Goal: Task Accomplishment & Management: Complete application form

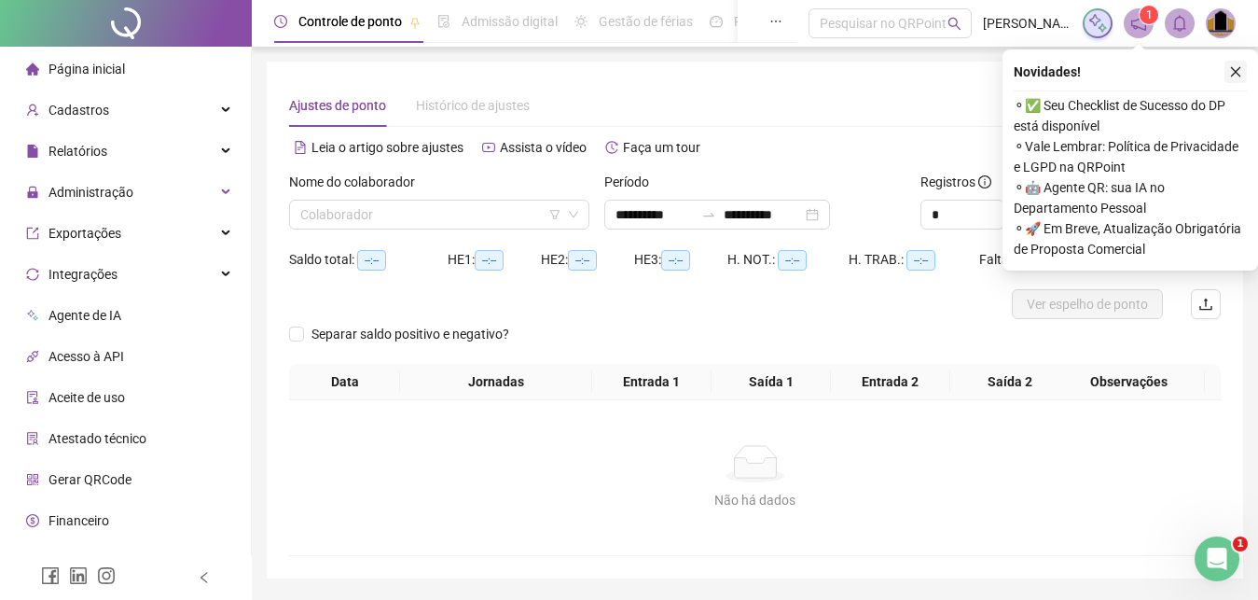
click at [1231, 67] on icon "close" at bounding box center [1235, 71] width 13 height 13
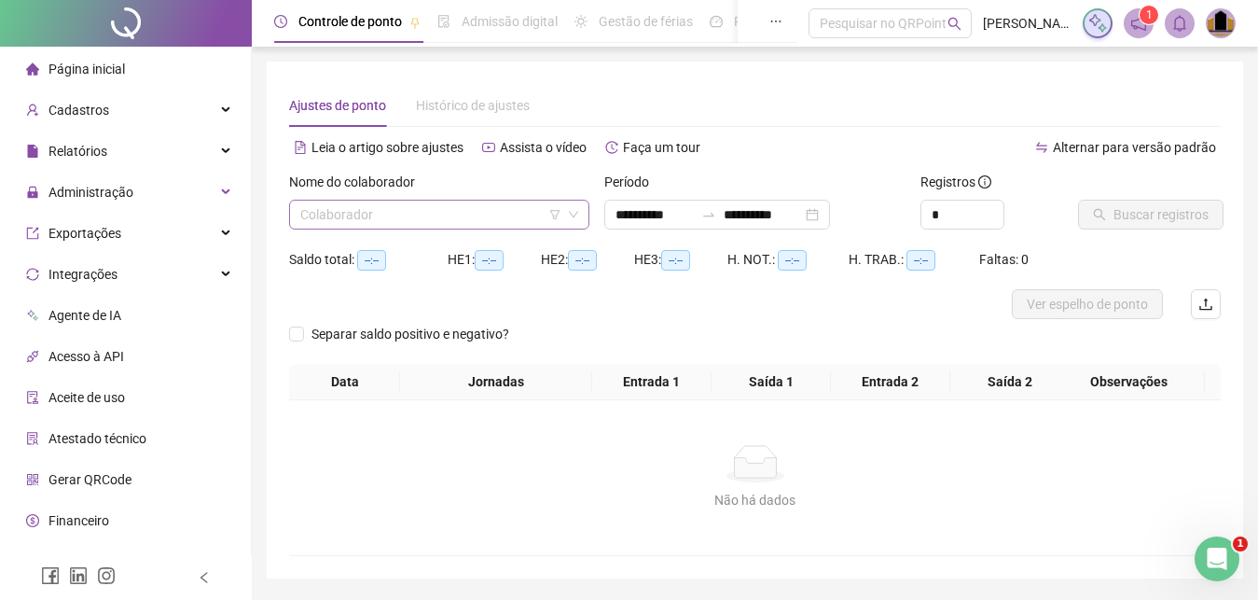
click at [503, 214] on input "search" at bounding box center [430, 215] width 261 height 28
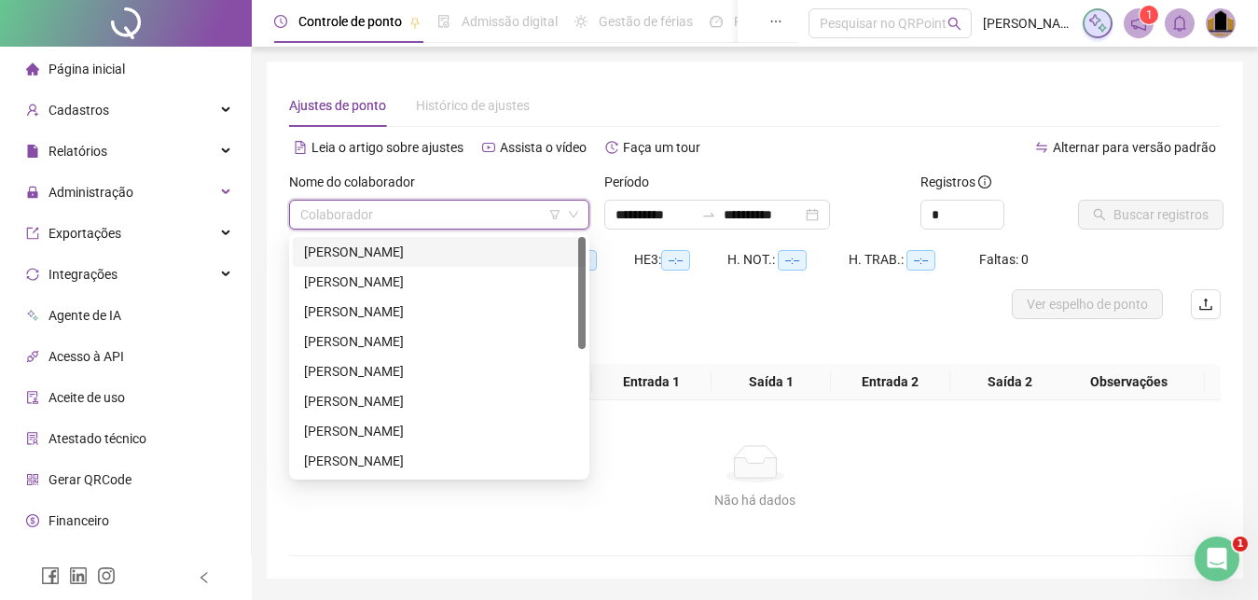
click at [466, 242] on div "[PERSON_NAME]" at bounding box center [439, 252] width 270 height 21
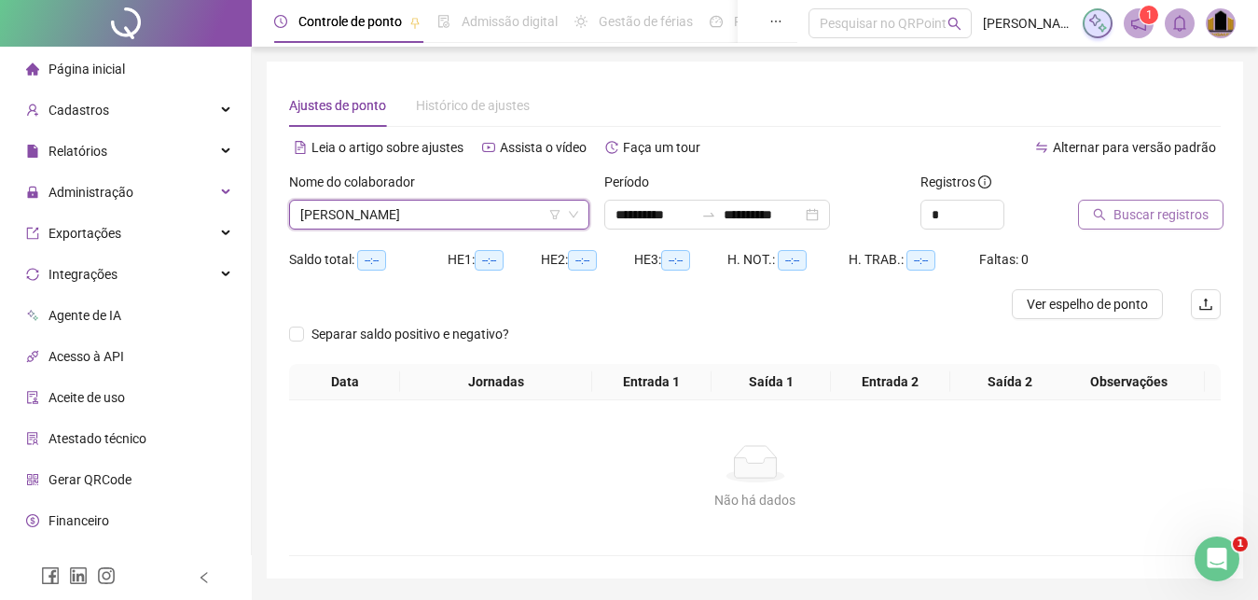
click at [1125, 221] on span "Buscar registros" at bounding box center [1161, 214] width 95 height 21
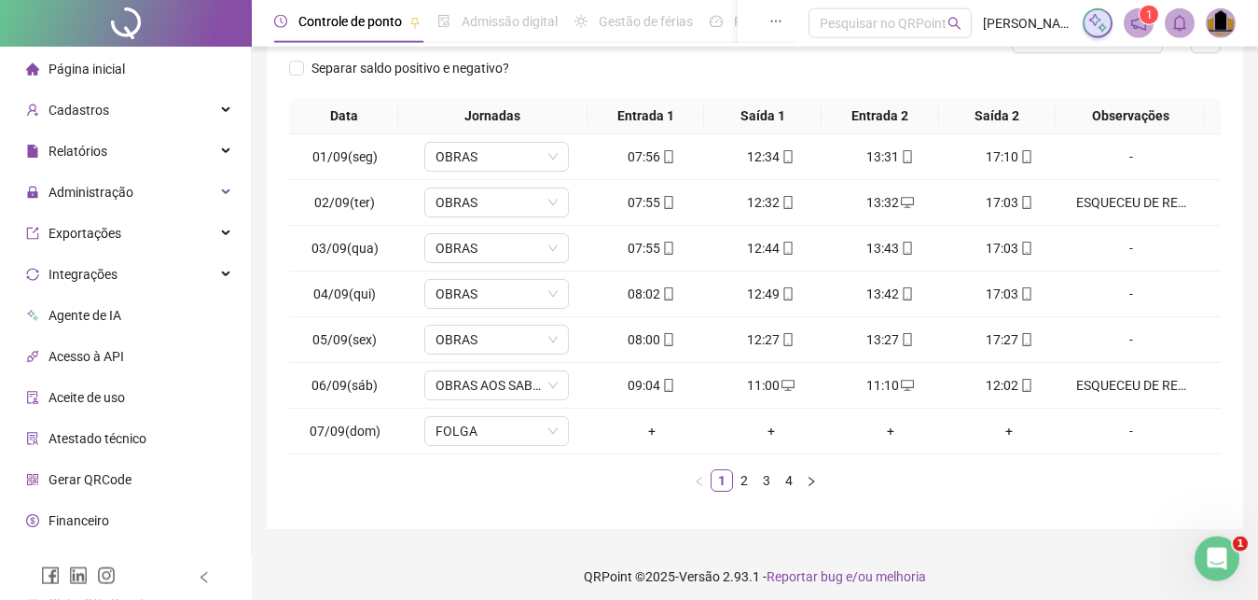
scroll to position [275, 0]
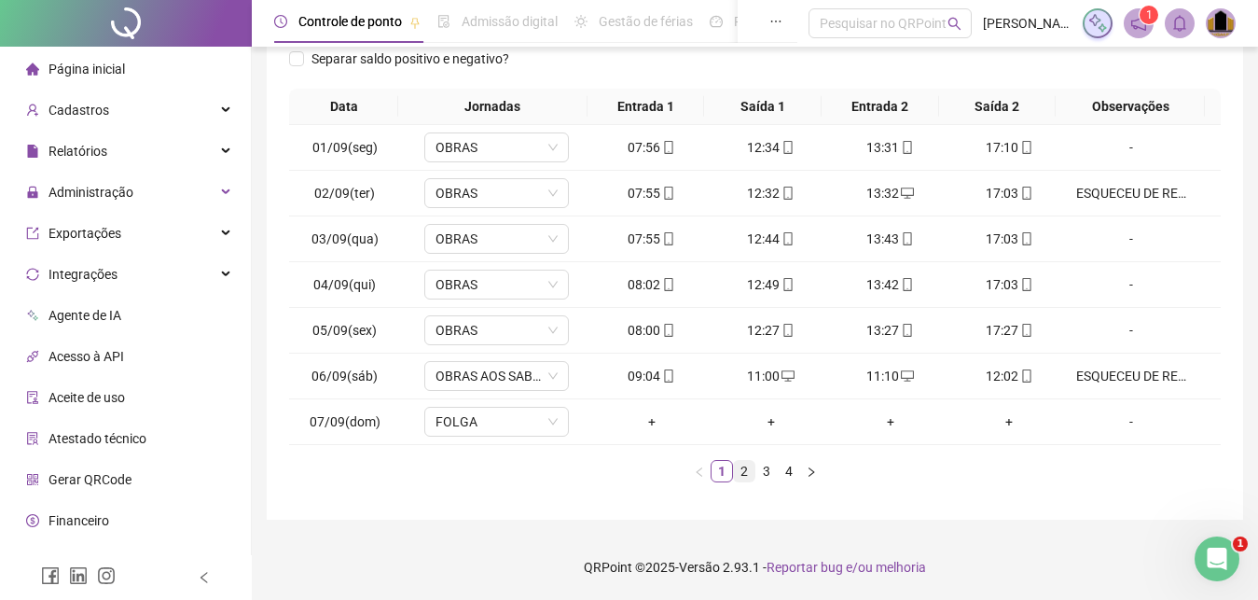
click at [744, 476] on link "2" at bounding box center [744, 471] width 21 height 21
click at [766, 475] on link "3" at bounding box center [766, 471] width 21 height 21
click at [881, 379] on div "+" at bounding box center [890, 376] width 104 height 21
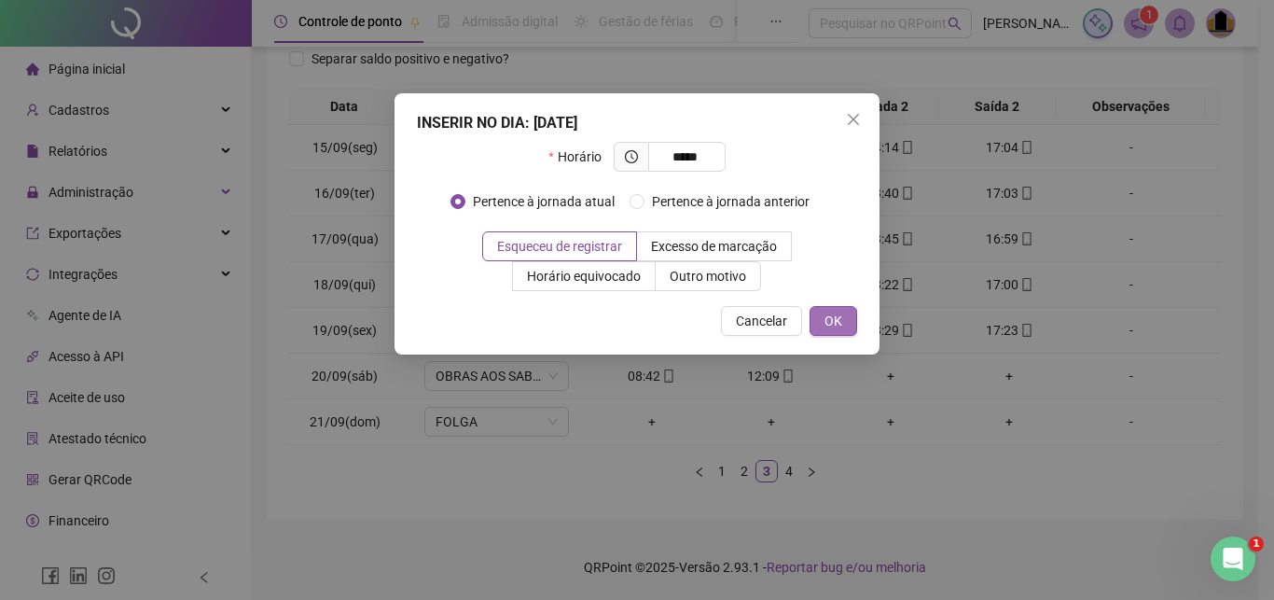
type input "*****"
click at [839, 330] on span "OK" at bounding box center [833, 321] width 18 height 21
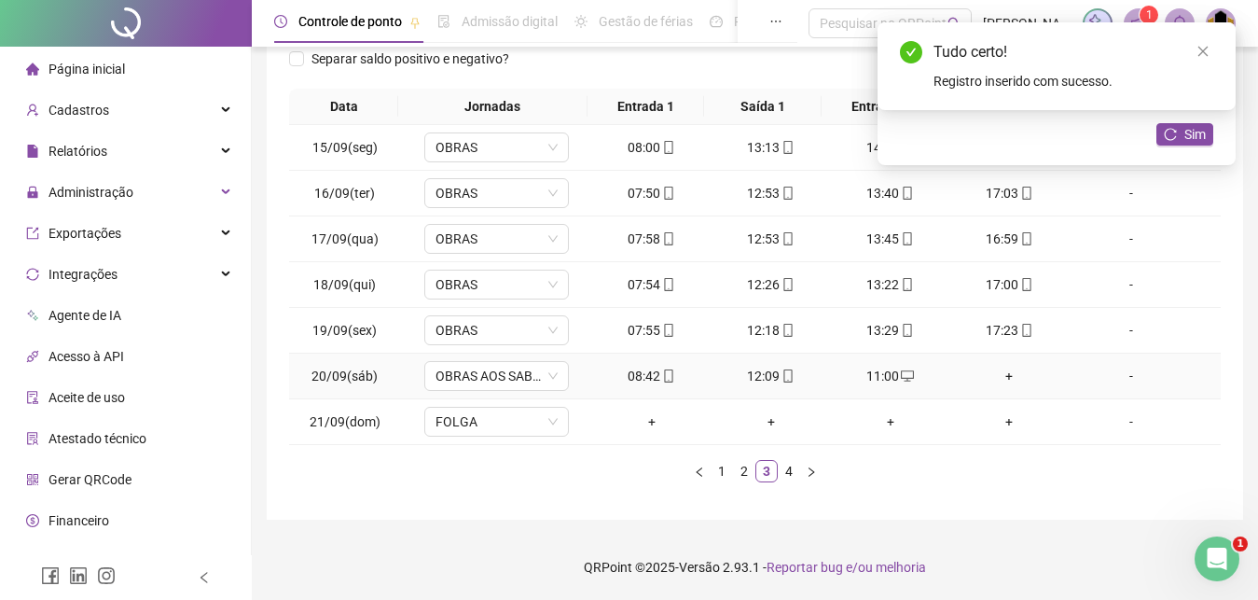
click at [996, 375] on div "+" at bounding box center [1010, 376] width 104 height 21
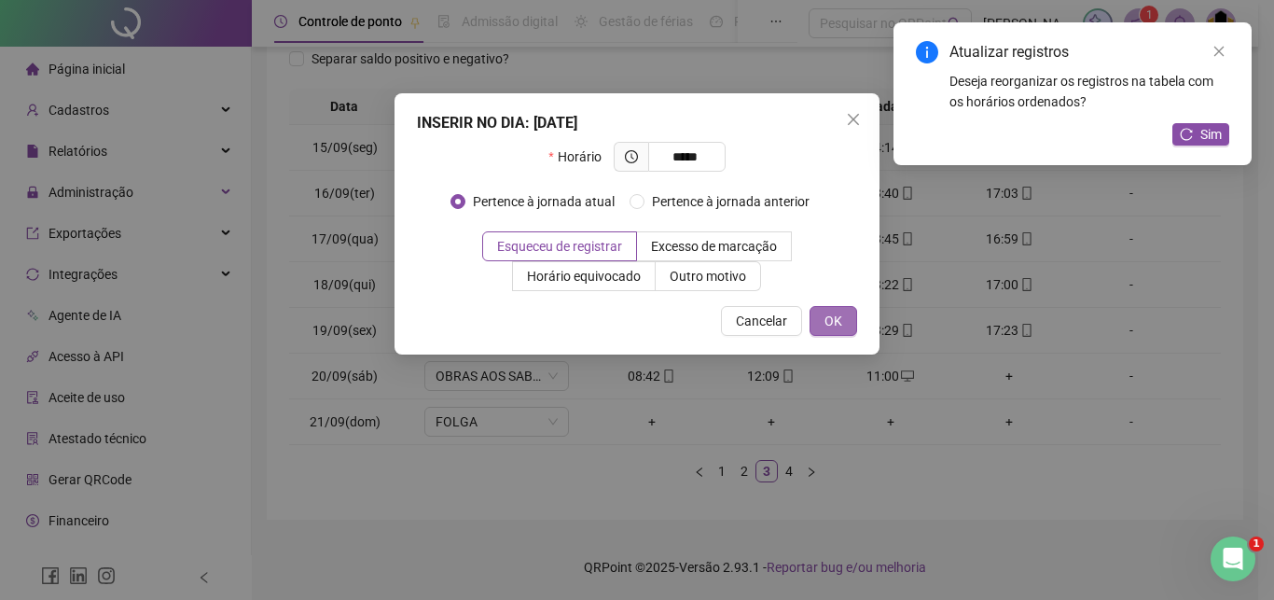
type input "*****"
click at [841, 327] on span "OK" at bounding box center [833, 321] width 18 height 21
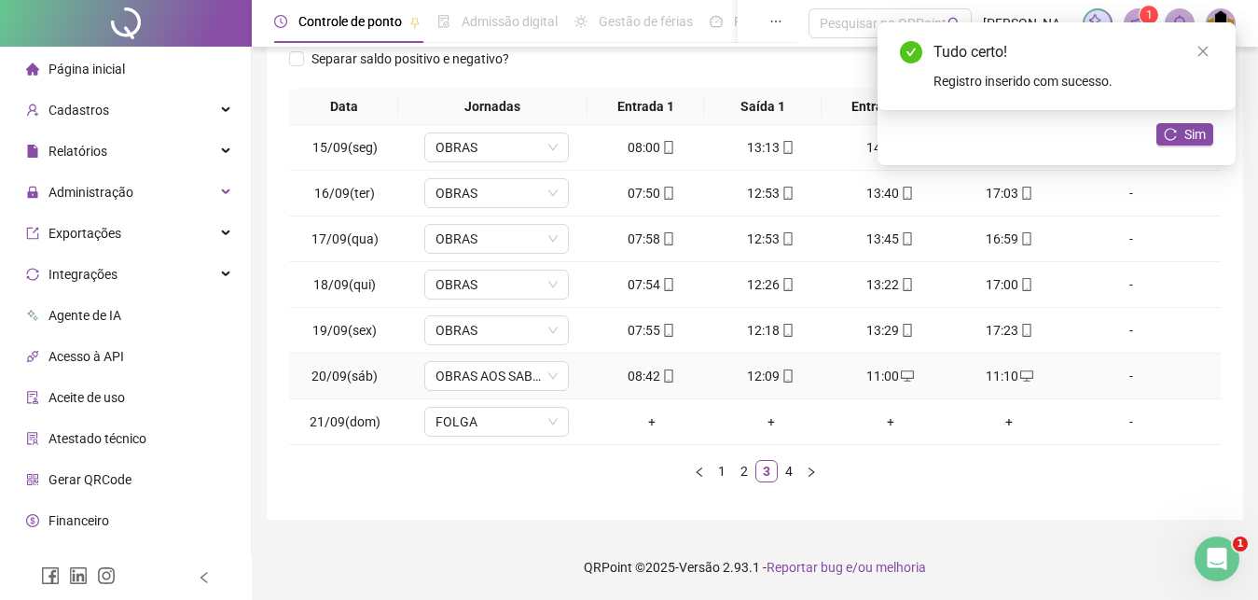
click at [1122, 377] on div "-" at bounding box center [1131, 376] width 110 height 21
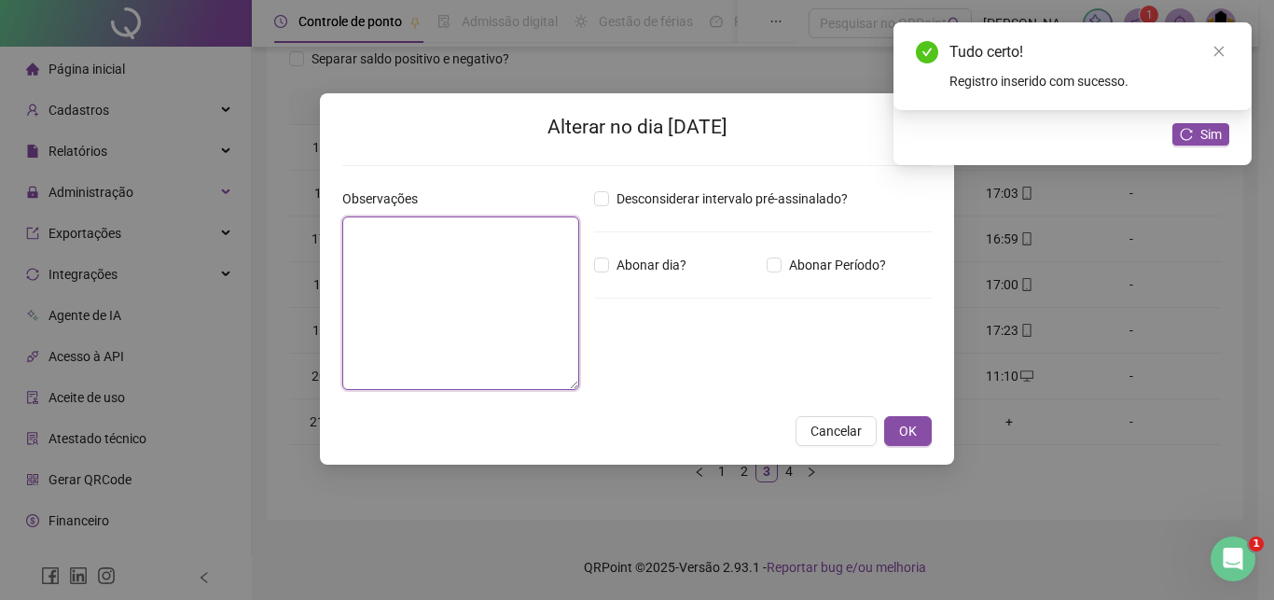
click at [429, 291] on textarea at bounding box center [460, 302] width 237 height 173
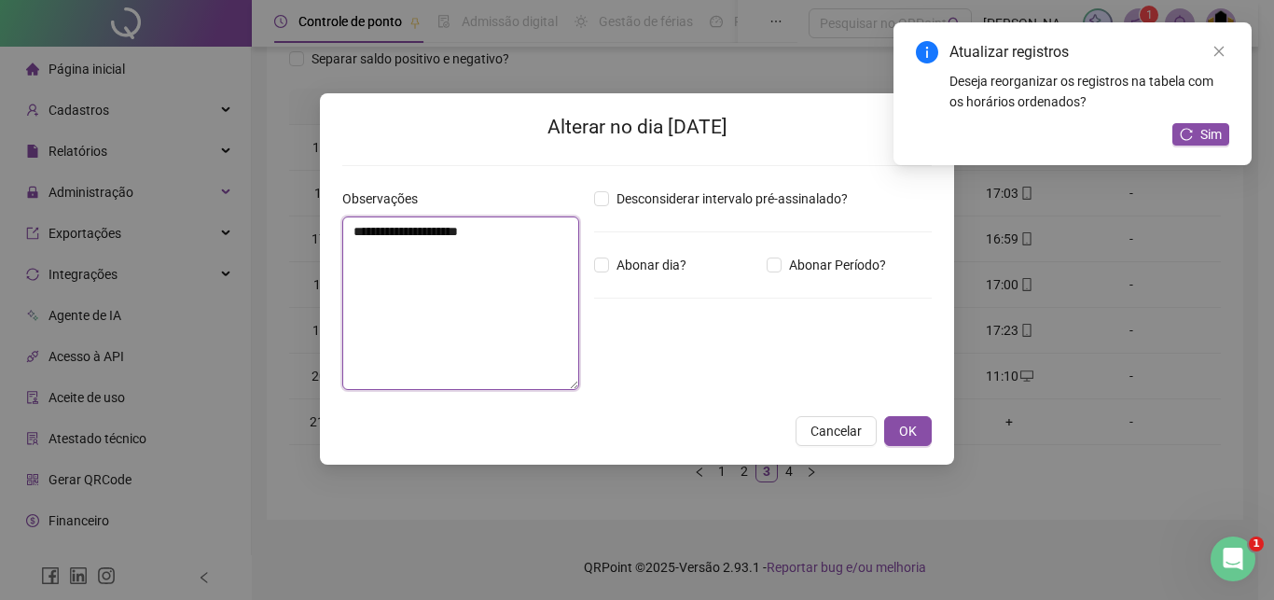
drag, startPoint x: 350, startPoint y: 229, endPoint x: 477, endPoint y: 260, distance: 131.4
click at [504, 247] on textarea "**********" at bounding box center [460, 302] width 237 height 173
type textarea "**********"
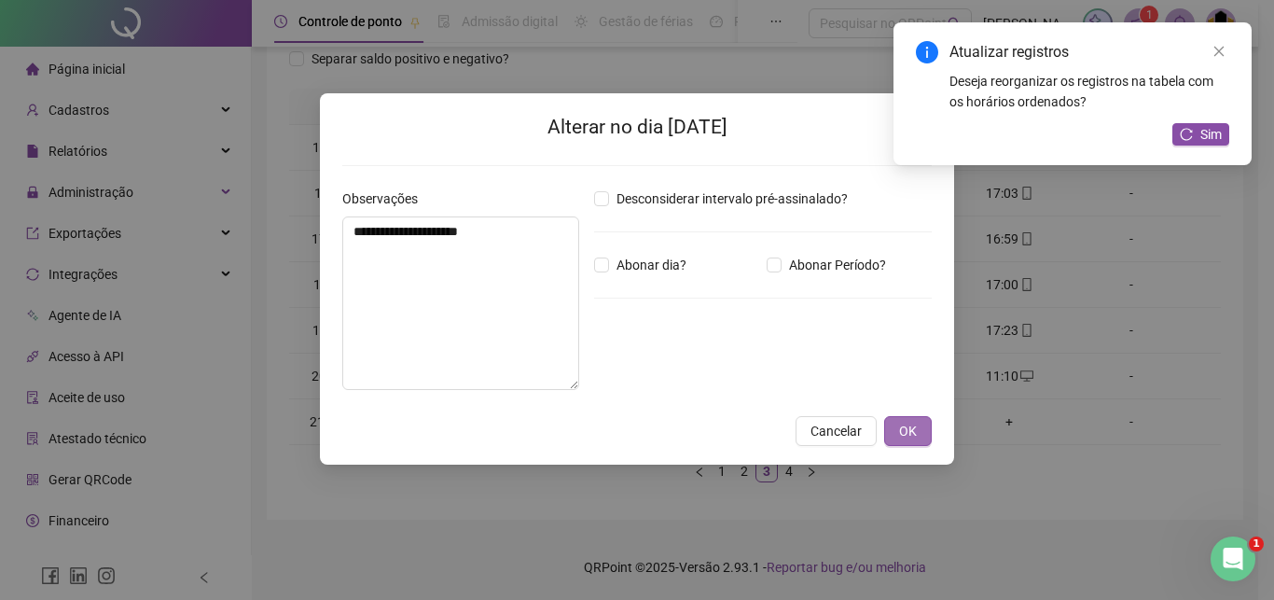
click at [898, 424] on button "OK" at bounding box center [908, 431] width 48 height 30
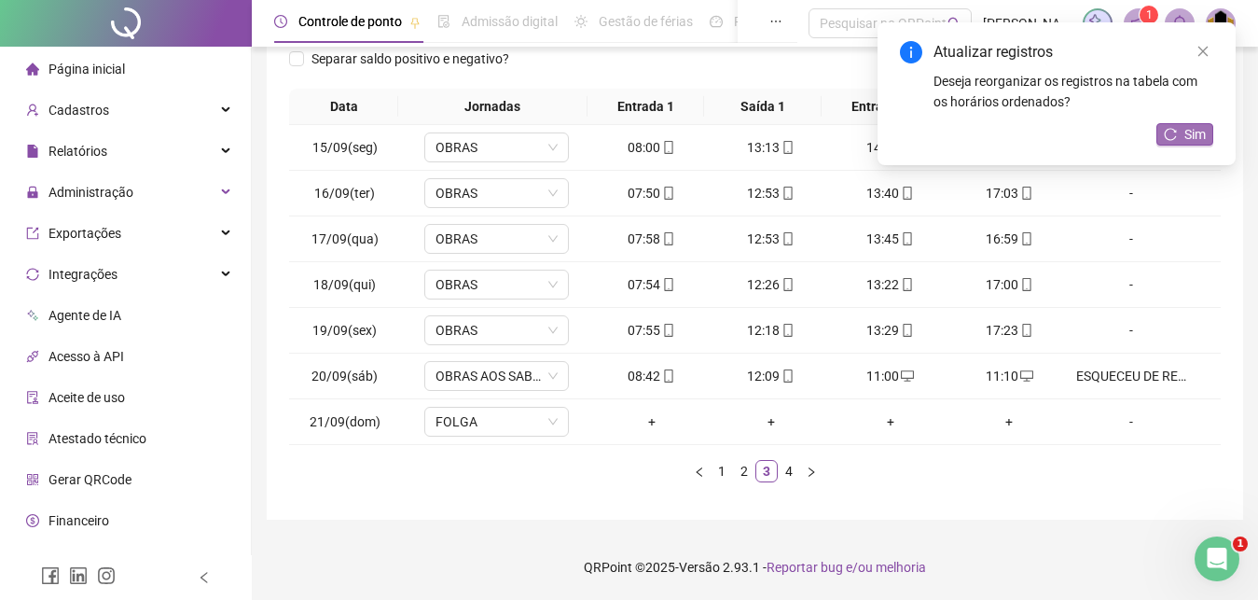
click at [1183, 131] on button "Sim" at bounding box center [1184, 134] width 57 height 22
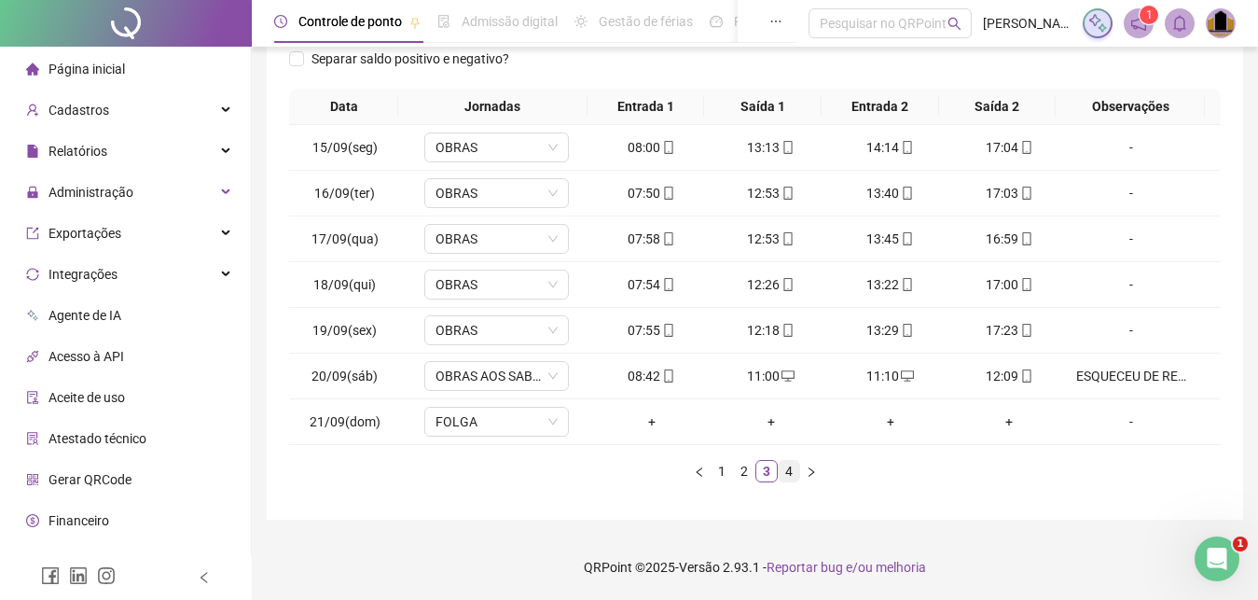
click at [783, 474] on link "4" at bounding box center [789, 471] width 21 height 21
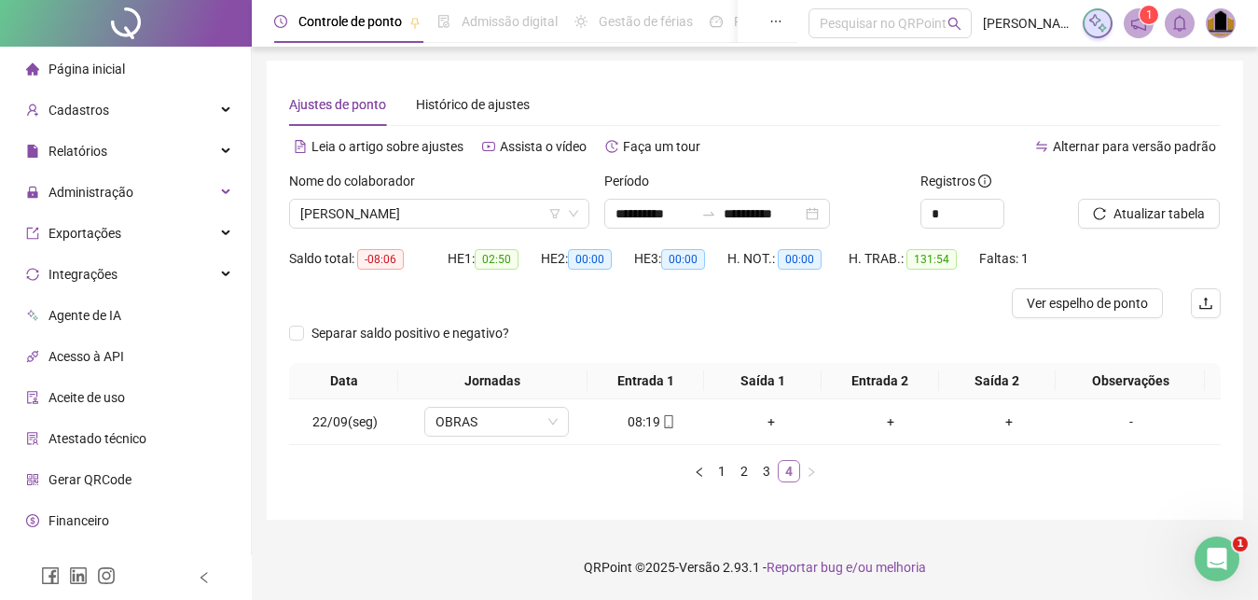
scroll to position [1, 0]
click at [498, 217] on span "[PERSON_NAME]" at bounding box center [439, 214] width 278 height 28
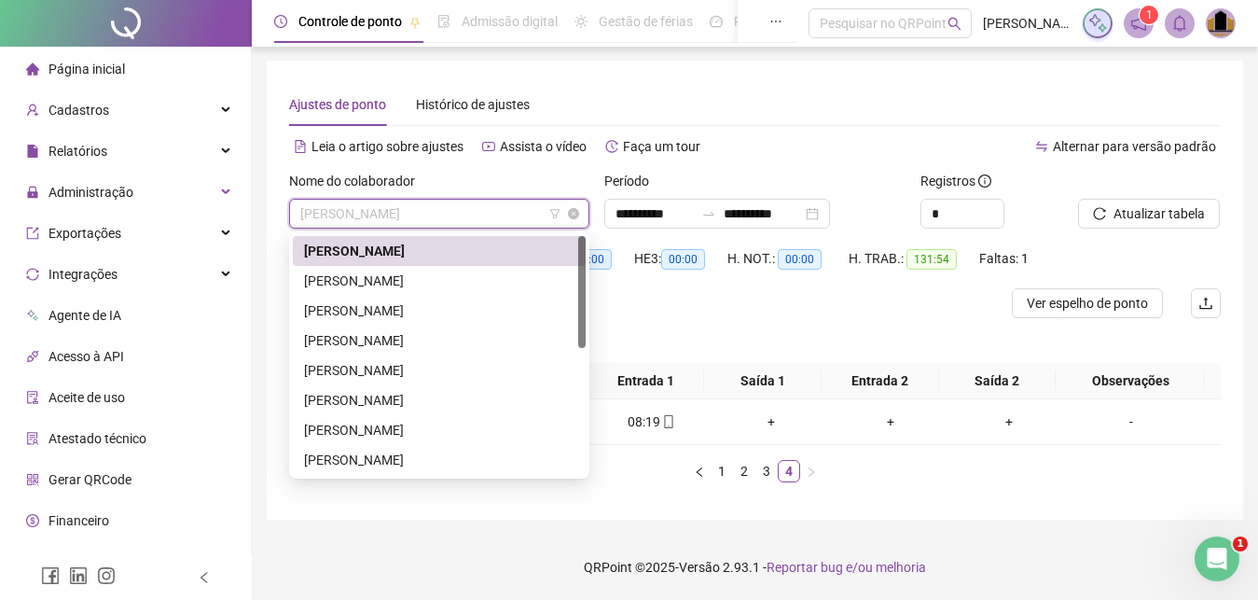
click at [498, 217] on span "[PERSON_NAME]" at bounding box center [439, 214] width 278 height 28
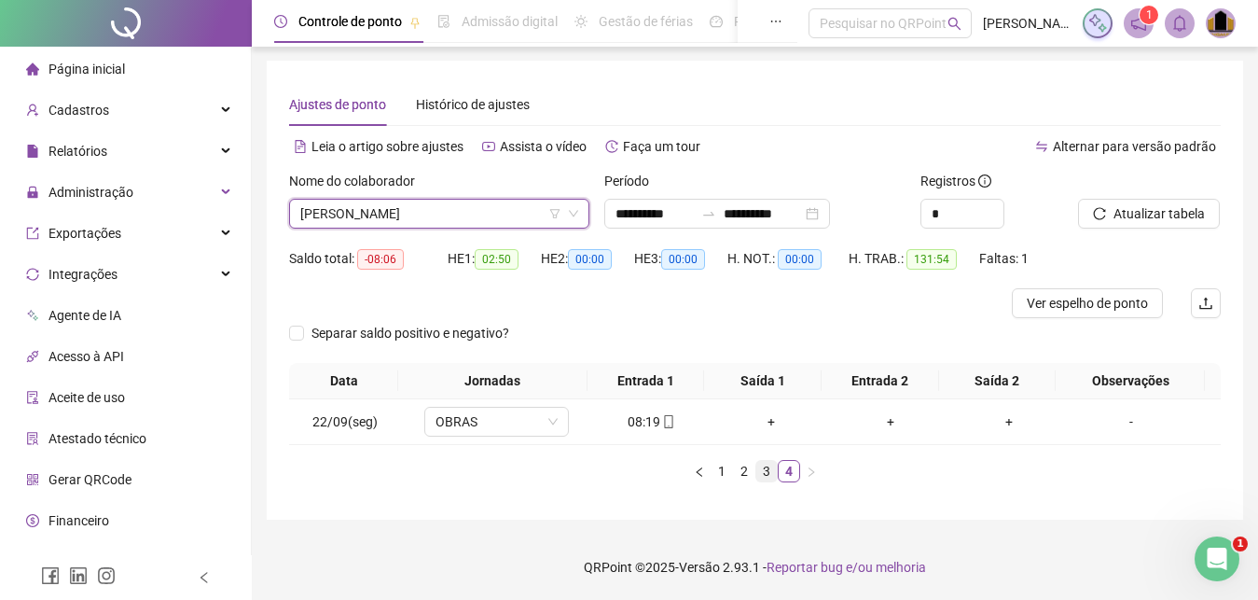
click at [764, 474] on link "3" at bounding box center [766, 471] width 21 height 21
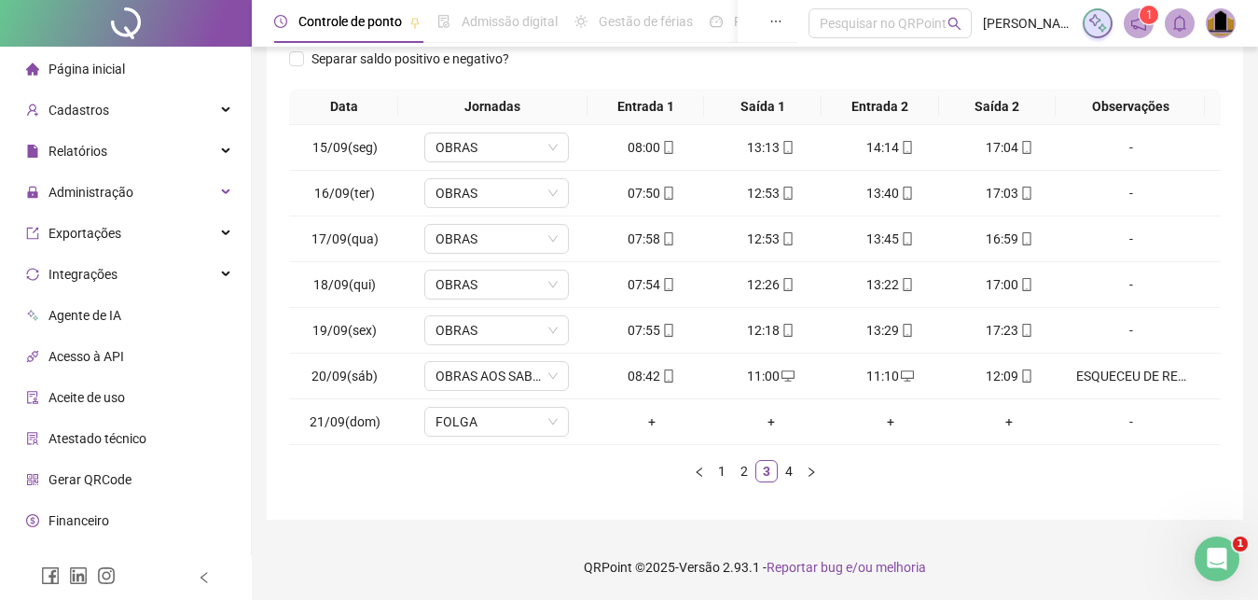
scroll to position [0, 0]
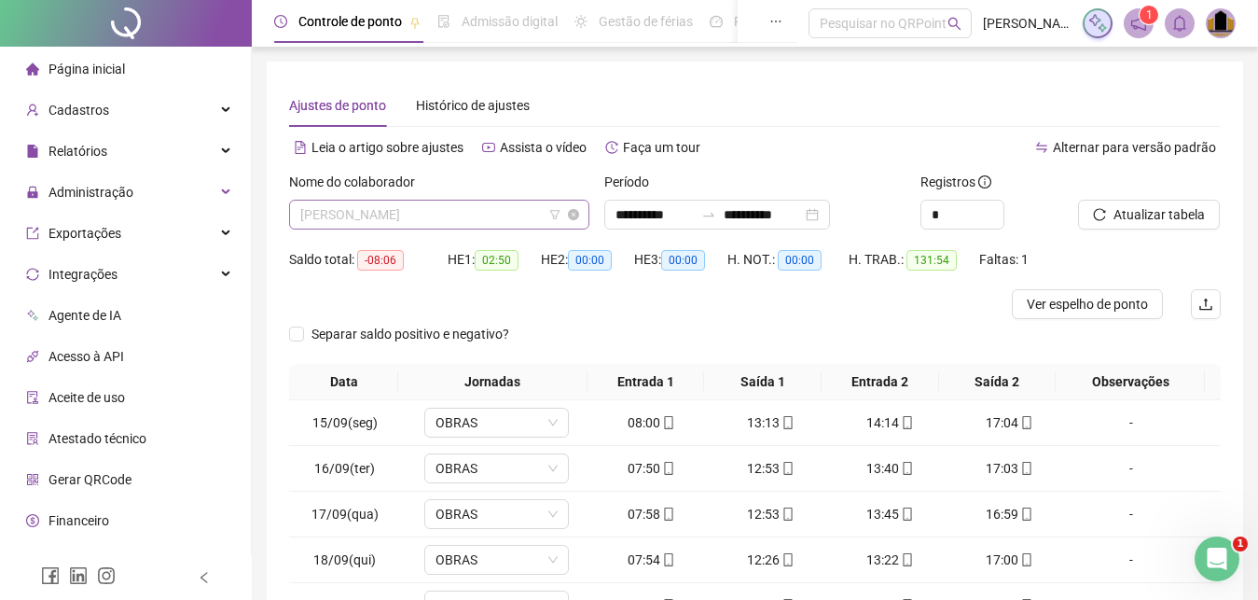
click at [496, 222] on span "[PERSON_NAME]" at bounding box center [439, 215] width 278 height 28
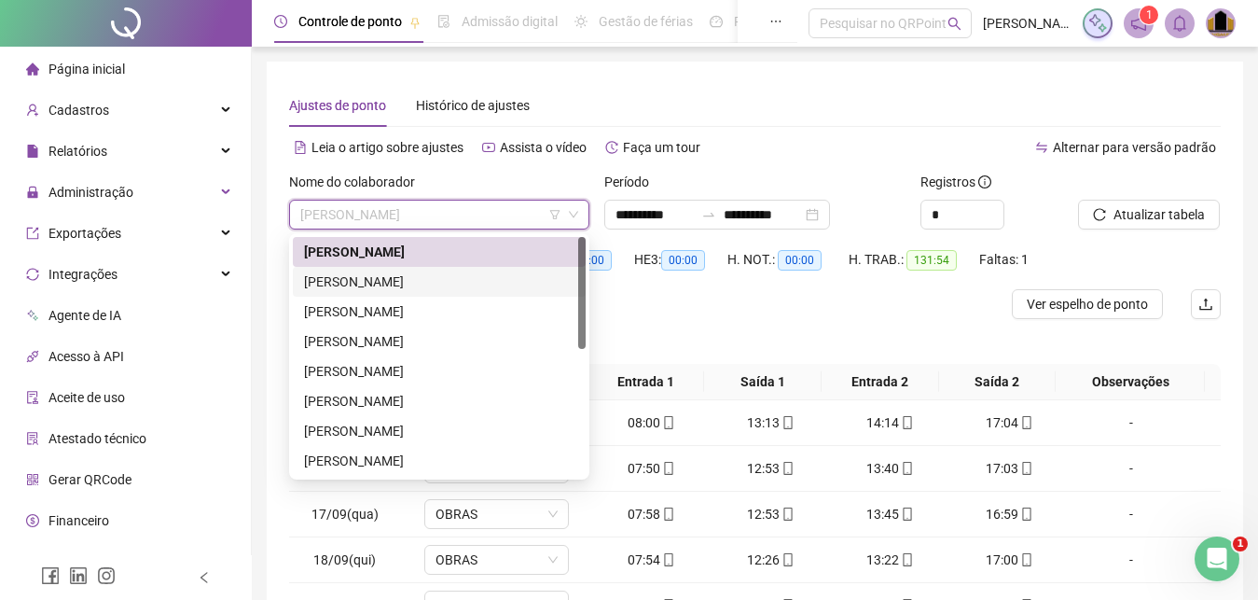
click at [442, 274] on div "[PERSON_NAME]" at bounding box center [439, 281] width 270 height 21
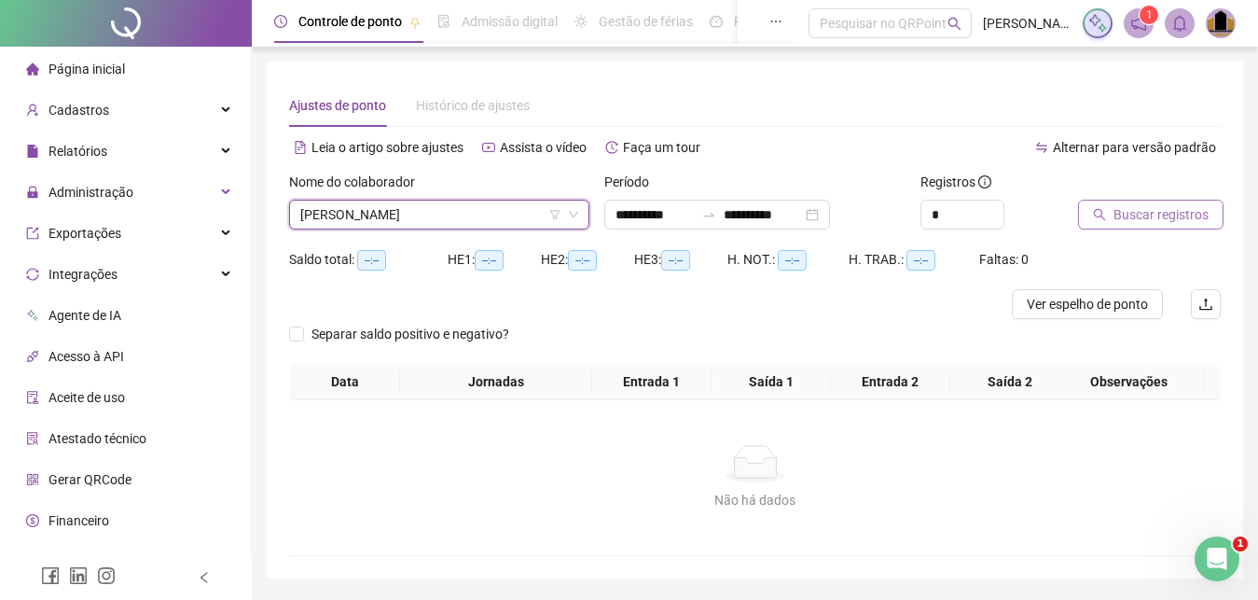
click at [1153, 216] on span "Buscar registros" at bounding box center [1161, 214] width 95 height 21
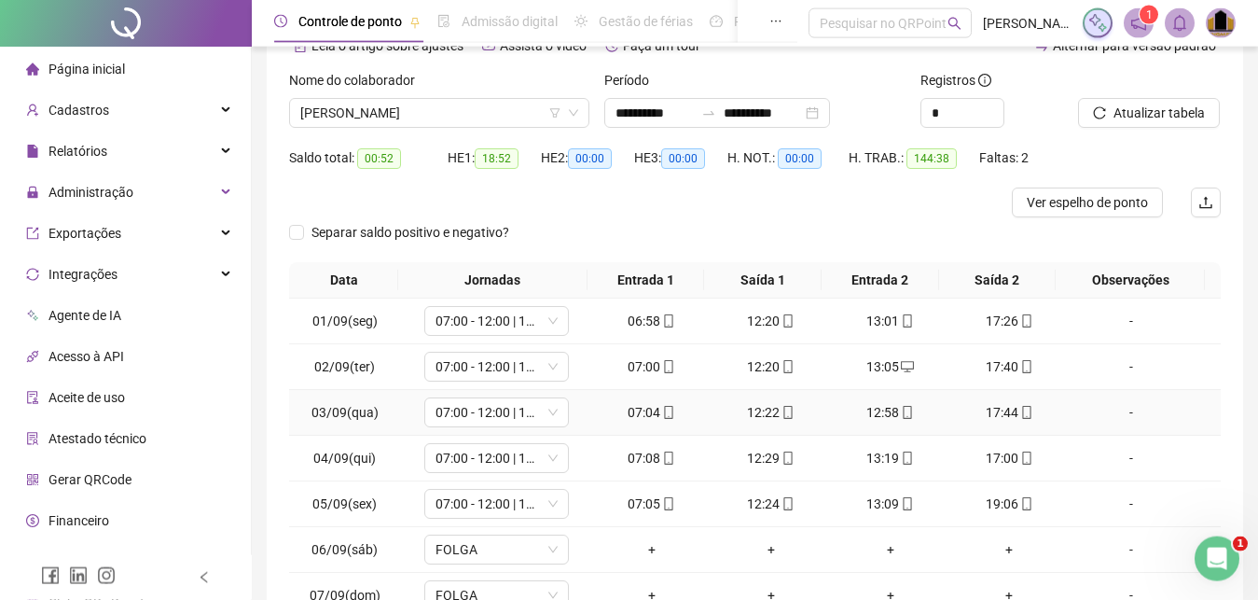
scroll to position [275, 0]
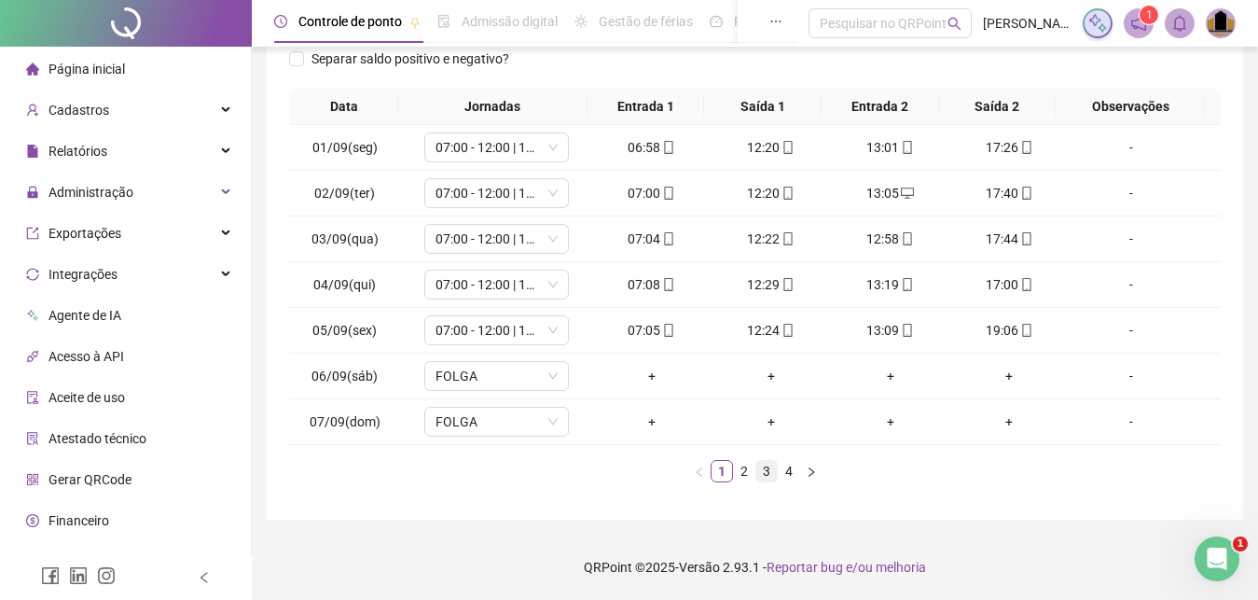
click at [760, 475] on link "3" at bounding box center [766, 471] width 21 height 21
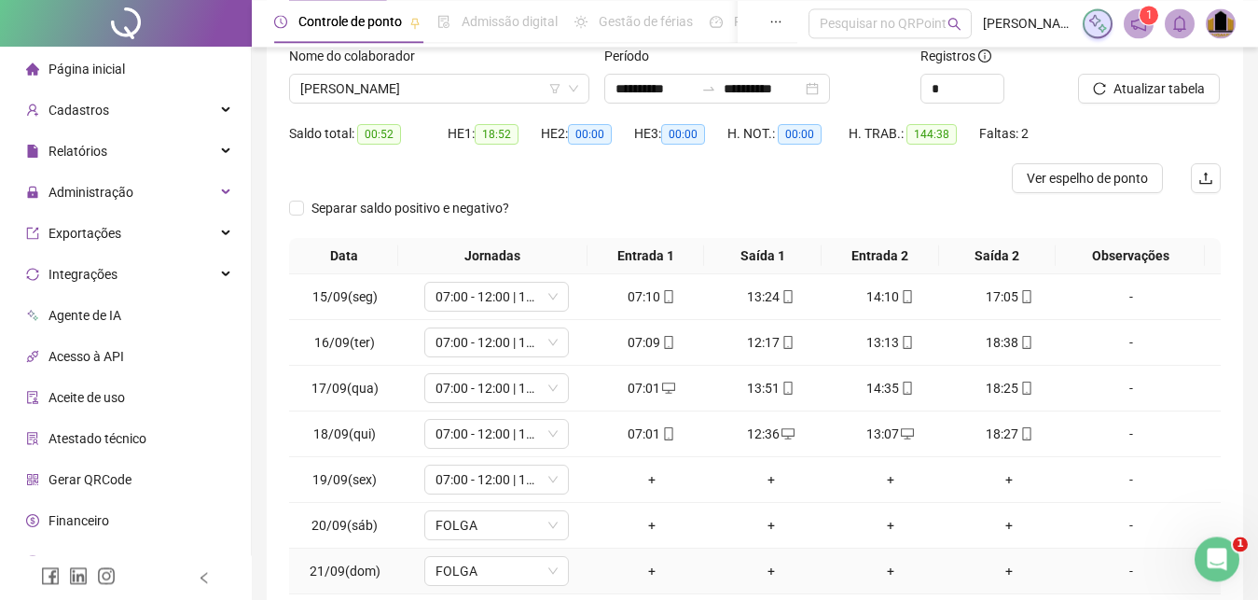
scroll to position [0, 0]
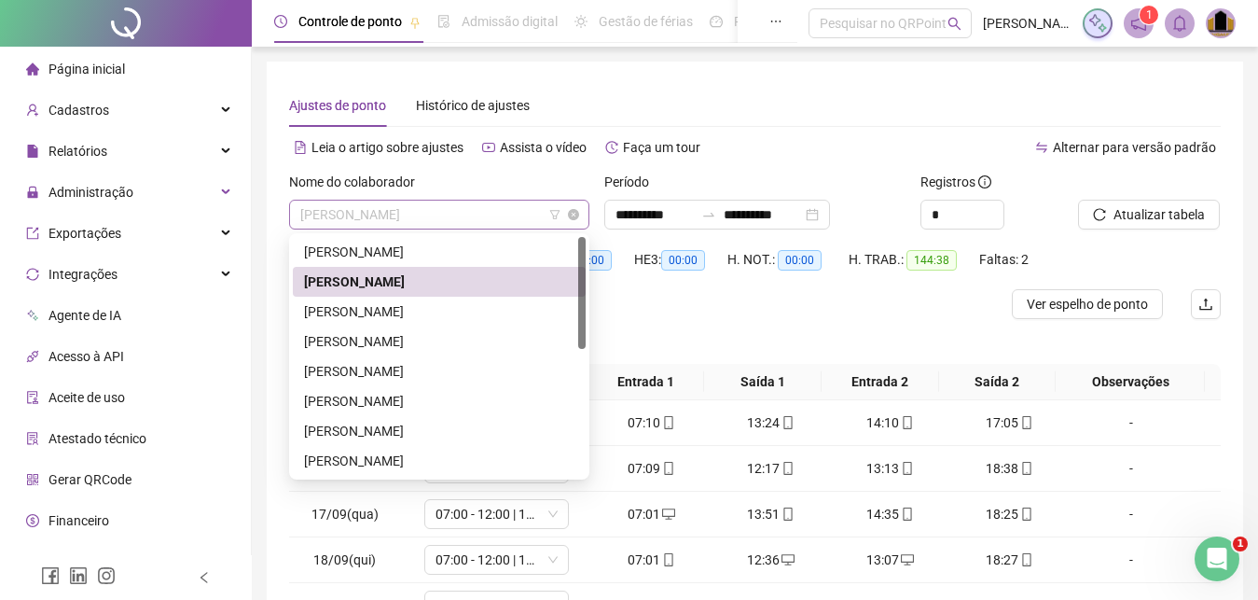
click at [458, 209] on span "[PERSON_NAME]" at bounding box center [439, 215] width 278 height 28
click at [452, 312] on div "[PERSON_NAME]" at bounding box center [439, 311] width 270 height 21
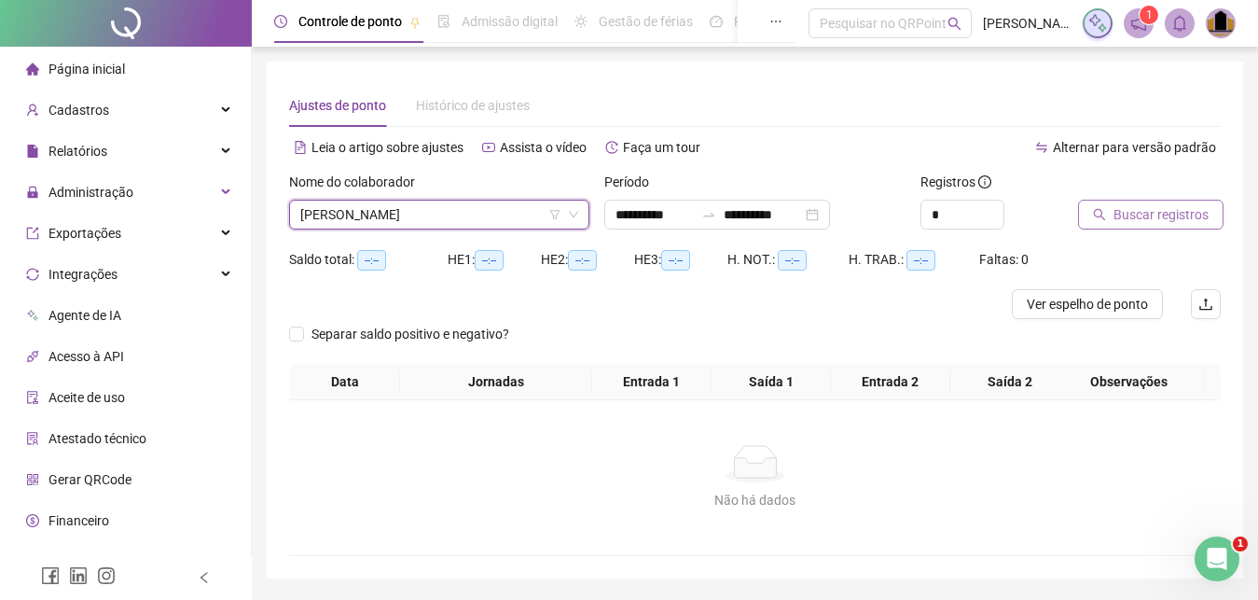
click at [1131, 219] on span "Buscar registros" at bounding box center [1161, 214] width 95 height 21
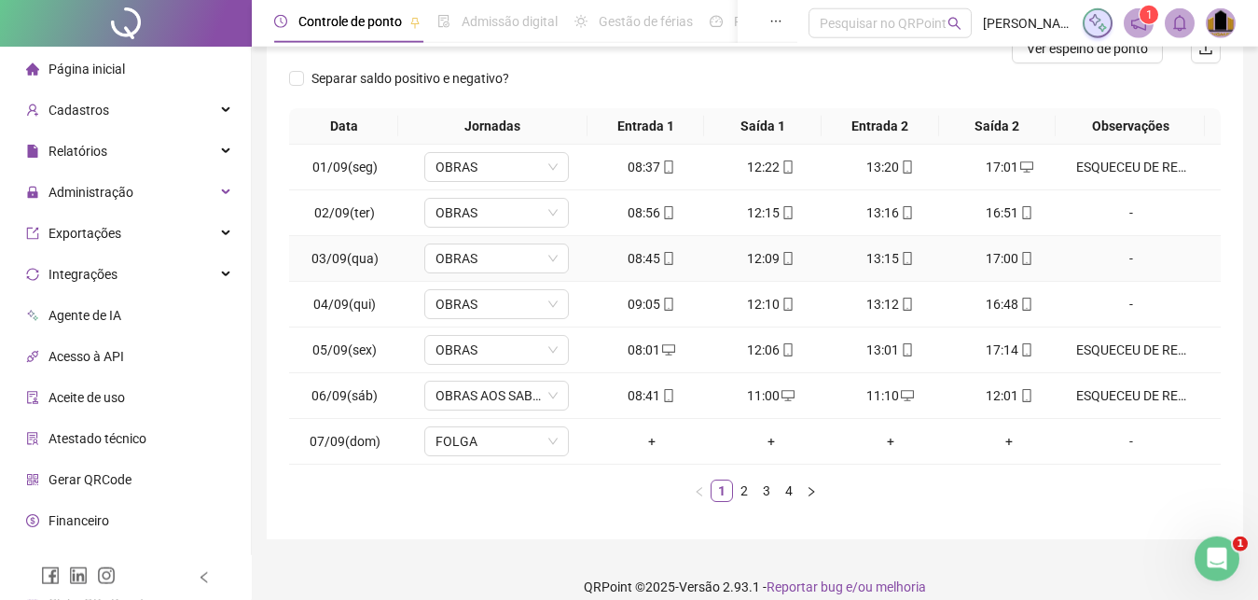
scroll to position [275, 0]
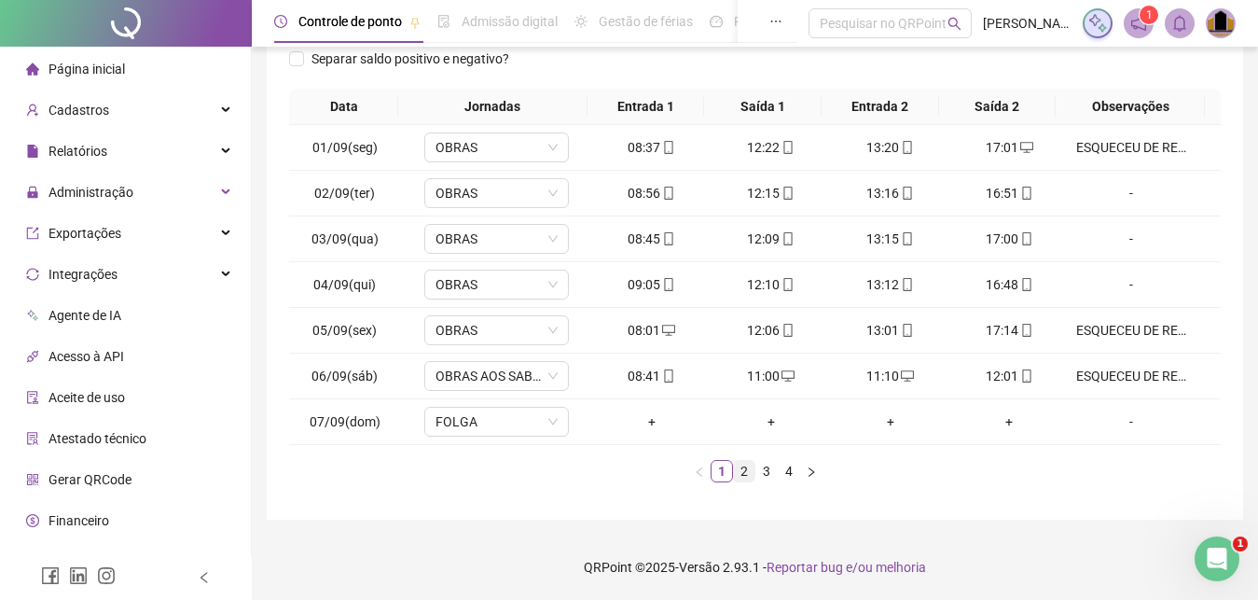
click at [740, 474] on link "2" at bounding box center [744, 471] width 21 height 21
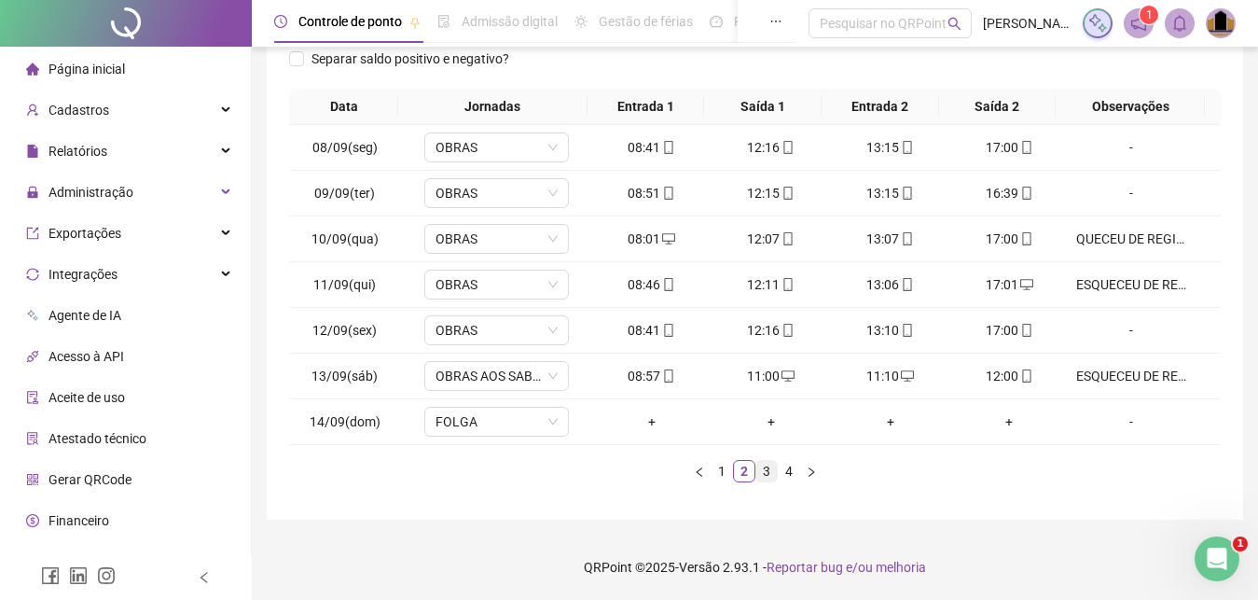
click at [765, 476] on link "3" at bounding box center [766, 471] width 21 height 21
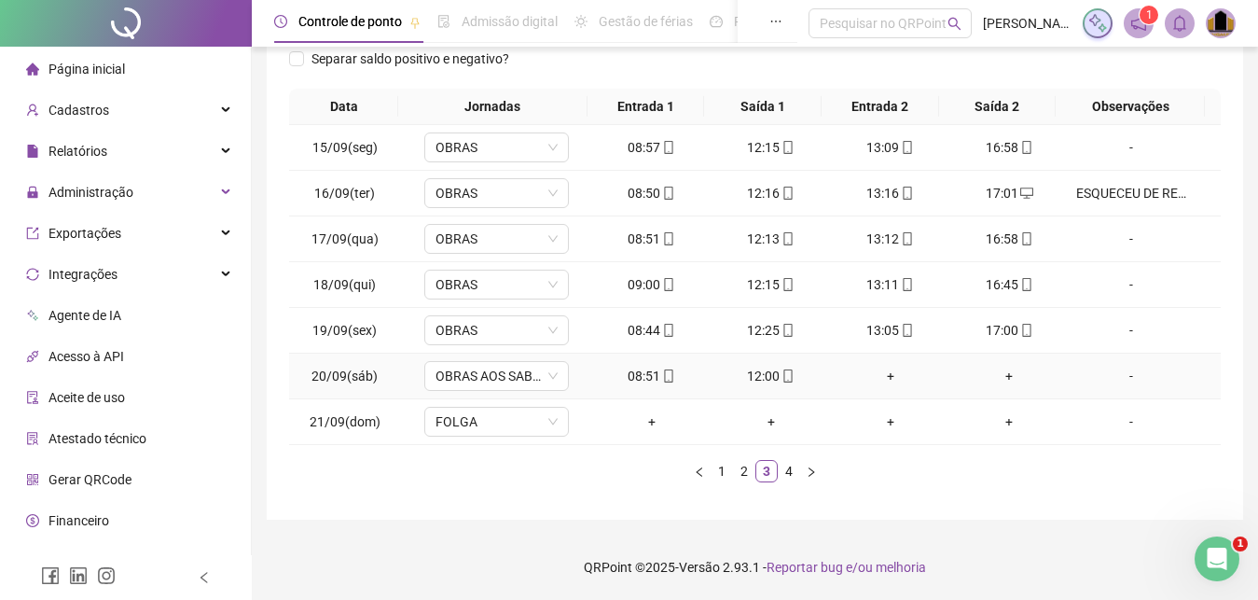
click at [880, 376] on div "+" at bounding box center [890, 376] width 104 height 21
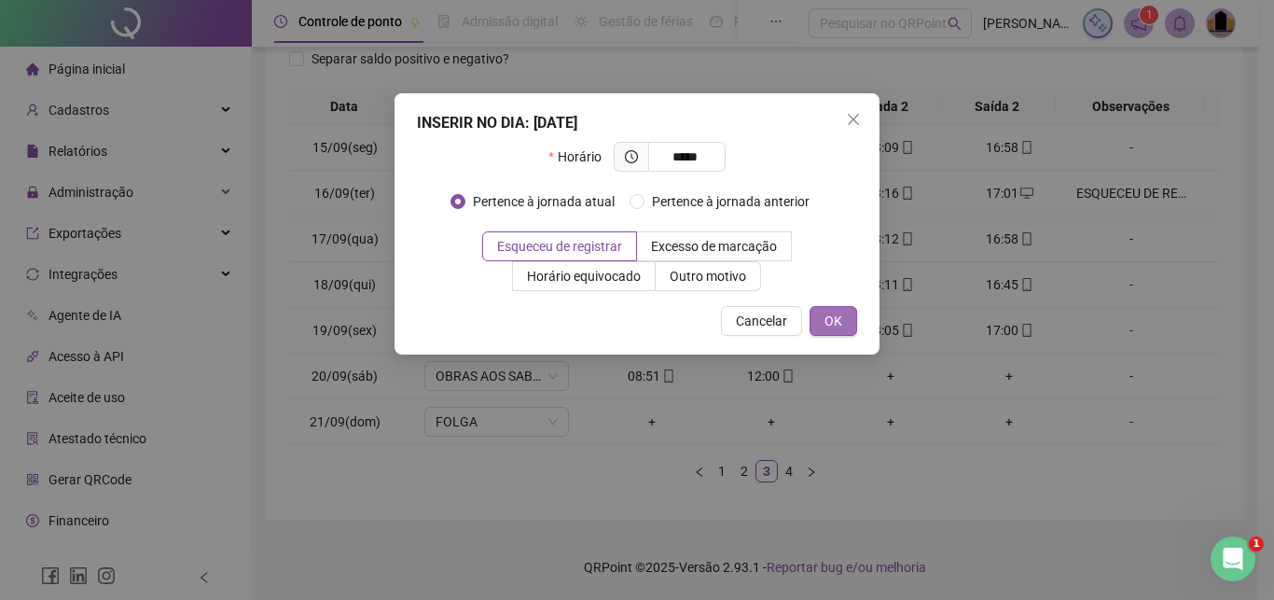
type input "*****"
click at [830, 320] on span "OK" at bounding box center [833, 321] width 18 height 21
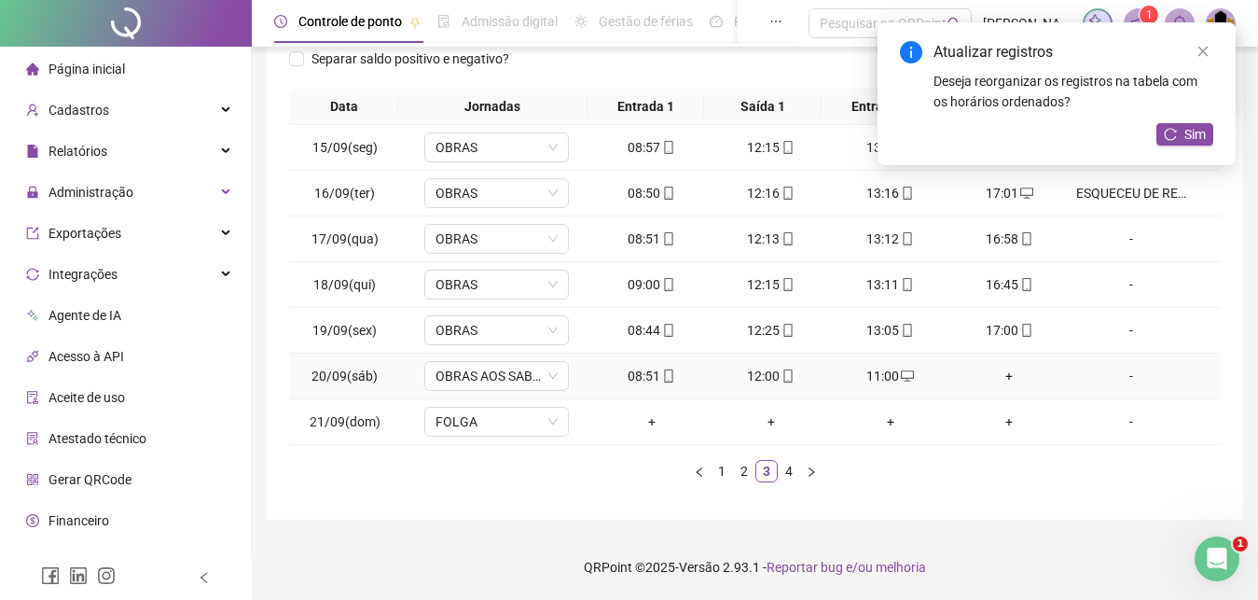
drag, startPoint x: 994, startPoint y: 370, endPoint x: 1007, endPoint y: 376, distance: 14.2
click at [992, 369] on div "+" at bounding box center [1010, 376] width 104 height 21
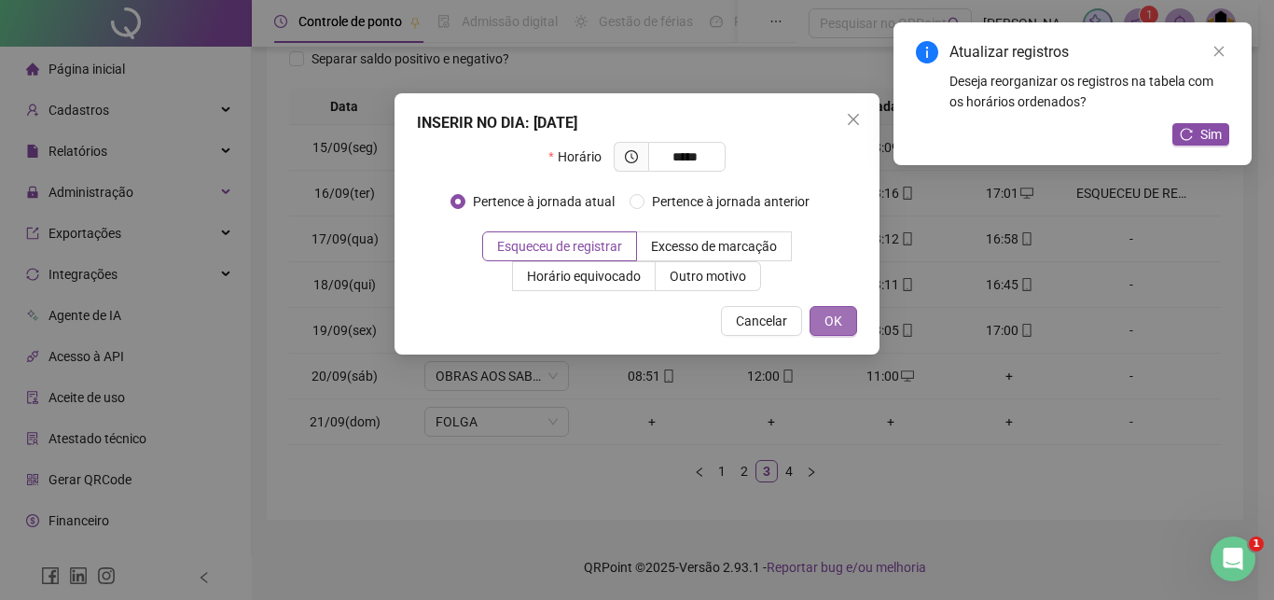
type input "*****"
click at [827, 325] on span "OK" at bounding box center [833, 321] width 18 height 21
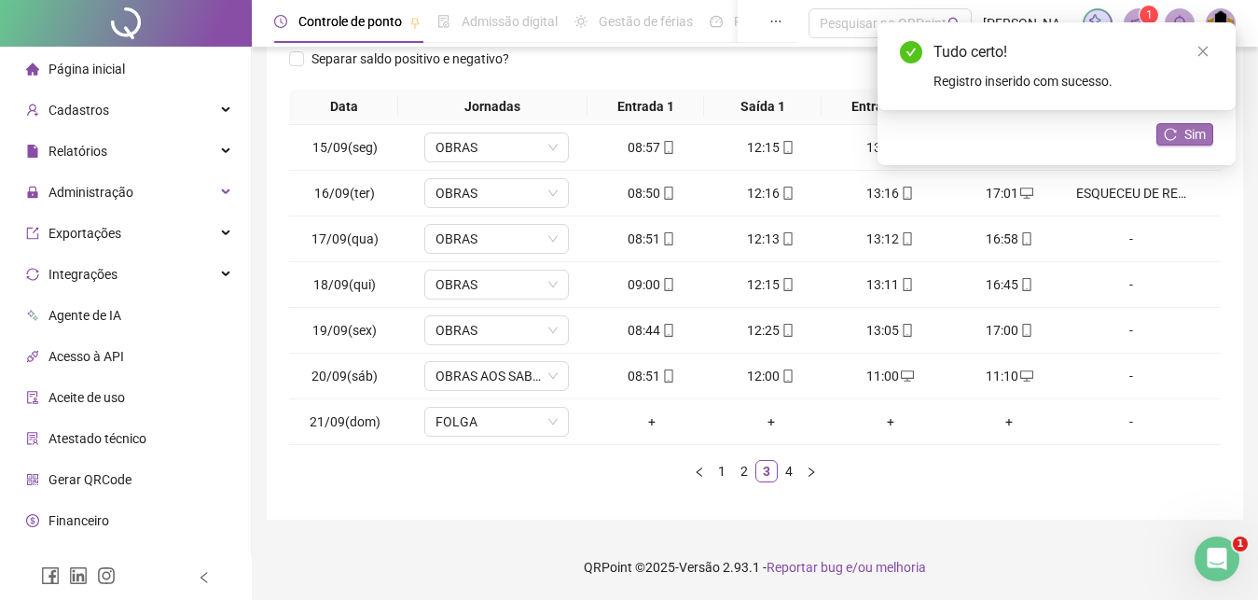
click at [1195, 134] on span "Sim" at bounding box center [1194, 134] width 21 height 21
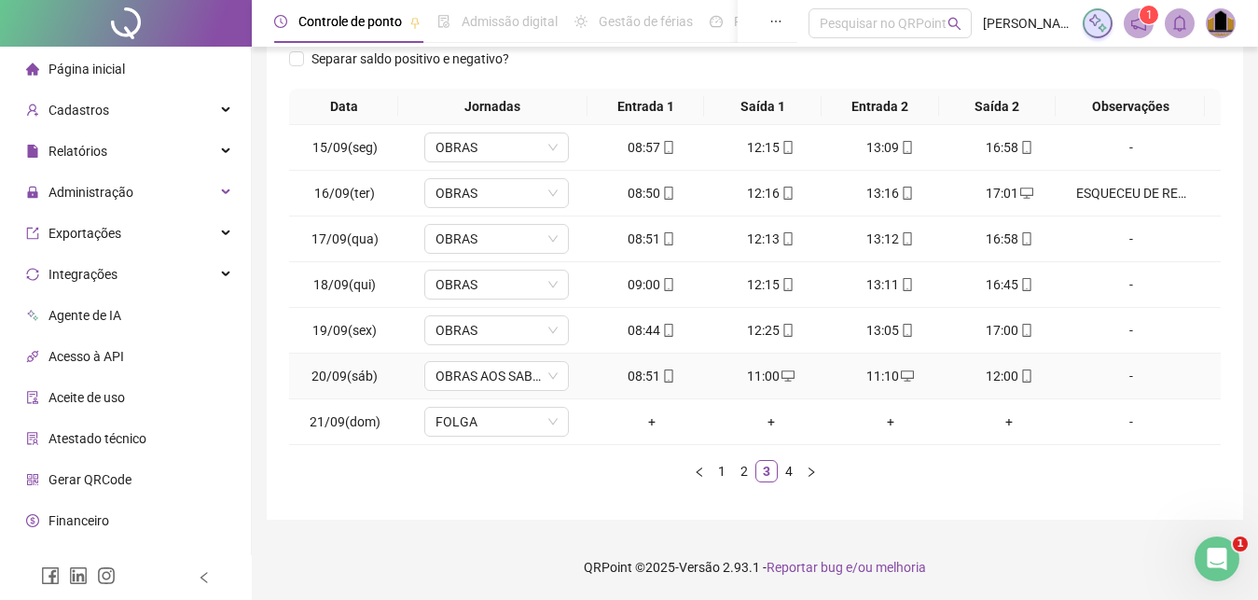
click at [1122, 374] on div "-" at bounding box center [1131, 376] width 110 height 21
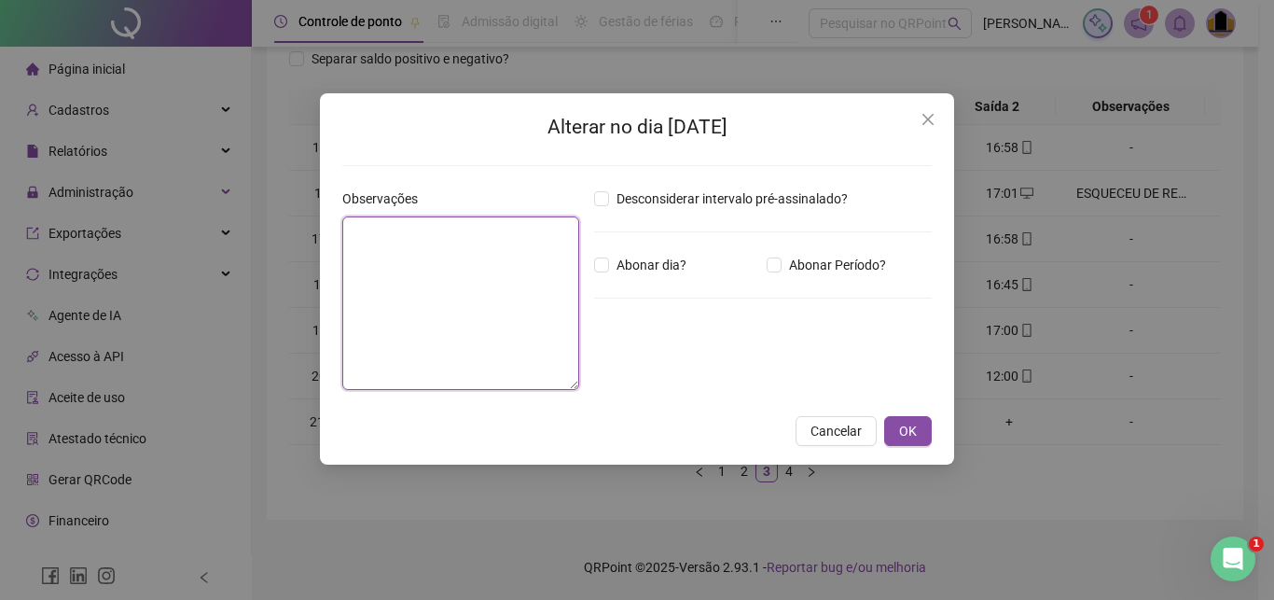
click at [473, 317] on textarea at bounding box center [460, 302] width 237 height 173
paste textarea "**********"
type textarea "**********"
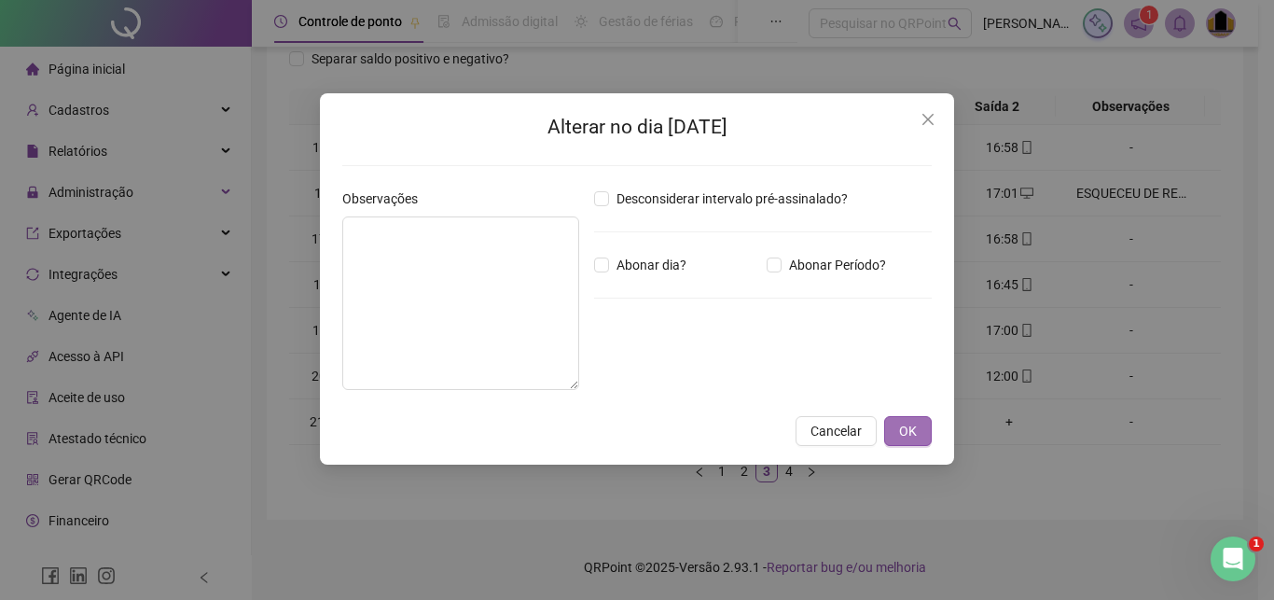
click at [920, 436] on button "OK" at bounding box center [908, 431] width 48 height 30
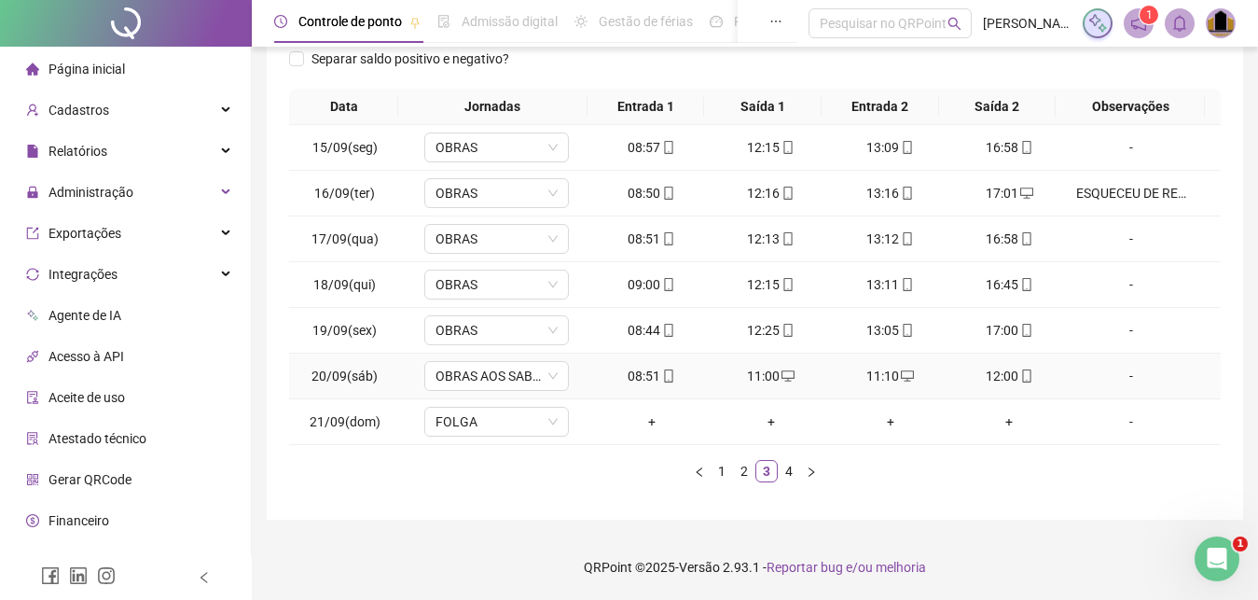
click at [1123, 376] on div "-" at bounding box center [1131, 376] width 110 height 21
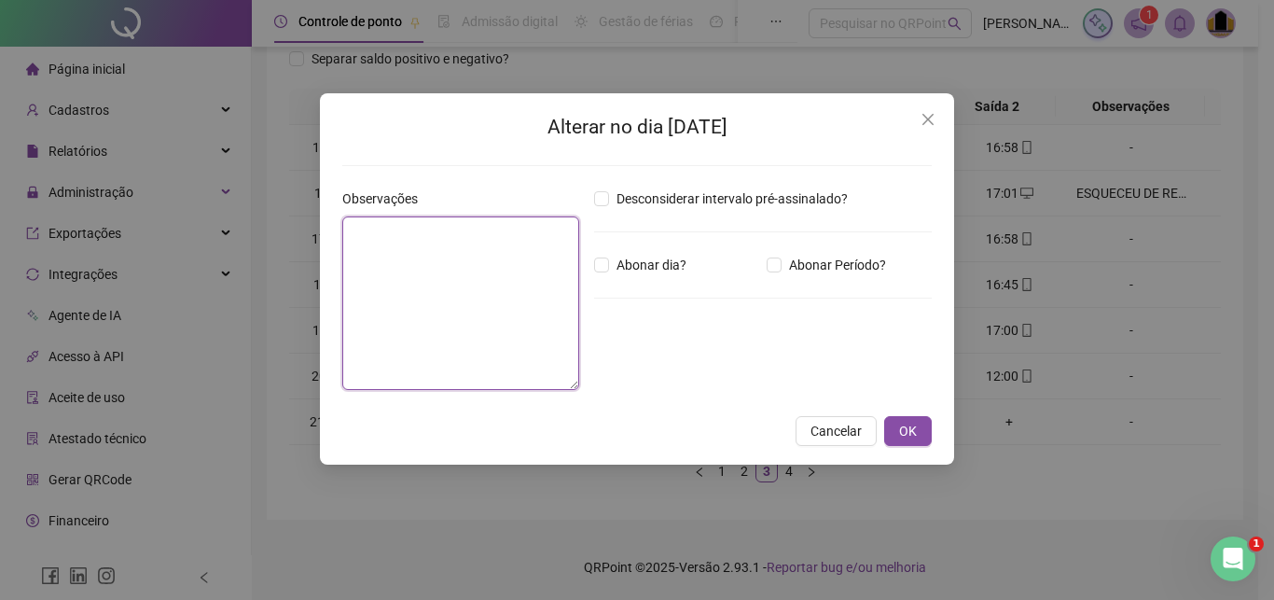
click at [511, 297] on textarea at bounding box center [460, 302] width 237 height 173
paste textarea "**********"
type textarea "**********"
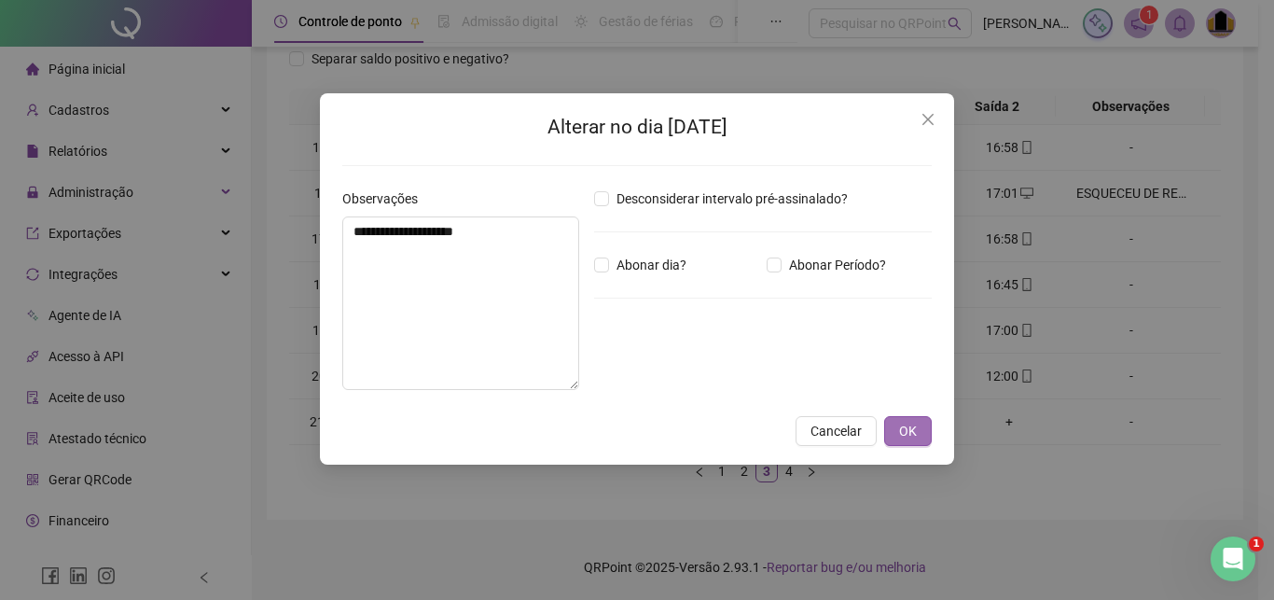
click at [910, 429] on span "OK" at bounding box center [908, 431] width 18 height 21
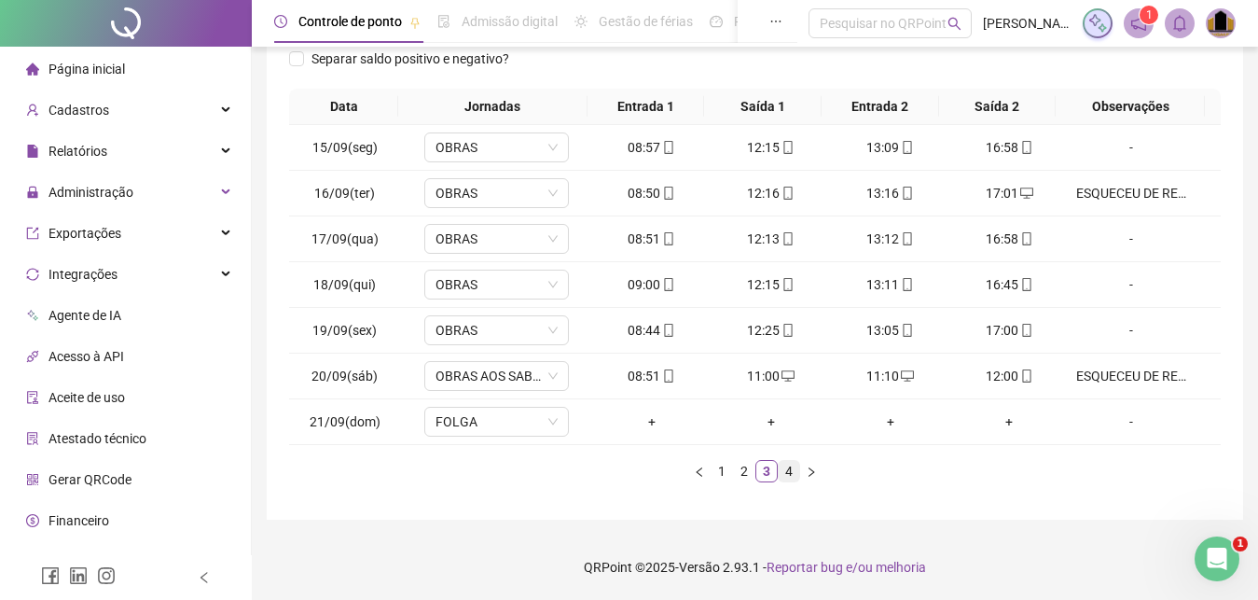
click at [787, 472] on link "4" at bounding box center [789, 471] width 21 height 21
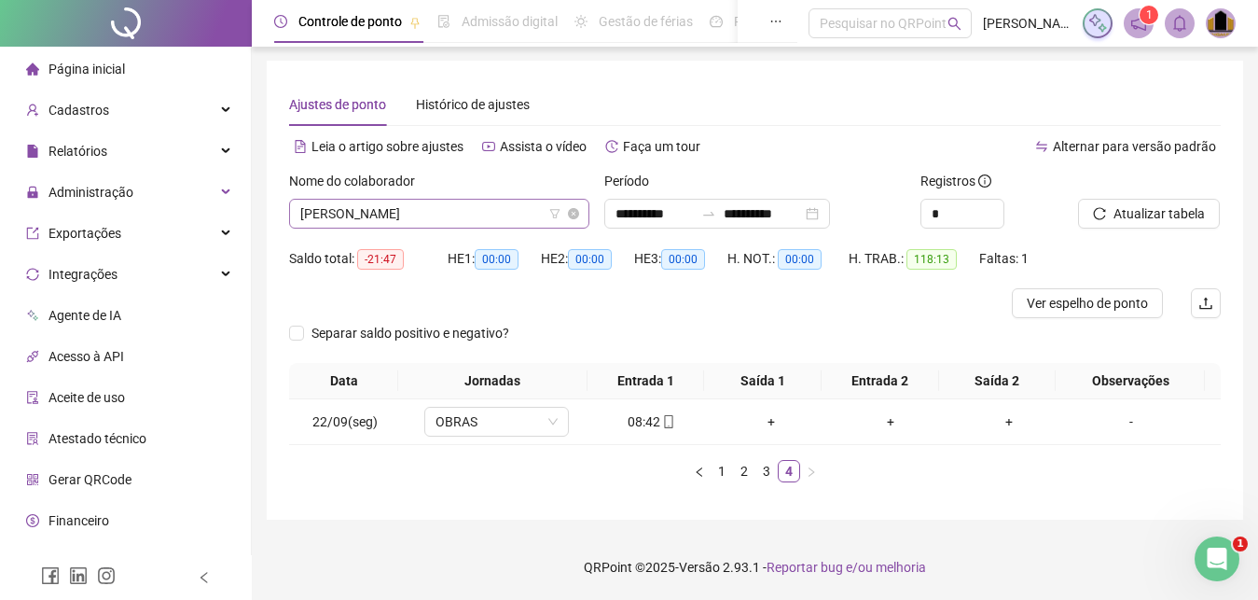
click at [543, 227] on span "[PERSON_NAME]" at bounding box center [439, 214] width 278 height 28
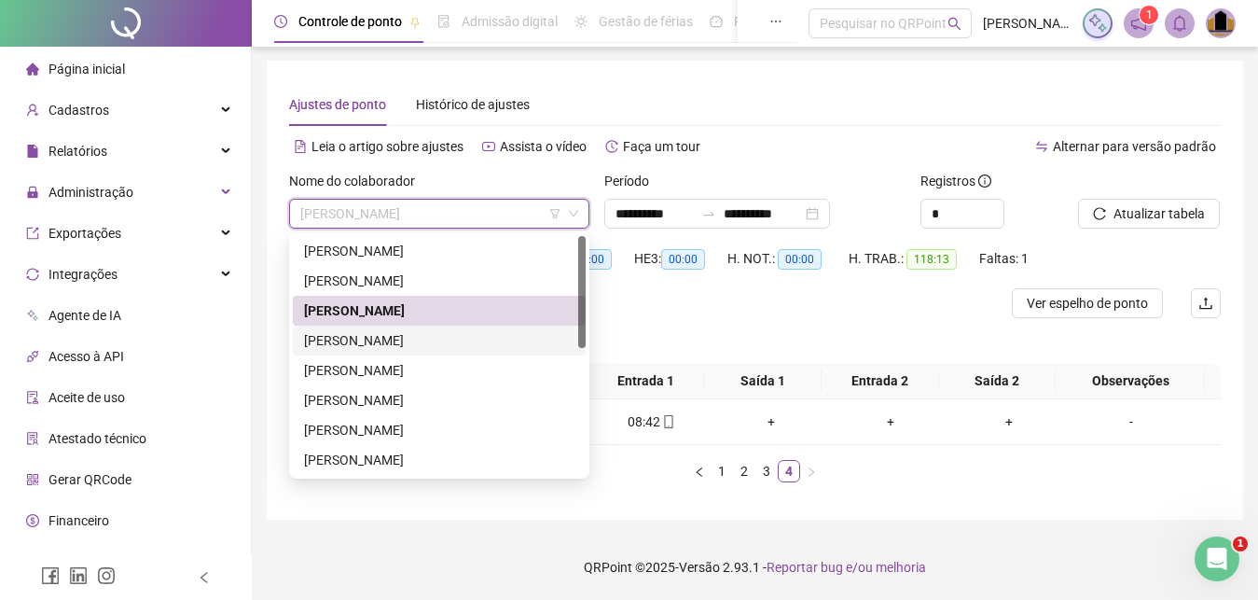
click at [520, 335] on div "[PERSON_NAME]" at bounding box center [439, 340] width 270 height 21
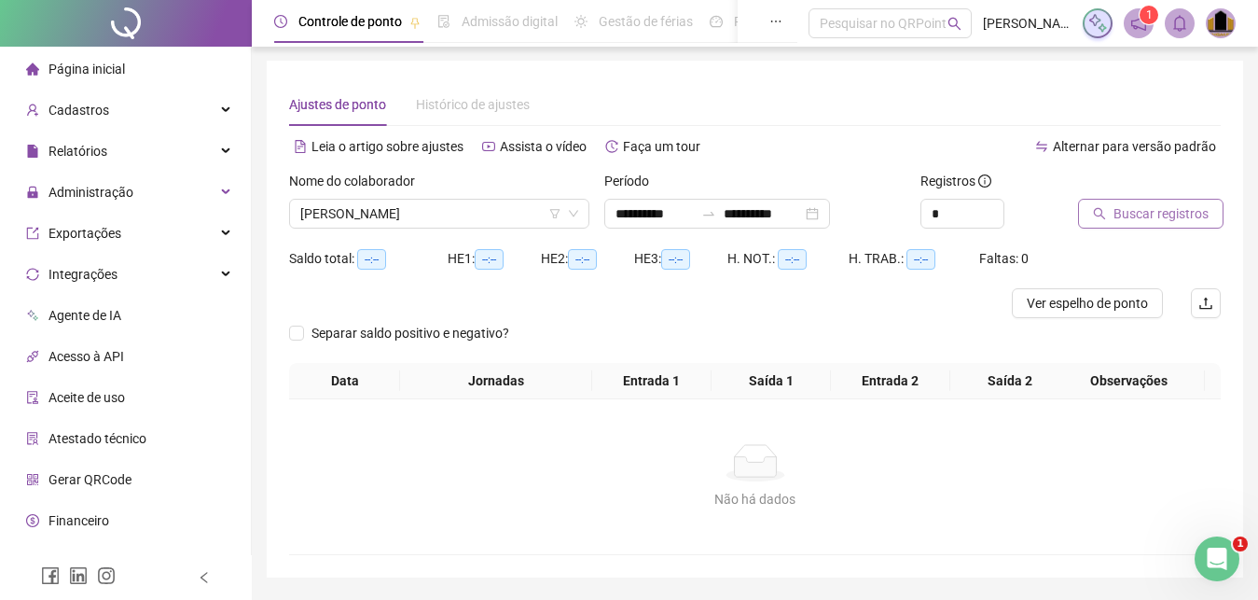
click at [1140, 213] on span "Buscar registros" at bounding box center [1161, 213] width 95 height 21
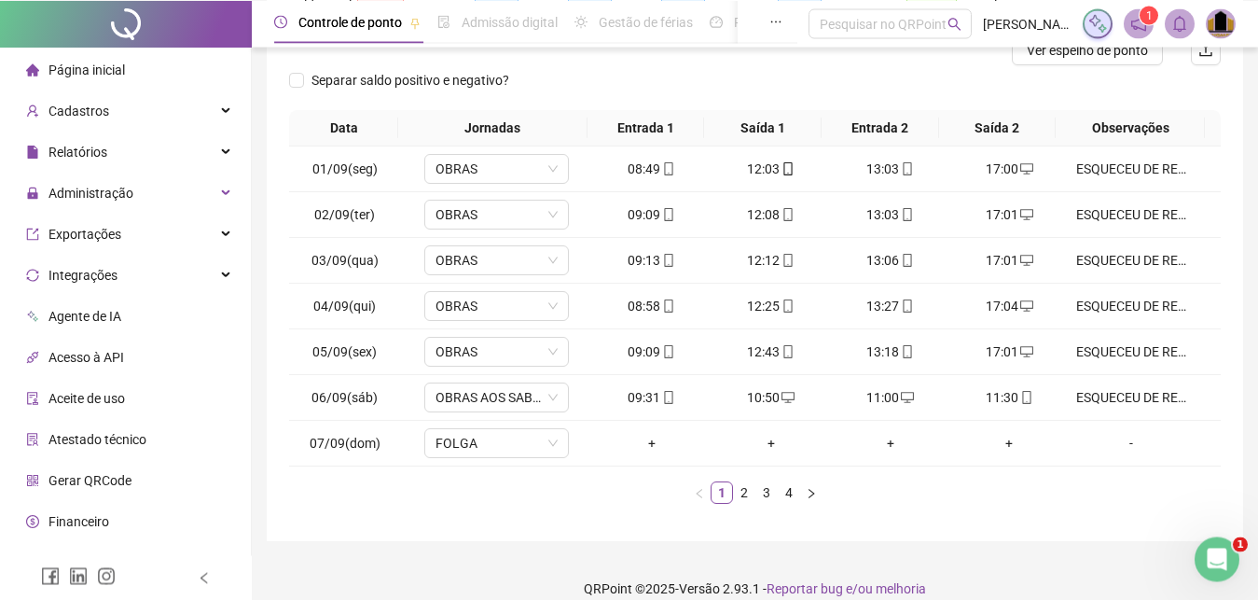
scroll to position [275, 0]
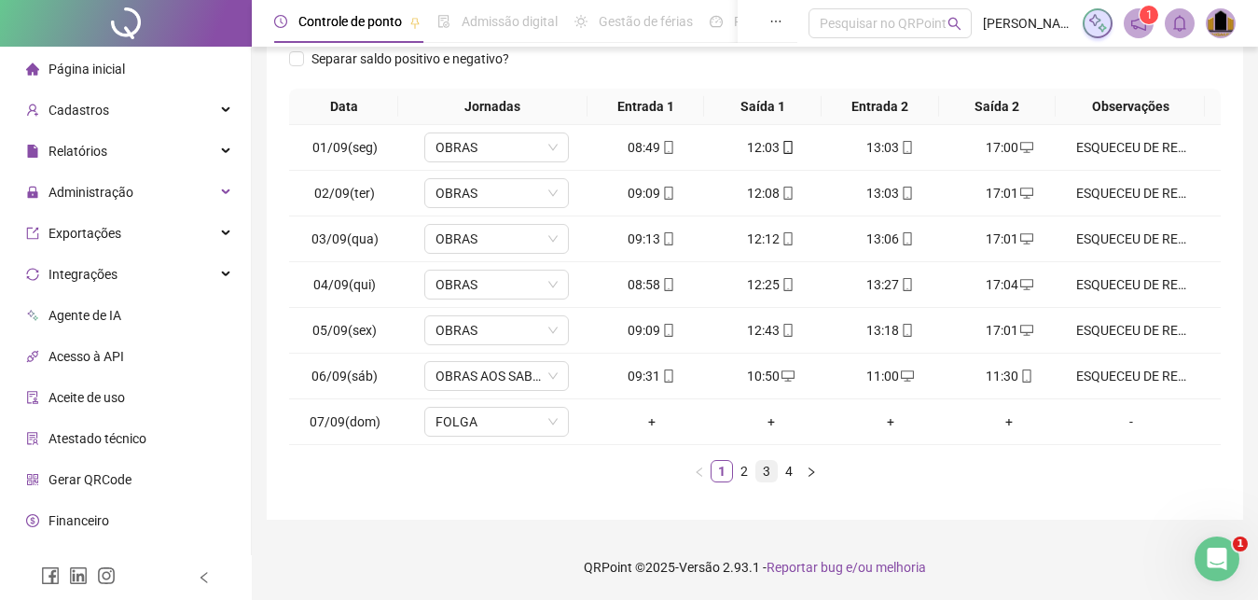
click at [757, 463] on link "3" at bounding box center [766, 471] width 21 height 21
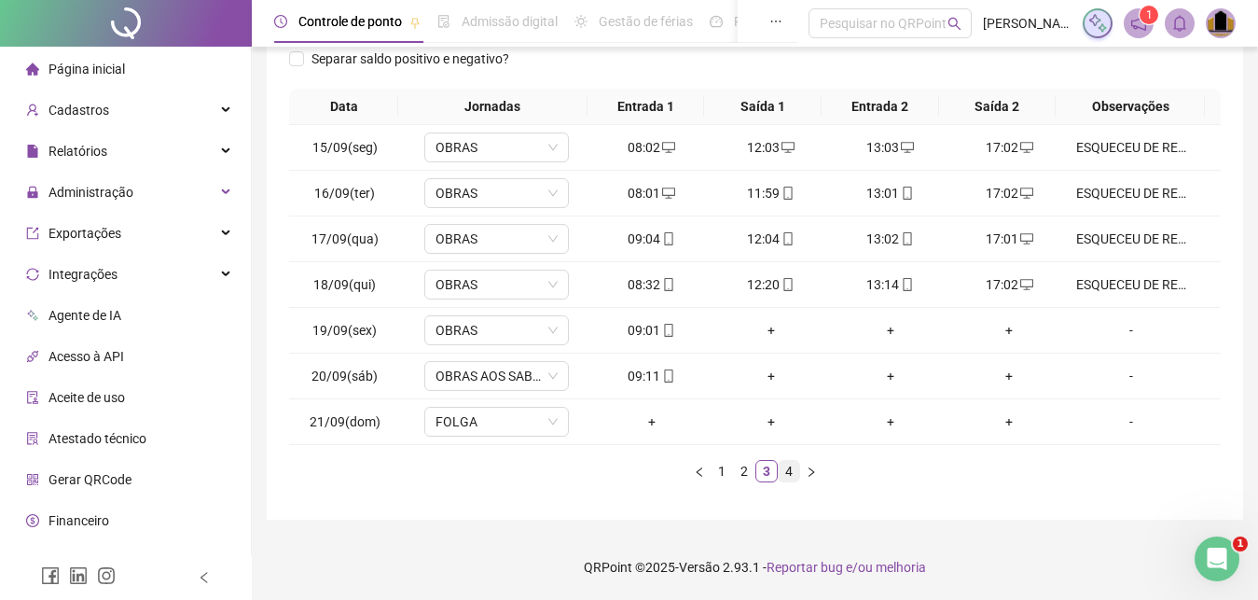
click at [790, 470] on link "4" at bounding box center [789, 471] width 21 height 21
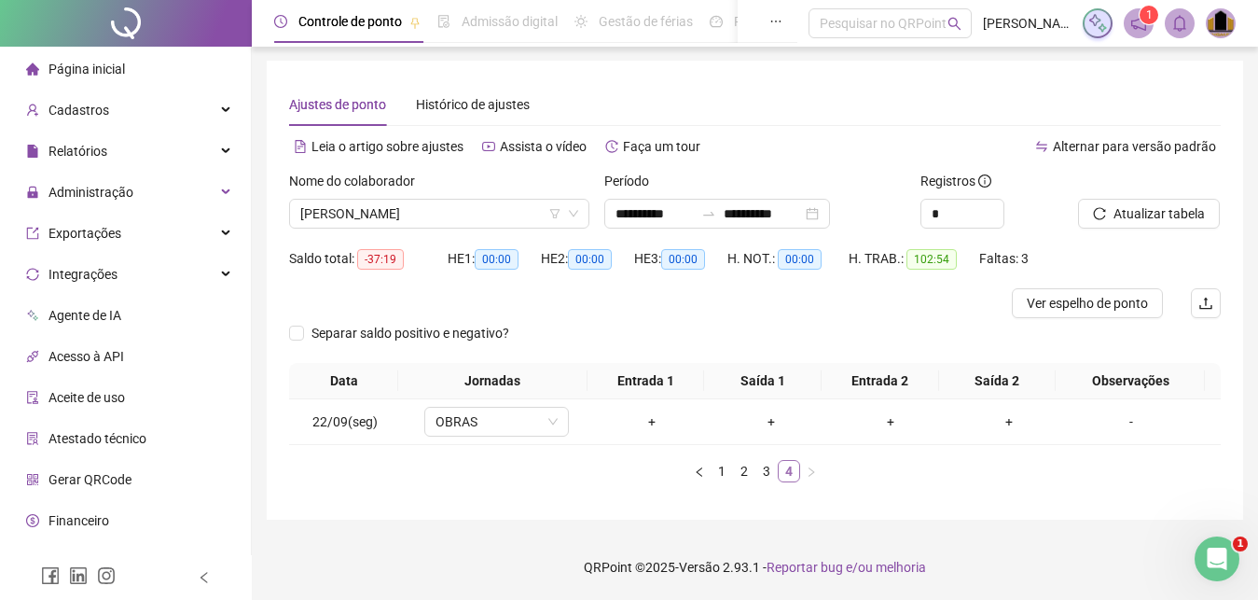
scroll to position [1, 0]
click at [766, 475] on link "3" at bounding box center [766, 471] width 21 height 21
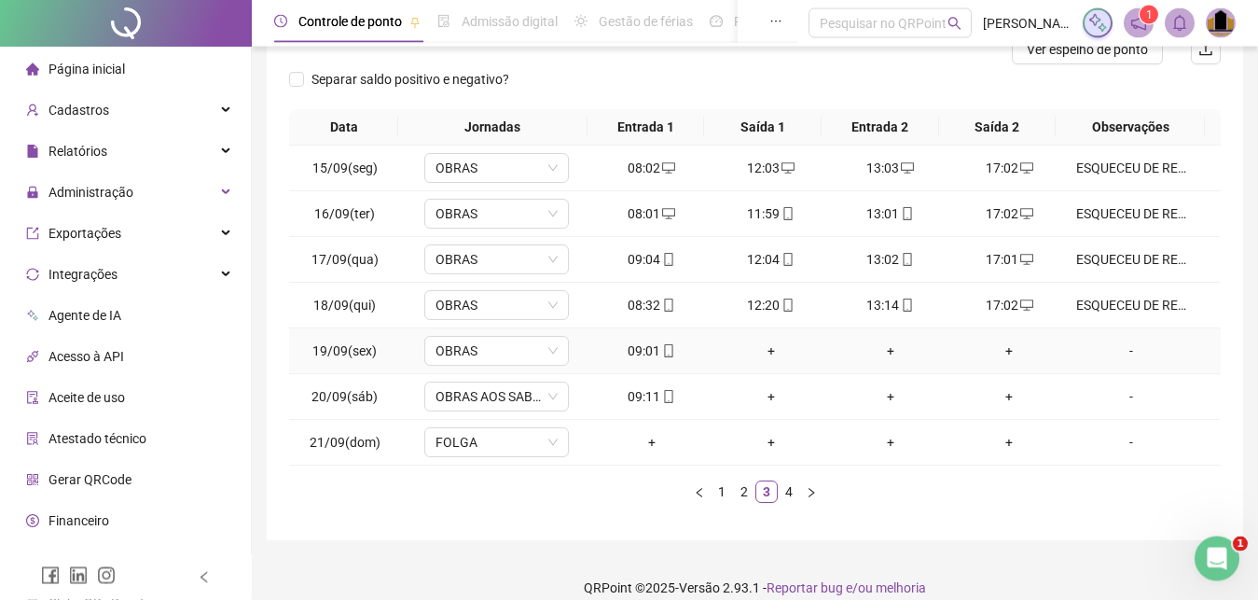
scroll to position [275, 0]
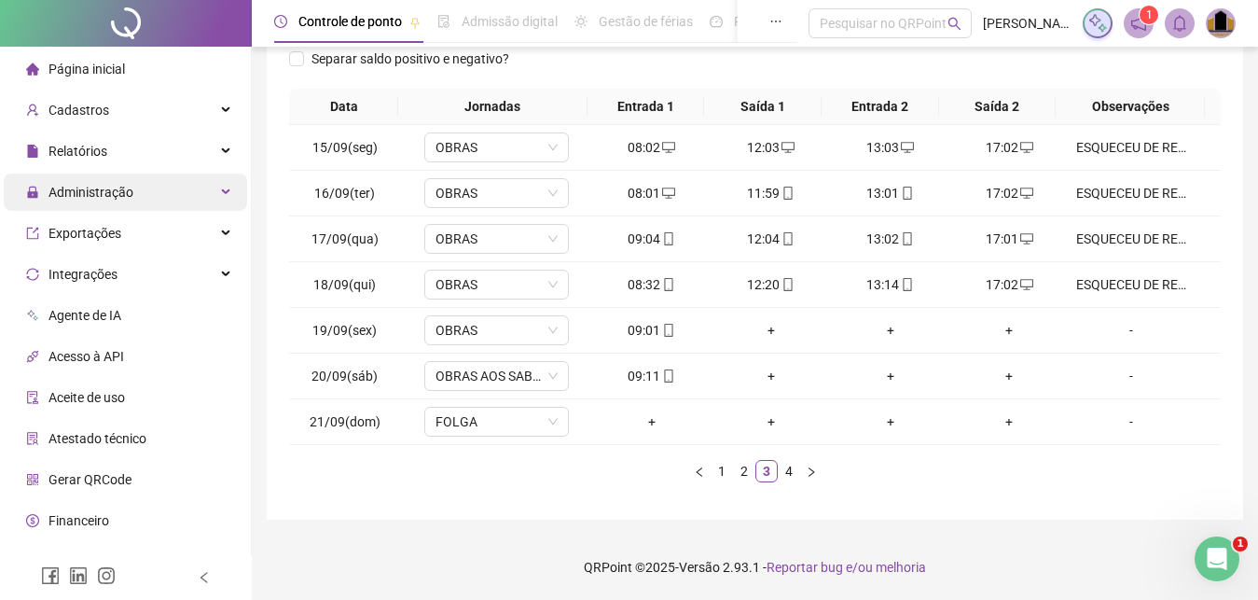
click at [130, 194] on span "Administração" at bounding box center [90, 192] width 85 height 15
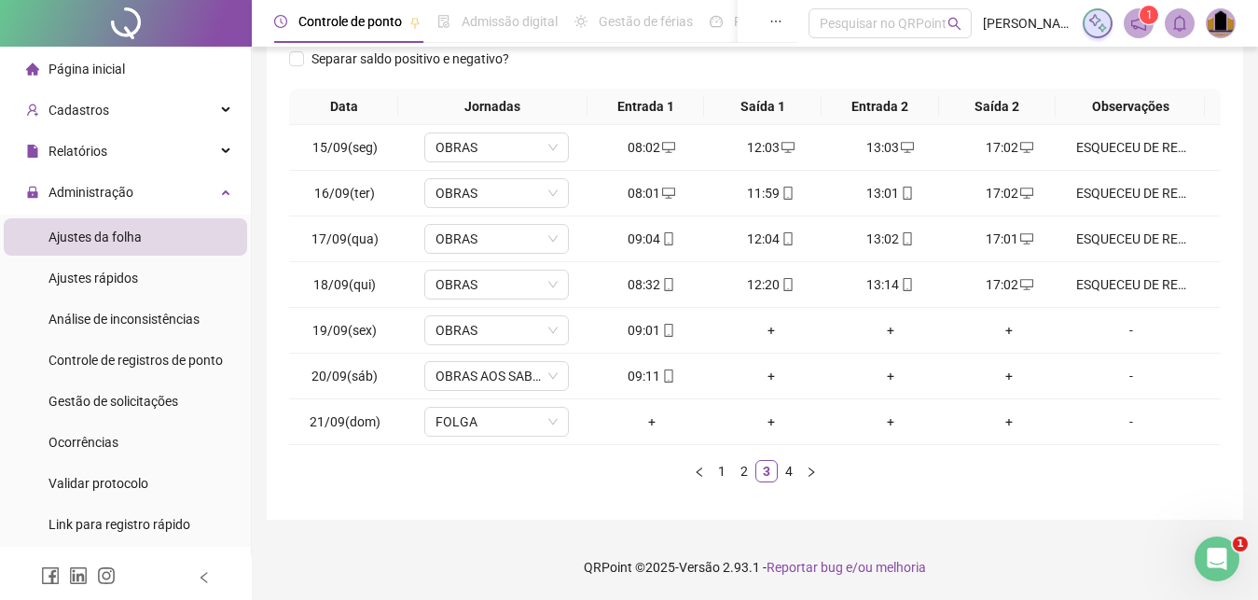
drag, startPoint x: 139, startPoint y: 234, endPoint x: 150, endPoint y: 242, distance: 14.0
click at [140, 234] on span "Ajustes da folha" at bounding box center [94, 236] width 93 height 15
click at [145, 231] on li "Ajustes da folha" at bounding box center [125, 236] width 243 height 37
click at [159, 398] on span "Gestão de solicitações" at bounding box center [113, 401] width 130 height 15
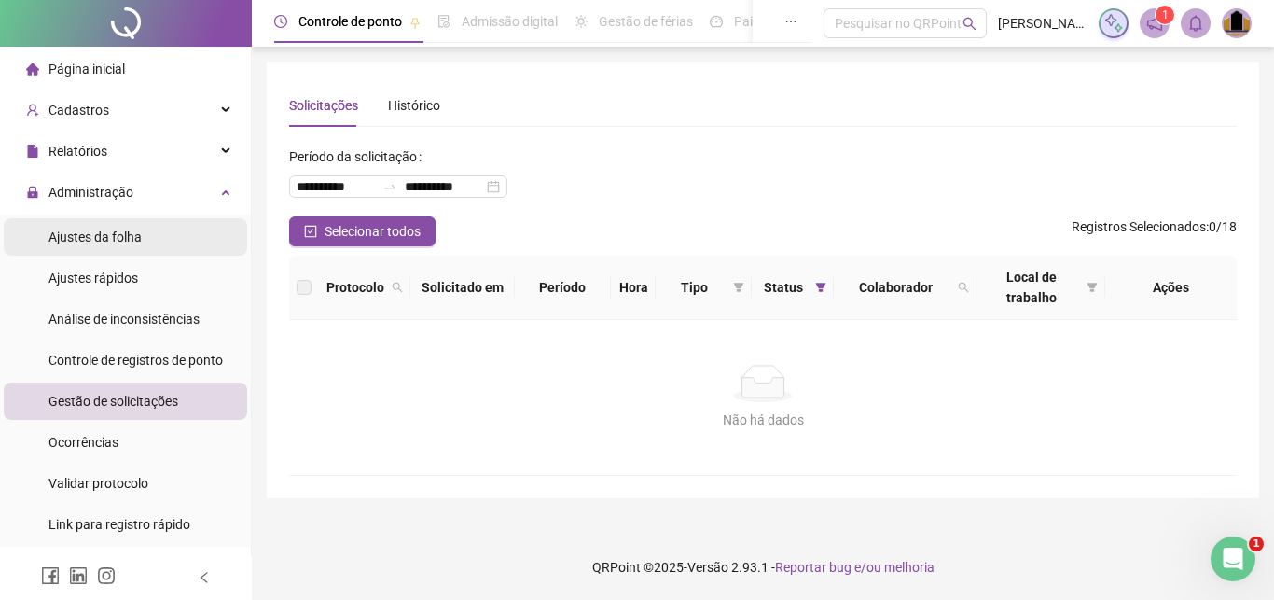
click at [133, 242] on span "Ajustes da folha" at bounding box center [94, 236] width 93 height 15
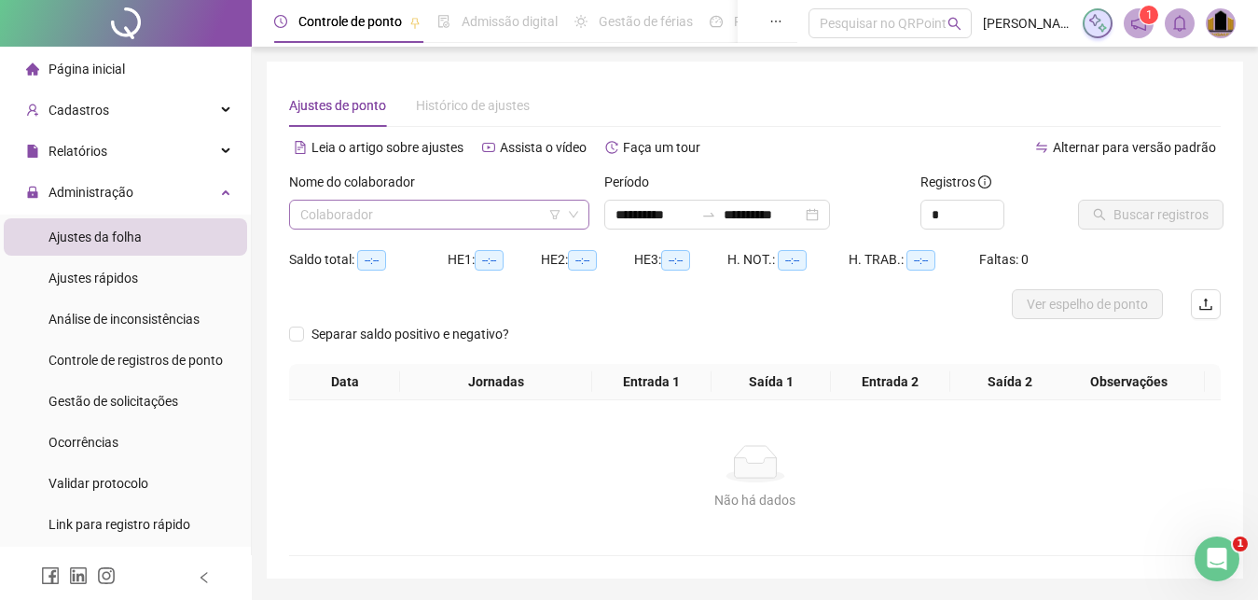
click at [314, 218] on input "search" at bounding box center [430, 215] width 261 height 28
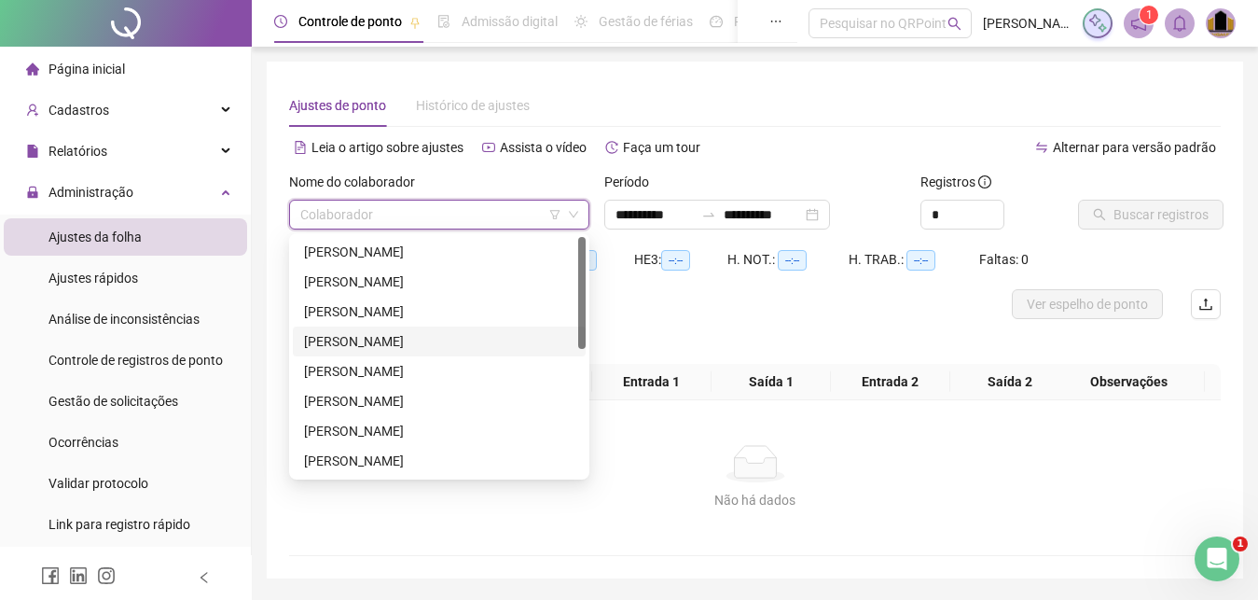
click at [388, 341] on div "[PERSON_NAME]" at bounding box center [439, 341] width 270 height 21
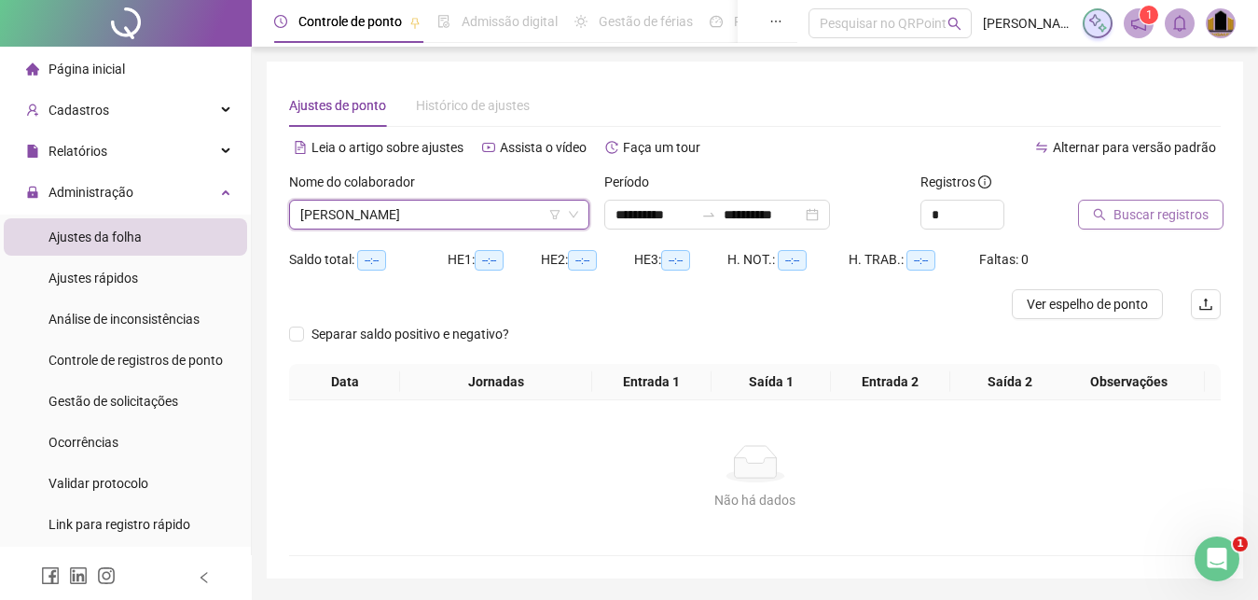
click at [1139, 214] on span "Buscar registros" at bounding box center [1161, 214] width 95 height 21
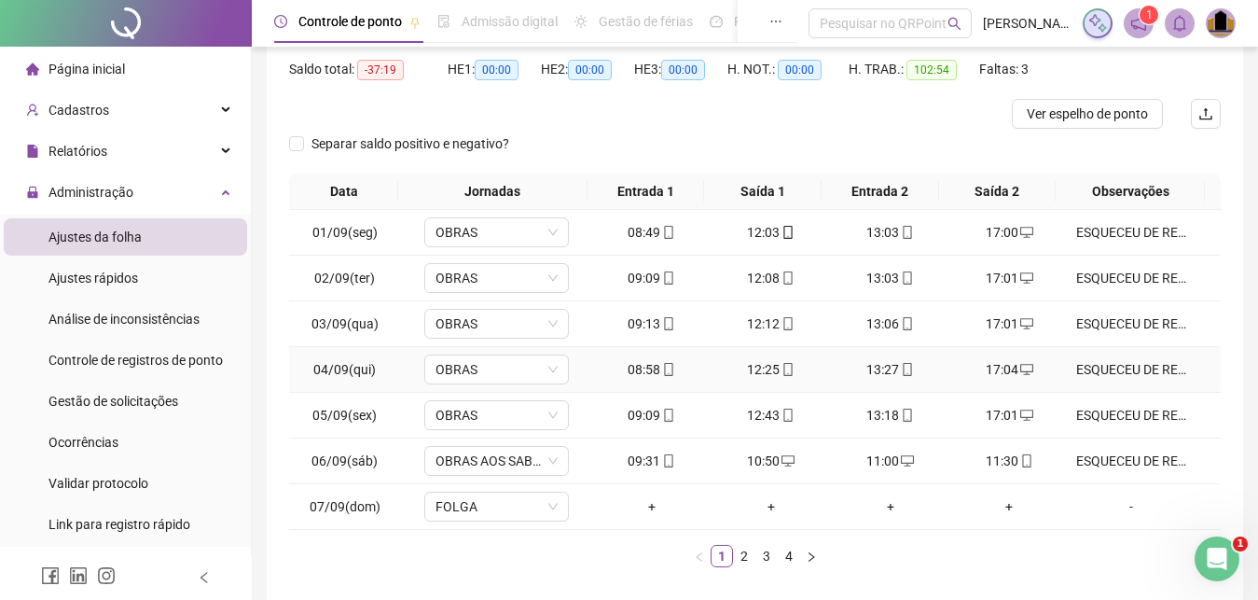
scroll to position [275, 0]
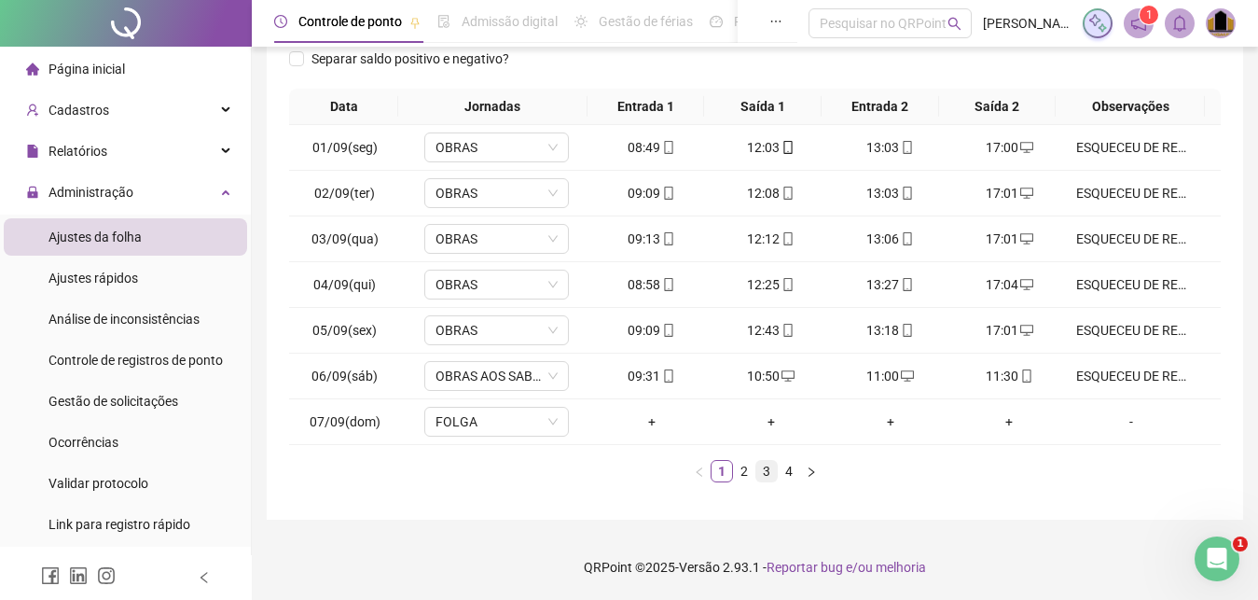
click at [766, 467] on link "3" at bounding box center [766, 471] width 21 height 21
click at [762, 331] on div "+" at bounding box center [771, 330] width 104 height 21
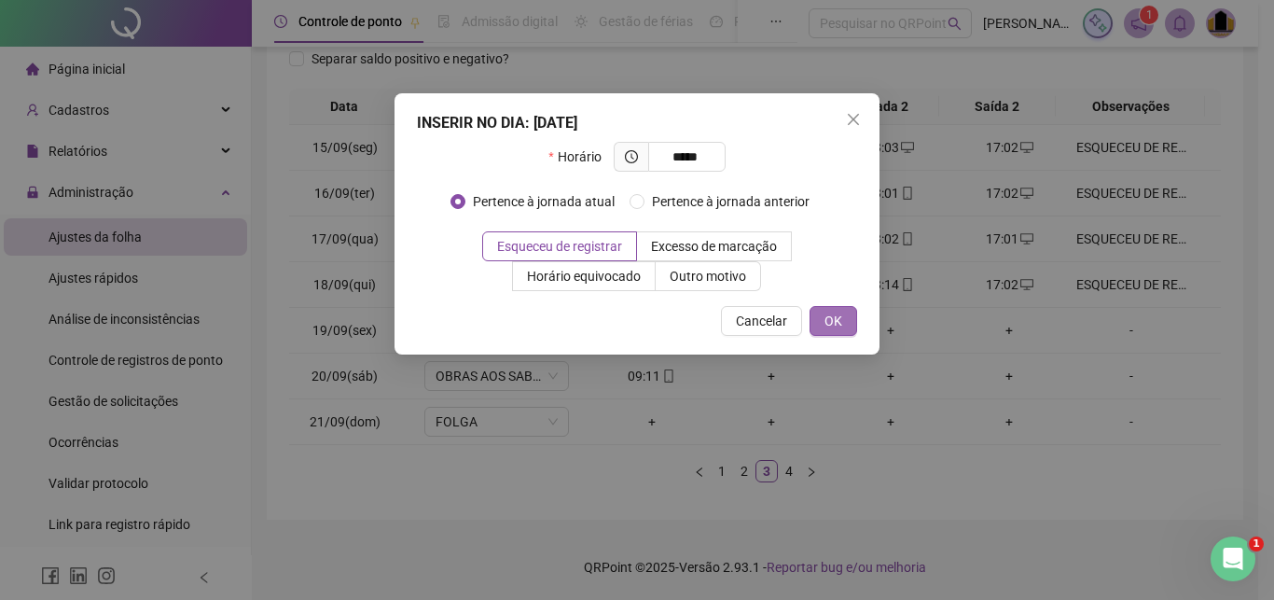
type input "*****"
click at [838, 326] on span "OK" at bounding box center [833, 321] width 18 height 21
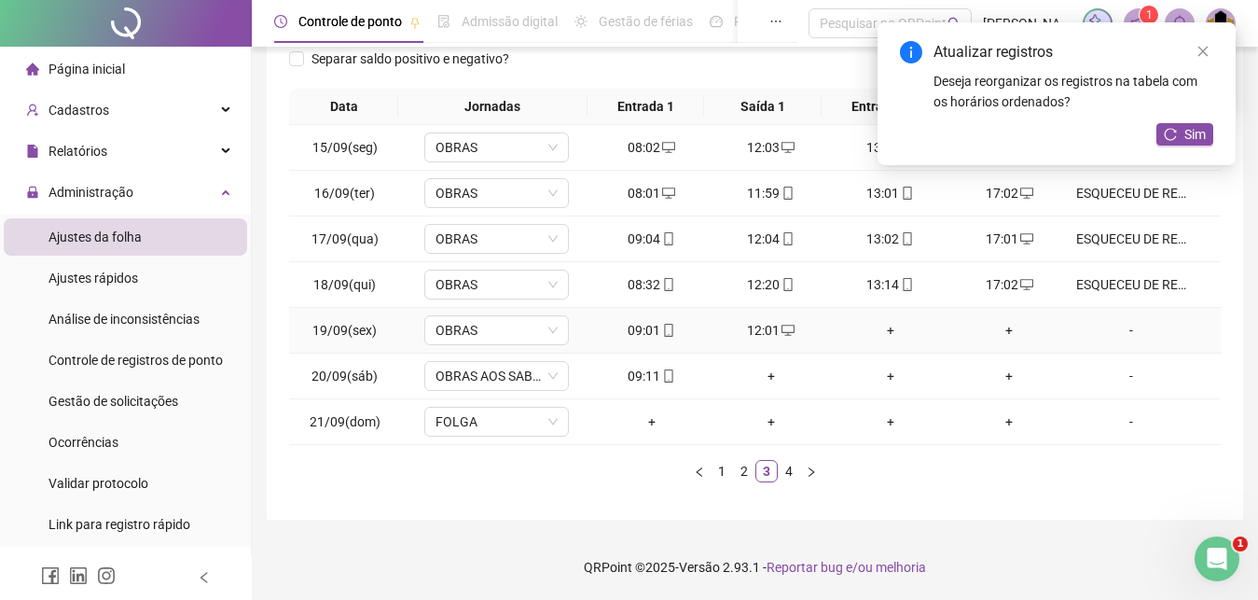
click at [881, 330] on div "+" at bounding box center [890, 330] width 104 height 21
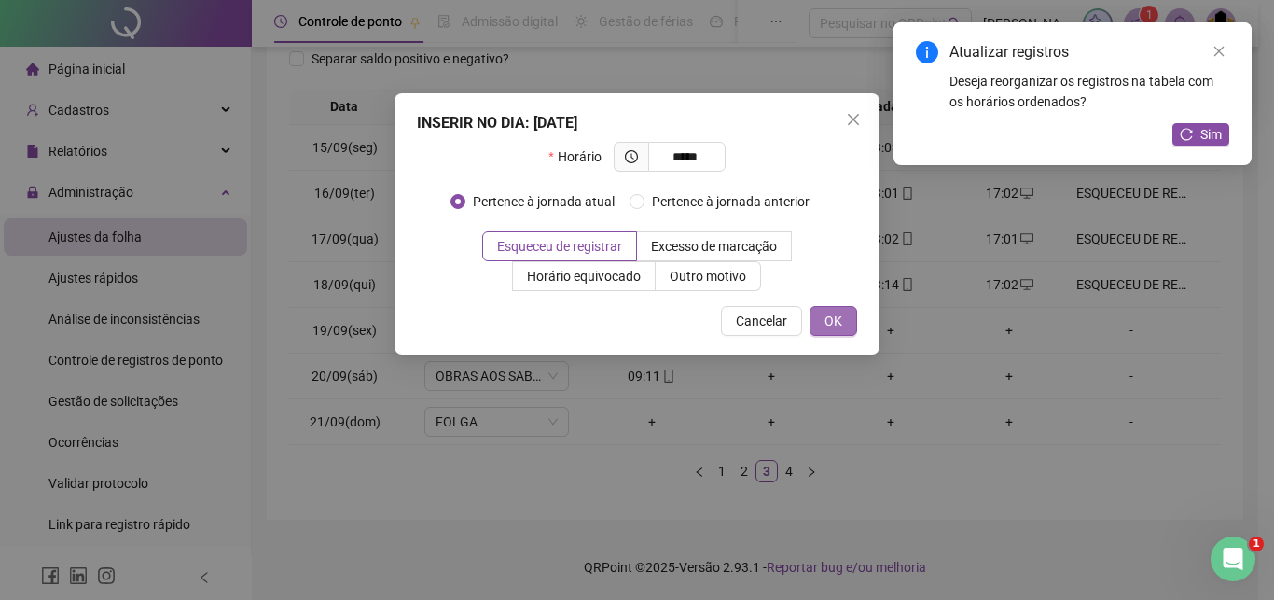
type input "*****"
click at [839, 314] on span "OK" at bounding box center [833, 321] width 18 height 21
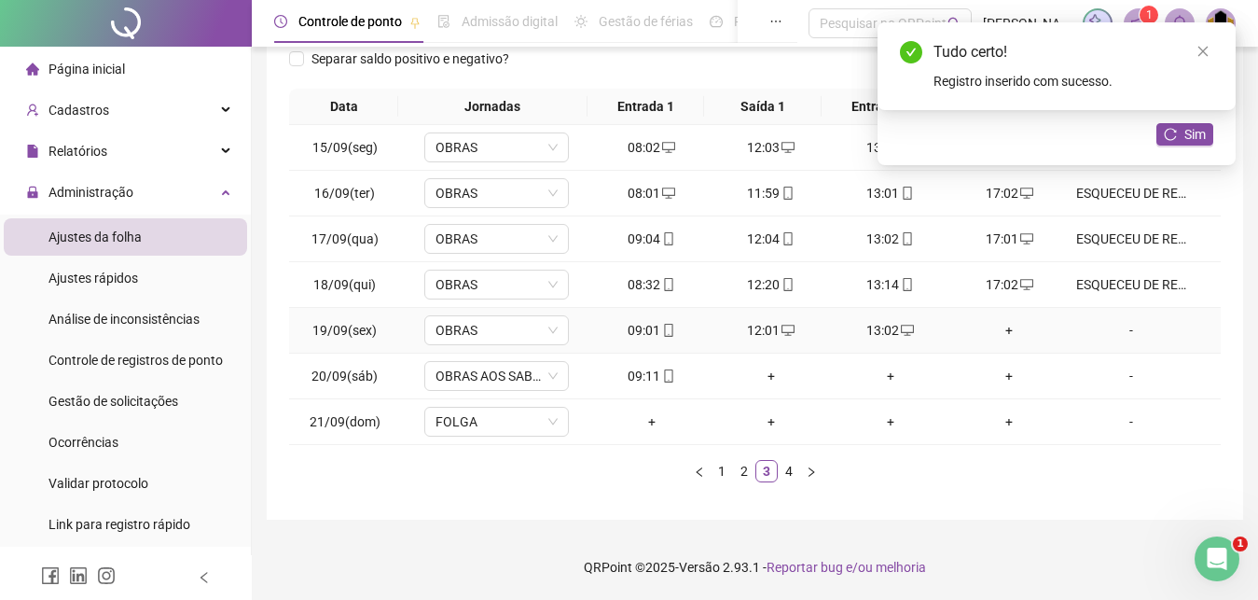
click at [994, 332] on div "+" at bounding box center [1010, 330] width 104 height 21
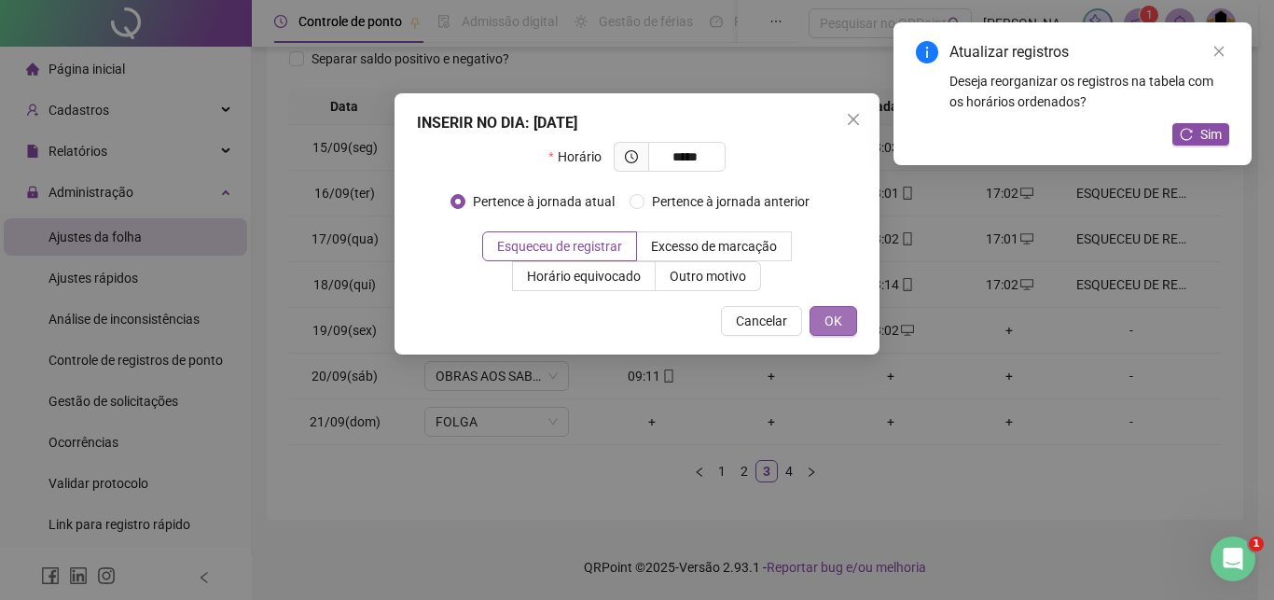
type input "*****"
click at [834, 316] on span "OK" at bounding box center [833, 321] width 18 height 21
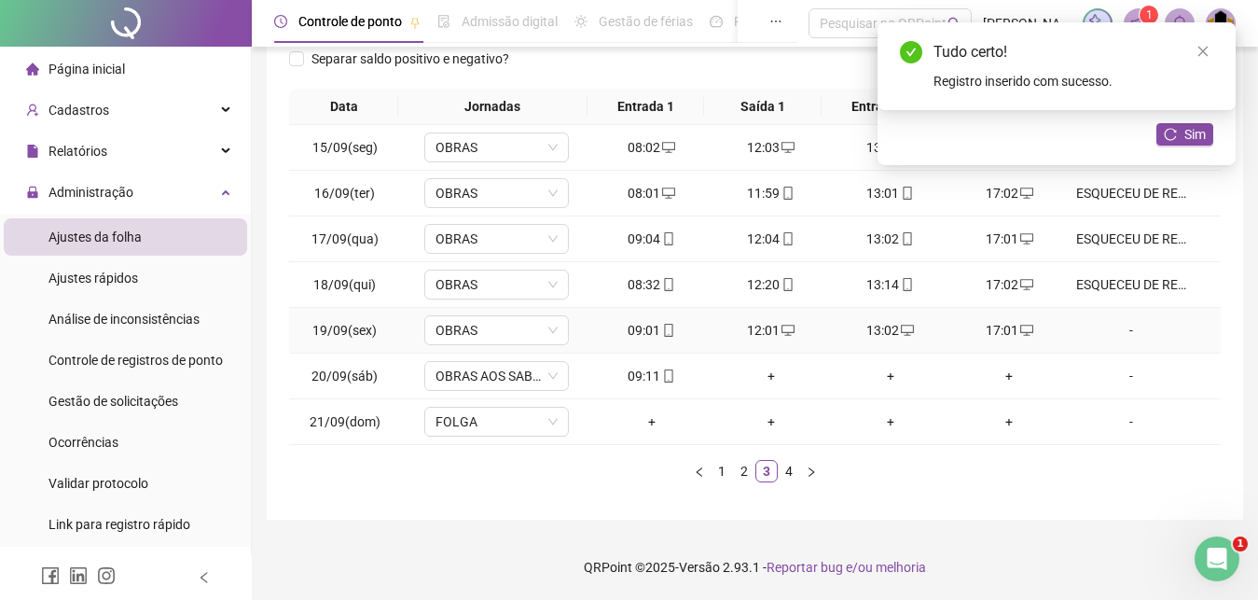
click at [1115, 332] on div "-" at bounding box center [1131, 330] width 110 height 21
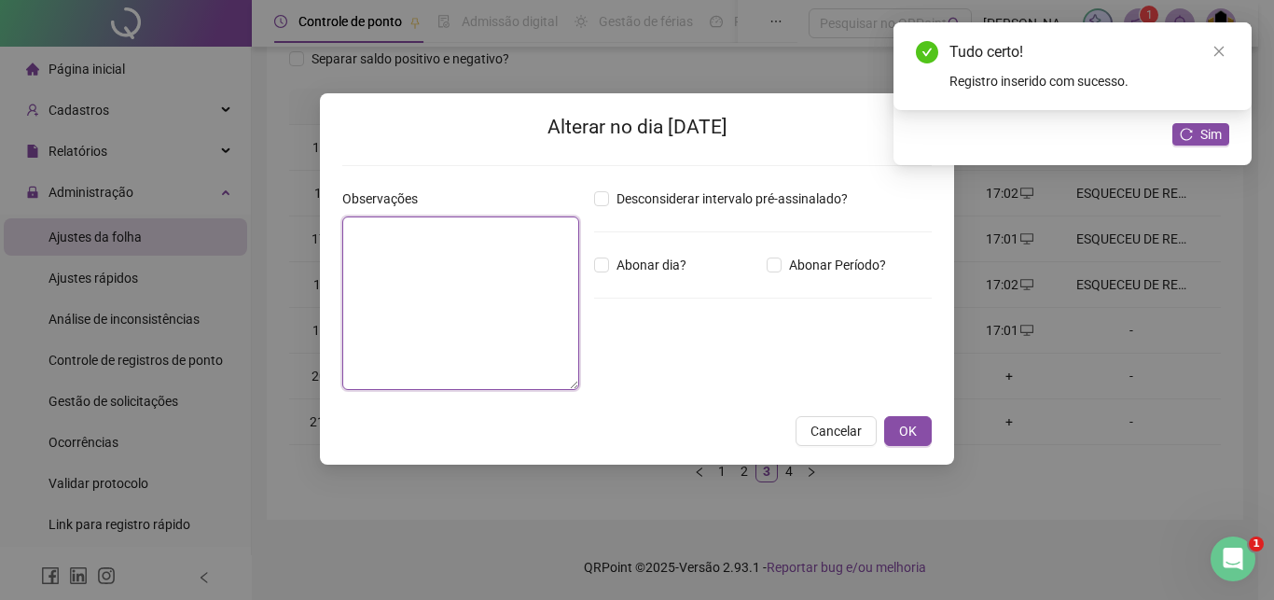
click at [477, 278] on textarea at bounding box center [460, 302] width 237 height 173
paste textarea "**********"
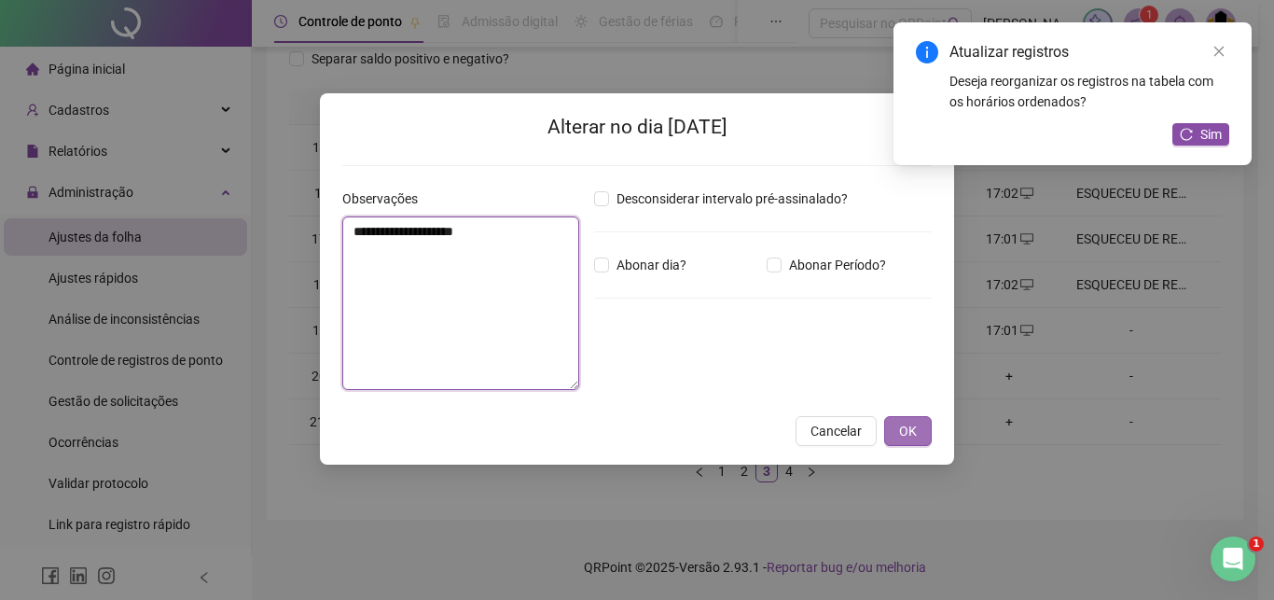
type textarea "**********"
click at [896, 426] on button "OK" at bounding box center [908, 431] width 48 height 30
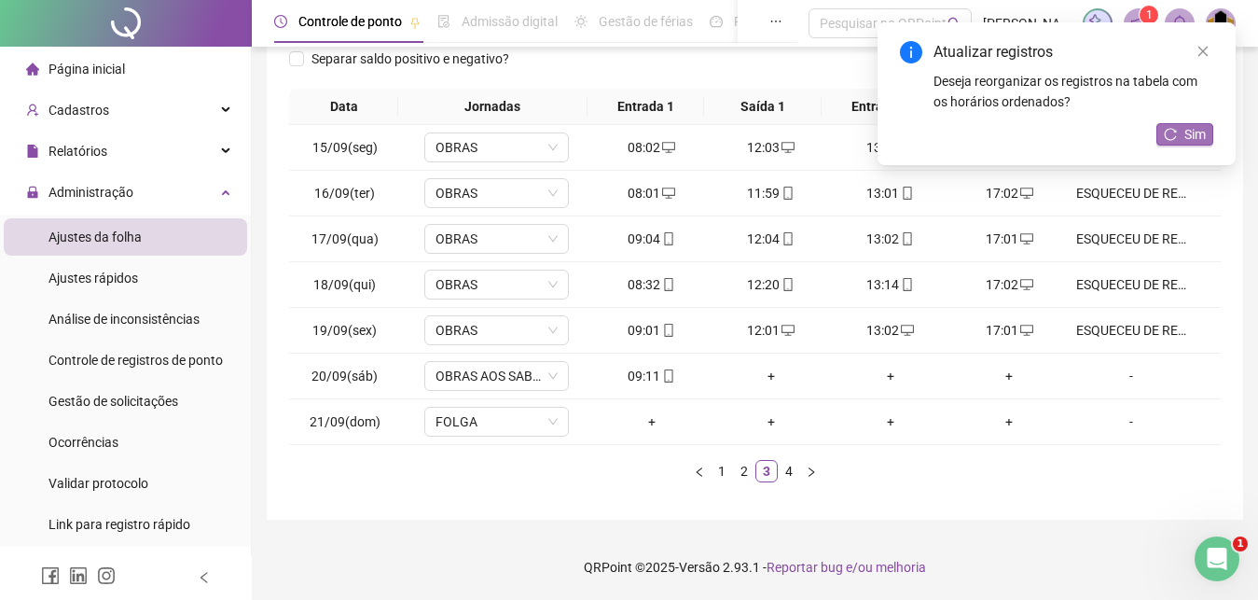
click at [1208, 137] on button "Sim" at bounding box center [1184, 134] width 57 height 22
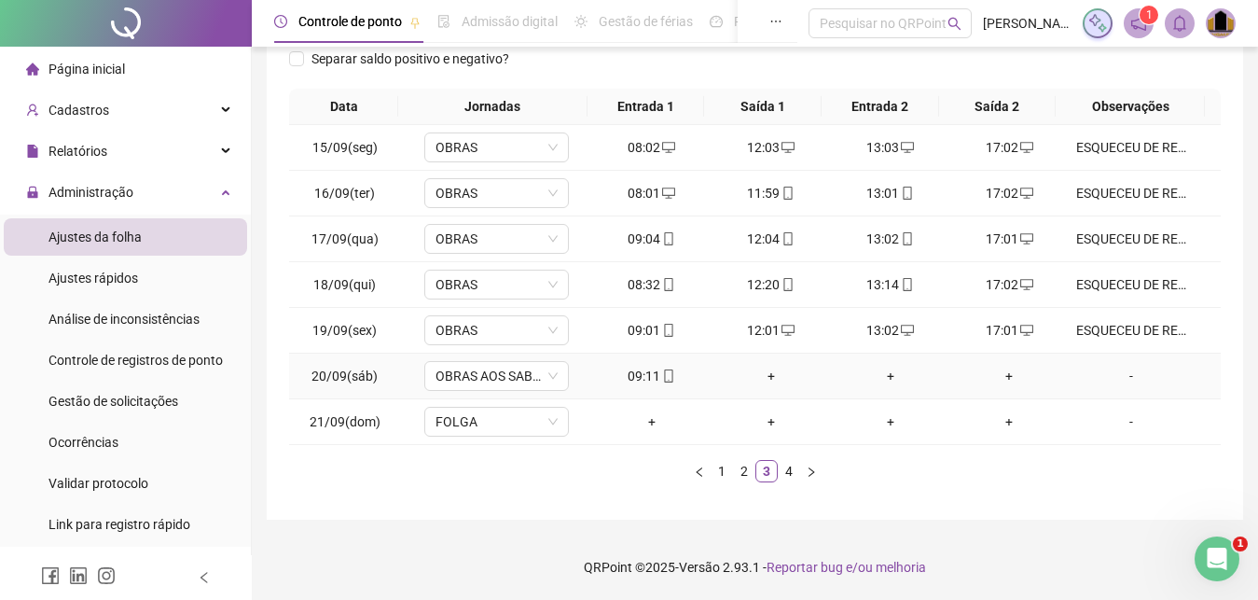
click at [767, 380] on div "+" at bounding box center [771, 376] width 104 height 21
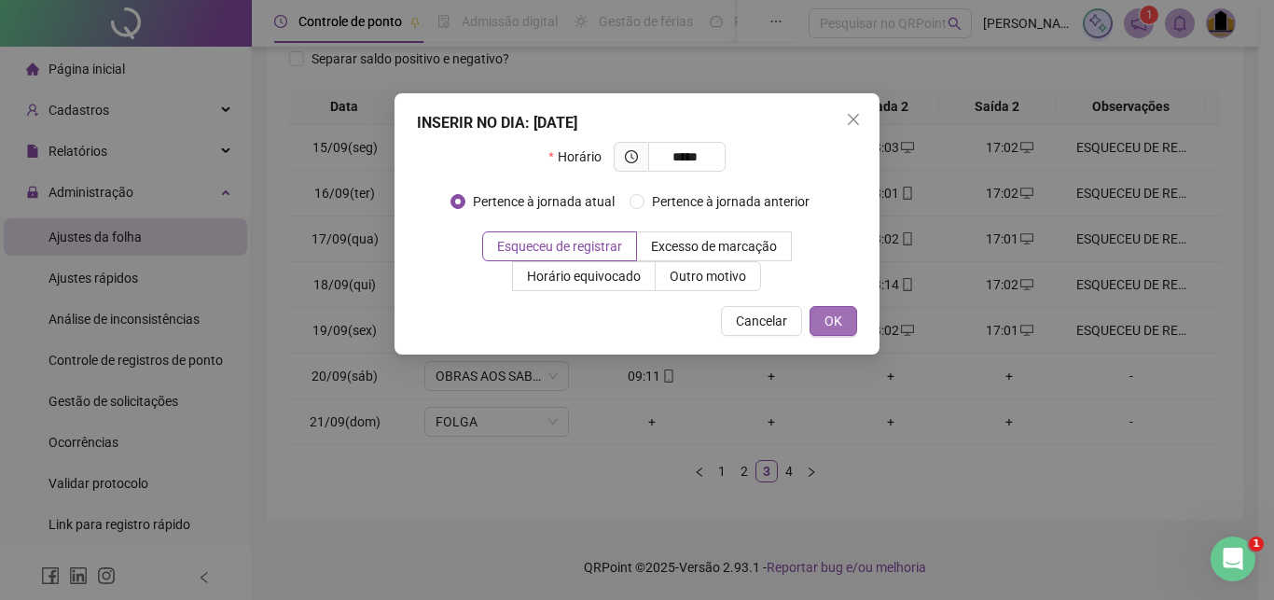
type input "*****"
click at [826, 312] on span "OK" at bounding box center [833, 321] width 18 height 21
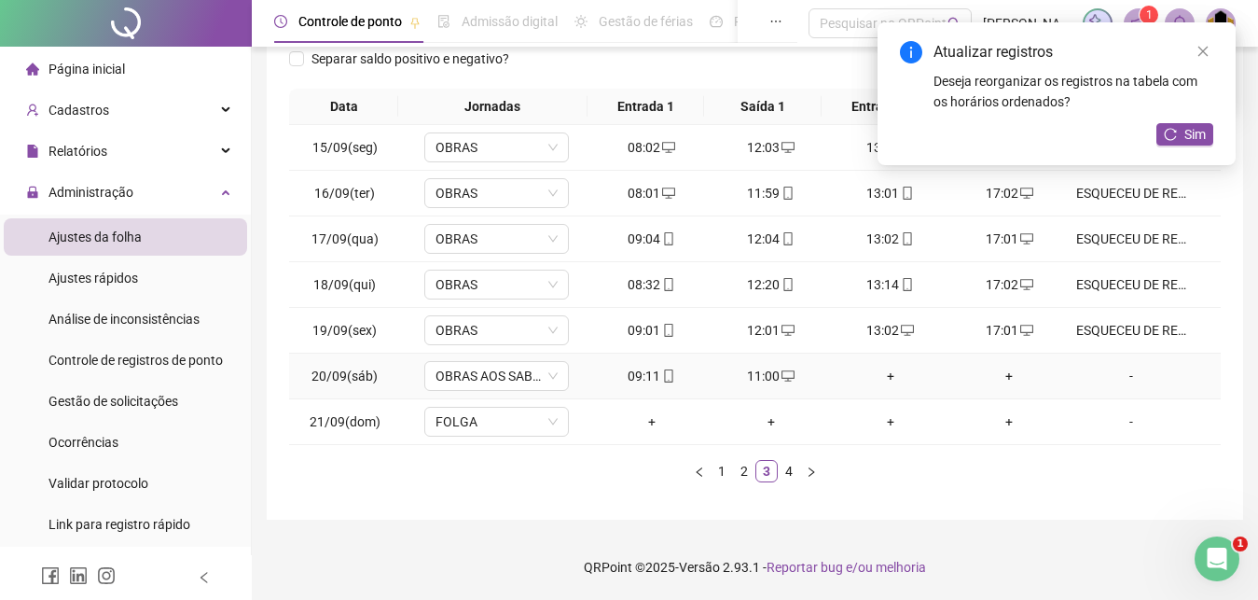
click at [881, 380] on div "+" at bounding box center [890, 376] width 104 height 21
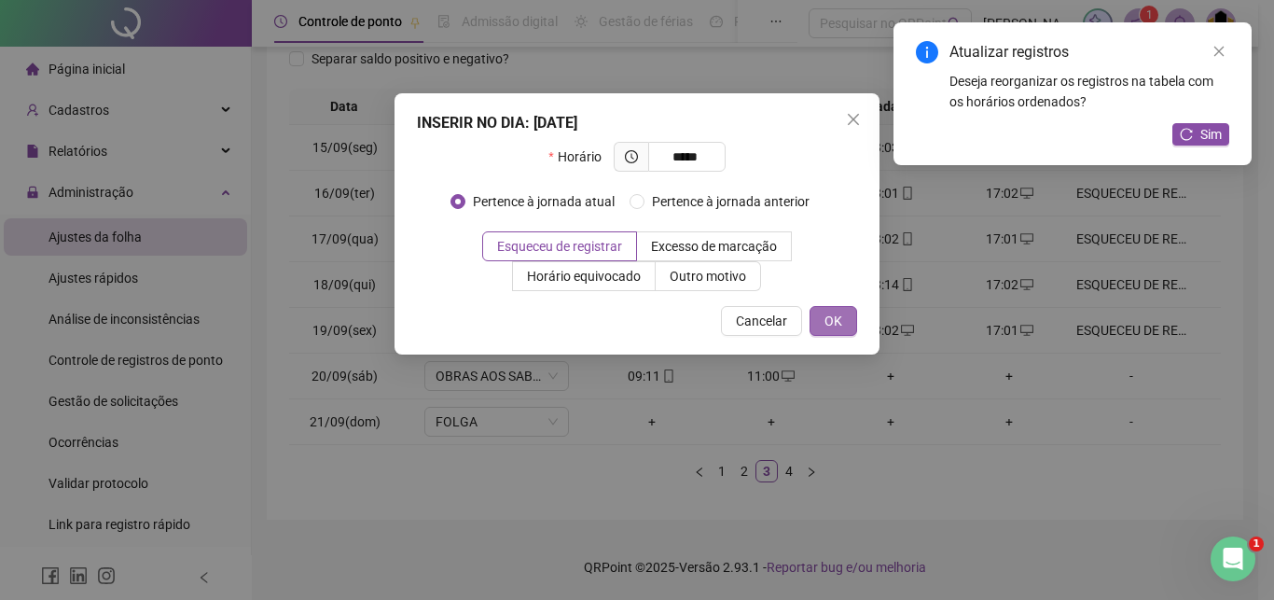
type input "*****"
click at [845, 319] on button "OK" at bounding box center [833, 321] width 48 height 30
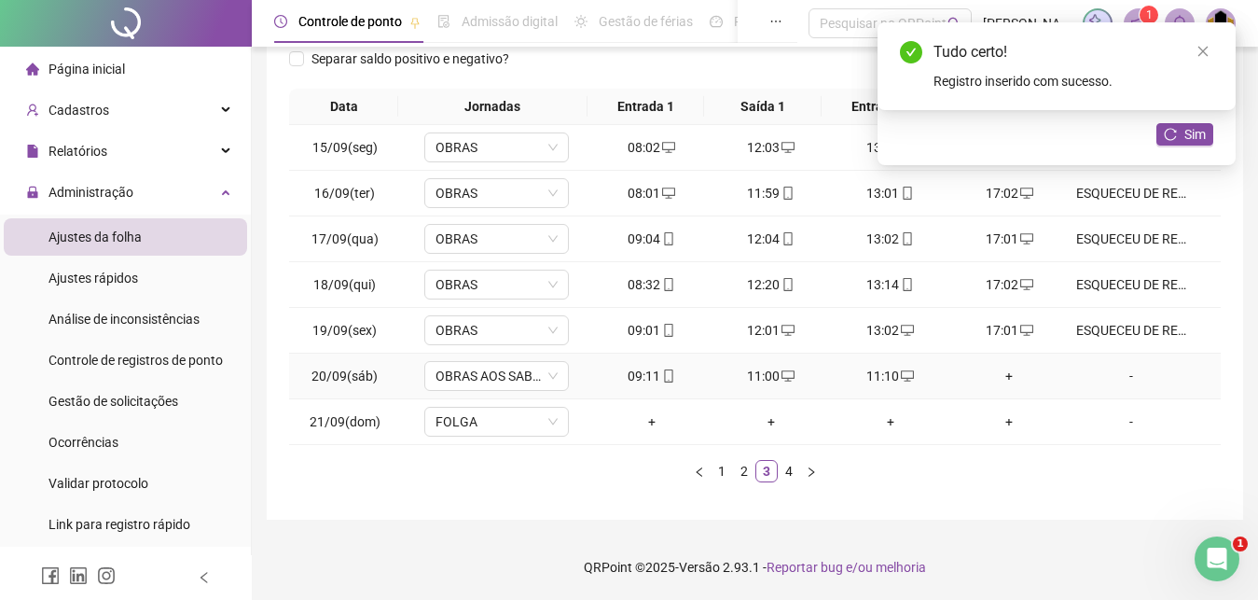
click at [996, 378] on div "+" at bounding box center [1010, 376] width 104 height 21
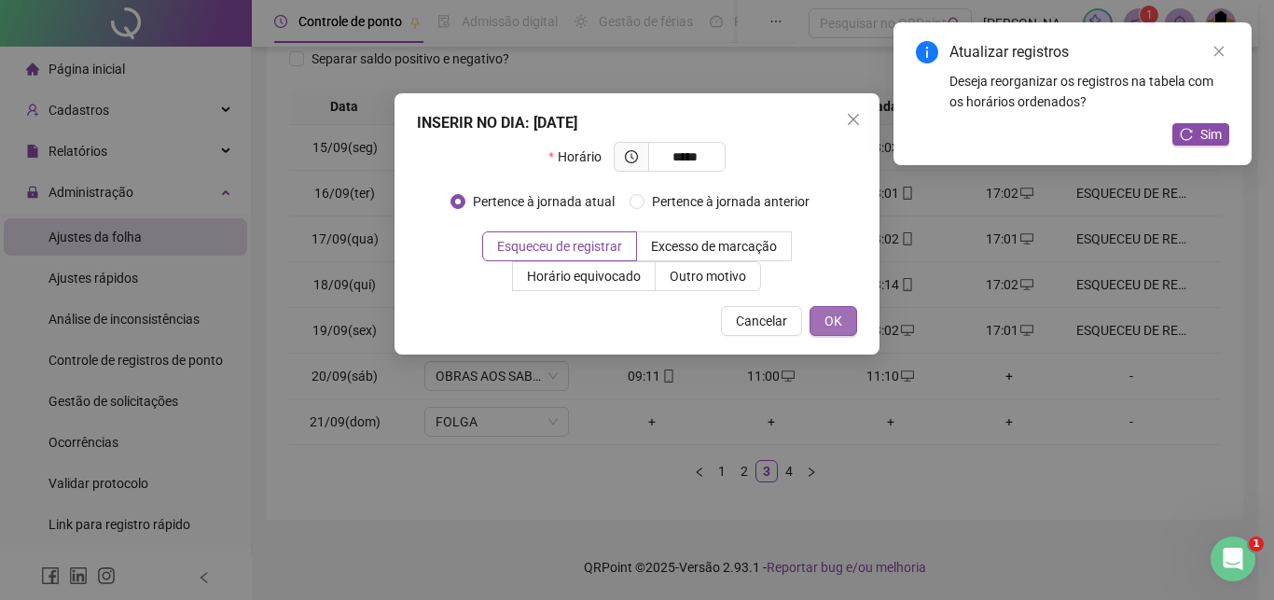
type input "*****"
click at [836, 318] on span "OK" at bounding box center [833, 321] width 18 height 21
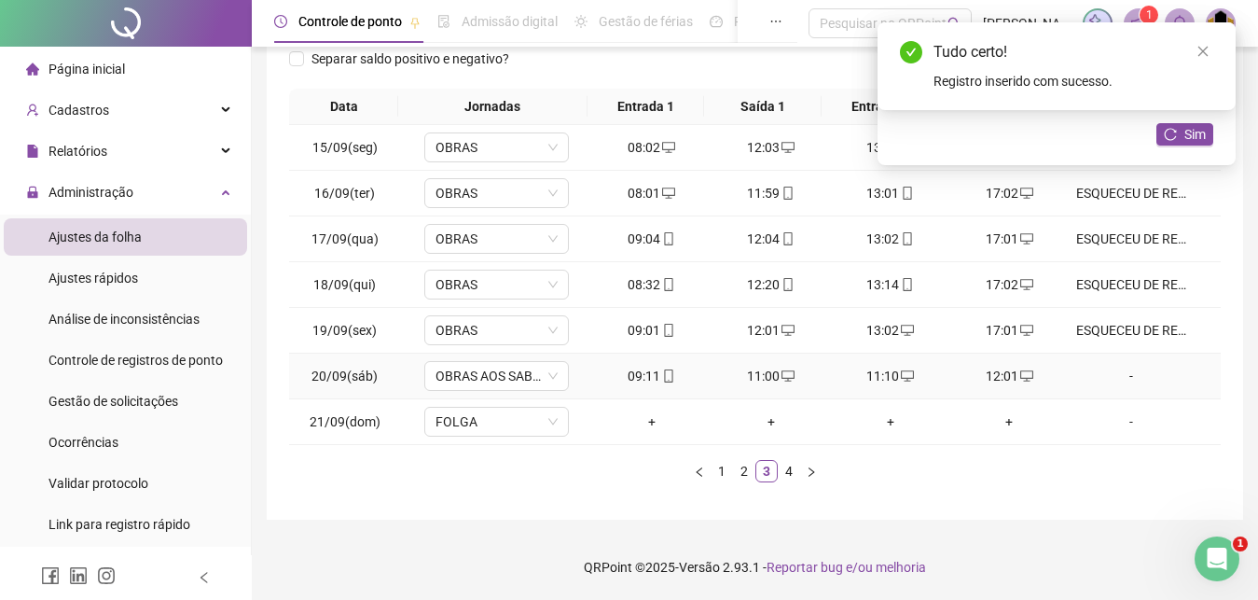
click at [1117, 377] on div "-" at bounding box center [1131, 376] width 110 height 21
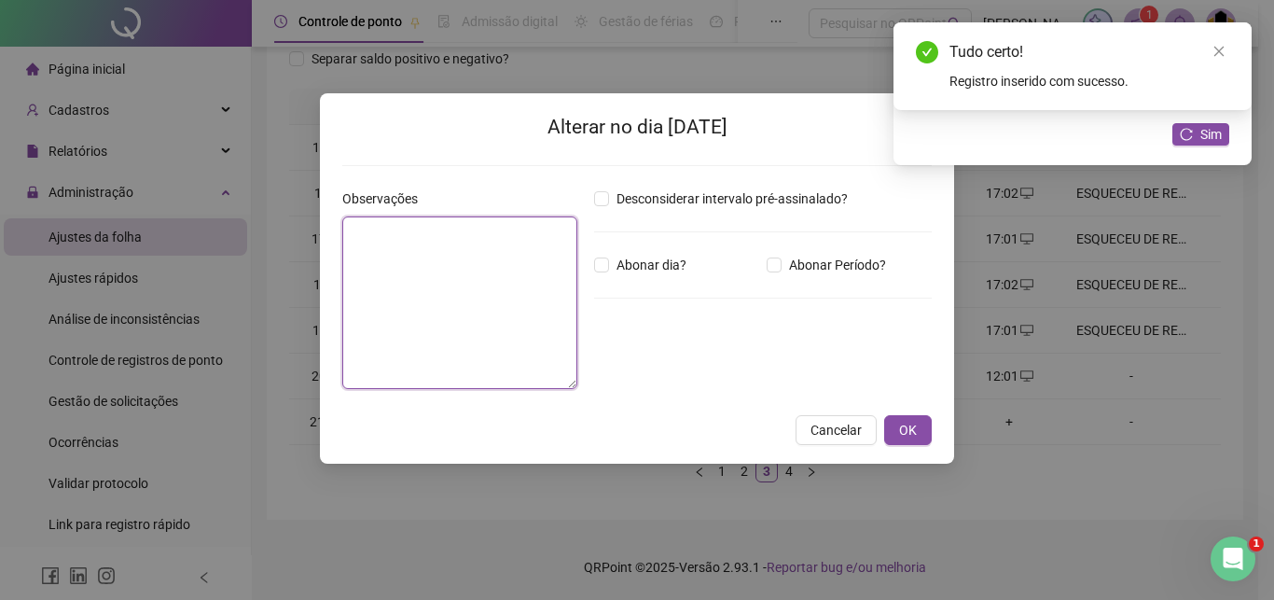
click at [495, 283] on textarea at bounding box center [459, 302] width 235 height 173
paste textarea "**********"
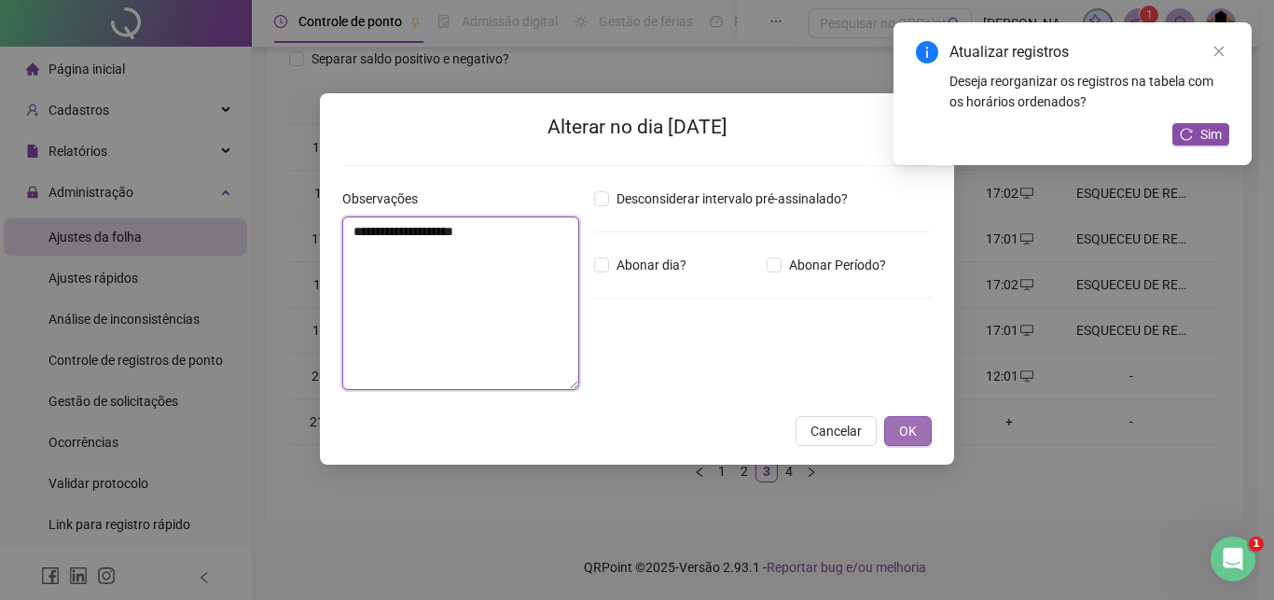
type textarea "**********"
click at [896, 427] on button "OK" at bounding box center [908, 431] width 48 height 30
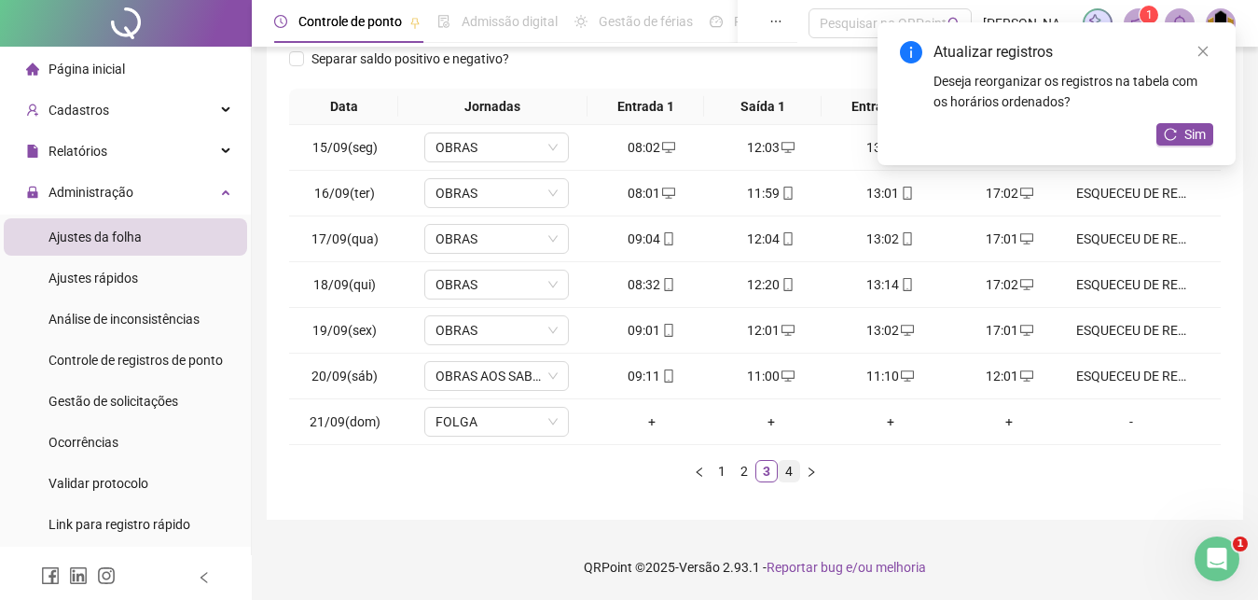
click at [794, 474] on link "4" at bounding box center [789, 471] width 21 height 21
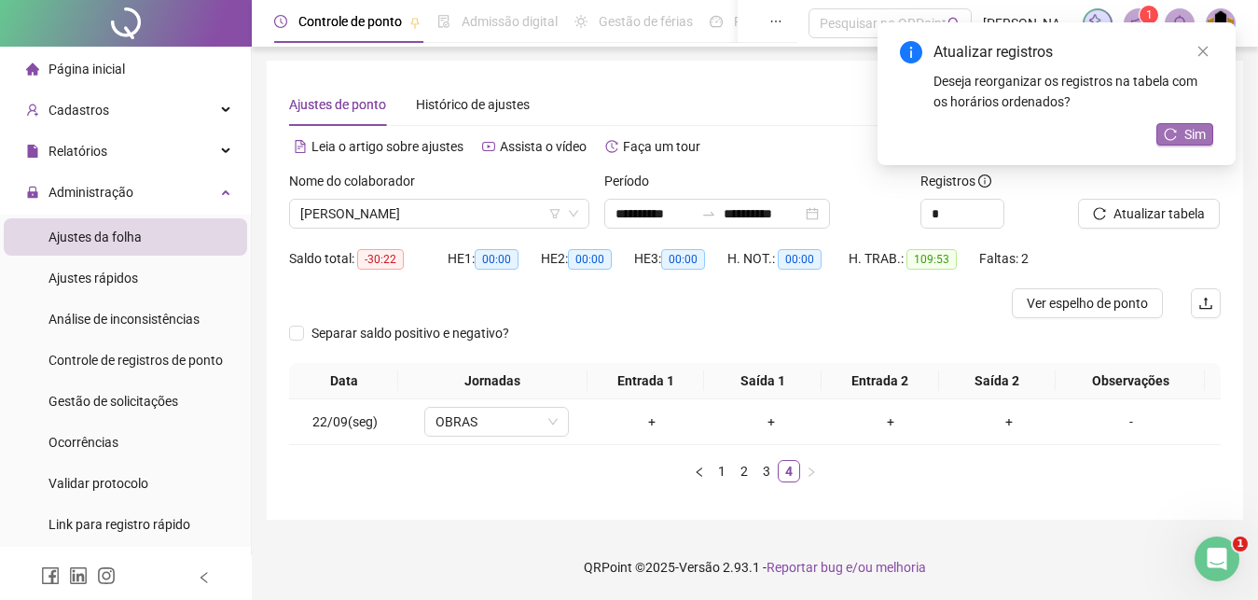
click at [1206, 136] on button "Sim" at bounding box center [1184, 134] width 57 height 22
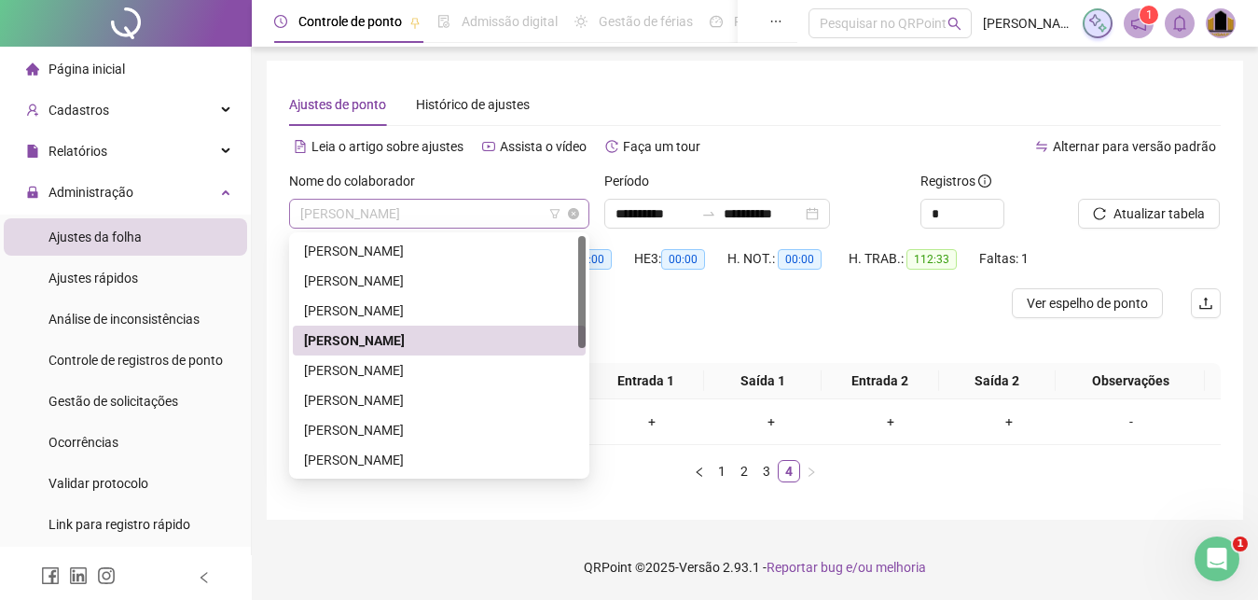
click at [521, 220] on span "[PERSON_NAME]" at bounding box center [439, 214] width 278 height 28
click at [393, 367] on div "[PERSON_NAME]" at bounding box center [439, 370] width 270 height 21
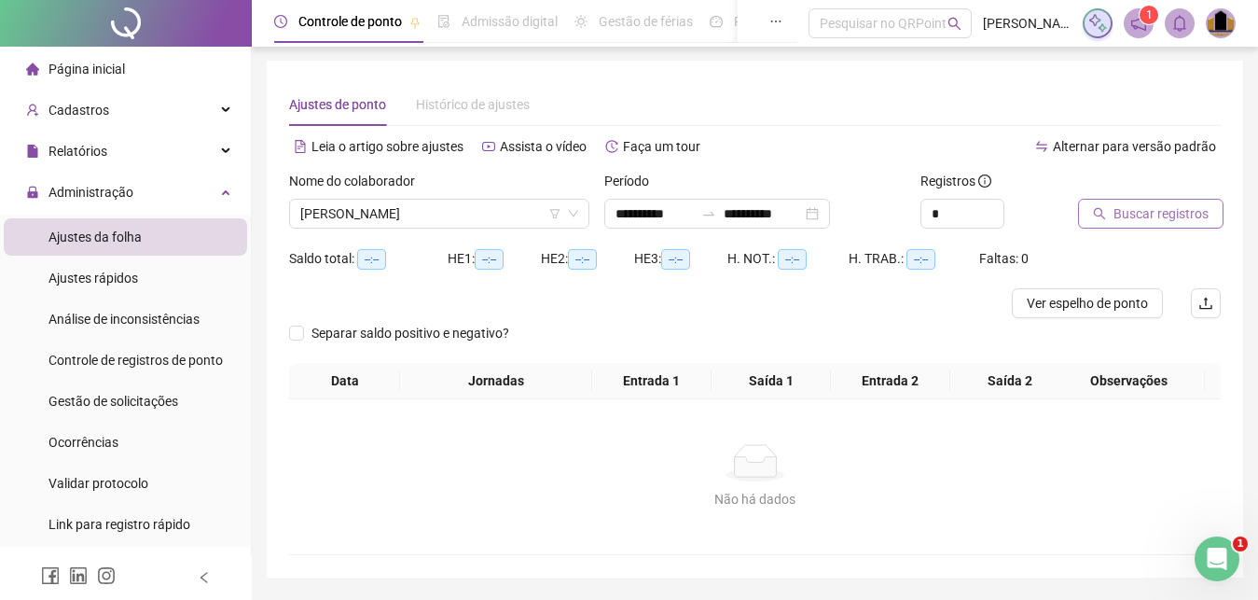
click at [1178, 206] on span "Buscar registros" at bounding box center [1161, 213] width 95 height 21
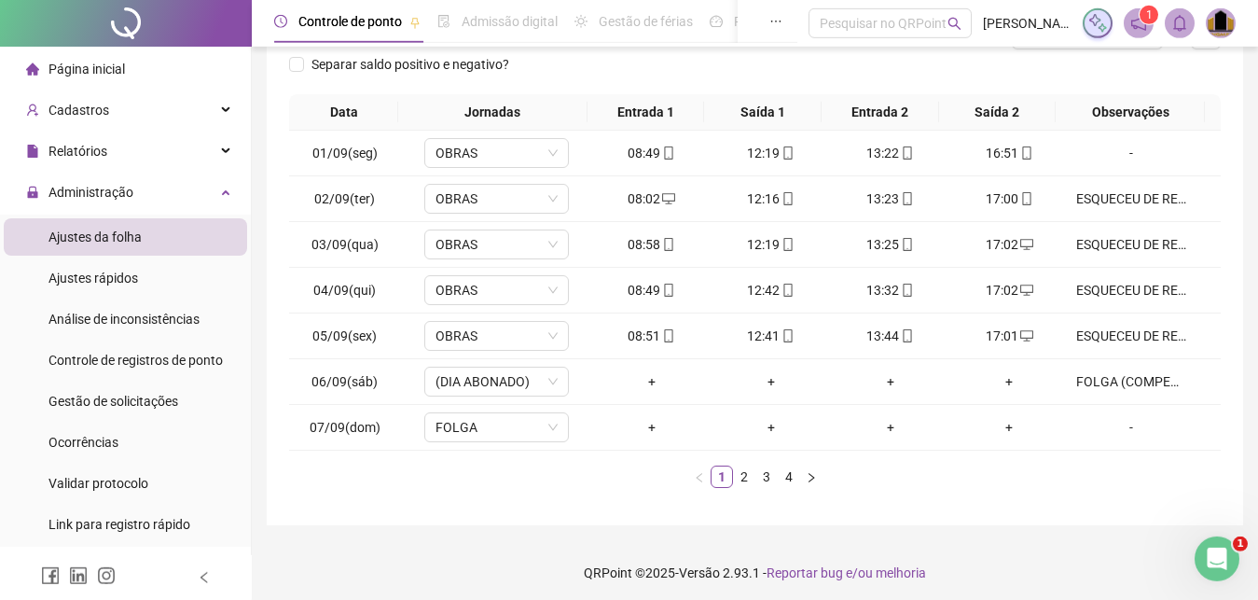
scroll to position [275, 0]
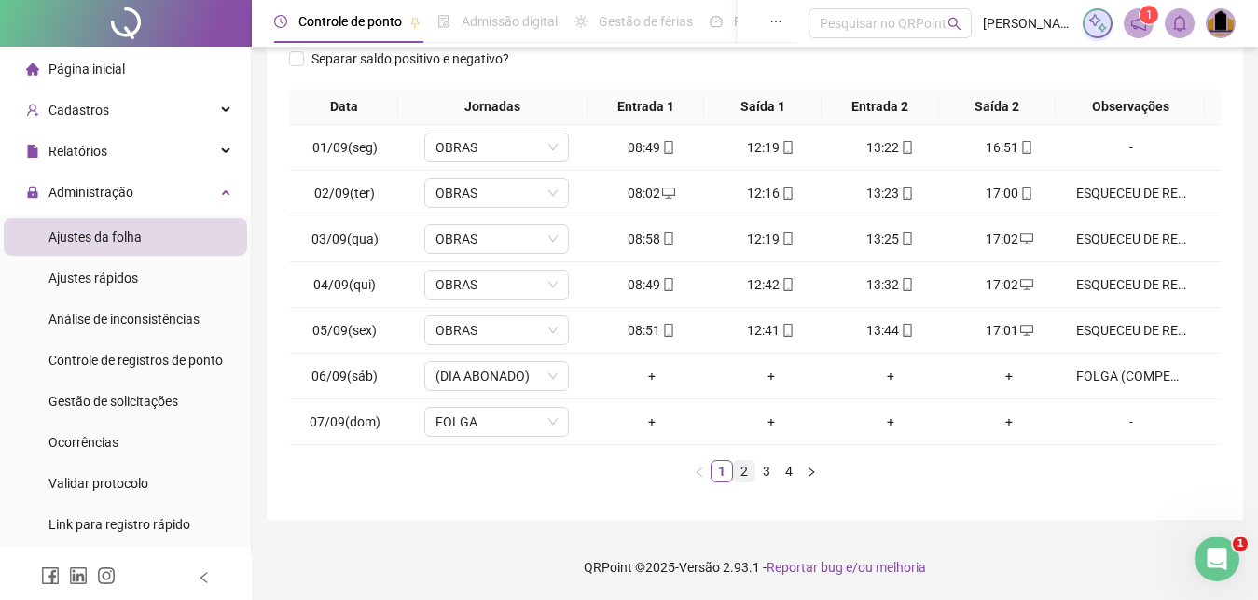
click at [742, 478] on link "2" at bounding box center [744, 471] width 21 height 21
click at [764, 480] on link "3" at bounding box center [766, 471] width 21 height 21
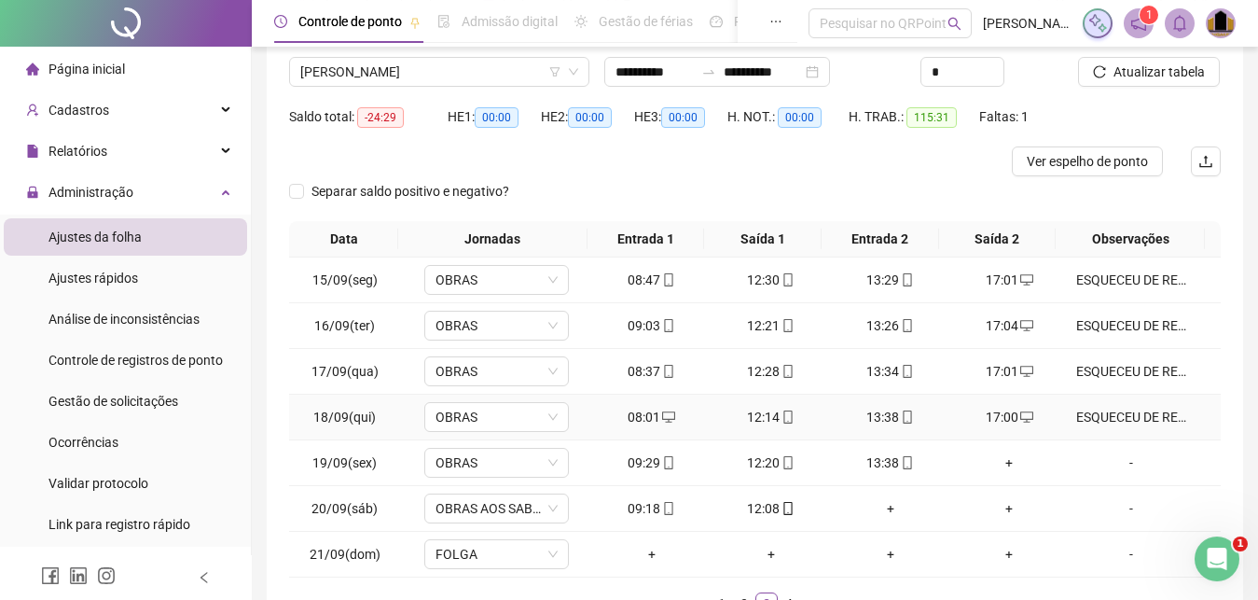
scroll to position [180, 0]
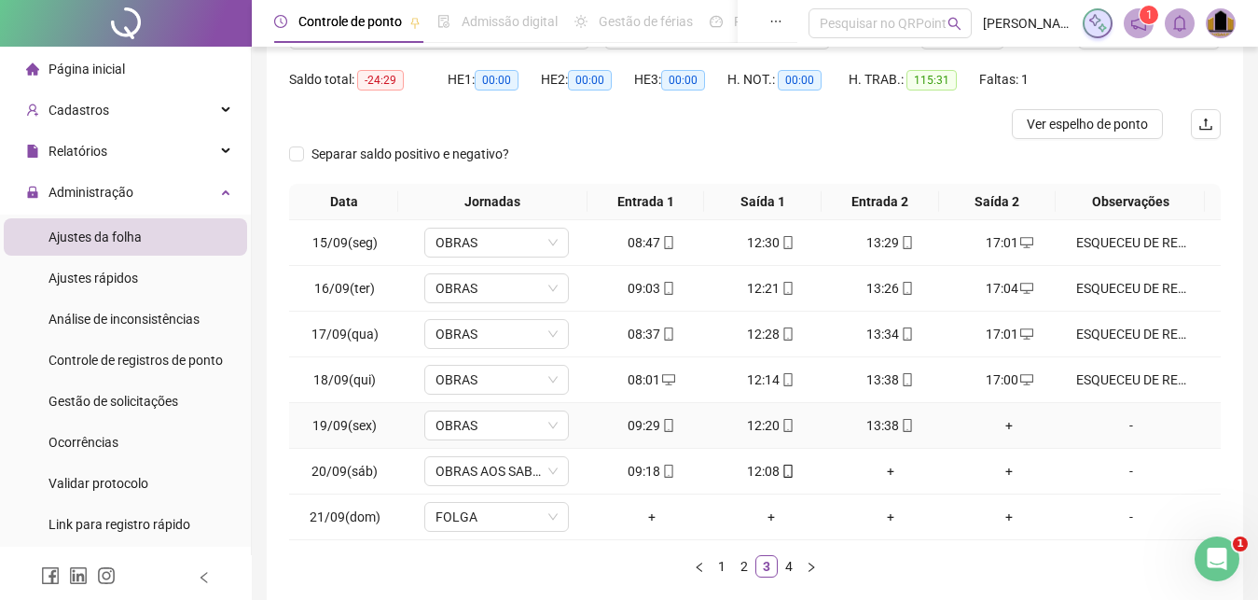
click at [1001, 427] on div "+" at bounding box center [1010, 425] width 104 height 21
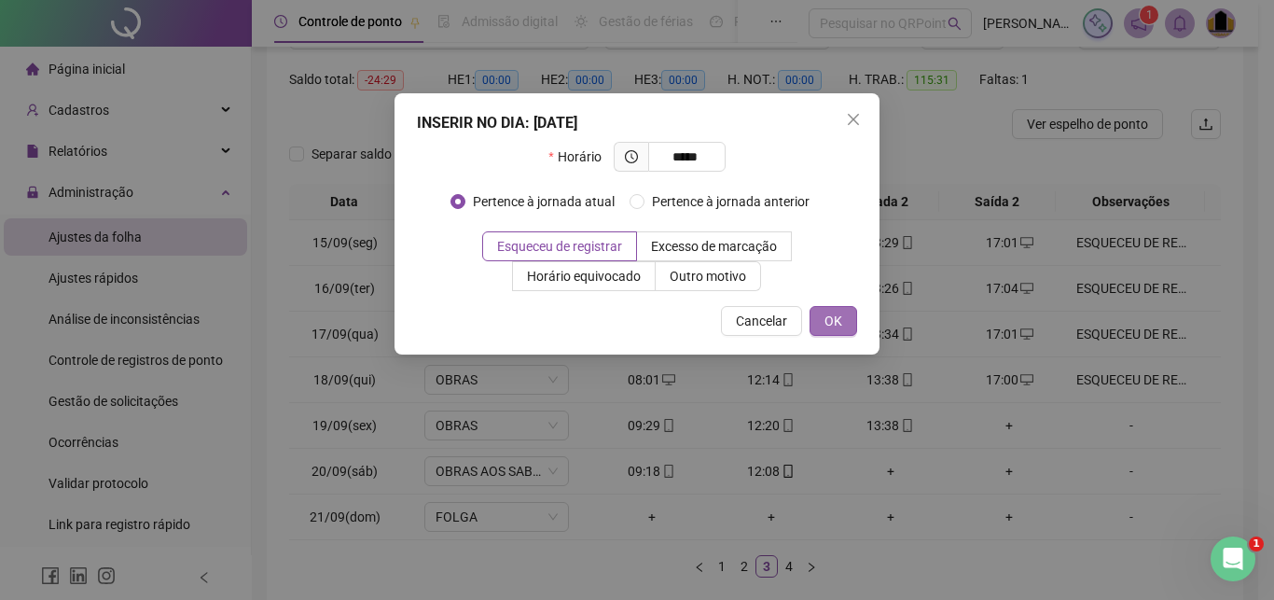
type input "*****"
click at [838, 319] on span "OK" at bounding box center [833, 321] width 18 height 21
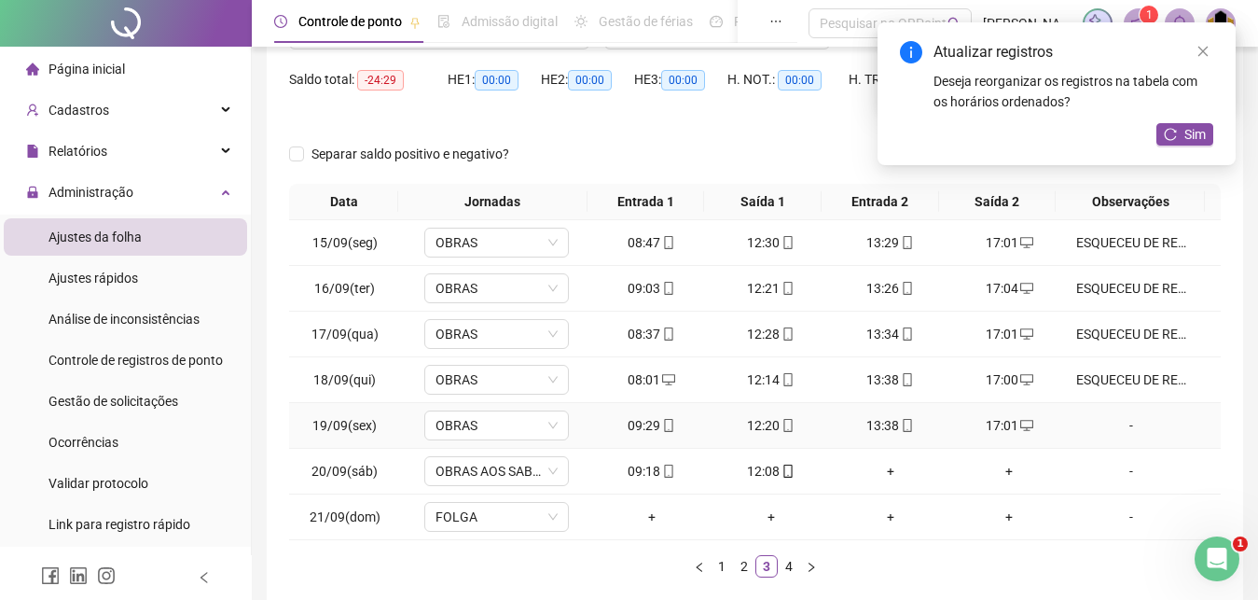
click at [1114, 425] on div "-" at bounding box center [1131, 425] width 110 height 21
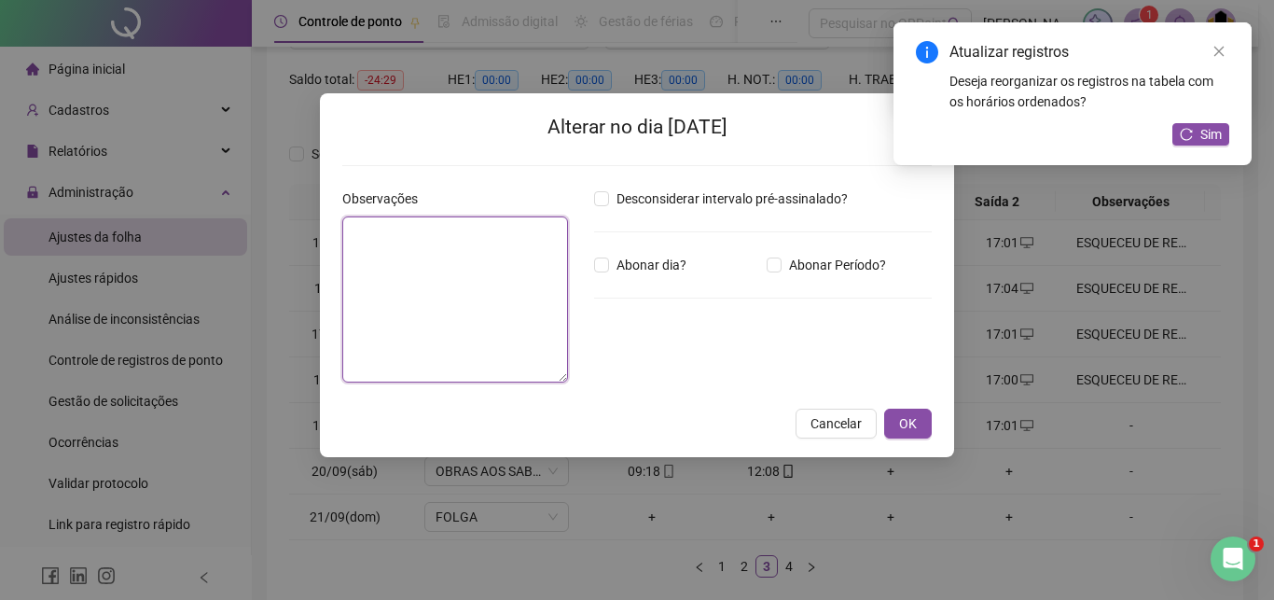
click at [376, 333] on textarea at bounding box center [455, 299] width 226 height 166
paste textarea "**********"
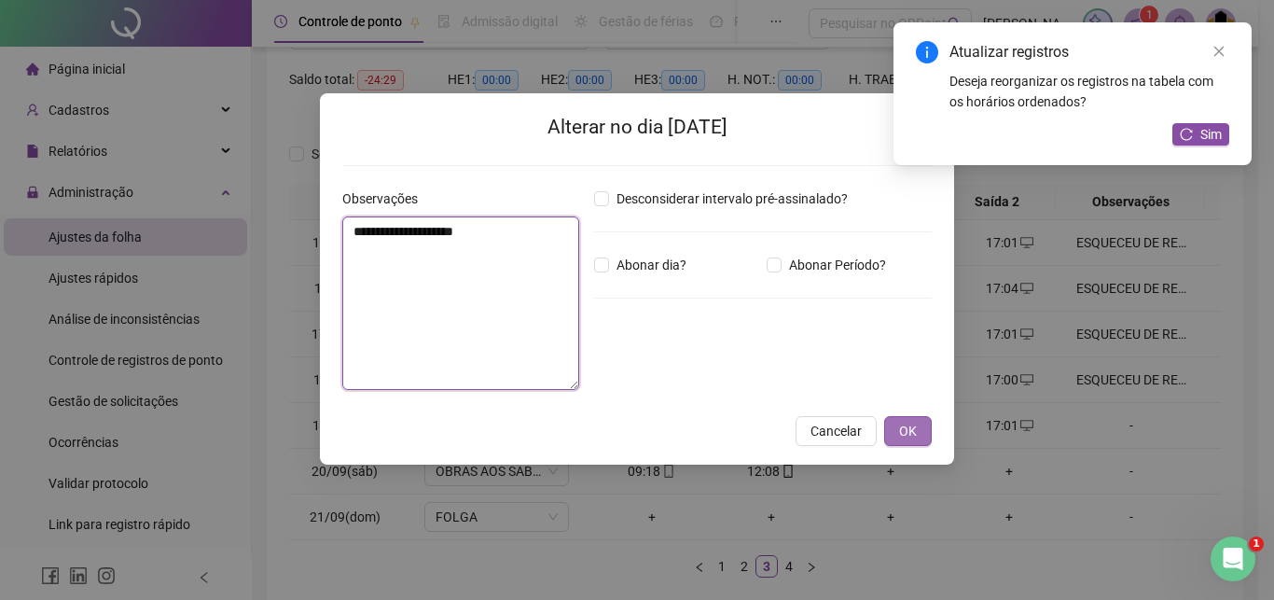
type textarea "**********"
click at [917, 430] on button "OK" at bounding box center [908, 431] width 48 height 30
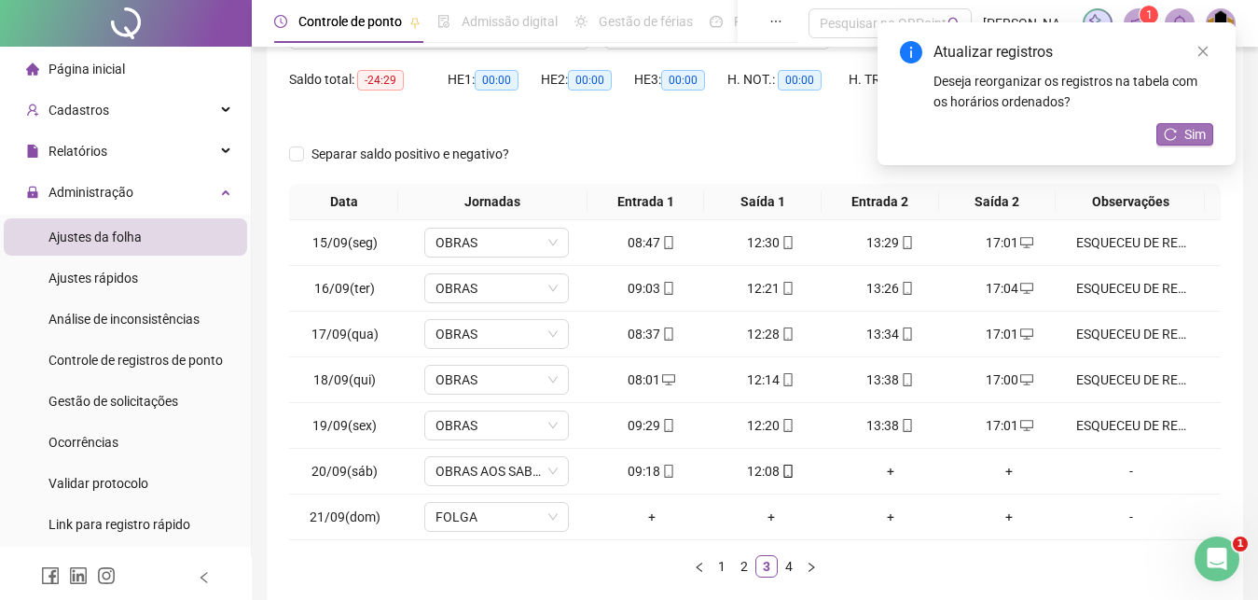
click at [1206, 133] on button "Sim" at bounding box center [1184, 134] width 57 height 22
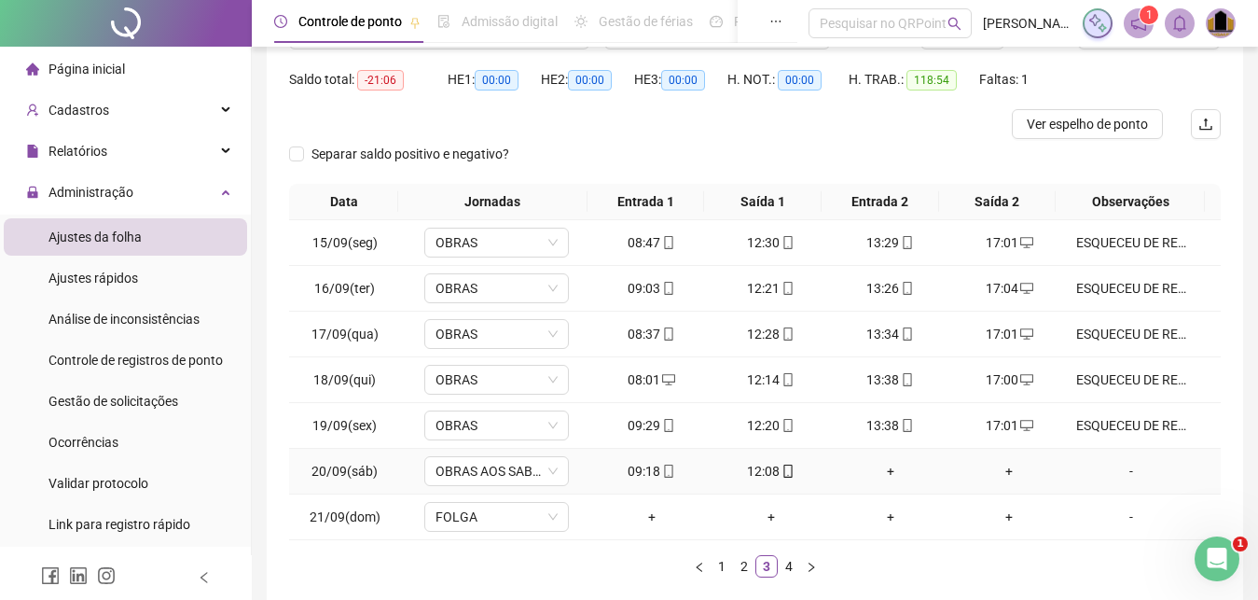
click at [883, 473] on div "+" at bounding box center [890, 471] width 104 height 21
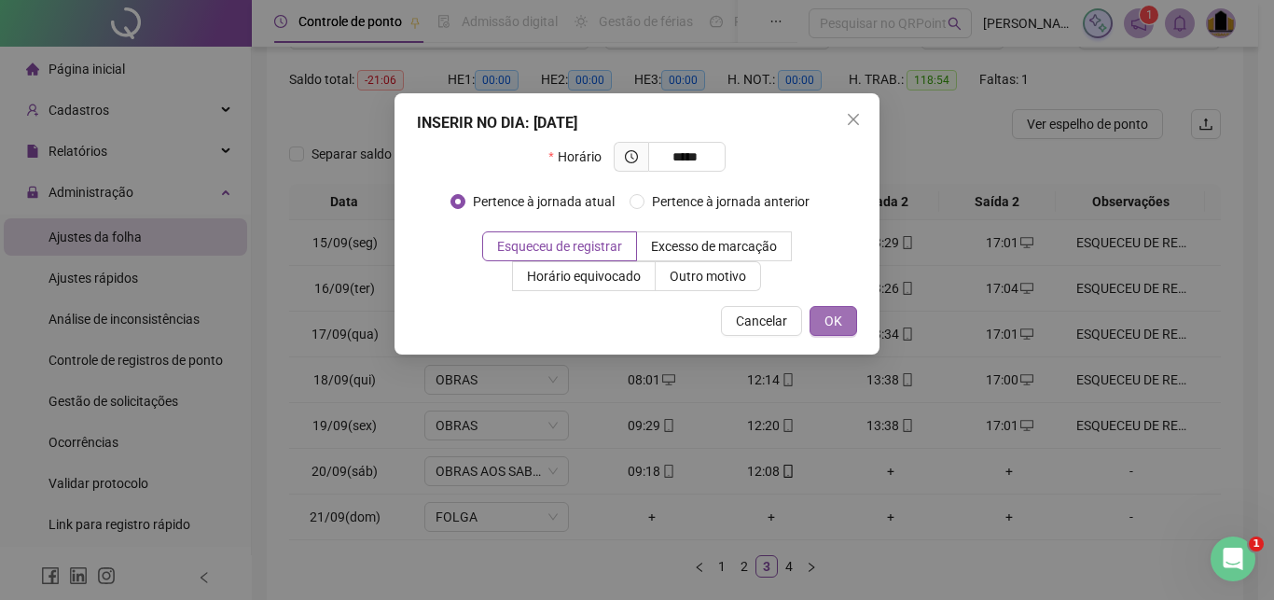
type input "*****"
click at [834, 327] on span "OK" at bounding box center [833, 321] width 18 height 21
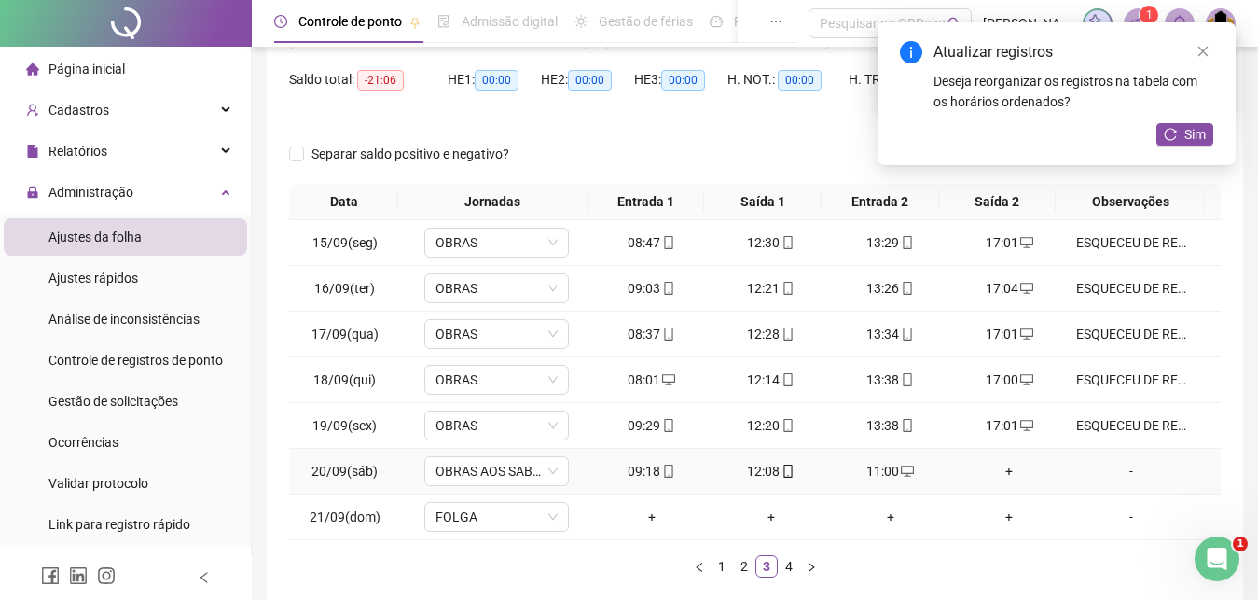
click at [1002, 474] on div "+" at bounding box center [1010, 471] width 104 height 21
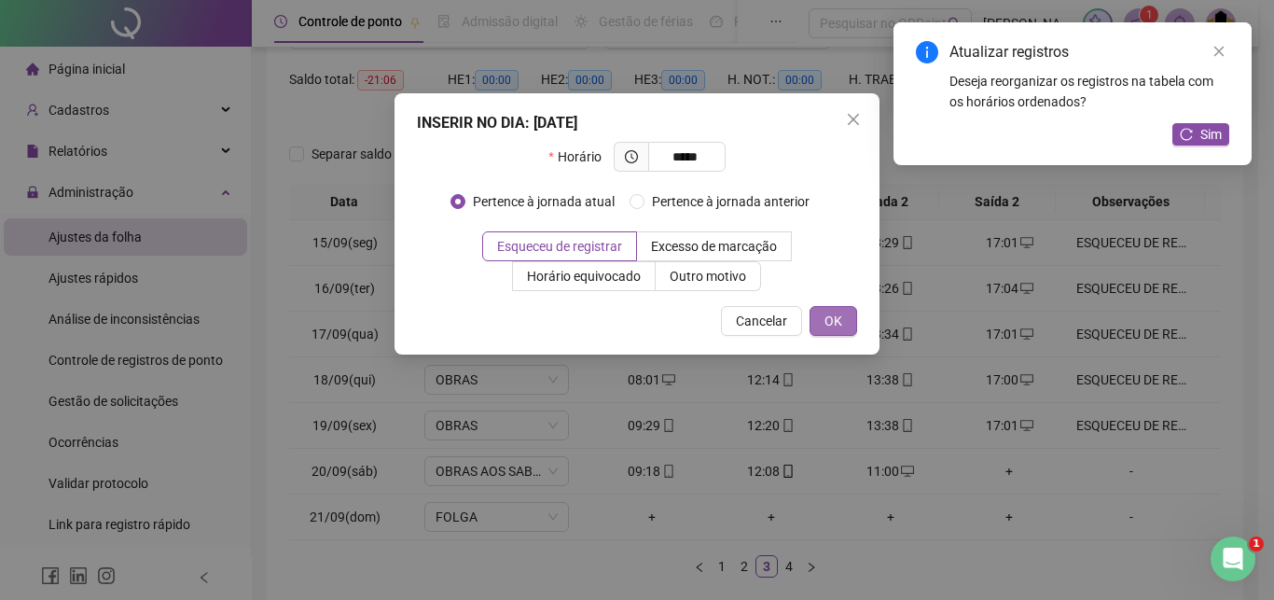
type input "*****"
drag, startPoint x: 838, startPoint y: 315, endPoint x: 913, endPoint y: 353, distance: 83.4
click at [839, 316] on span "OK" at bounding box center [833, 321] width 18 height 21
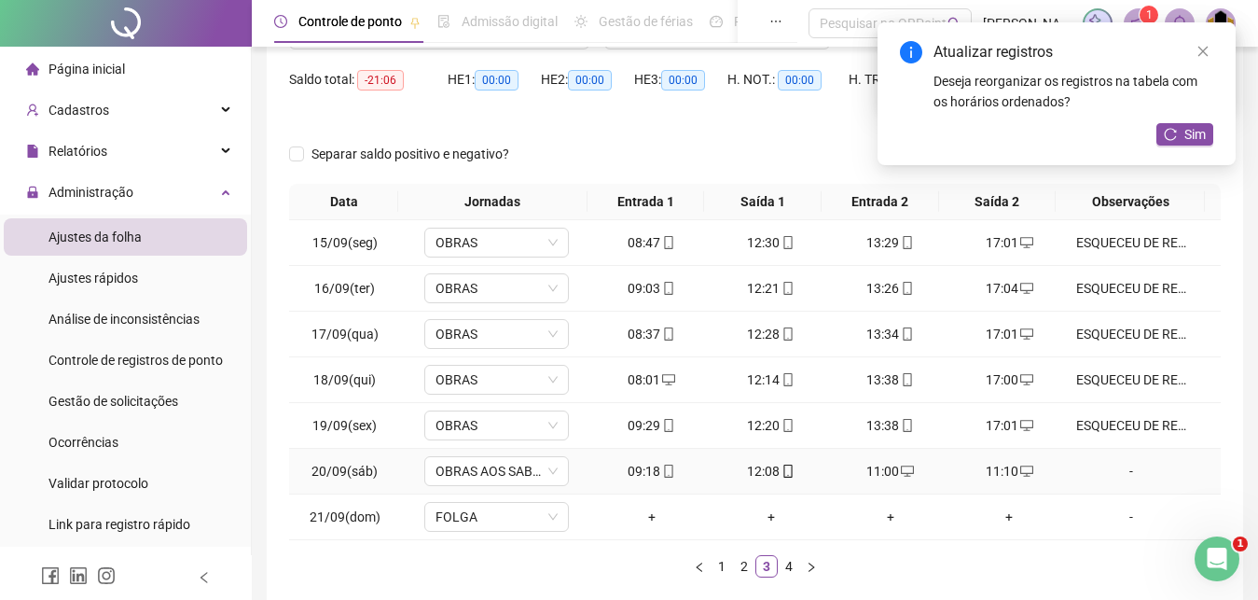
click at [1117, 472] on div "-" at bounding box center [1131, 471] width 110 height 21
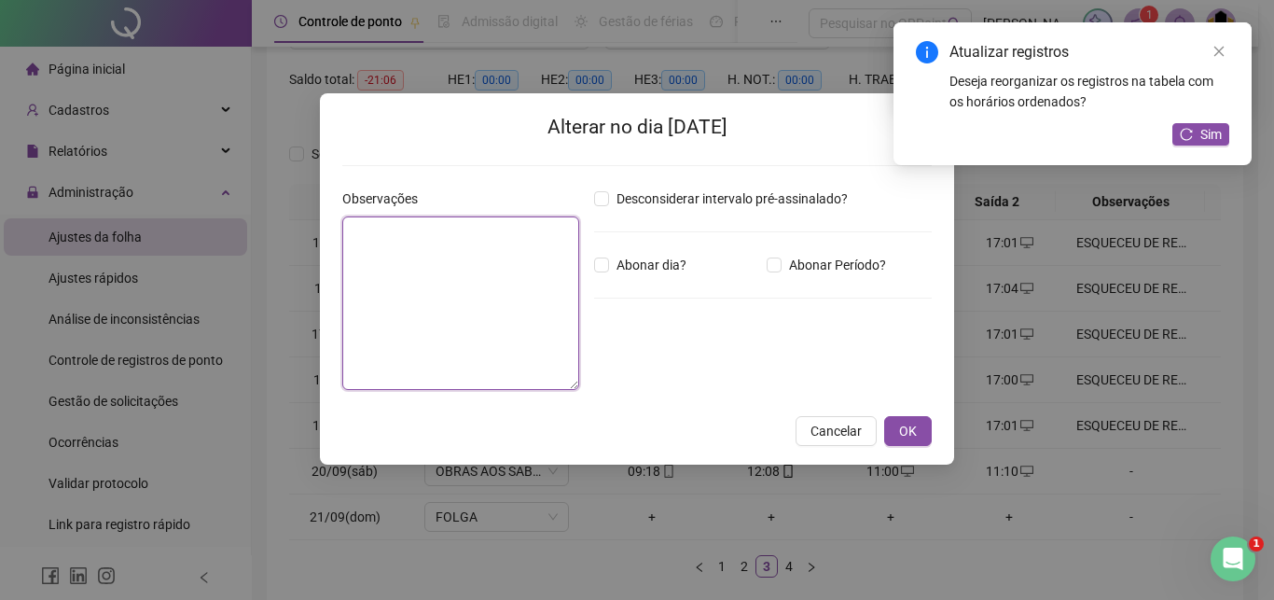
click at [392, 305] on textarea at bounding box center [460, 302] width 237 height 173
paste textarea "**********"
type textarea "**********"
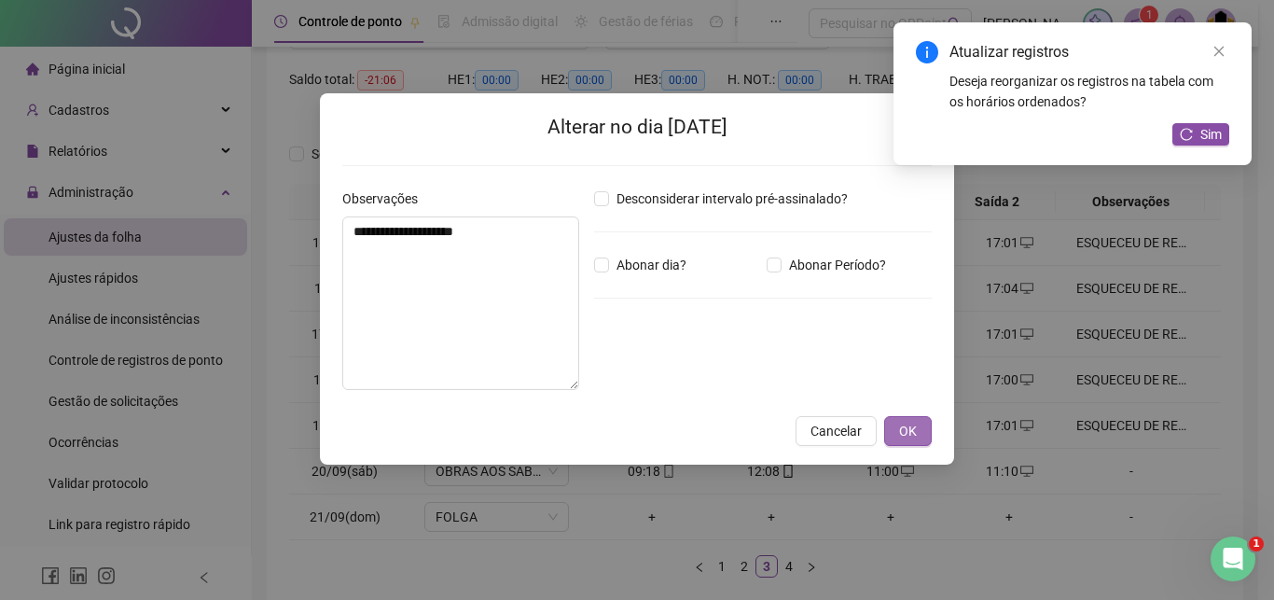
click at [923, 430] on button "OK" at bounding box center [908, 431] width 48 height 30
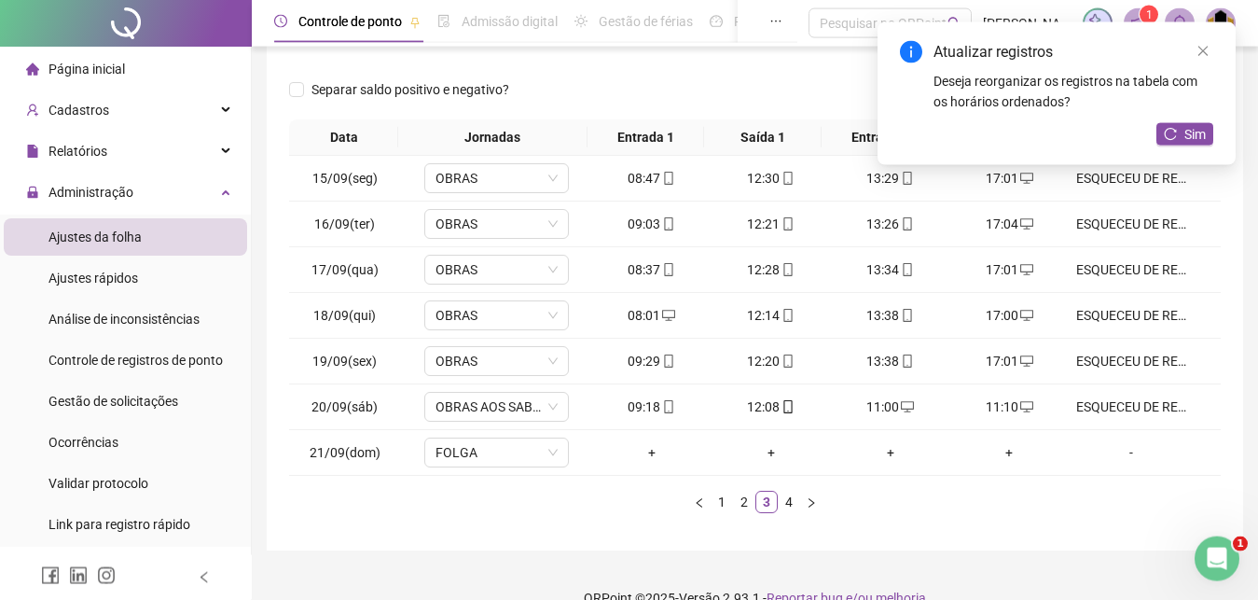
scroll to position [275, 0]
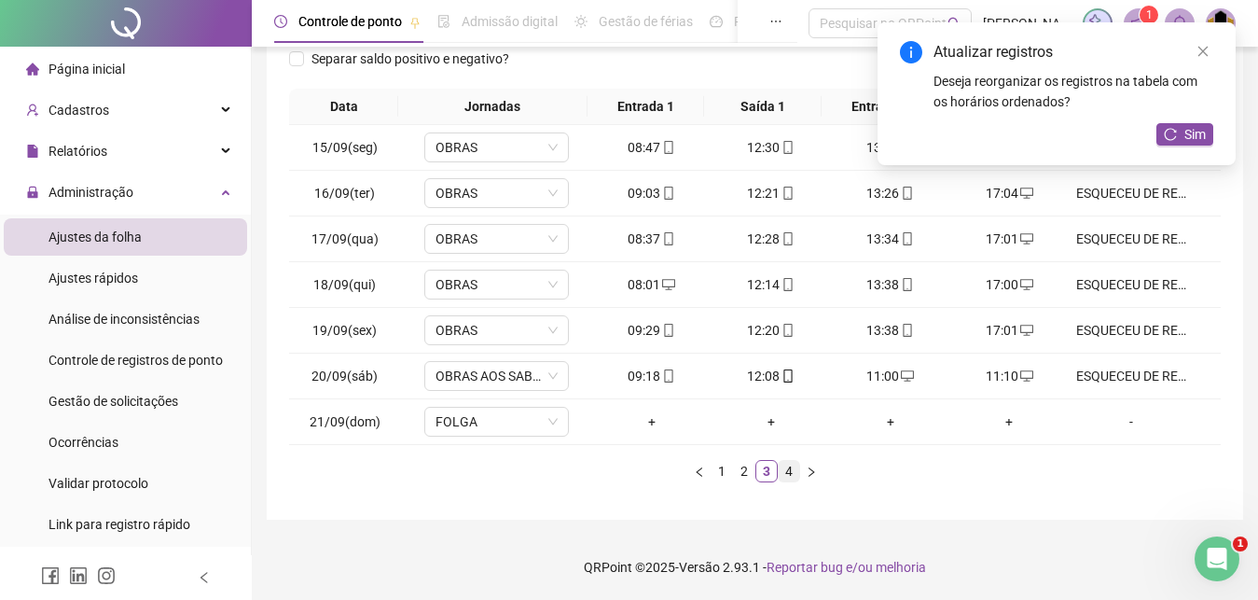
click at [795, 481] on li "4" at bounding box center [789, 471] width 22 height 22
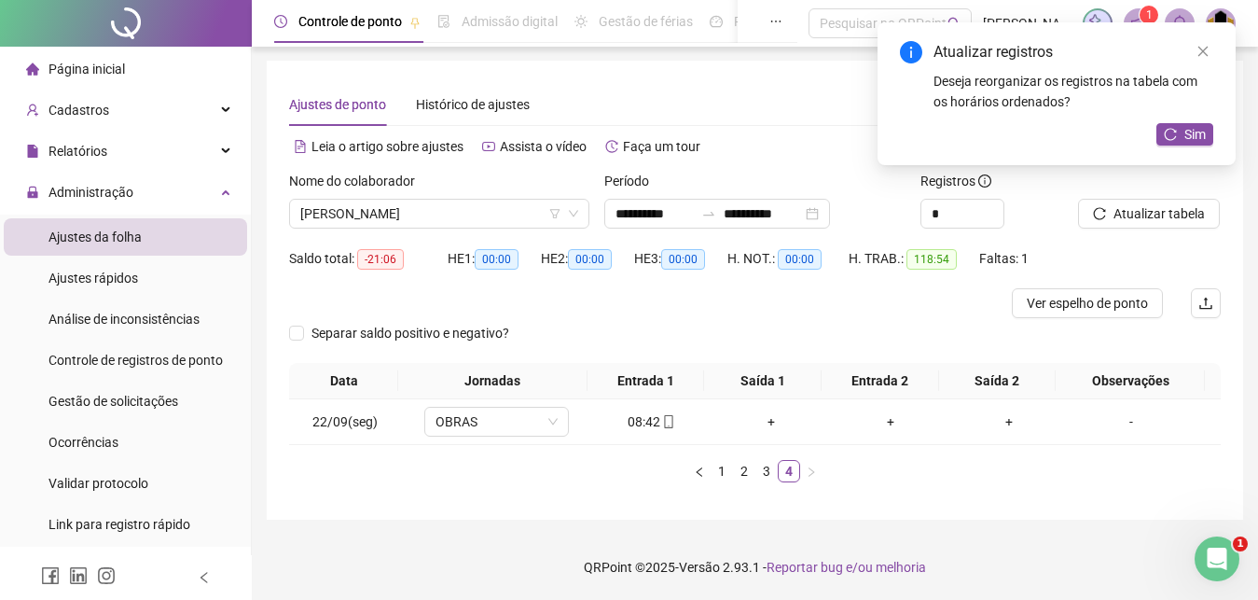
scroll to position [0, 0]
click at [486, 213] on span "[PERSON_NAME]" at bounding box center [439, 215] width 278 height 28
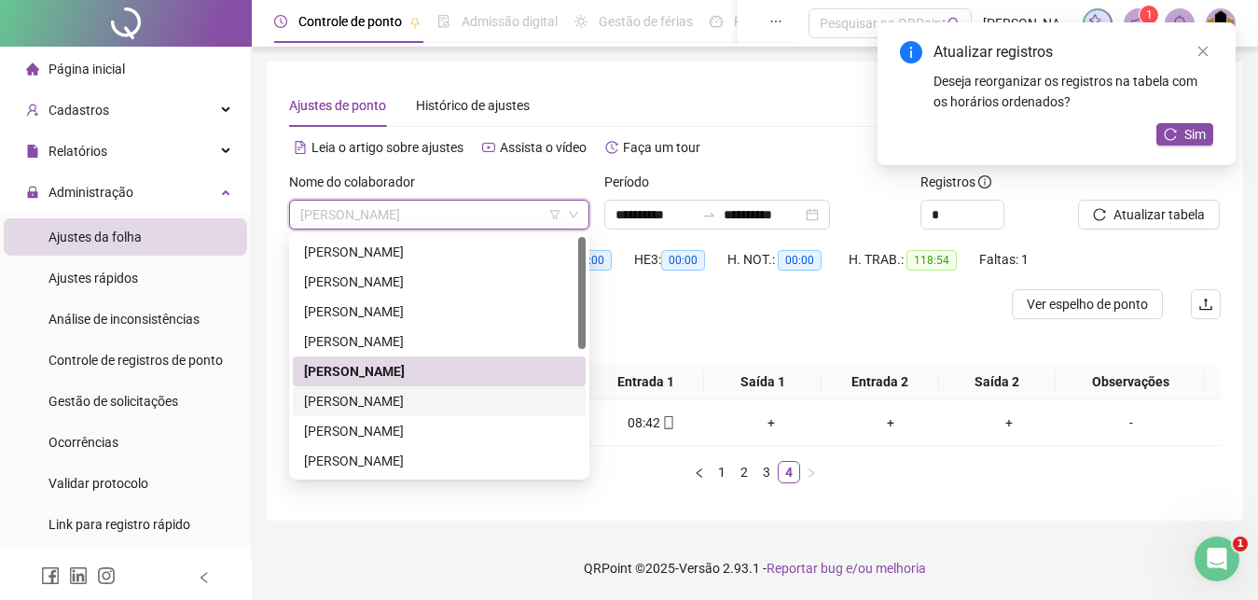
click at [423, 405] on div "[PERSON_NAME]" at bounding box center [439, 401] width 270 height 21
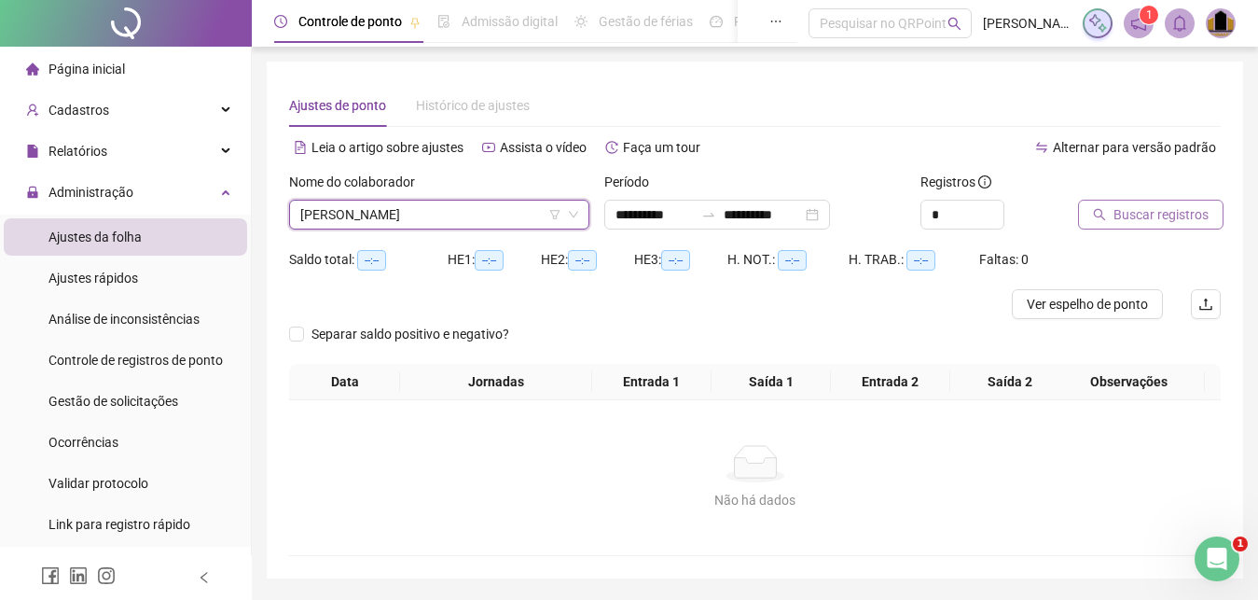
click at [1153, 202] on button "Buscar registros" at bounding box center [1150, 215] width 145 height 30
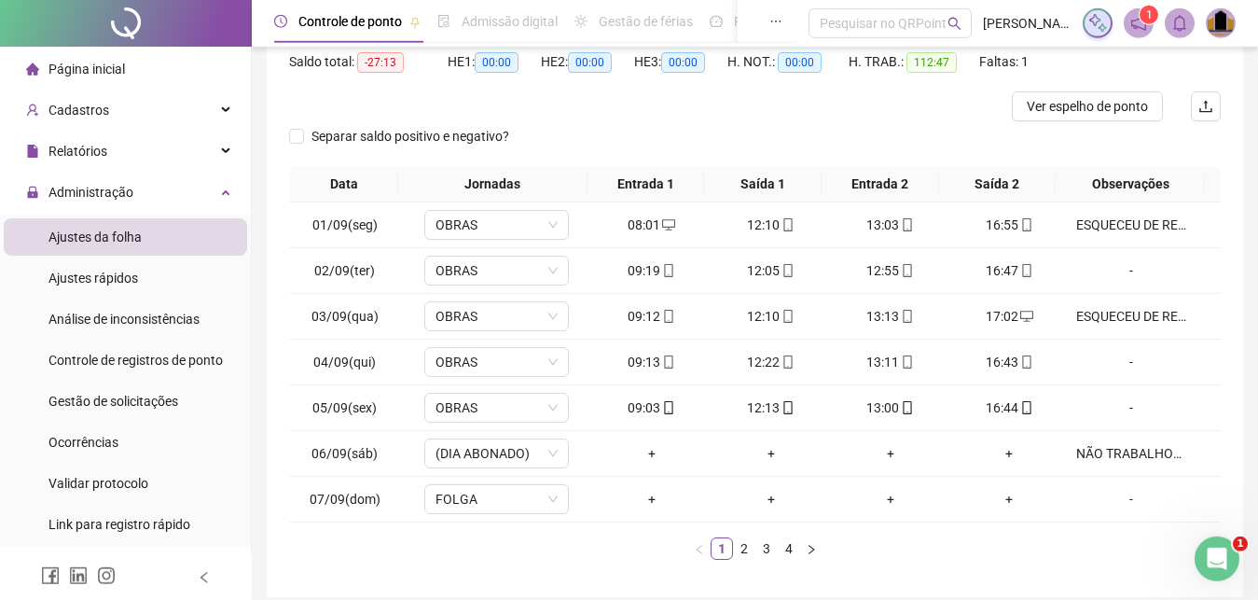
scroll to position [275, 0]
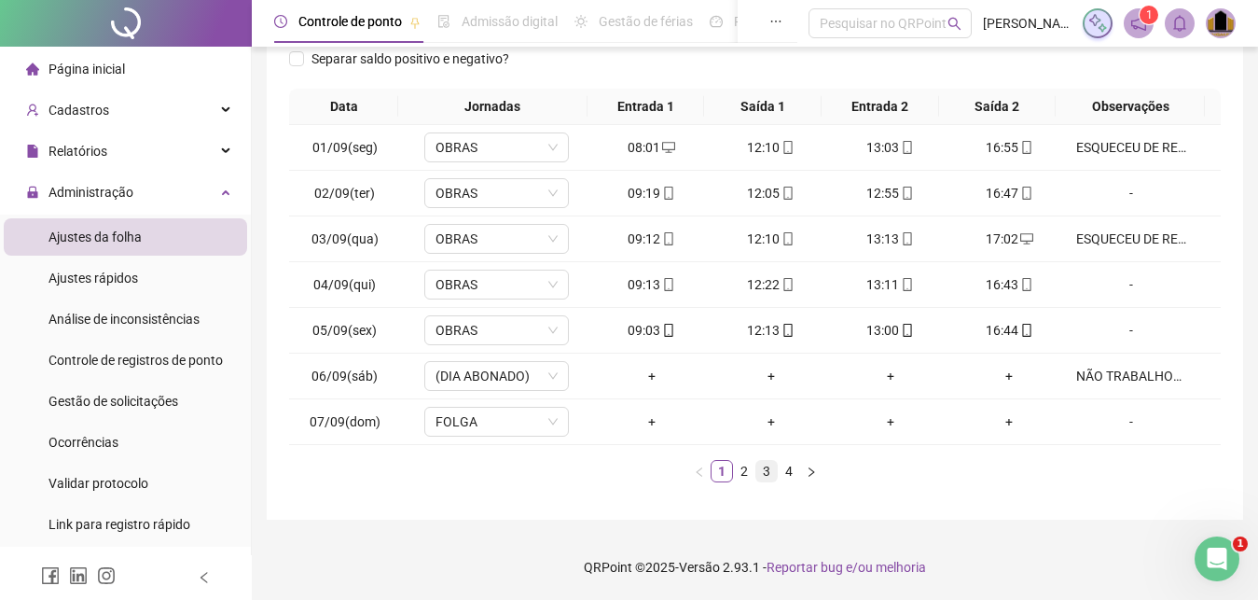
click at [768, 475] on link "3" at bounding box center [766, 471] width 21 height 21
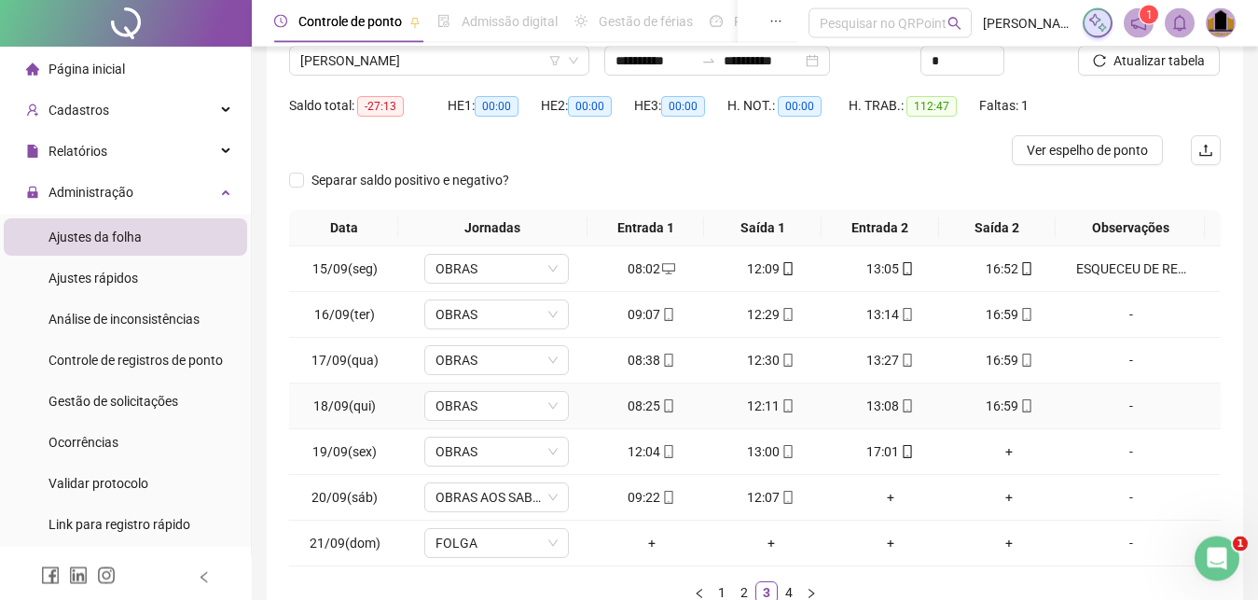
scroll to position [190, 0]
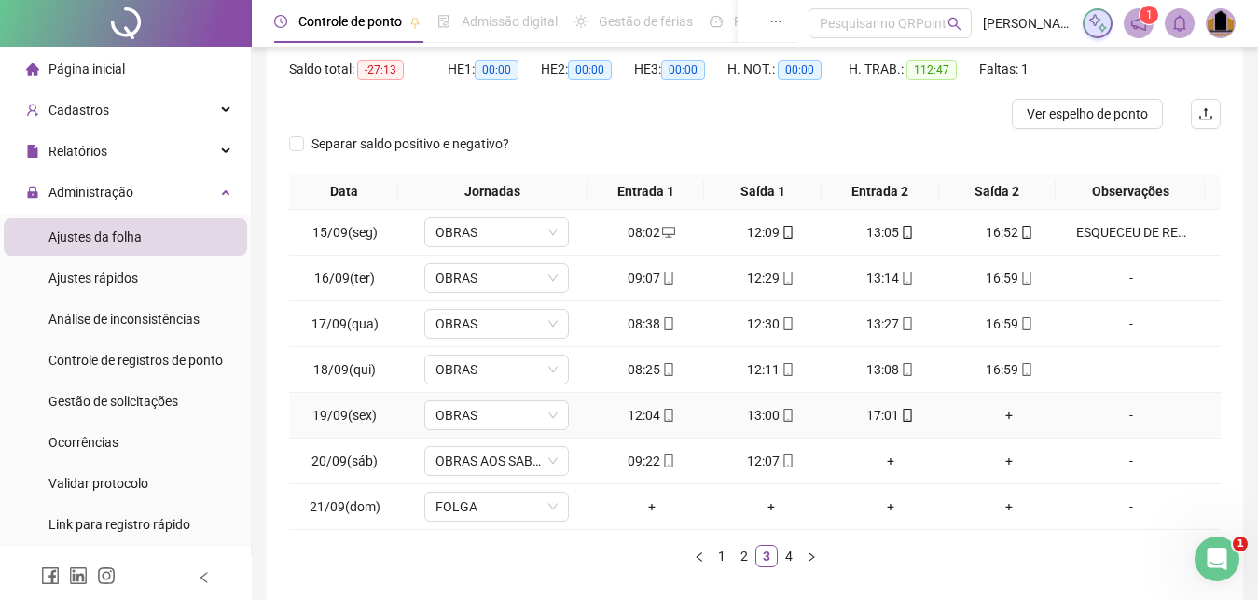
click at [1000, 415] on div "+" at bounding box center [1010, 415] width 104 height 21
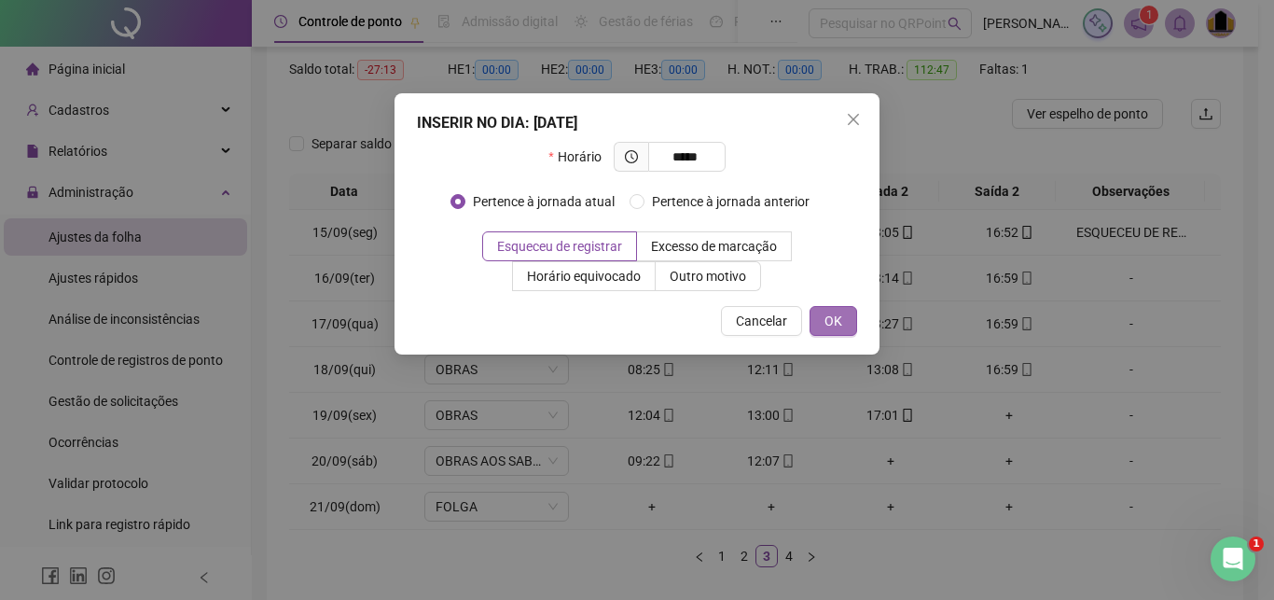
type input "*****"
click at [829, 318] on span "OK" at bounding box center [833, 321] width 18 height 21
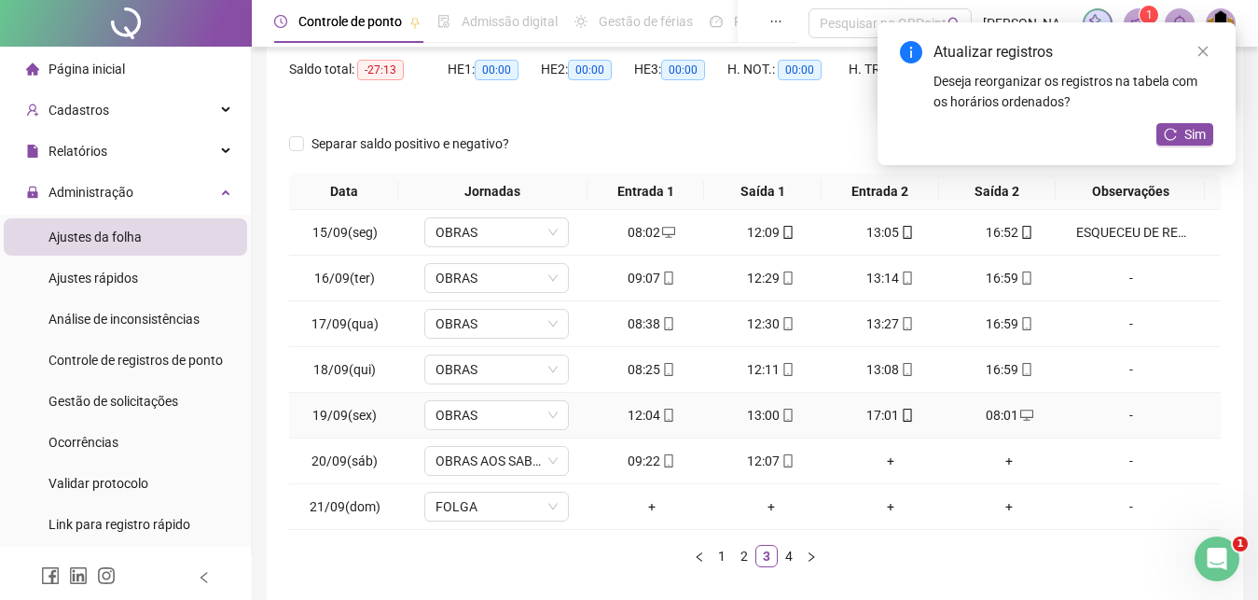
click at [1111, 412] on div "-" at bounding box center [1131, 415] width 110 height 21
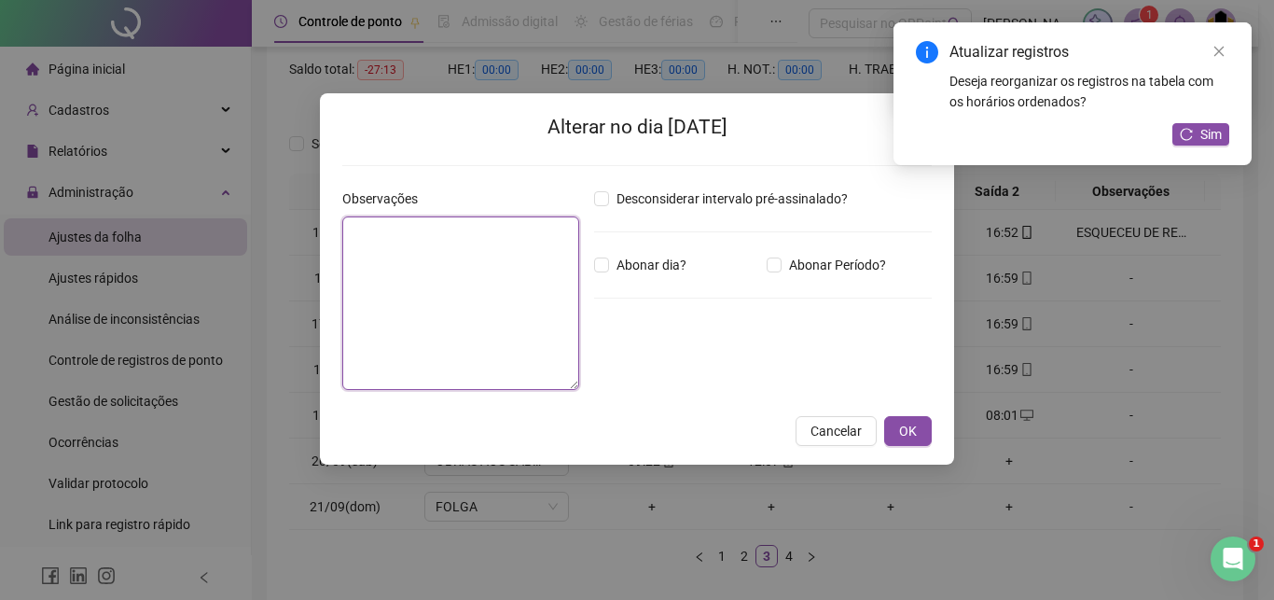
click at [493, 330] on textarea at bounding box center [460, 302] width 237 height 173
paste textarea "**********"
type textarea "**********"
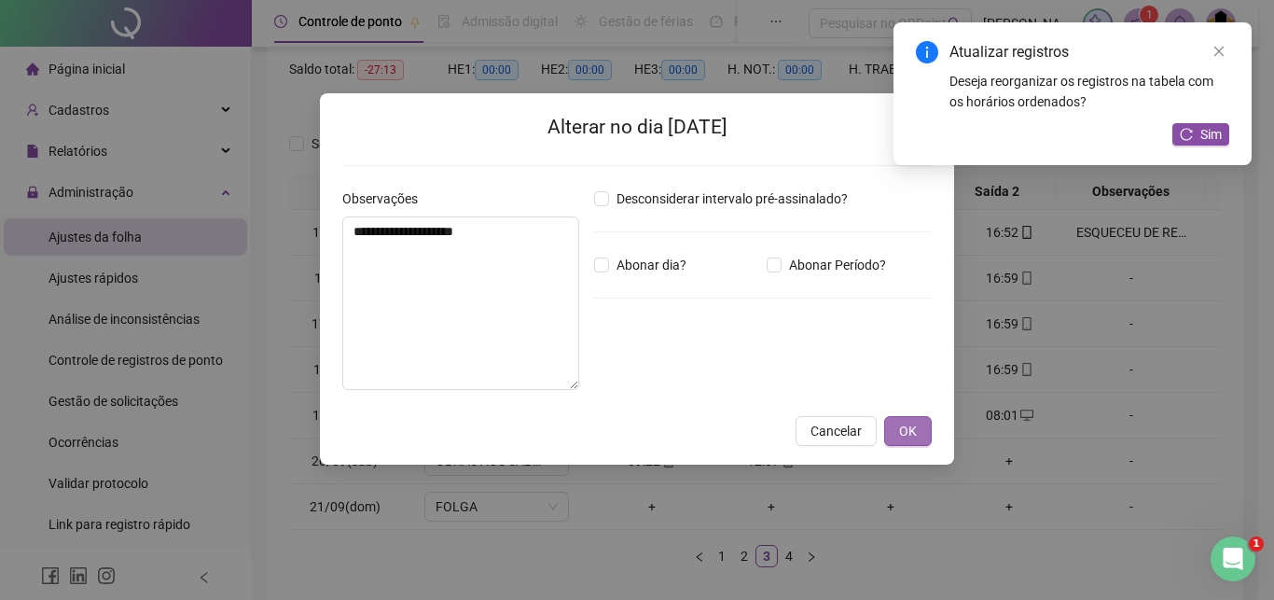
click at [901, 432] on span "OK" at bounding box center [908, 431] width 18 height 21
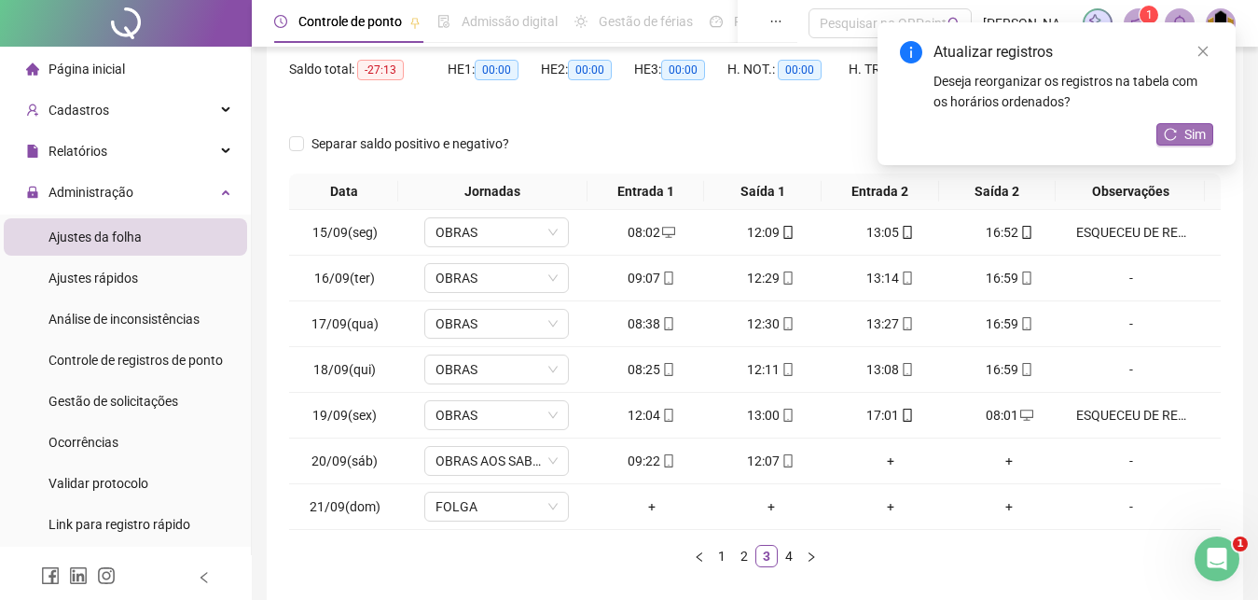
click at [1200, 138] on span "Sim" at bounding box center [1194, 134] width 21 height 21
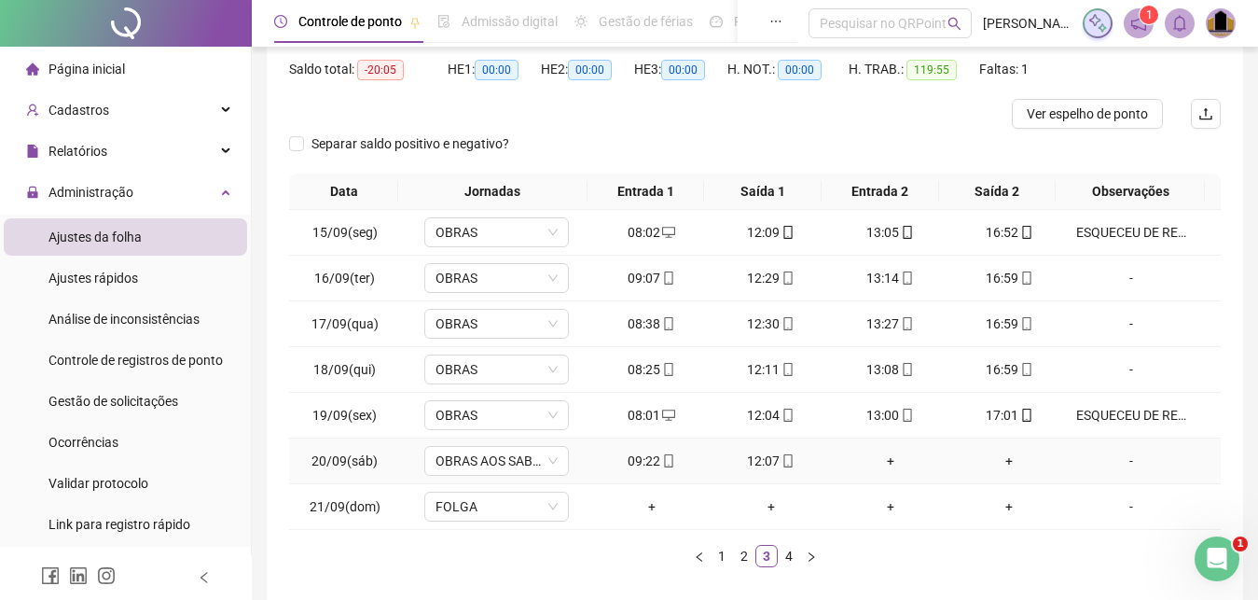
click at [877, 463] on div "+" at bounding box center [890, 460] width 104 height 21
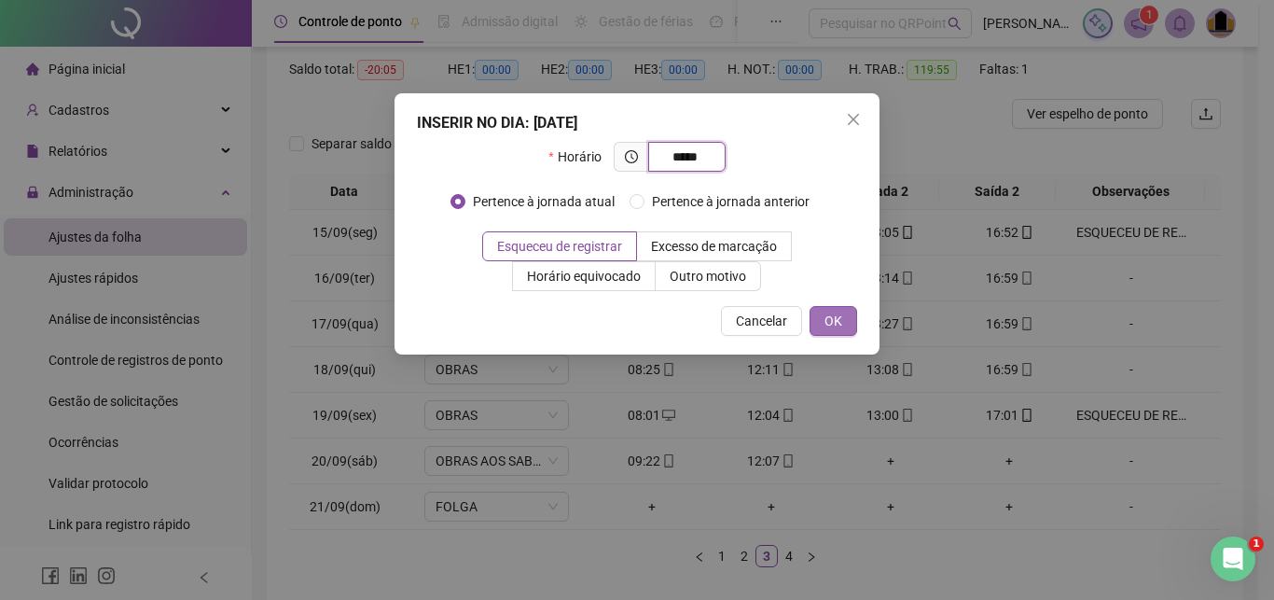
type input "*****"
click at [829, 330] on span "OK" at bounding box center [833, 321] width 18 height 21
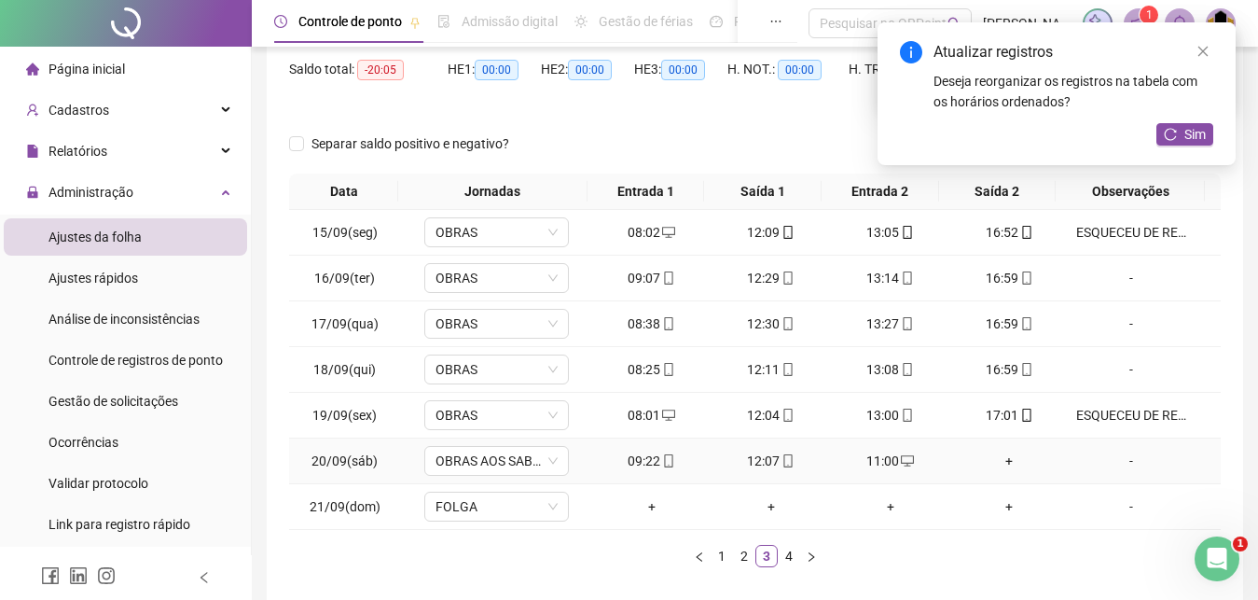
click at [999, 461] on div "+" at bounding box center [1010, 460] width 104 height 21
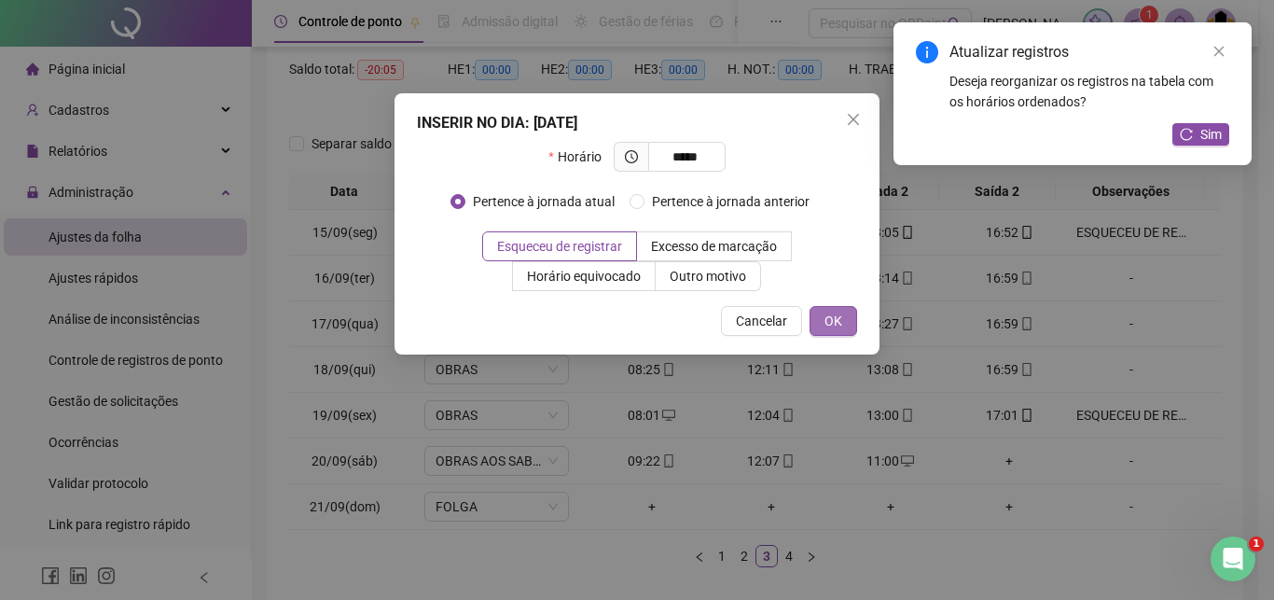
type input "*****"
click at [848, 328] on button "OK" at bounding box center [833, 321] width 48 height 30
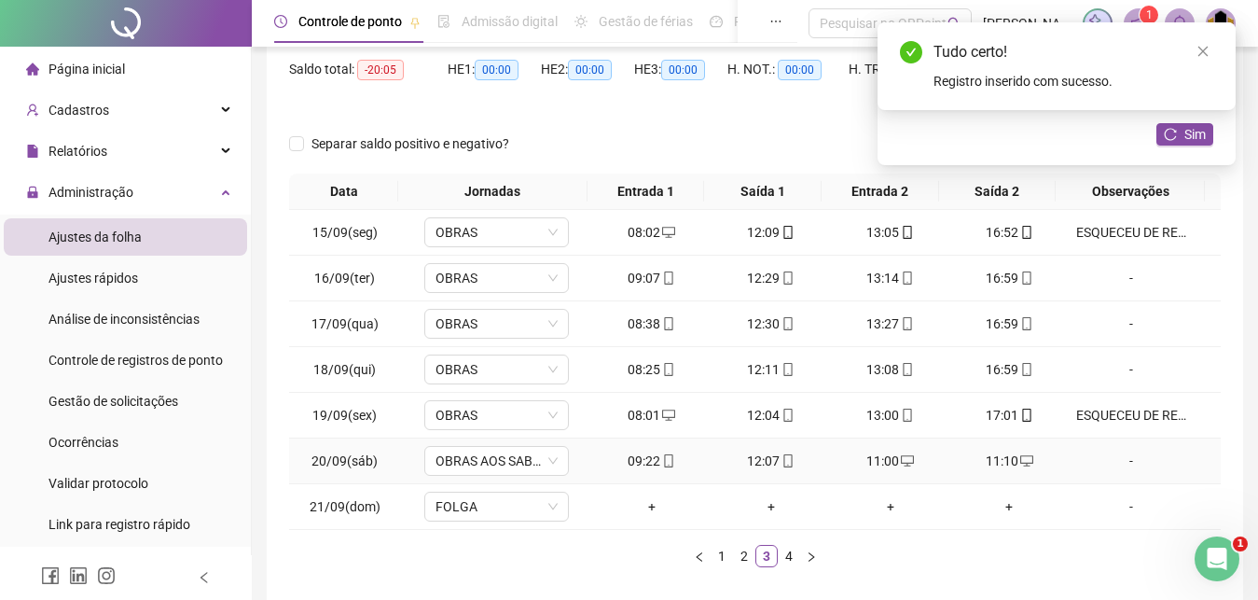
click at [1124, 462] on div "-" at bounding box center [1131, 460] width 110 height 21
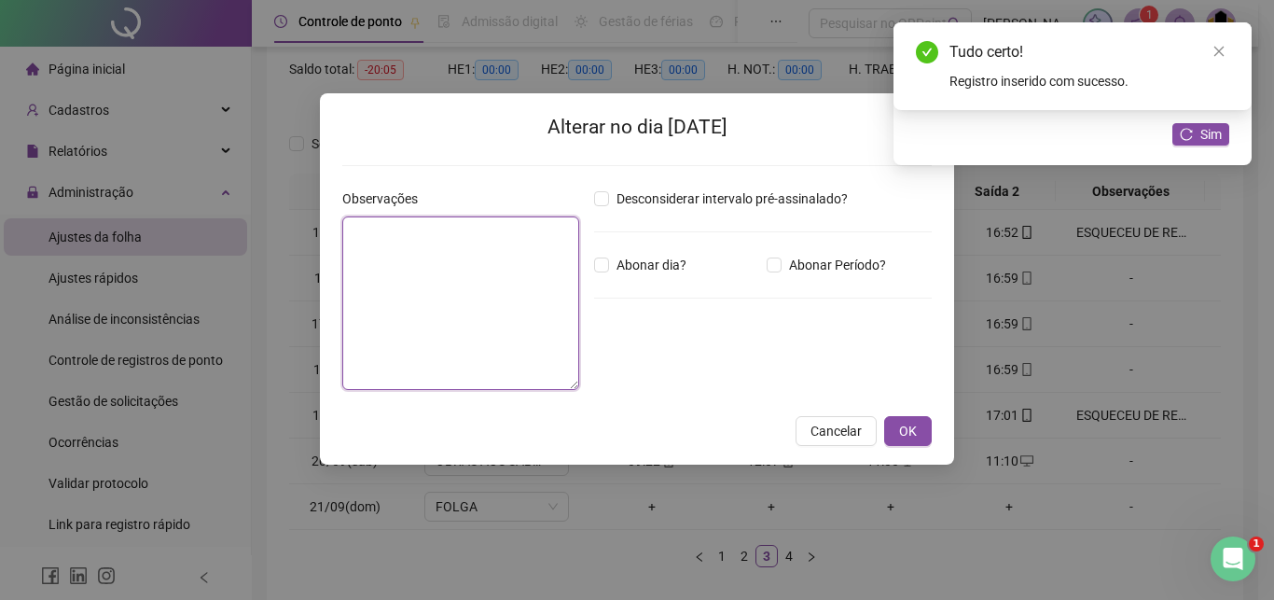
click at [473, 292] on textarea at bounding box center [460, 302] width 237 height 173
paste textarea "**********"
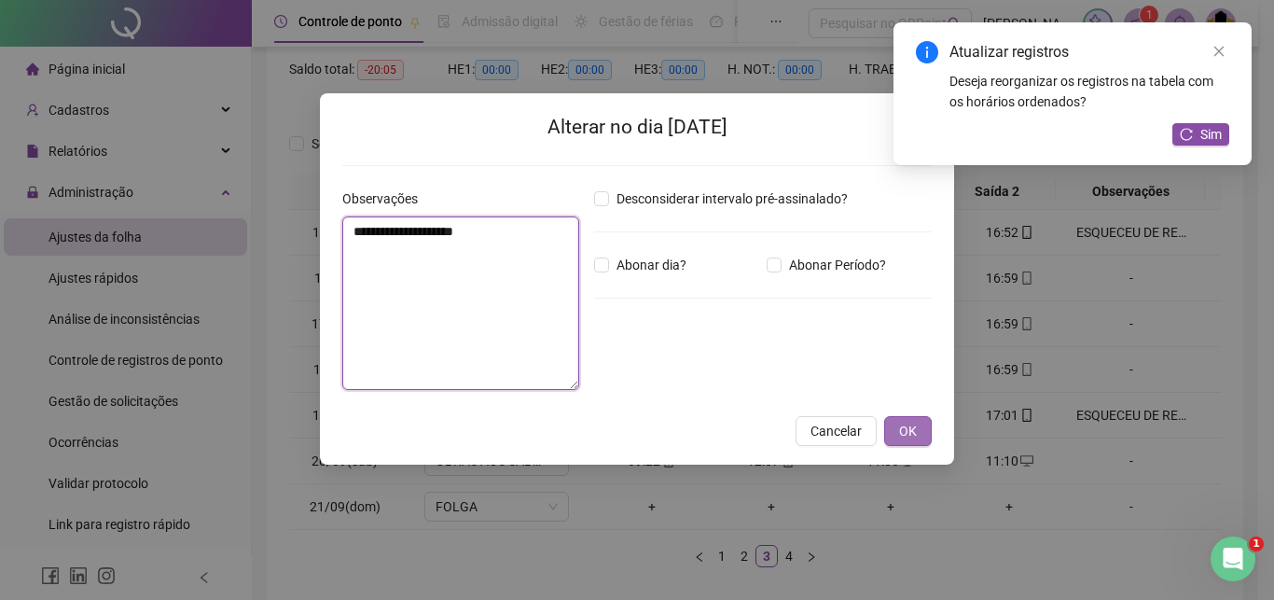
type textarea "**********"
click at [913, 433] on span "OK" at bounding box center [908, 431] width 18 height 21
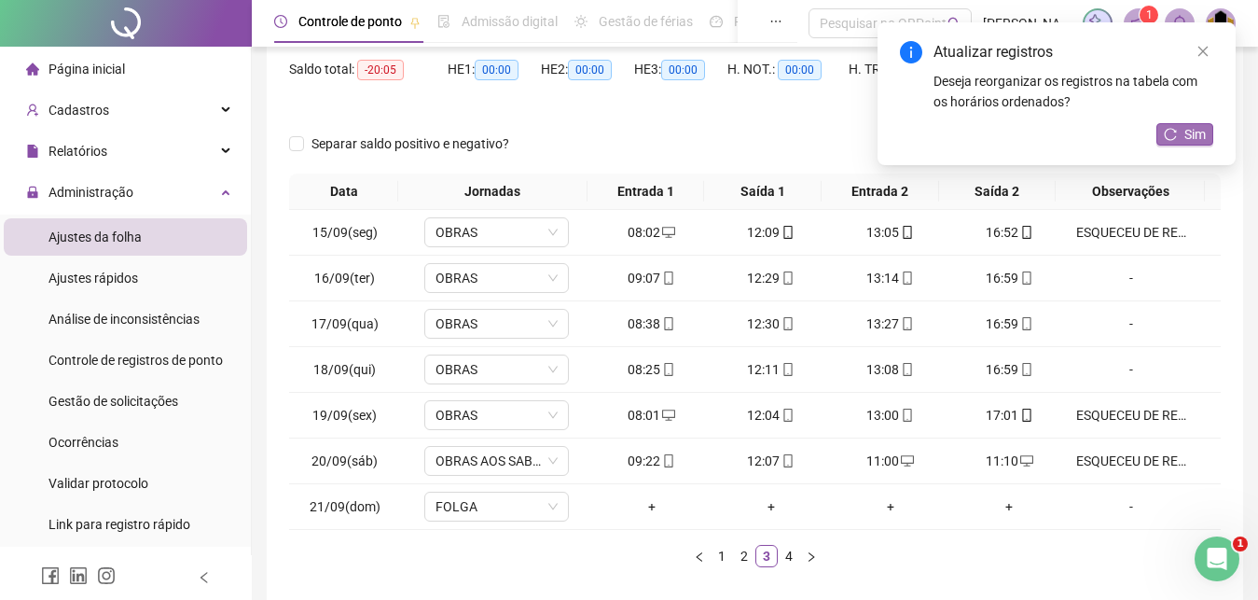
click at [1194, 137] on span "Sim" at bounding box center [1194, 134] width 21 height 21
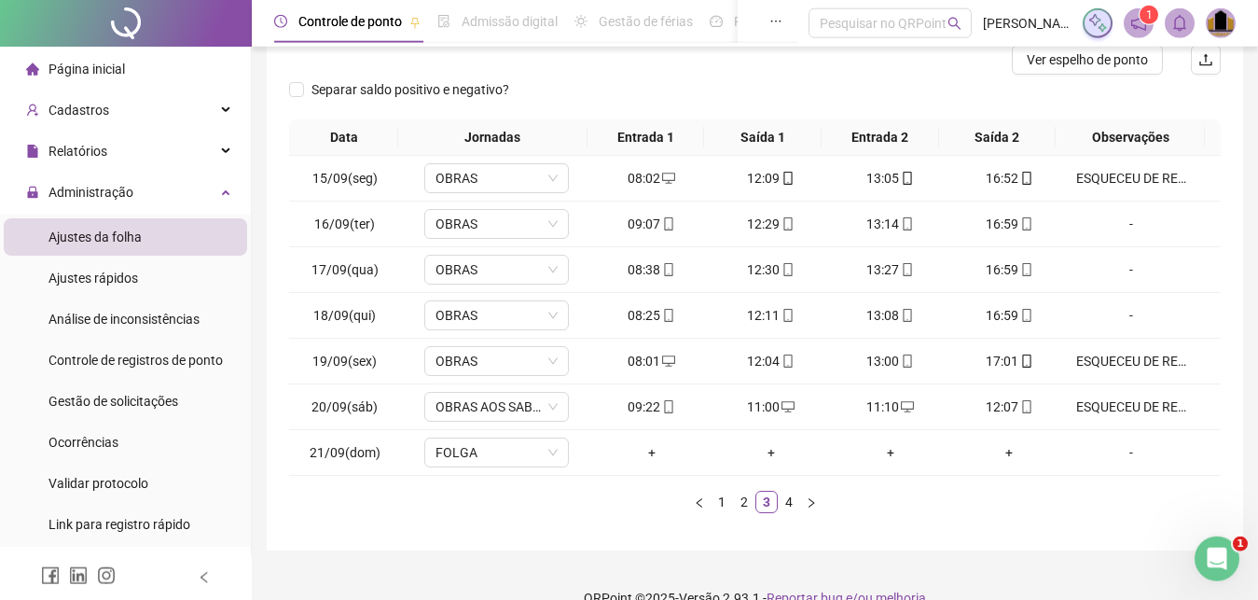
scroll to position [275, 0]
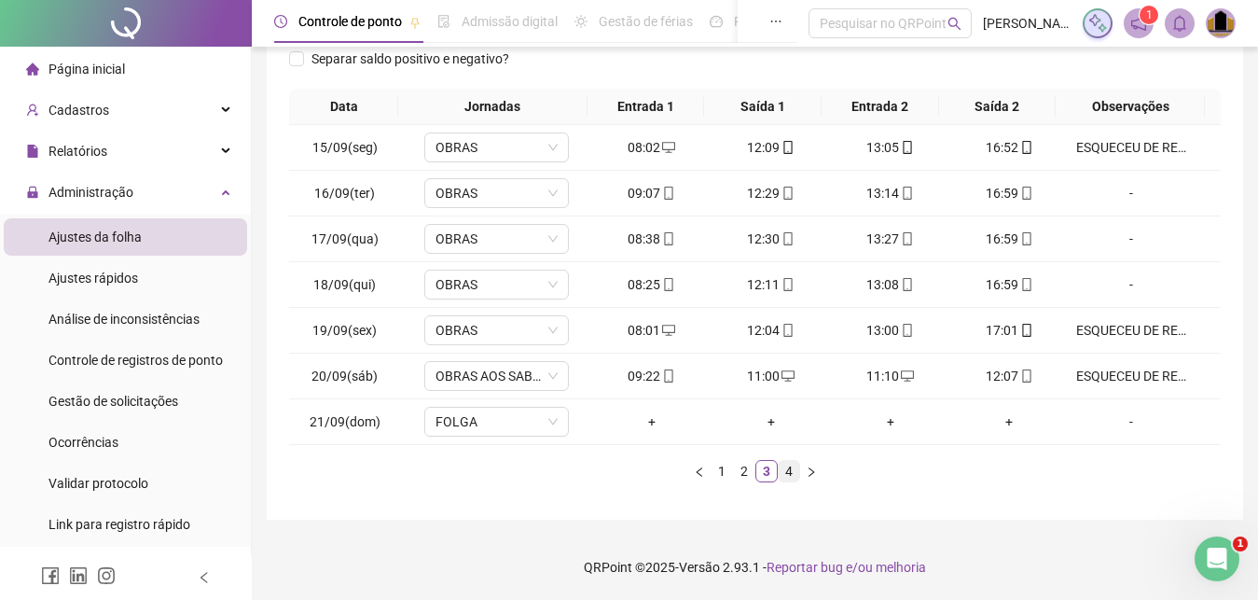
click at [791, 475] on link "4" at bounding box center [789, 471] width 21 height 21
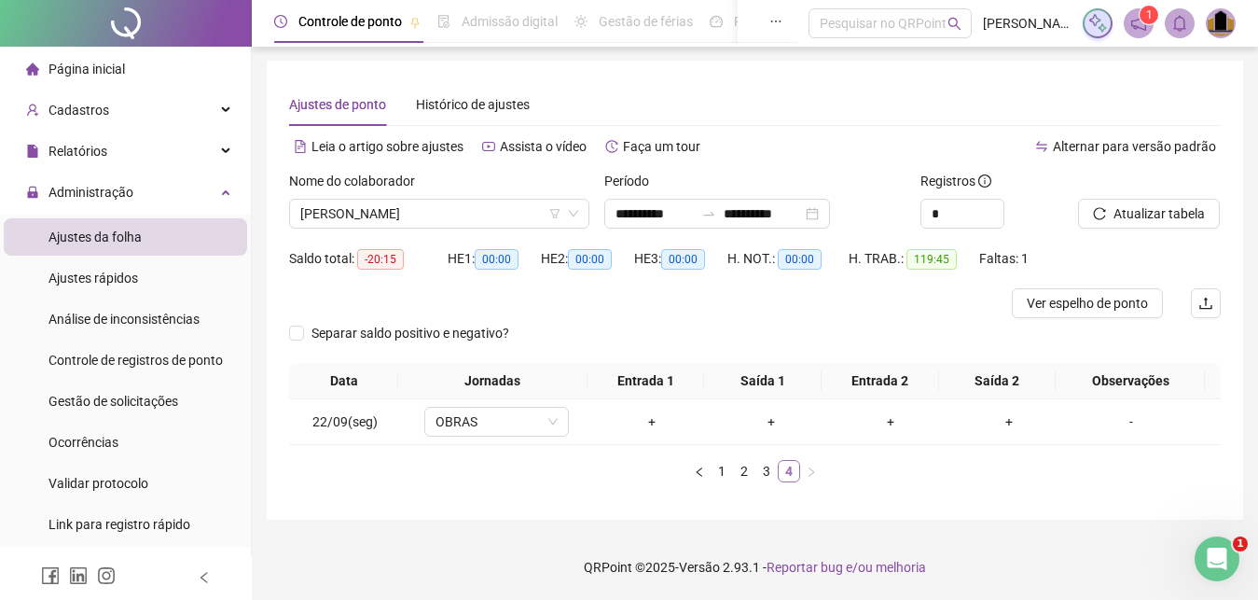
scroll to position [1, 0]
click at [475, 221] on span "[PERSON_NAME]" at bounding box center [439, 214] width 278 height 28
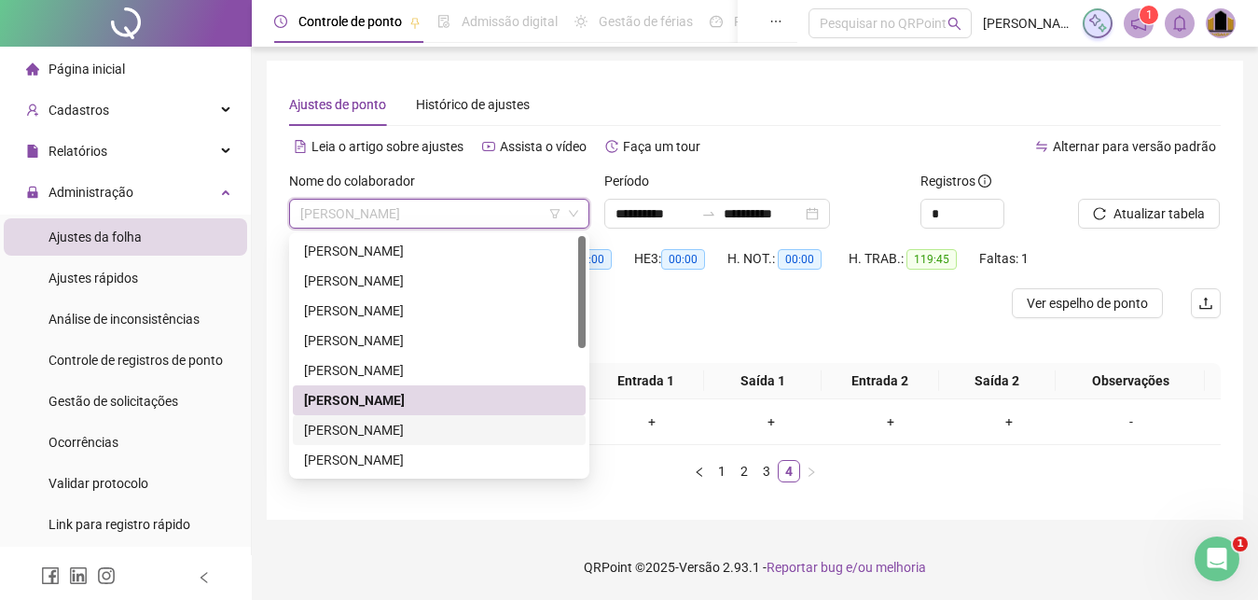
click at [387, 429] on div "[PERSON_NAME]" at bounding box center [439, 430] width 270 height 21
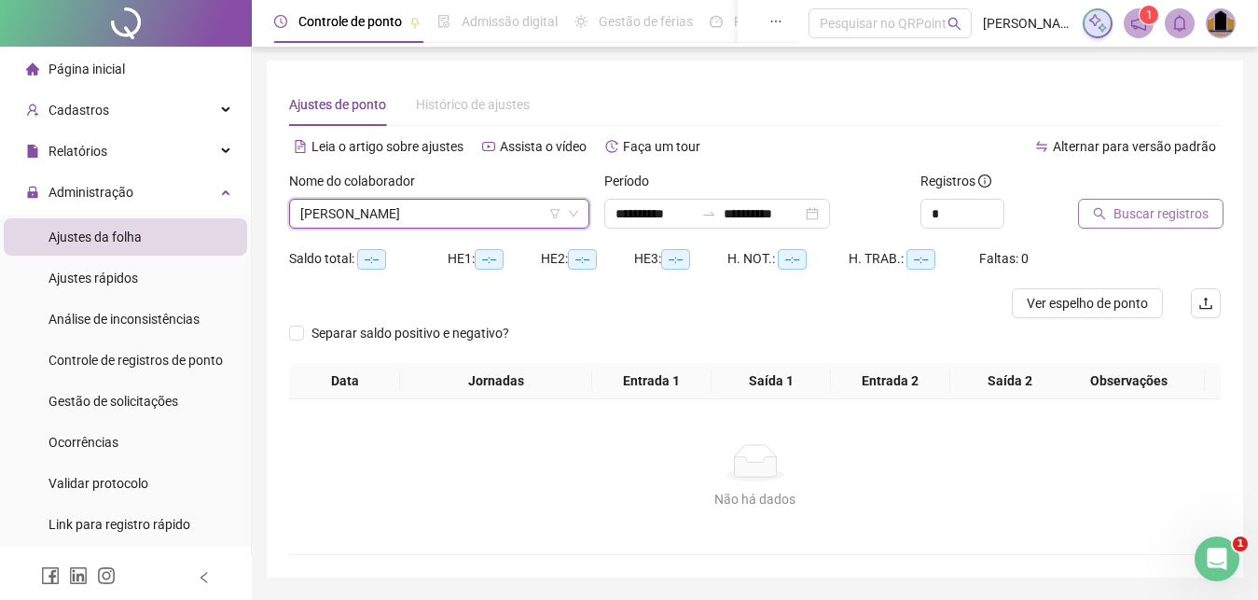
click at [1145, 216] on span "Buscar registros" at bounding box center [1161, 213] width 95 height 21
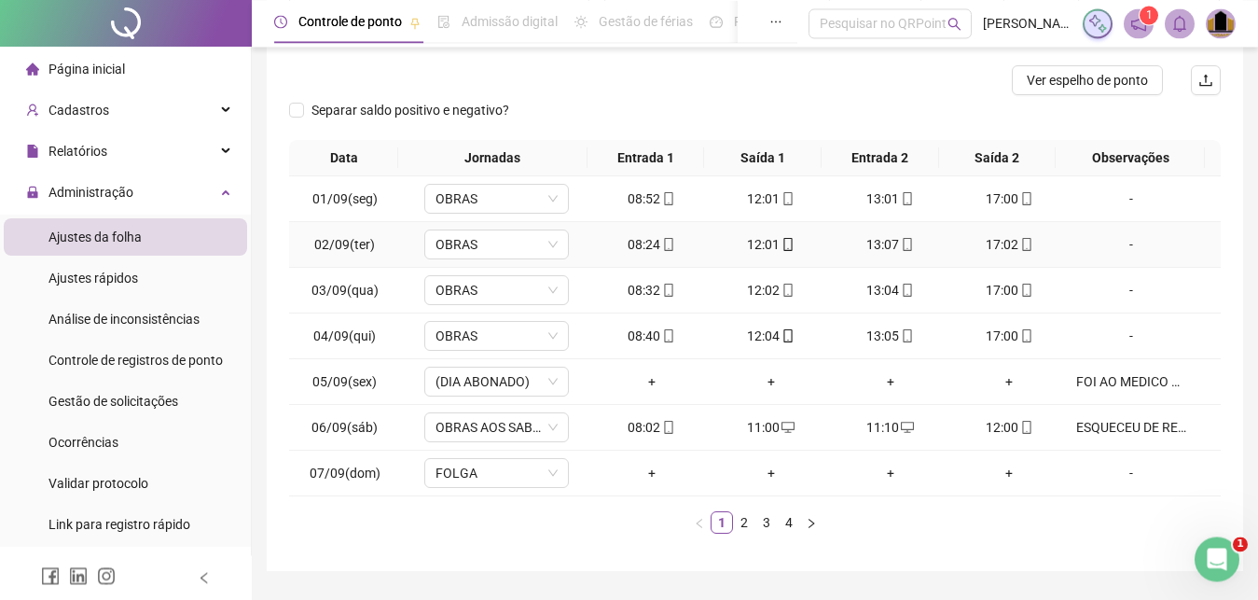
scroll to position [275, 0]
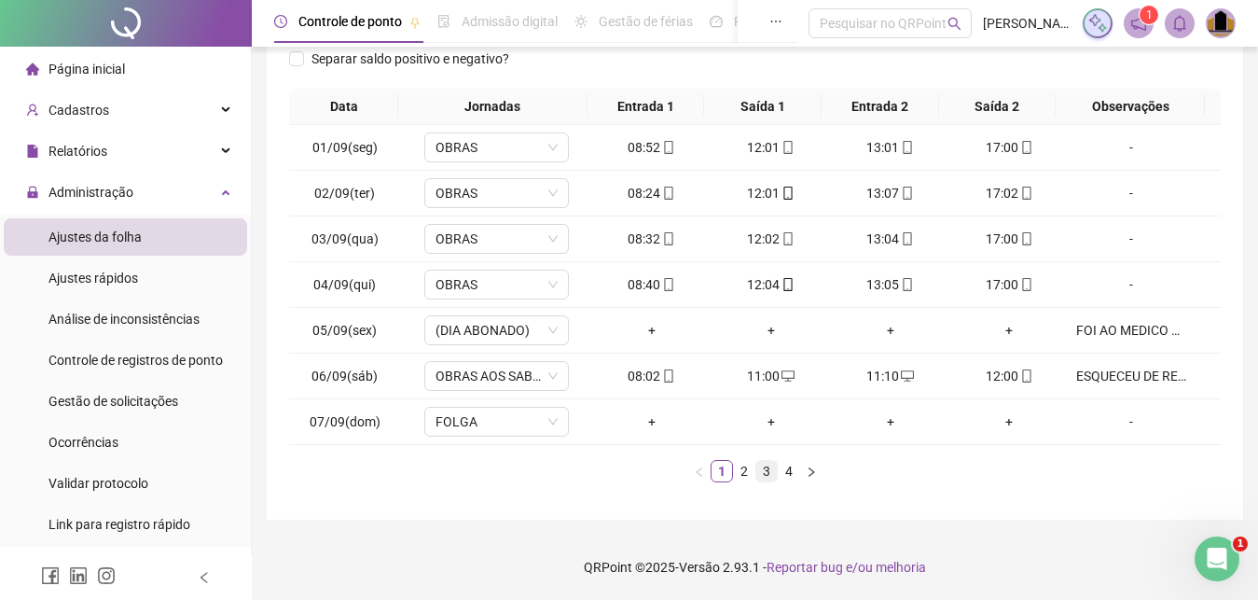
click at [762, 476] on link "3" at bounding box center [766, 471] width 21 height 21
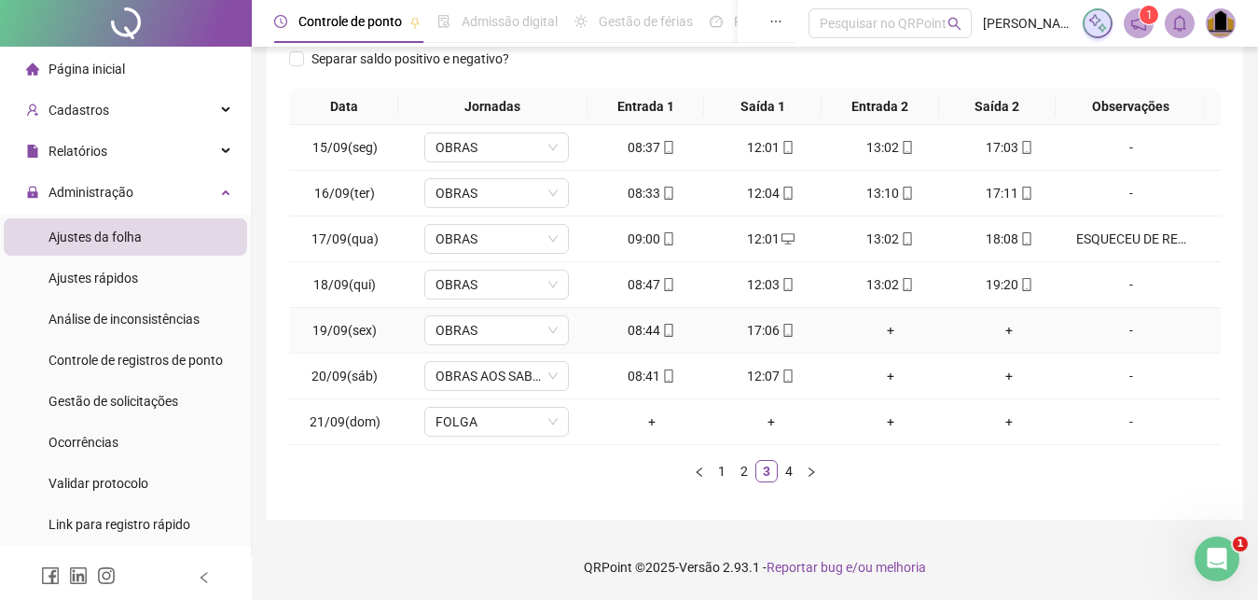
click at [880, 329] on div "+" at bounding box center [890, 330] width 104 height 21
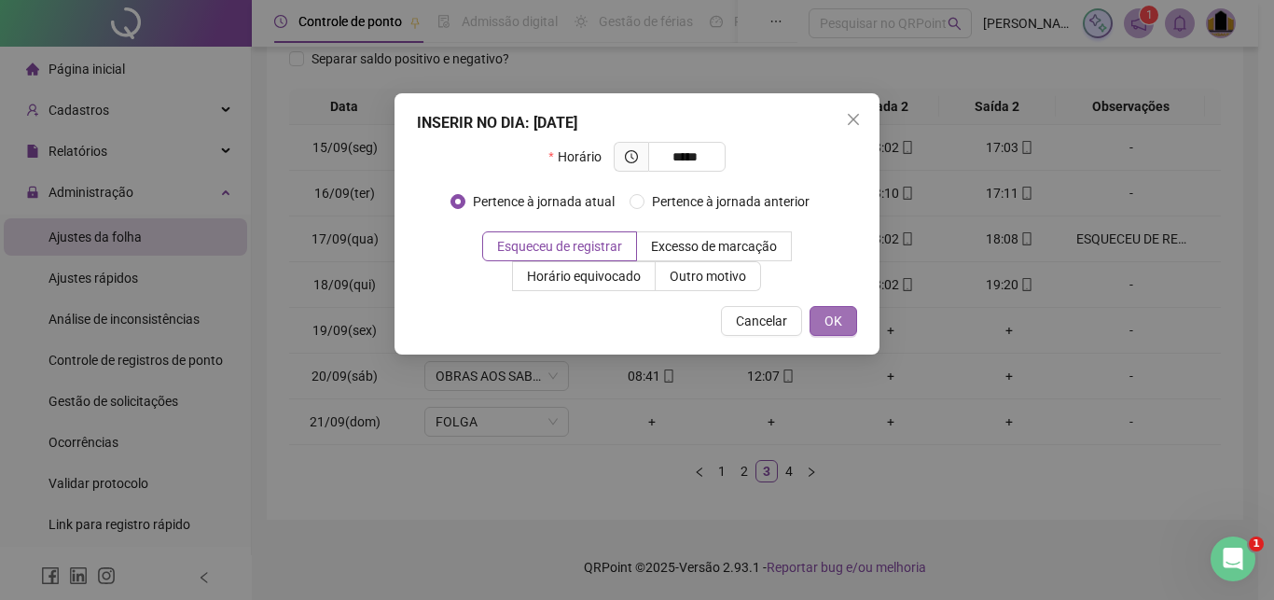
type input "*****"
click at [834, 318] on span "OK" at bounding box center [833, 321] width 18 height 21
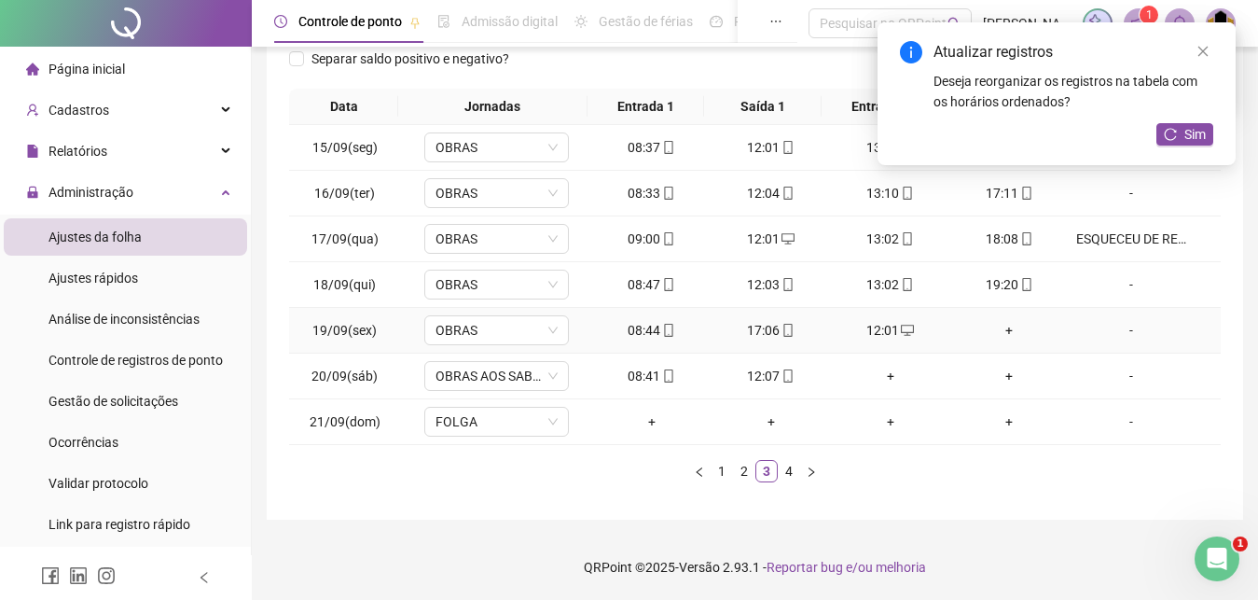
click at [995, 335] on div "+" at bounding box center [1010, 330] width 104 height 21
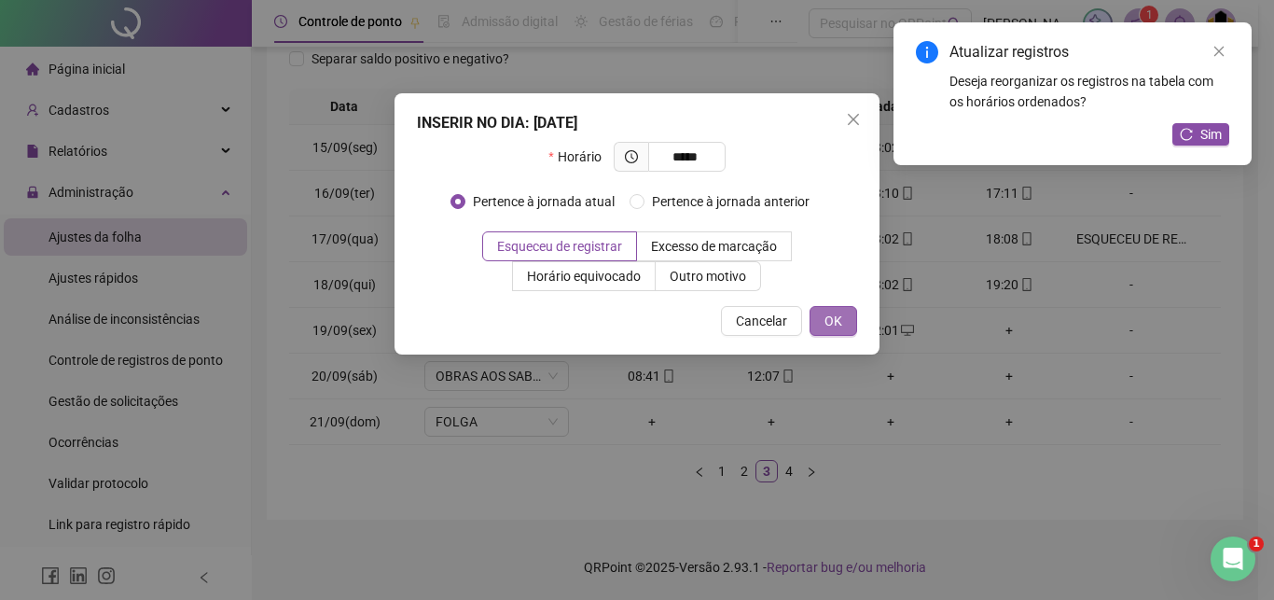
type input "*****"
click at [843, 322] on button "OK" at bounding box center [833, 321] width 48 height 30
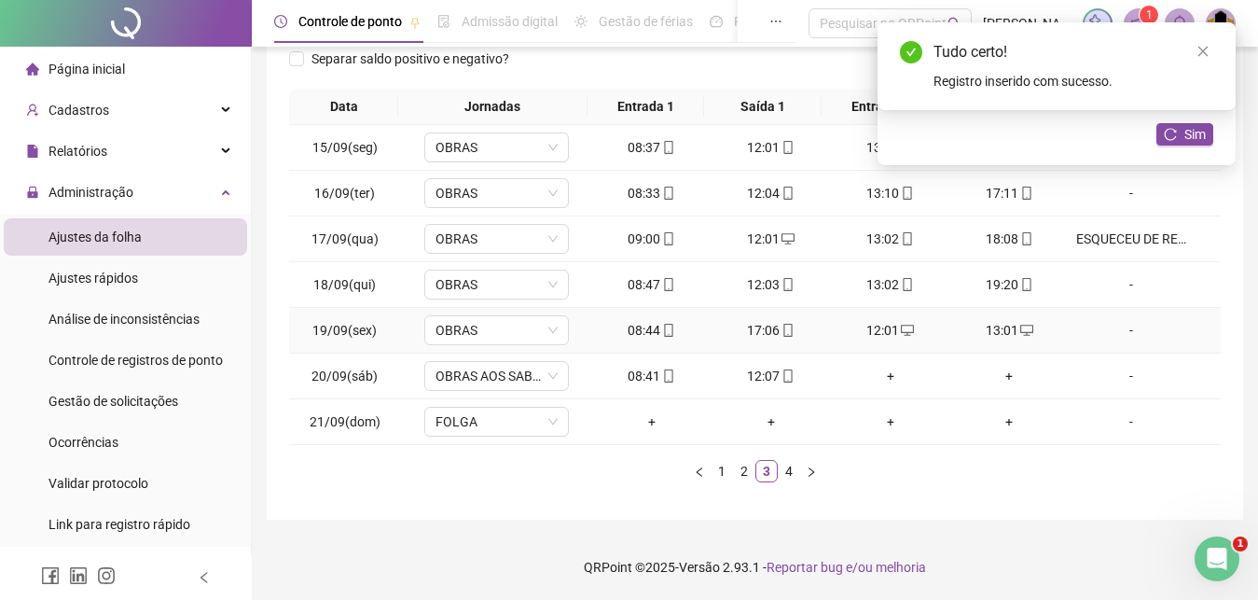
drag, startPoint x: 1119, startPoint y: 335, endPoint x: 1085, endPoint y: 333, distance: 34.6
click at [1120, 335] on div "-" at bounding box center [1131, 330] width 110 height 21
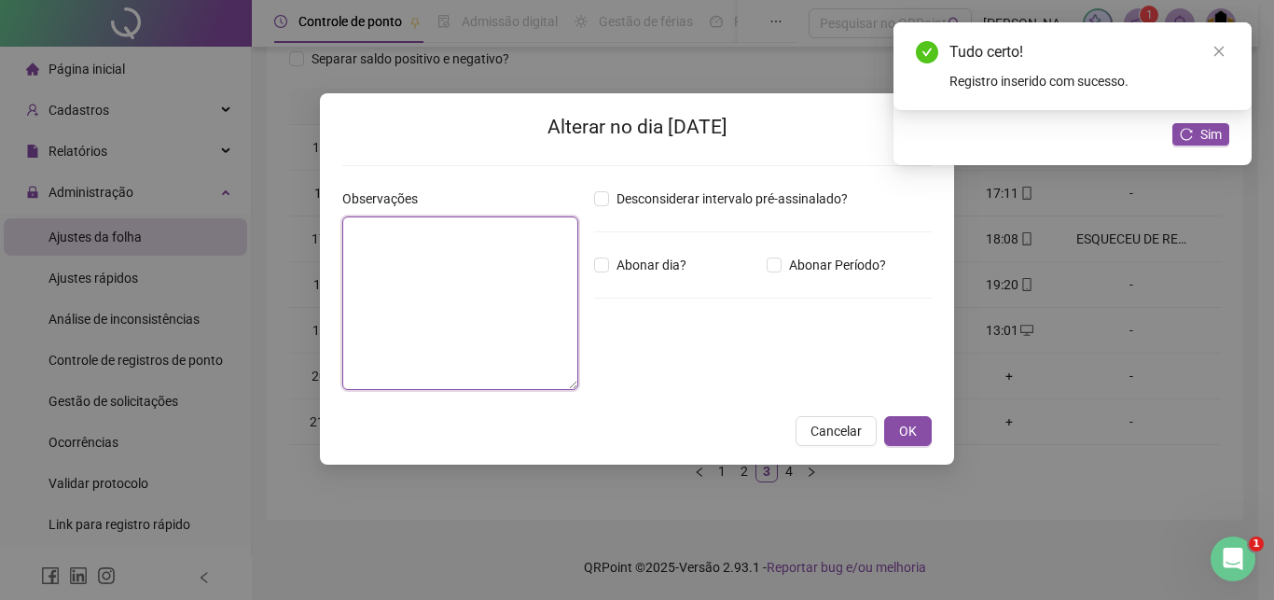
click at [391, 251] on textarea at bounding box center [460, 302] width 236 height 173
paste textarea "**********"
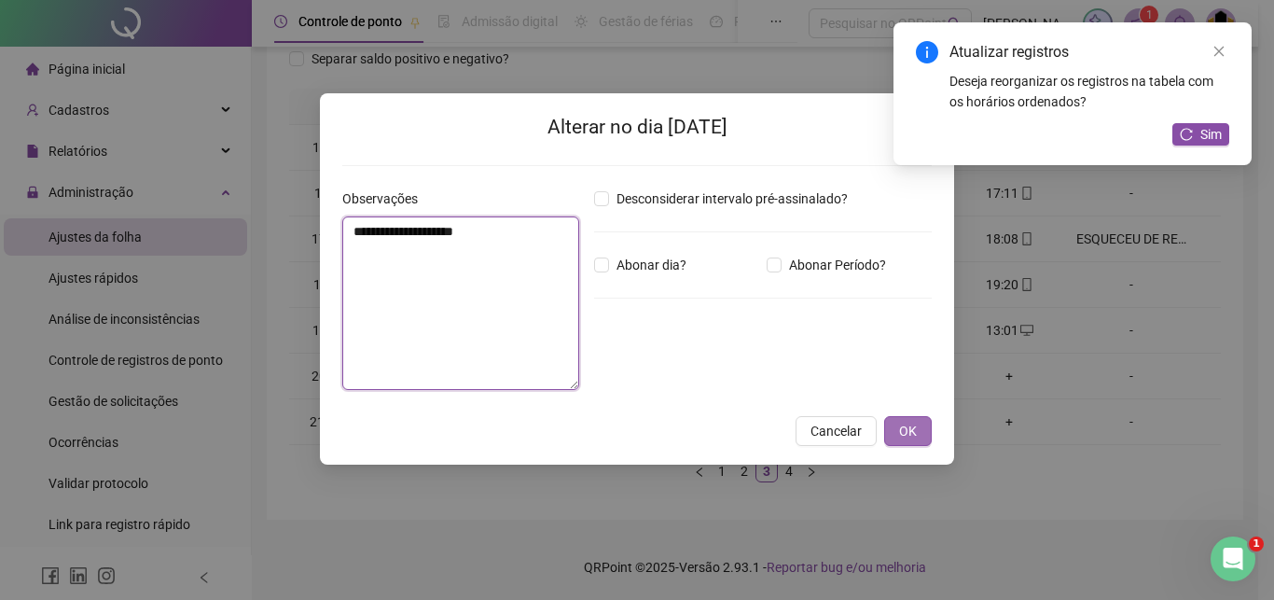
type textarea "**********"
click at [911, 436] on span "OK" at bounding box center [908, 431] width 18 height 21
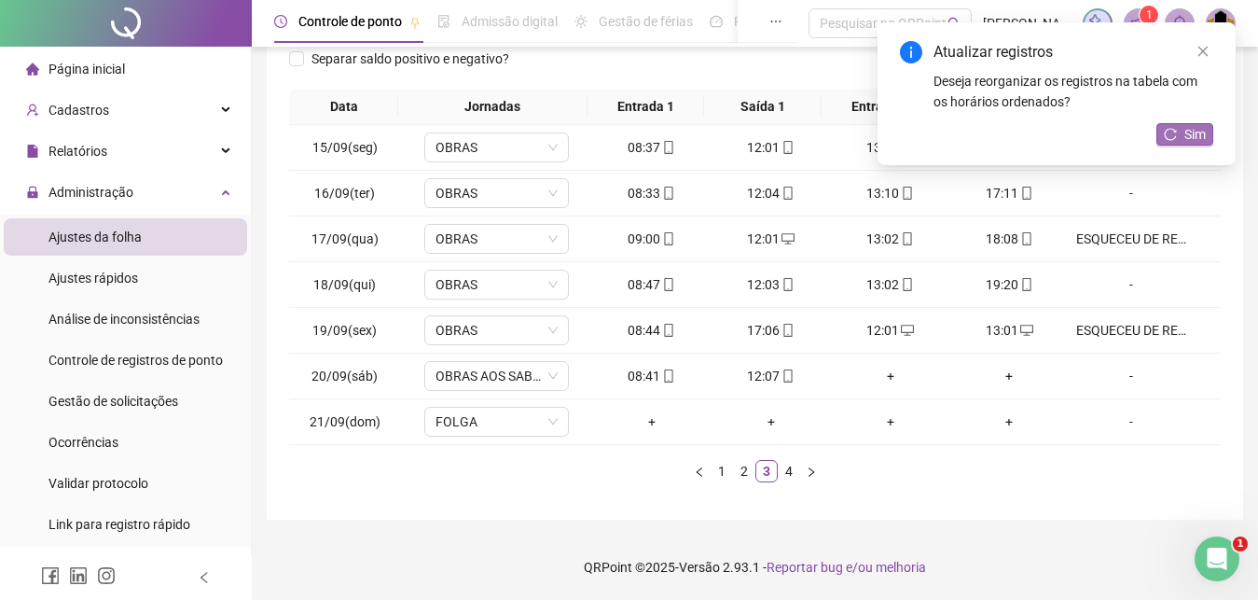
click at [1193, 131] on span "Sim" at bounding box center [1194, 134] width 21 height 21
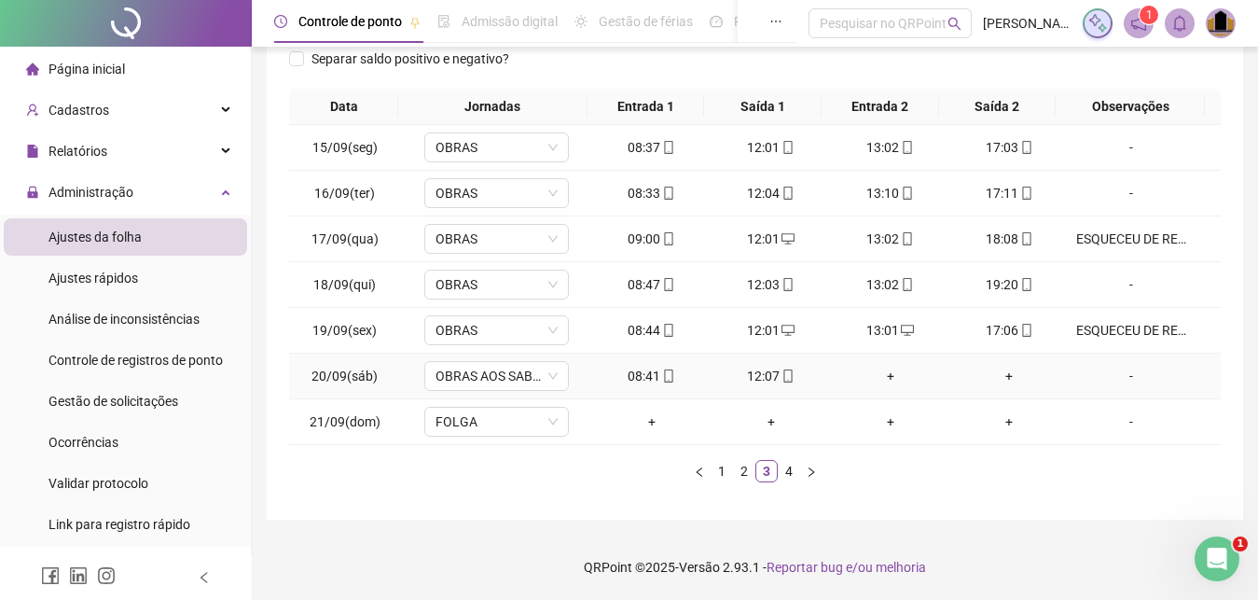
click at [881, 372] on div "+" at bounding box center [890, 376] width 104 height 21
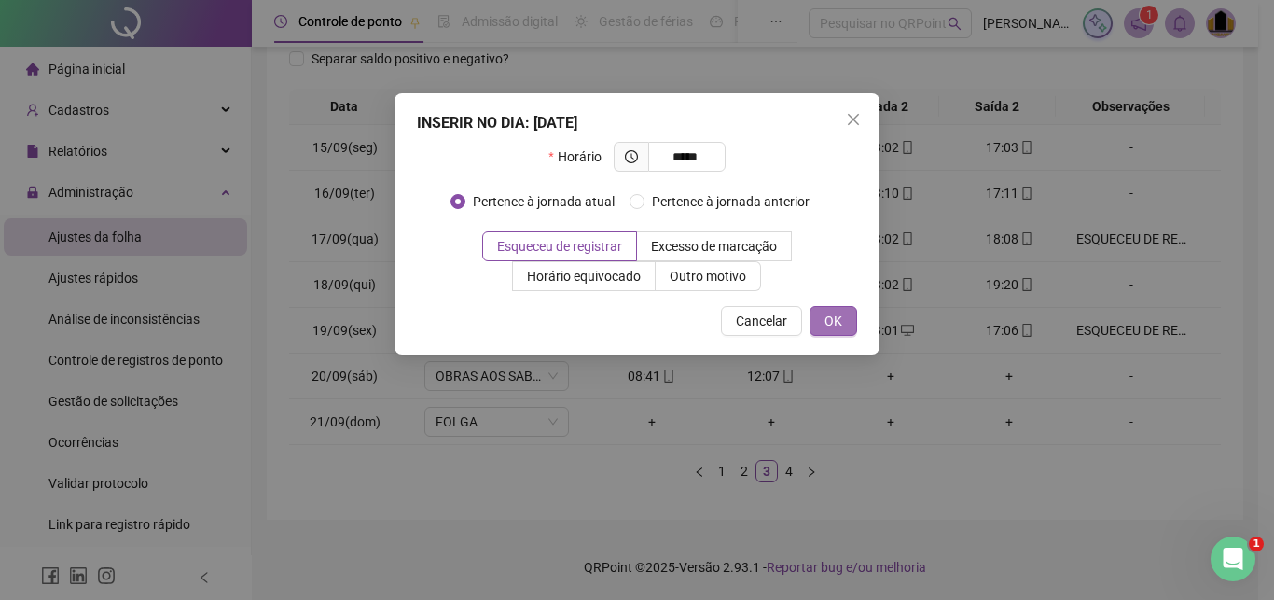
type input "*****"
click at [836, 325] on span "OK" at bounding box center [833, 321] width 18 height 21
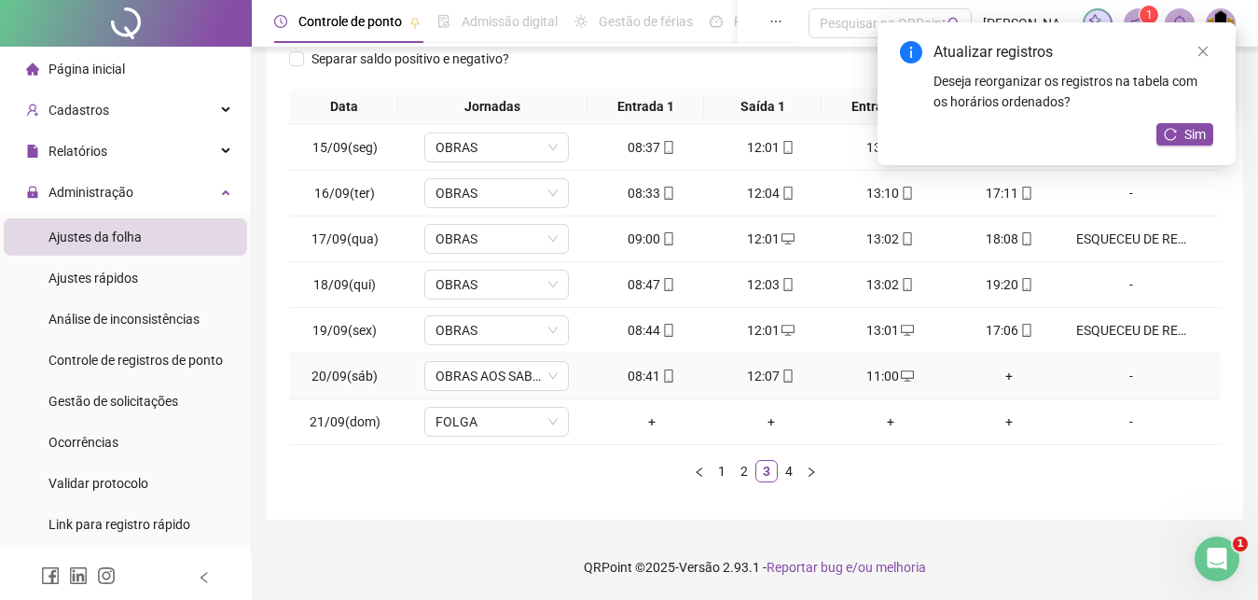
click at [994, 375] on div "+" at bounding box center [1010, 376] width 104 height 21
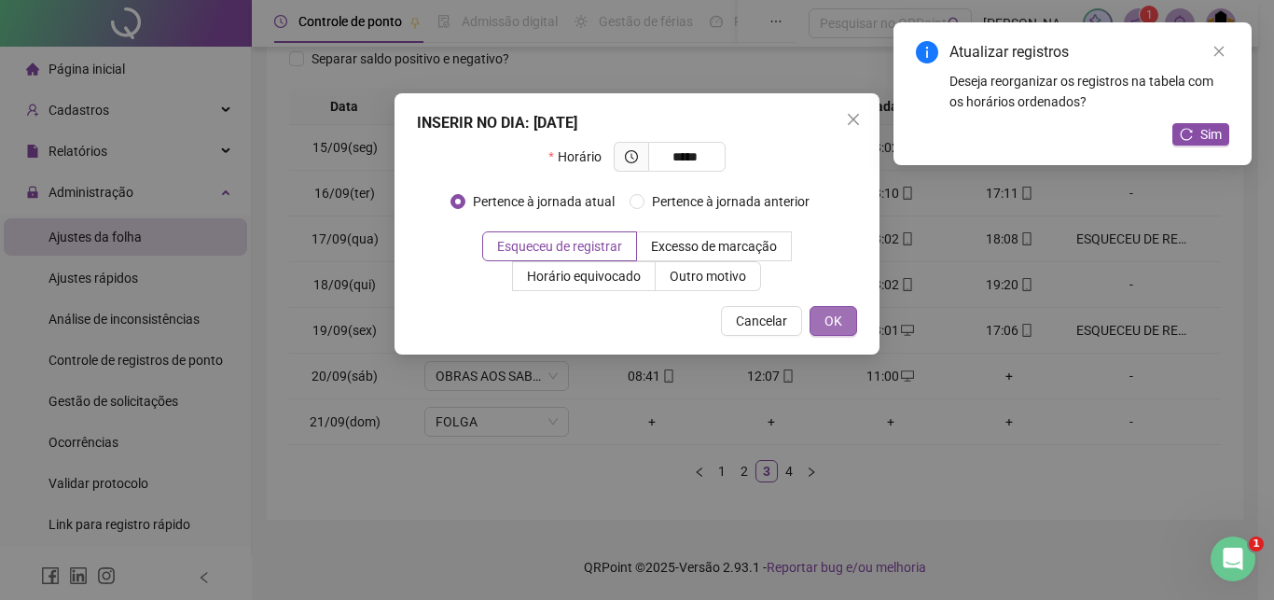
type input "*****"
click at [835, 318] on span "OK" at bounding box center [833, 321] width 18 height 21
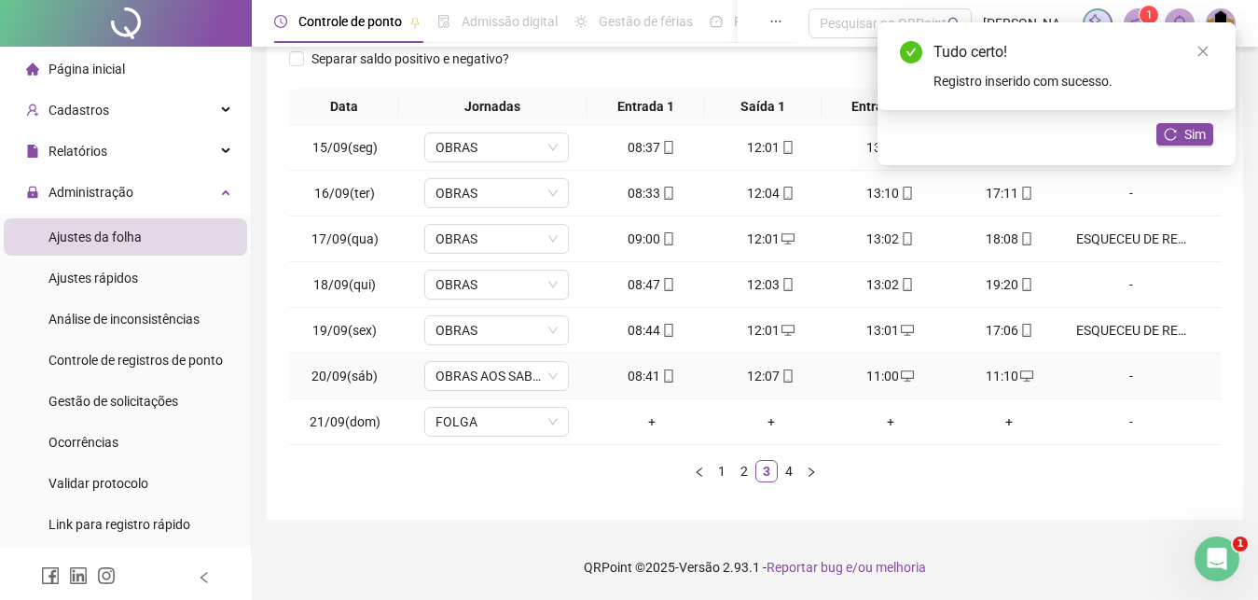
click at [1122, 378] on div "-" at bounding box center [1131, 376] width 110 height 21
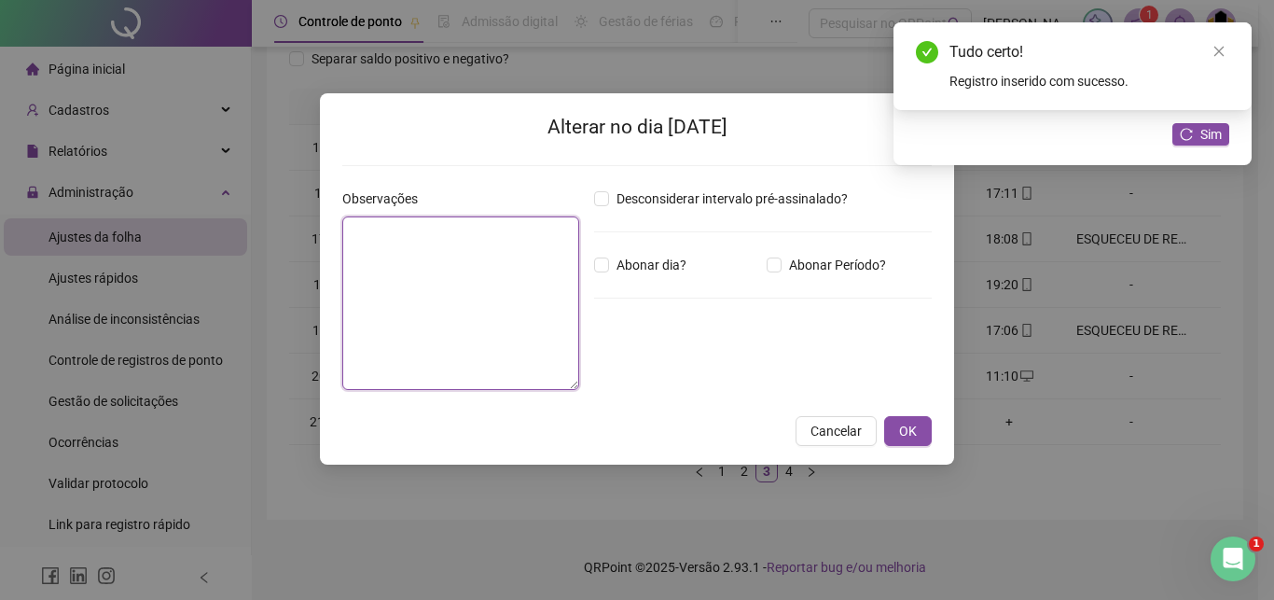
click at [444, 256] on textarea at bounding box center [460, 302] width 237 height 173
paste textarea "**********"
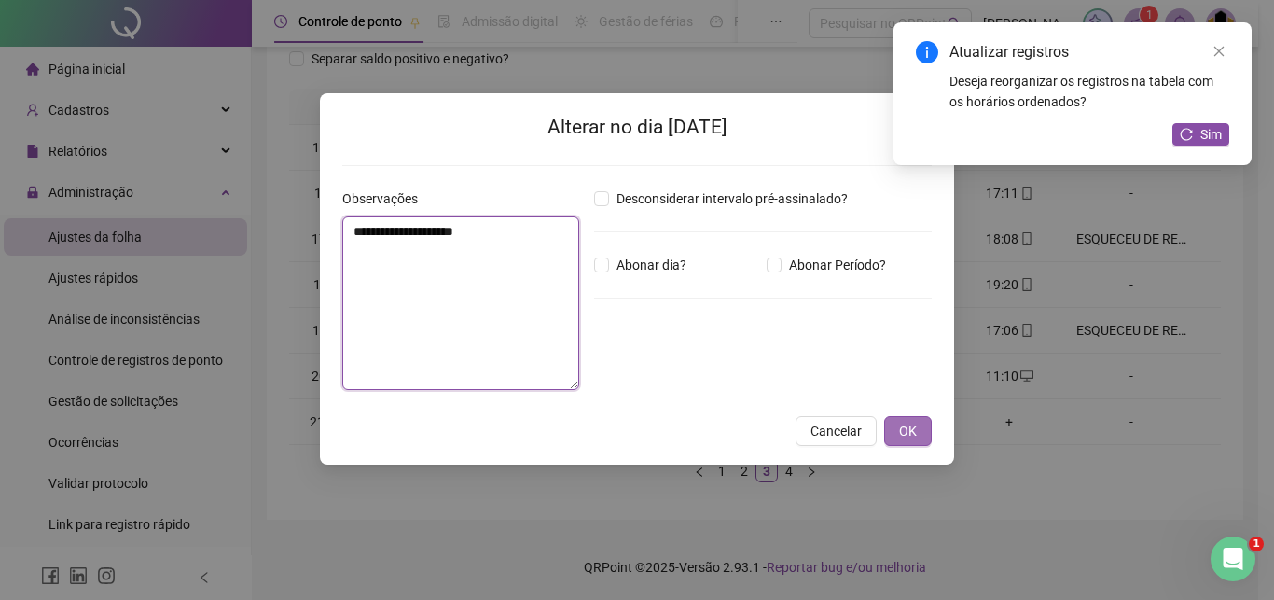
type textarea "**********"
click at [916, 429] on span "OK" at bounding box center [908, 431] width 18 height 21
click at [906, 436] on span "OK" at bounding box center [908, 431] width 18 height 21
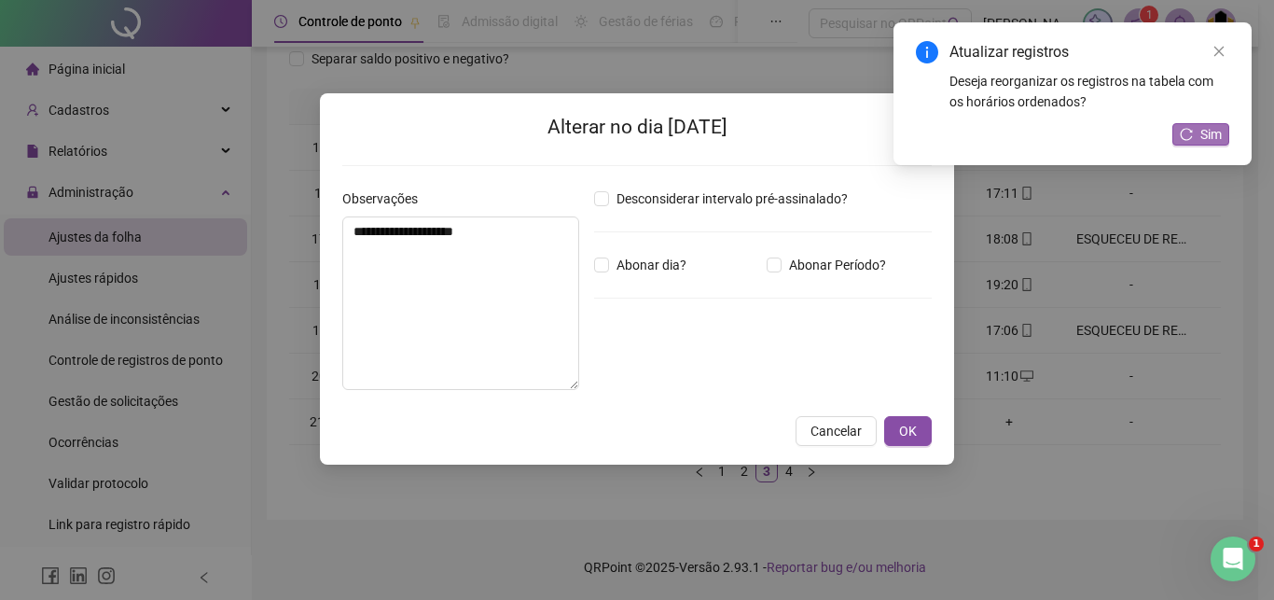
click at [1210, 133] on span "Sim" at bounding box center [1210, 134] width 21 height 21
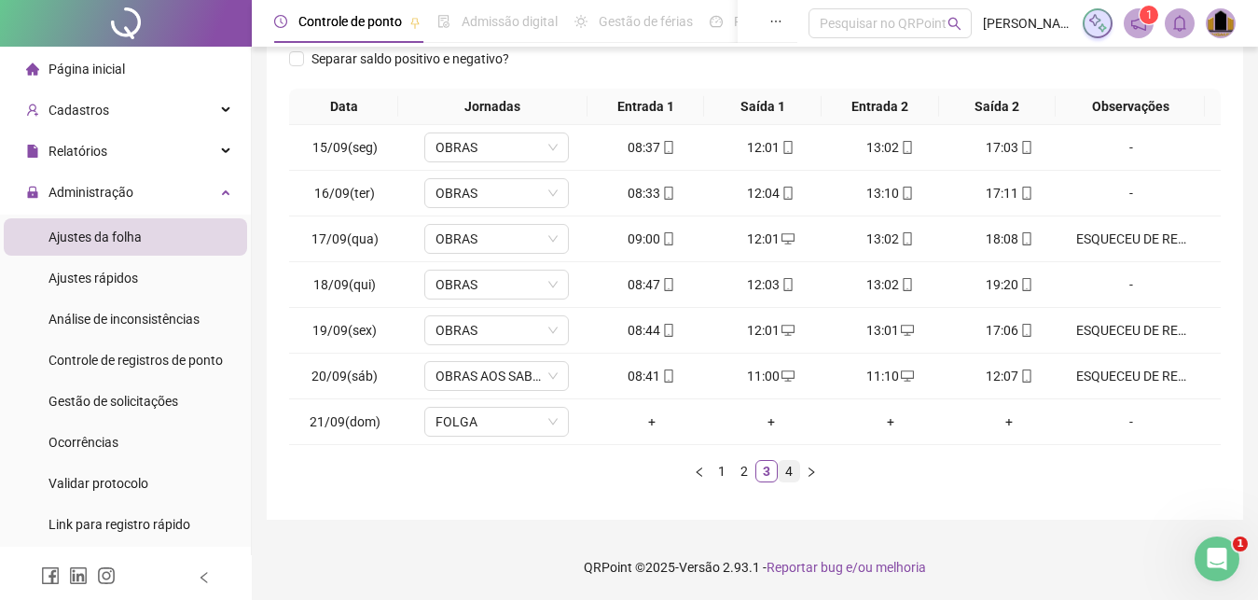
click at [790, 475] on link "4" at bounding box center [789, 471] width 21 height 21
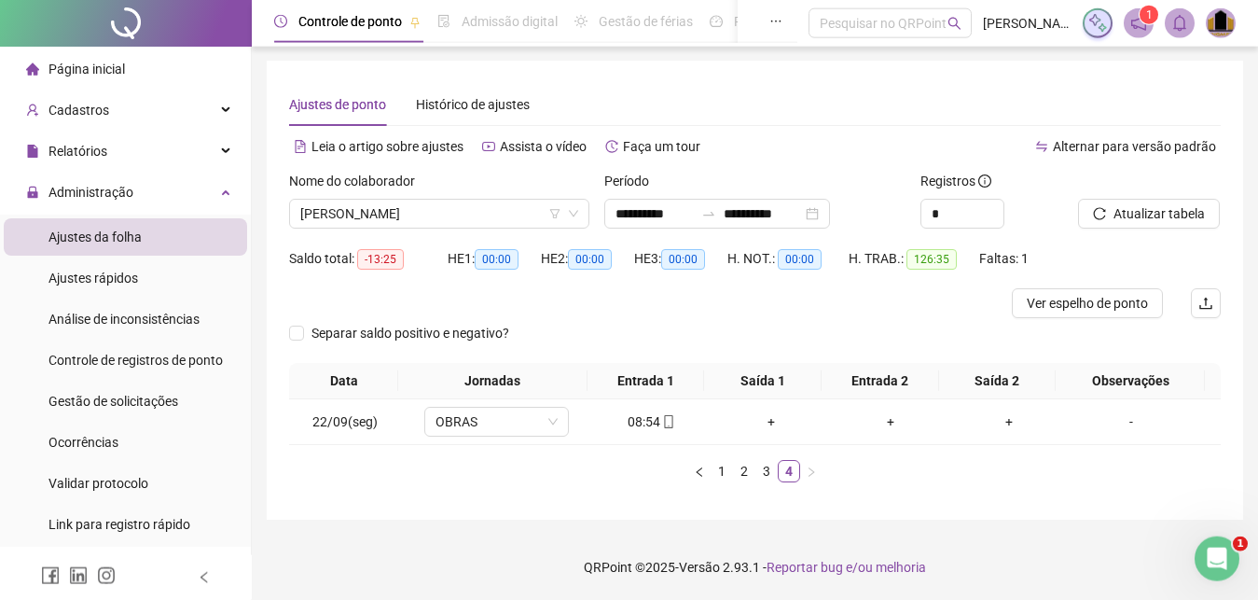
scroll to position [0, 0]
click at [517, 222] on span "[PERSON_NAME]" at bounding box center [439, 215] width 278 height 28
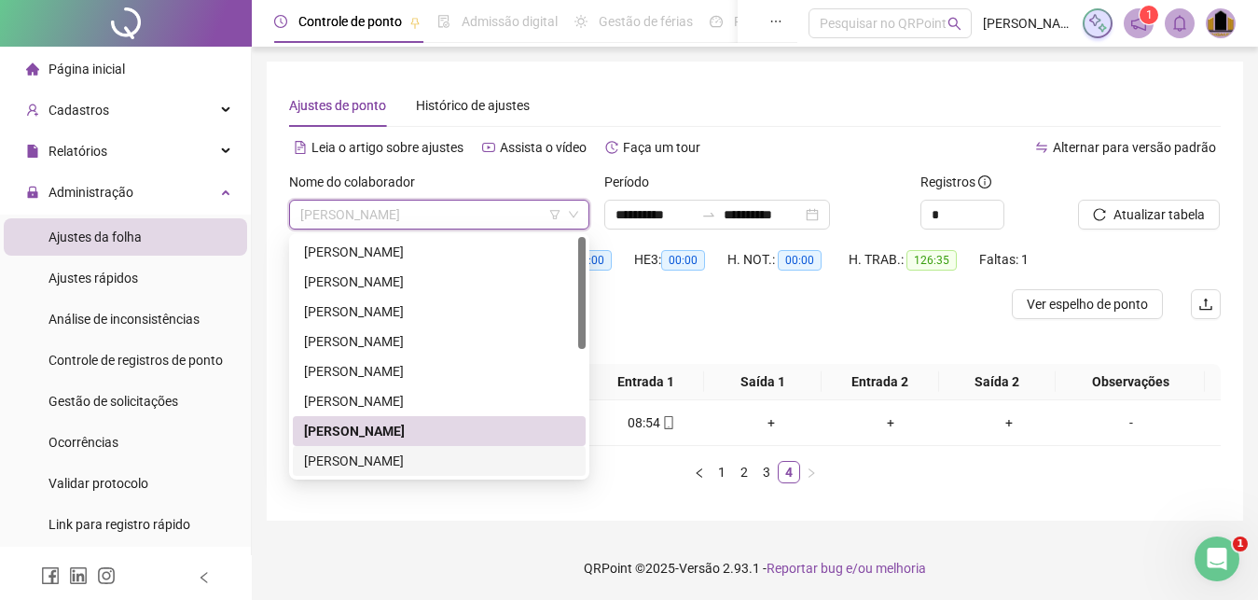
click at [448, 463] on div "[PERSON_NAME]" at bounding box center [439, 460] width 270 height 21
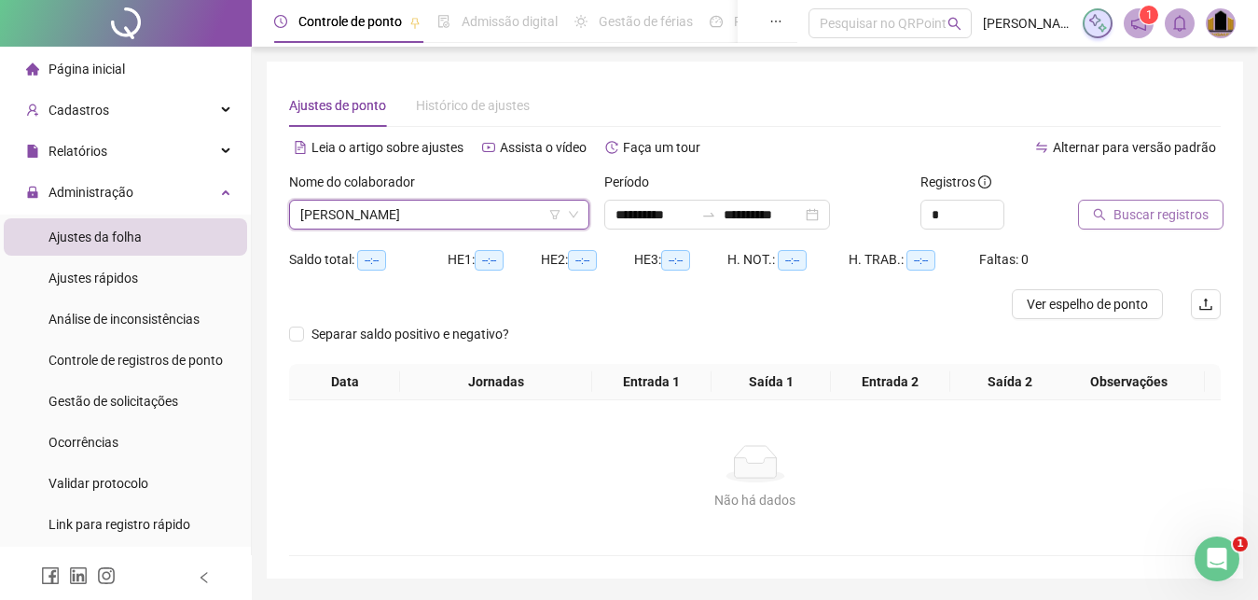
click at [1129, 216] on span "Buscar registros" at bounding box center [1161, 214] width 95 height 21
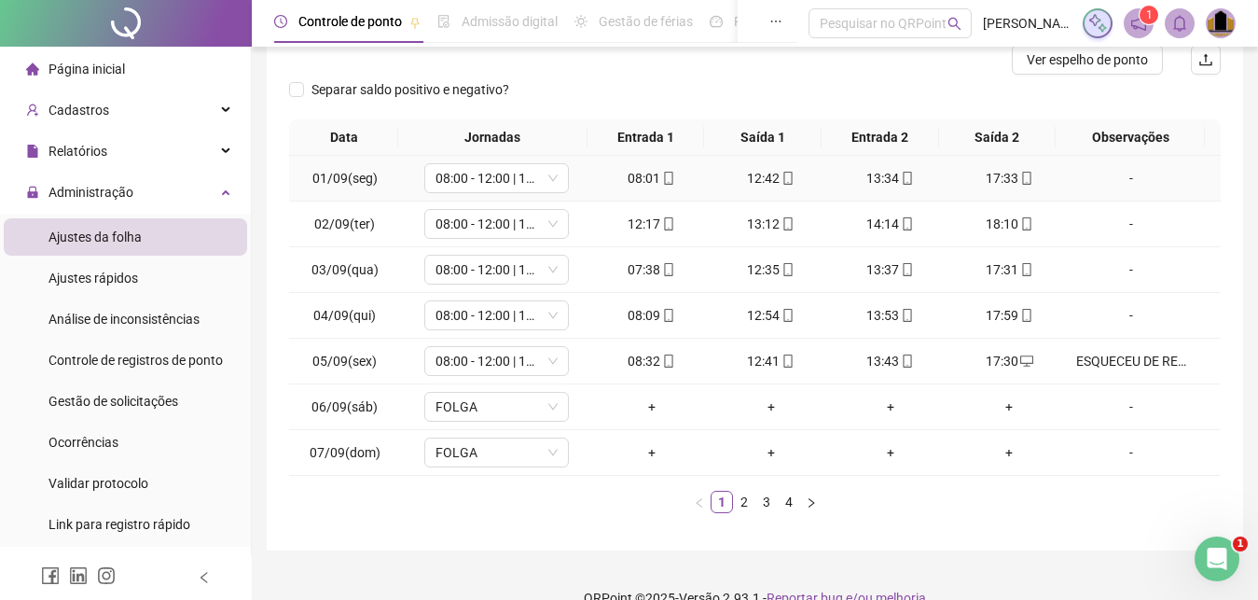
scroll to position [275, 0]
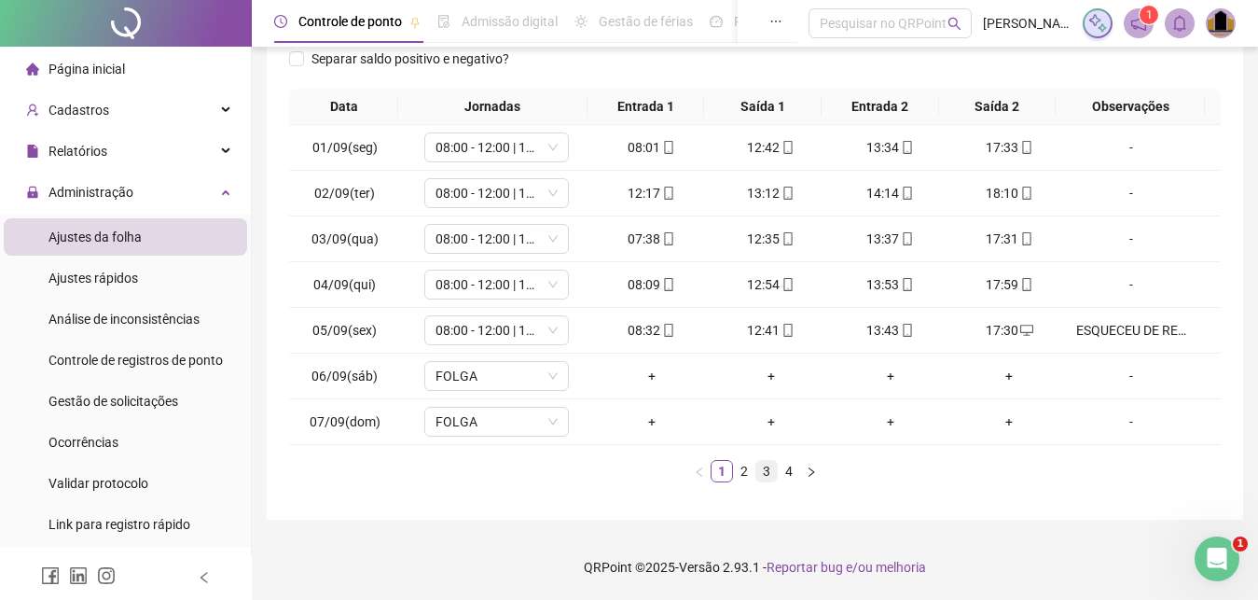
click at [767, 476] on link "3" at bounding box center [766, 471] width 21 height 21
click at [790, 475] on link "4" at bounding box center [789, 471] width 21 height 21
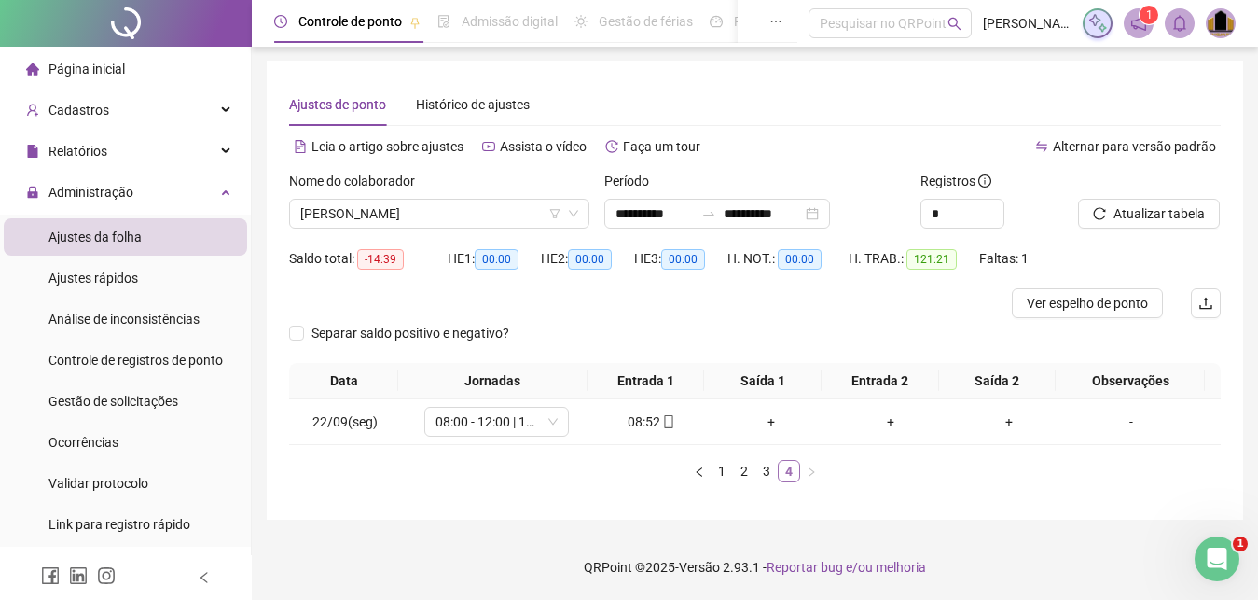
scroll to position [1, 0]
click at [500, 219] on span "[PERSON_NAME]" at bounding box center [439, 214] width 278 height 28
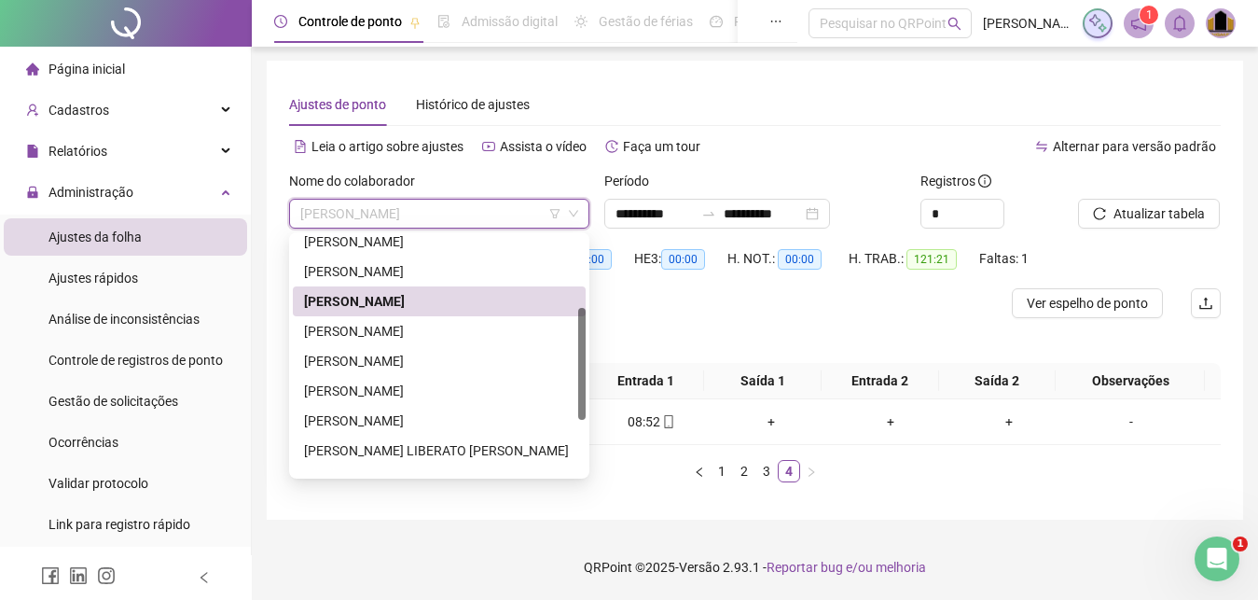
scroll to position [192, 0]
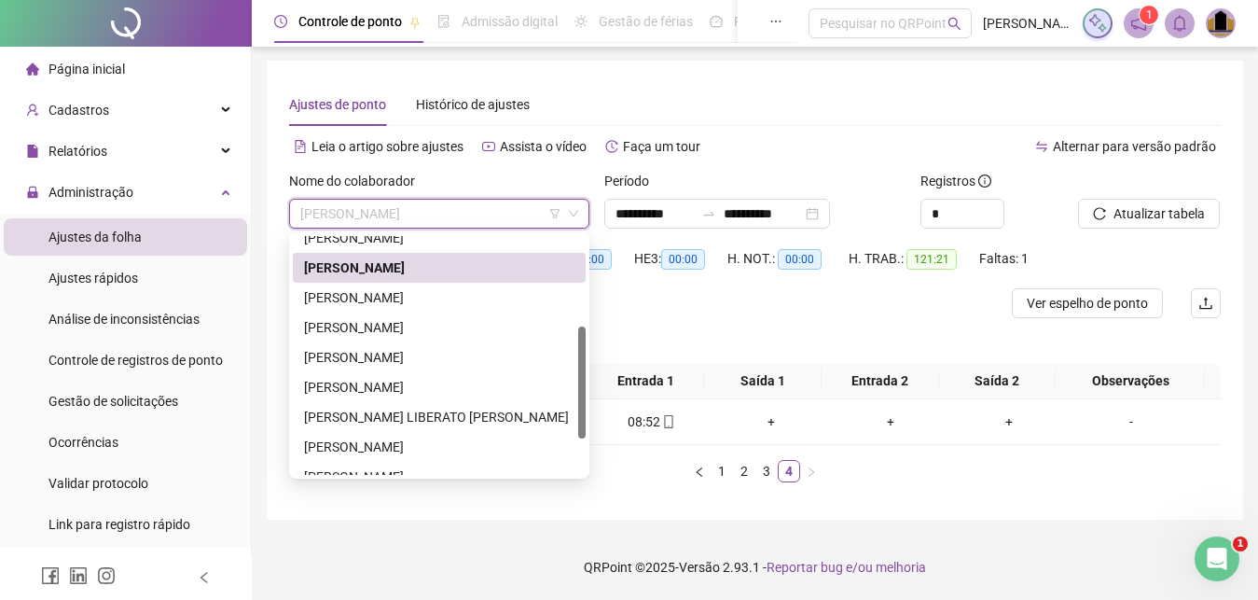
drag, startPoint x: 580, startPoint y: 289, endPoint x: 551, endPoint y: 380, distance: 95.0
click at [551, 380] on div "[PERSON_NAME] [PERSON_NAME] [PERSON_NAME] [PERSON_NAME] [PERSON_NAME] [PERSON_N…" at bounding box center [439, 355] width 293 height 239
click at [422, 299] on div "[PERSON_NAME]" at bounding box center [439, 297] width 270 height 21
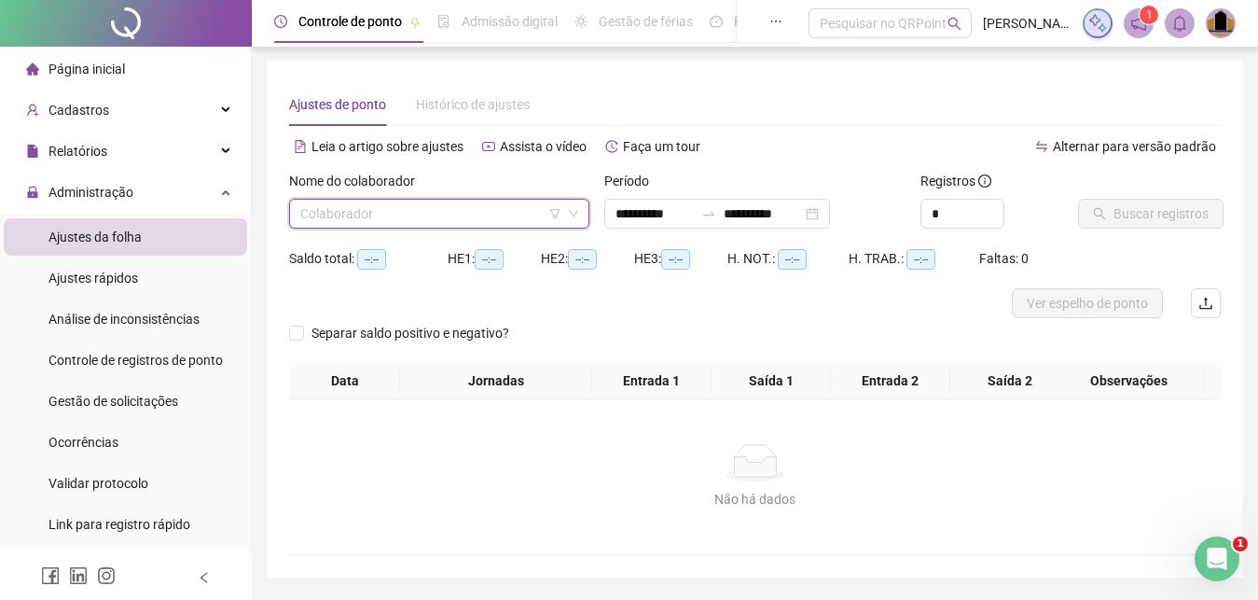
click at [519, 217] on input "search" at bounding box center [430, 214] width 261 height 28
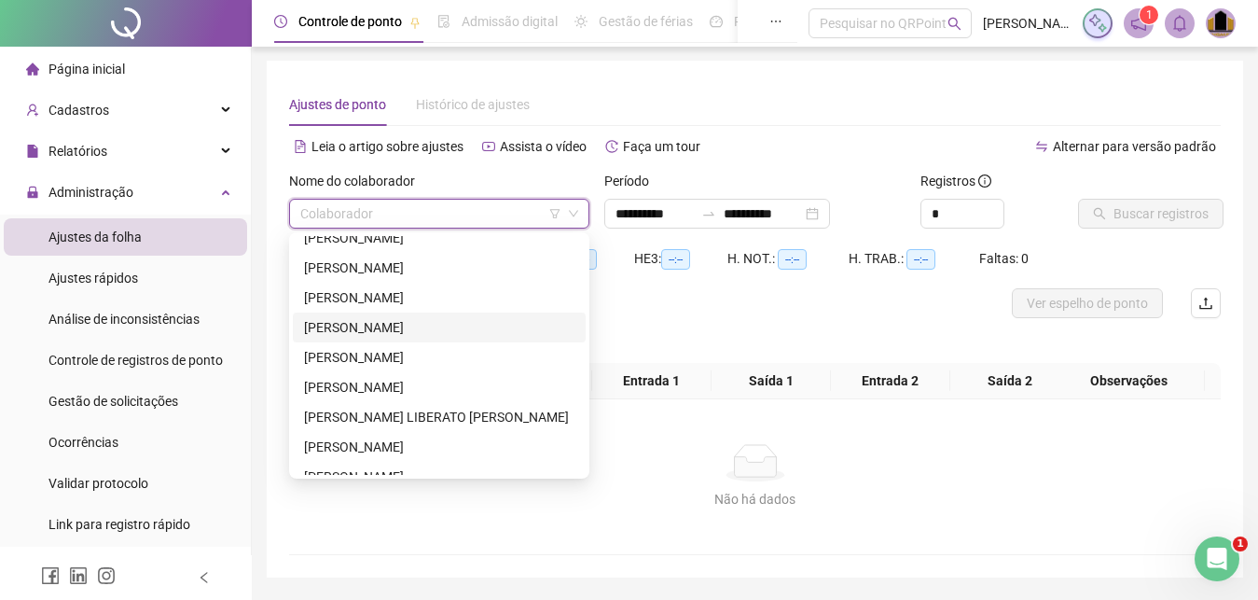
click at [422, 325] on div "[PERSON_NAME]" at bounding box center [439, 327] width 270 height 21
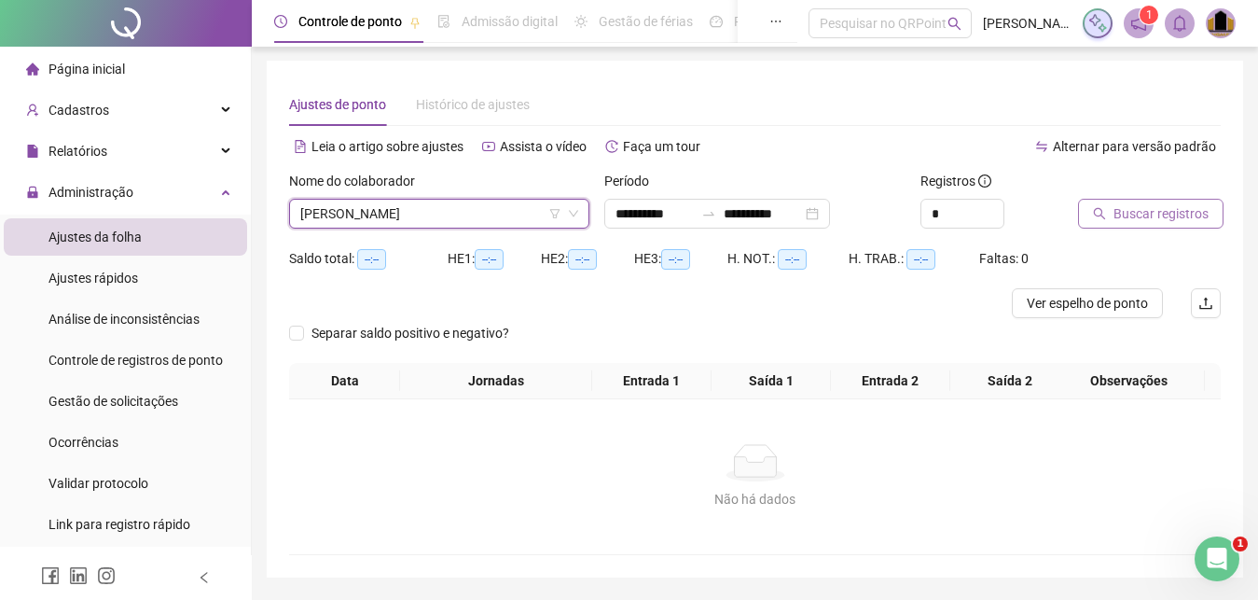
click at [1141, 206] on span "Buscar registros" at bounding box center [1161, 213] width 95 height 21
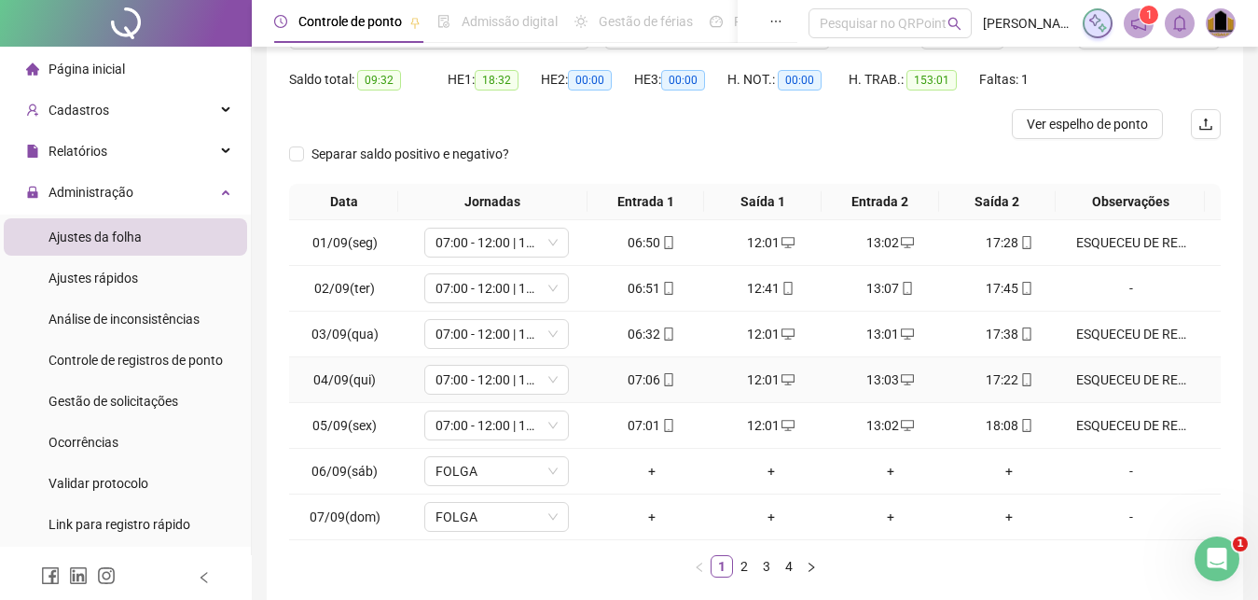
scroll to position [275, 0]
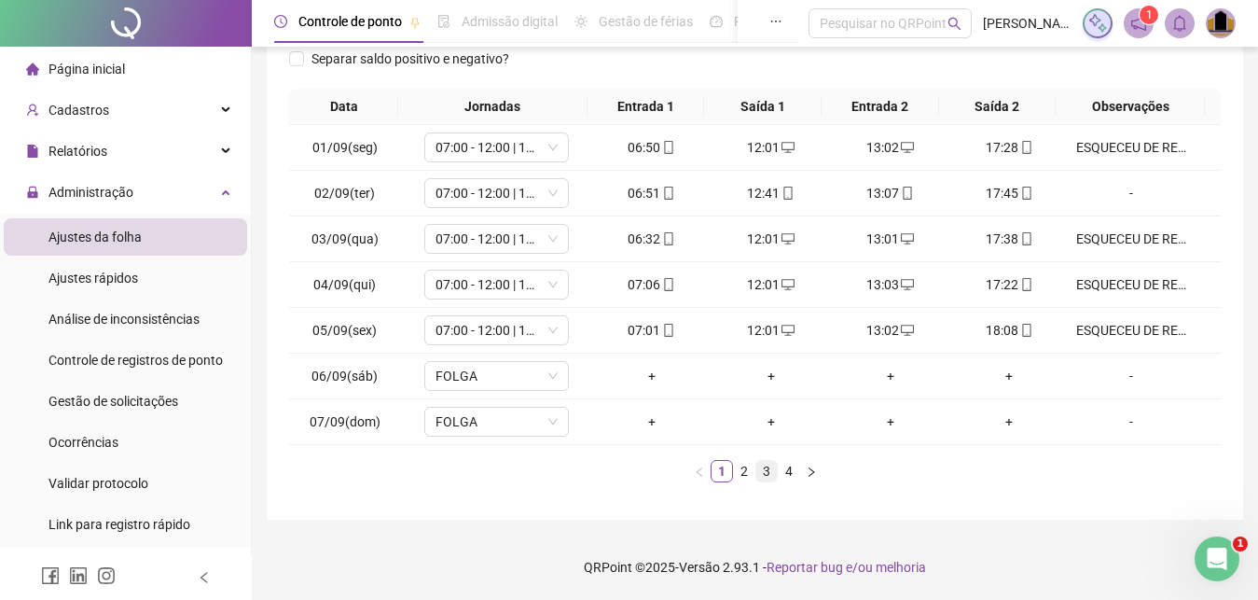
click at [768, 469] on link "3" at bounding box center [766, 471] width 21 height 21
click at [881, 334] on div "+" at bounding box center [890, 330] width 104 height 21
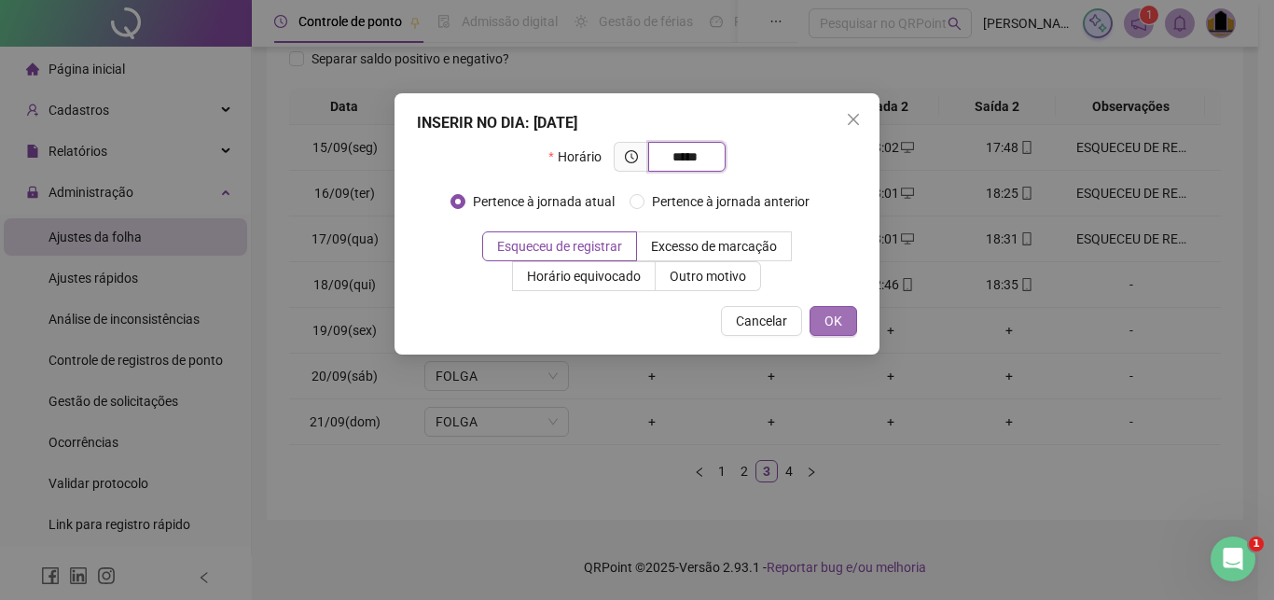
type input "*****"
click at [835, 315] on span "OK" at bounding box center [833, 321] width 18 height 21
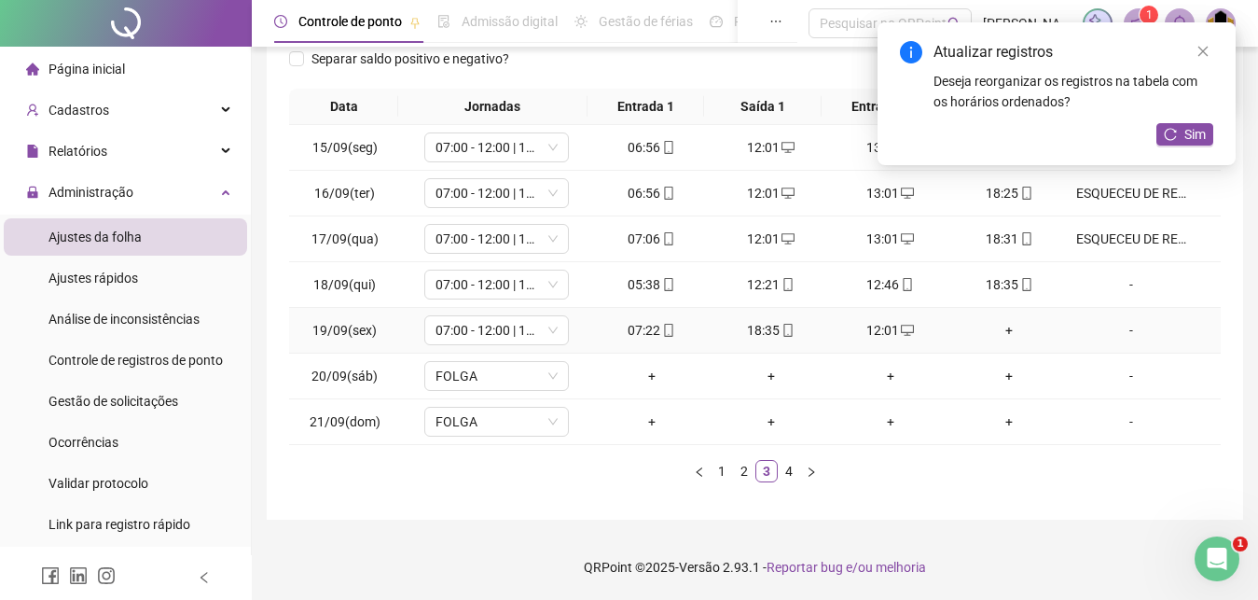
click at [995, 329] on div "+" at bounding box center [1010, 330] width 104 height 21
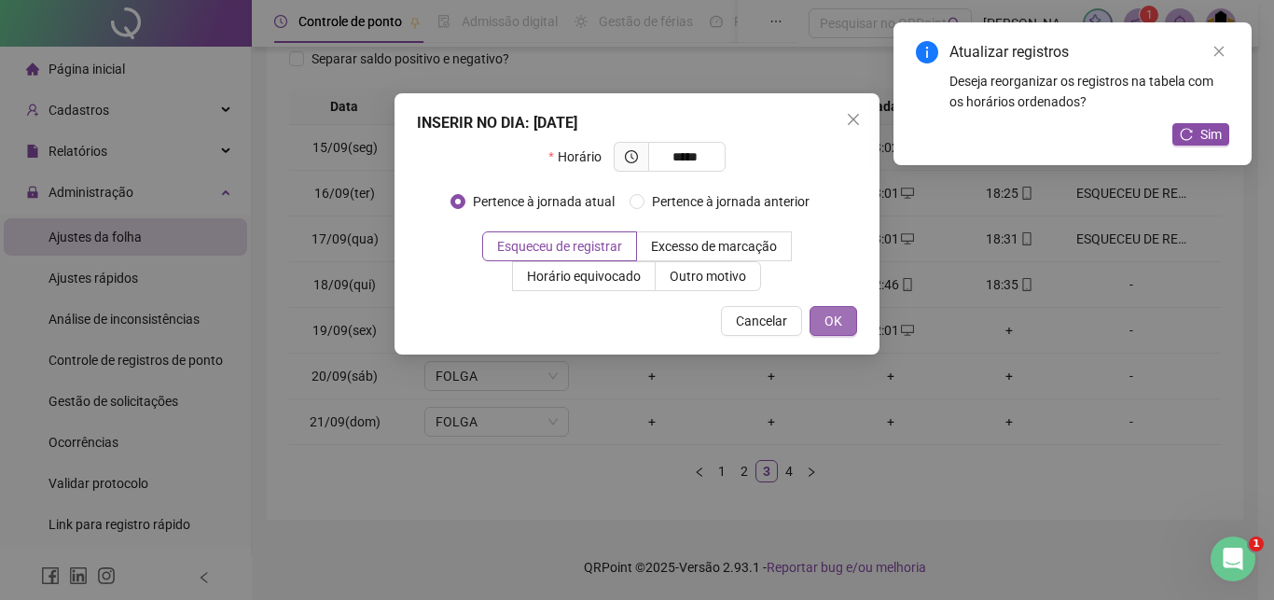
type input "*****"
click at [827, 323] on span "OK" at bounding box center [833, 321] width 18 height 21
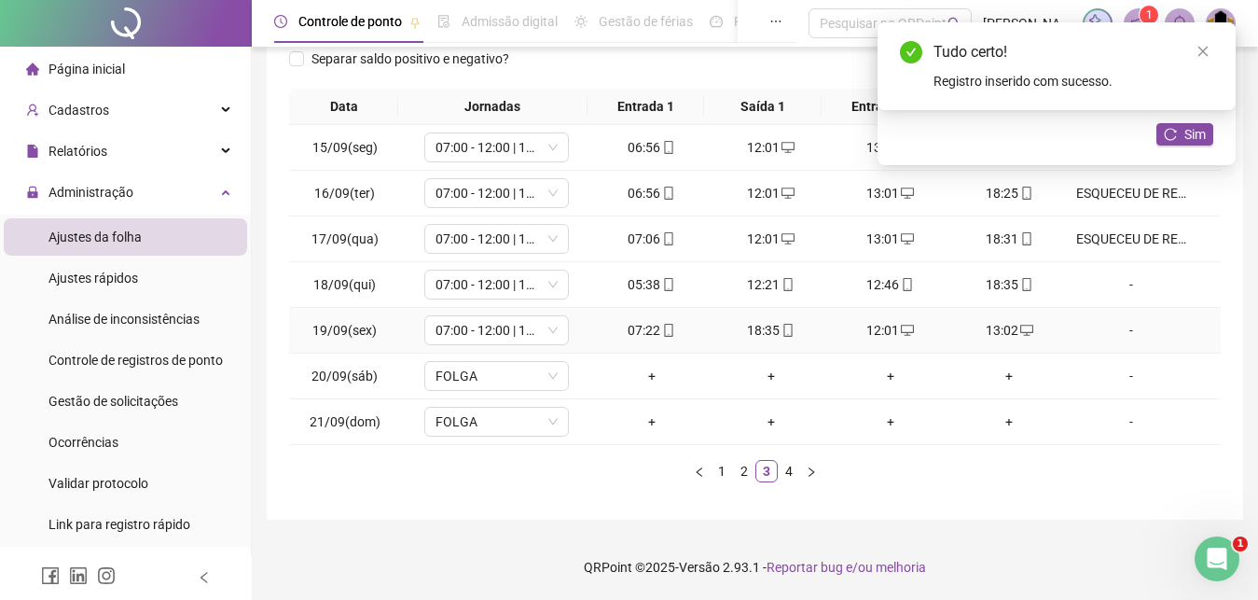
click at [1119, 331] on div "-" at bounding box center [1131, 330] width 110 height 21
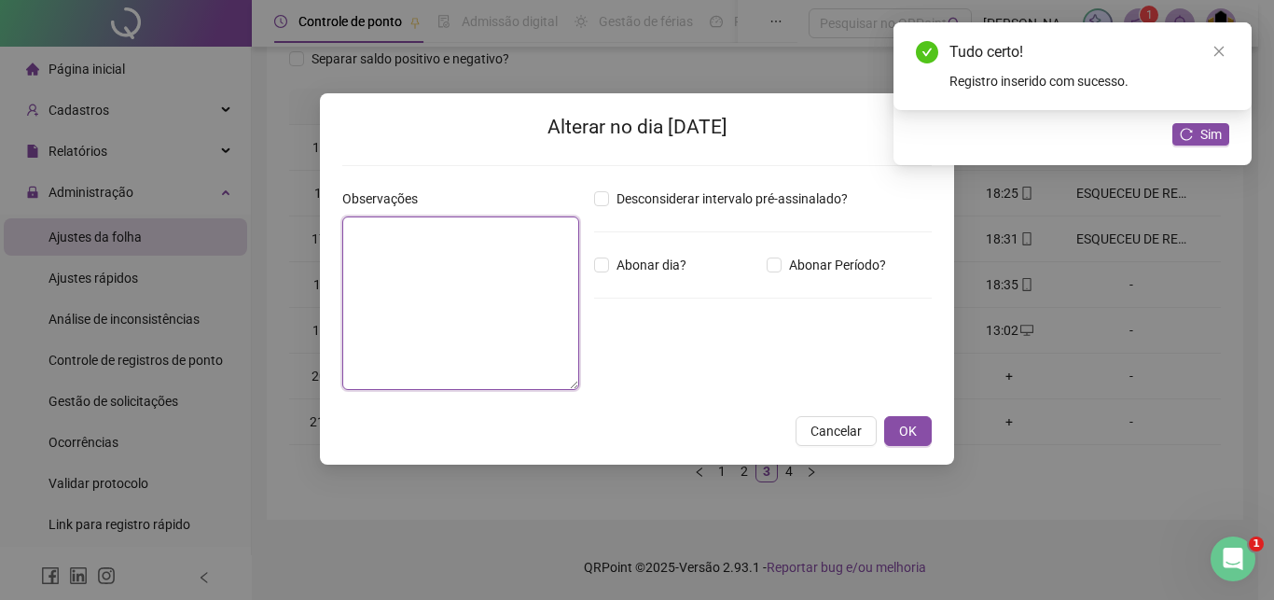
click at [382, 278] on textarea at bounding box center [460, 302] width 237 height 173
paste textarea "**********"
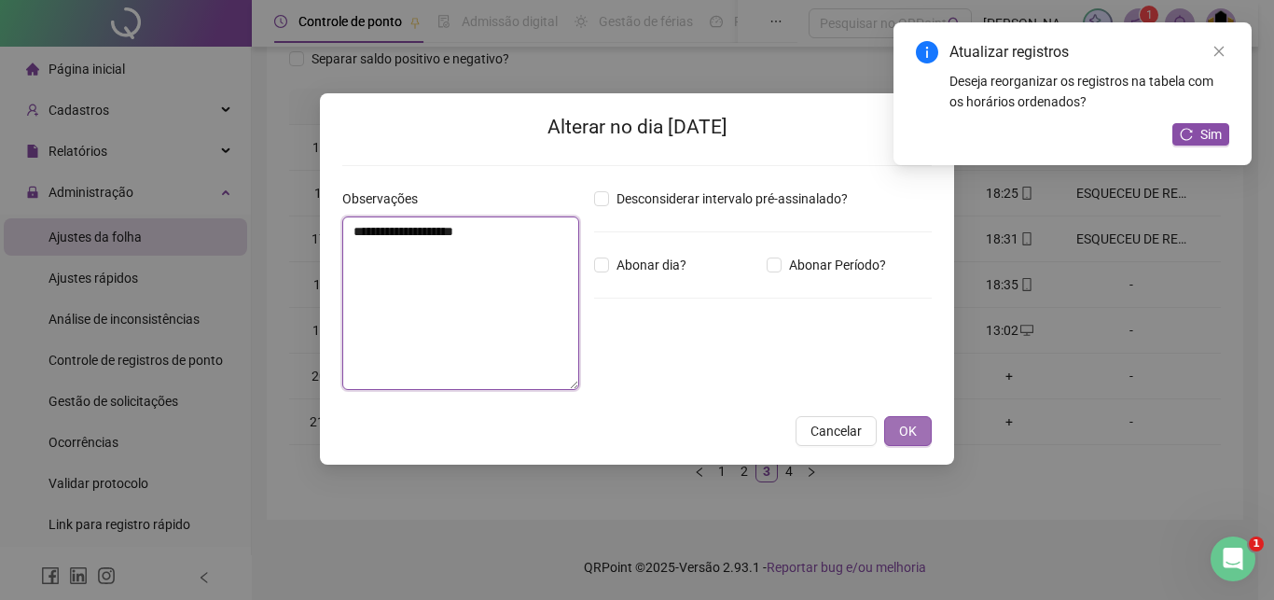
type textarea "**********"
click at [905, 430] on span "OK" at bounding box center [908, 431] width 18 height 21
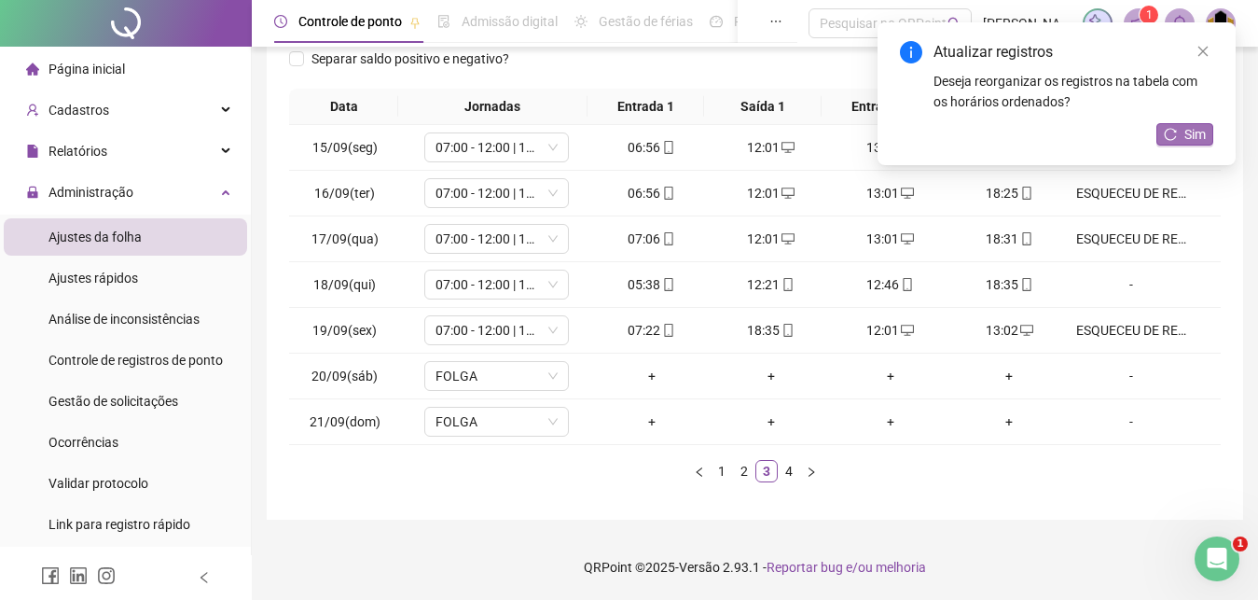
click at [1203, 131] on span "Sim" at bounding box center [1194, 134] width 21 height 21
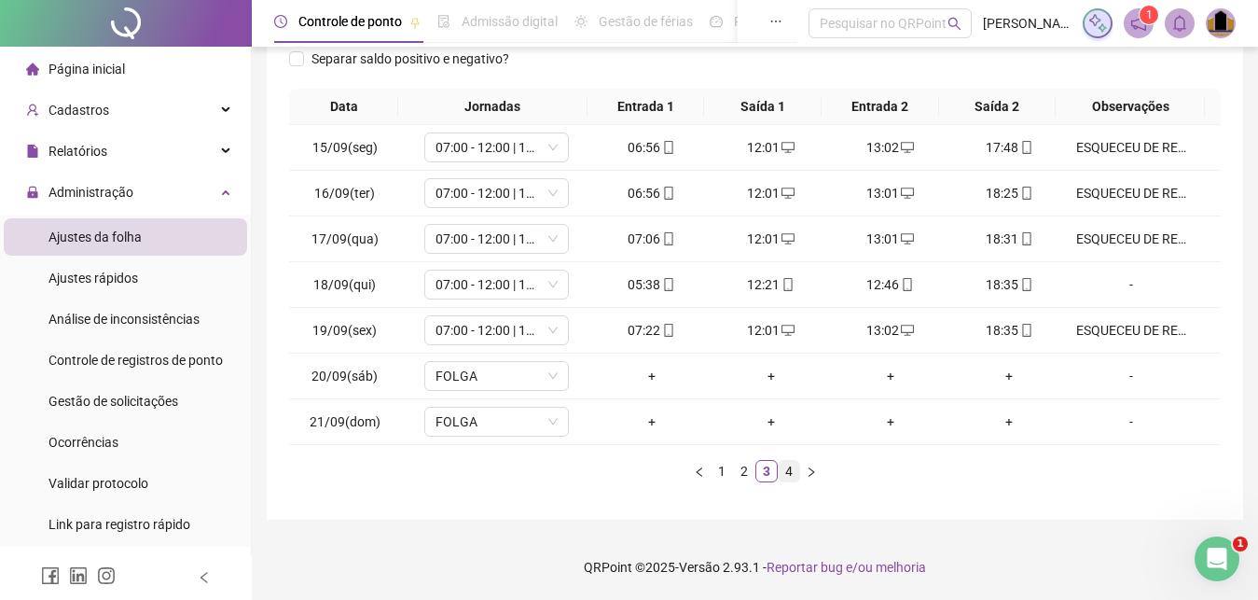
click at [788, 477] on link "4" at bounding box center [789, 471] width 21 height 21
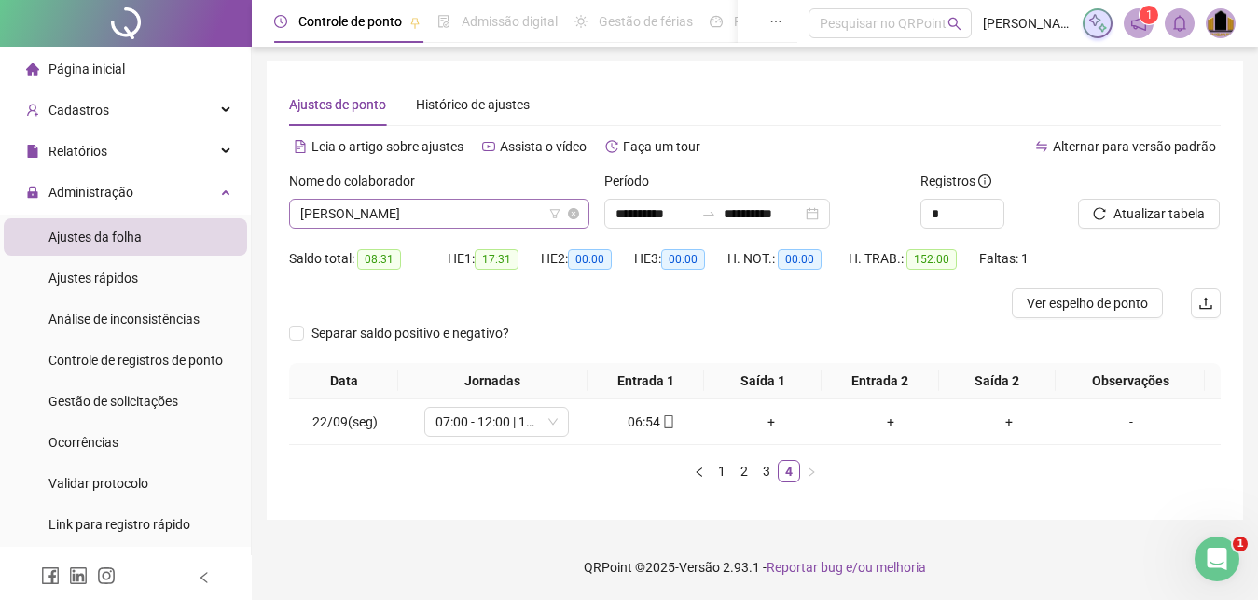
scroll to position [192, 0]
click at [493, 212] on span "[PERSON_NAME]" at bounding box center [439, 214] width 278 height 28
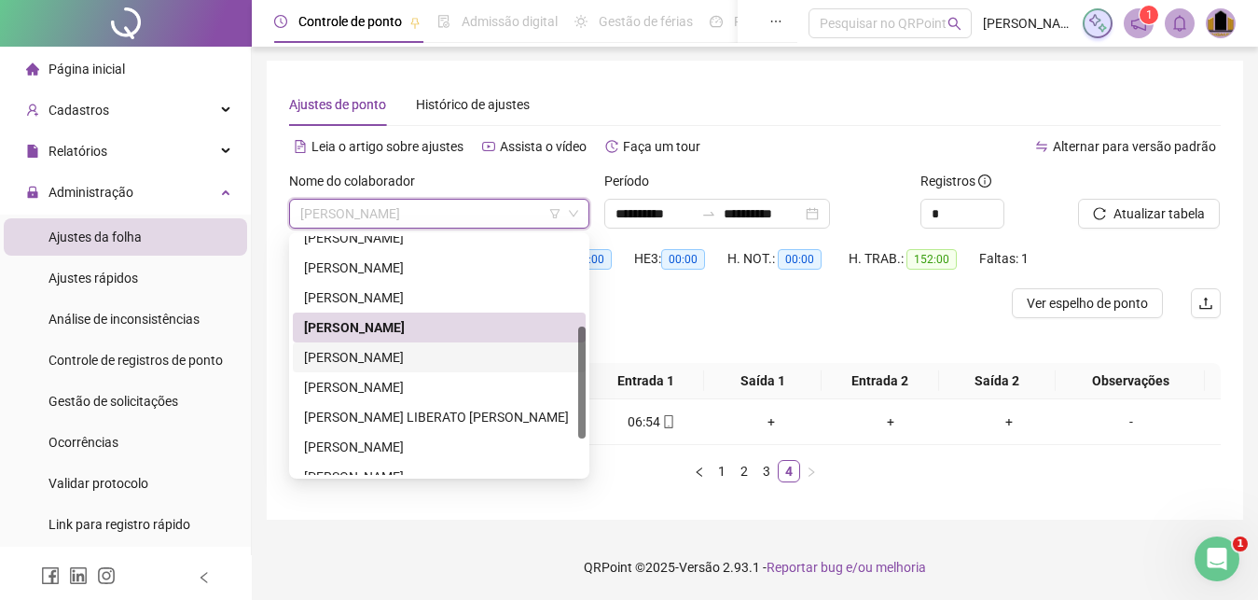
click at [437, 363] on div "[PERSON_NAME]" at bounding box center [439, 357] width 270 height 21
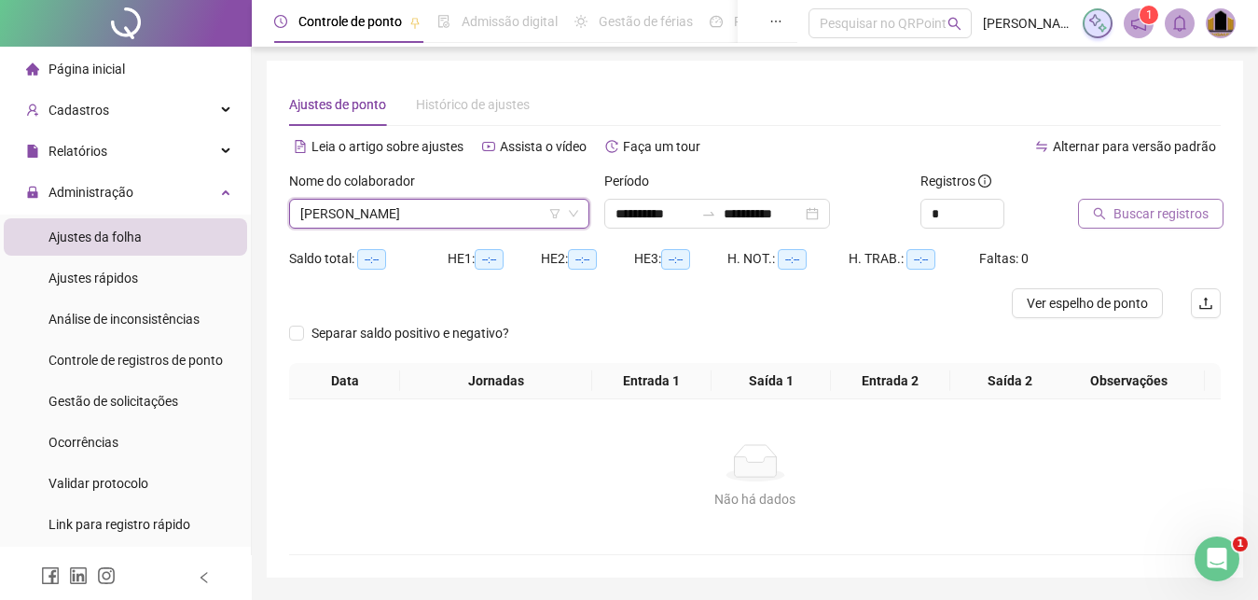
click at [1182, 226] on button "Buscar registros" at bounding box center [1150, 214] width 145 height 30
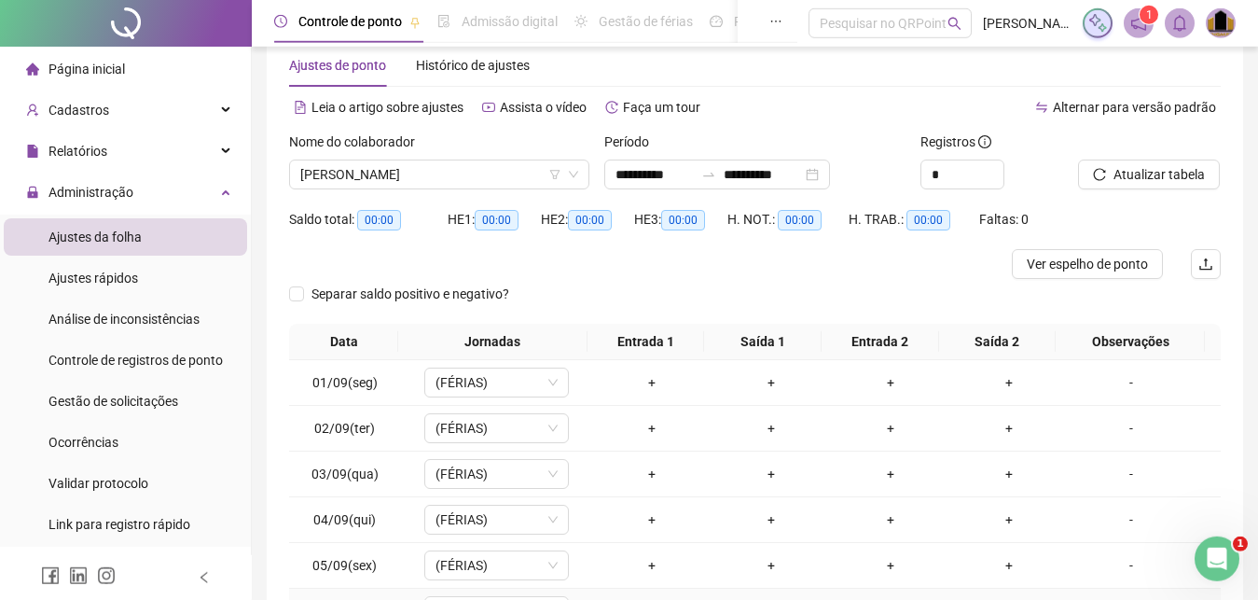
scroll to position [0, 0]
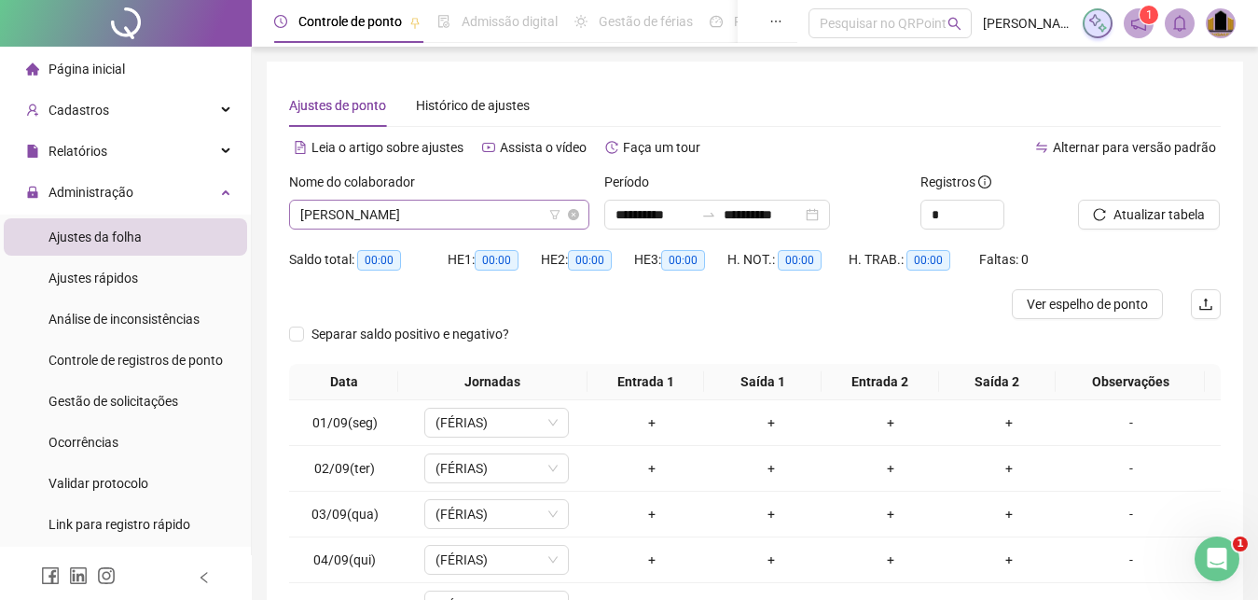
click at [501, 218] on span "[PERSON_NAME]" at bounding box center [439, 215] width 278 height 28
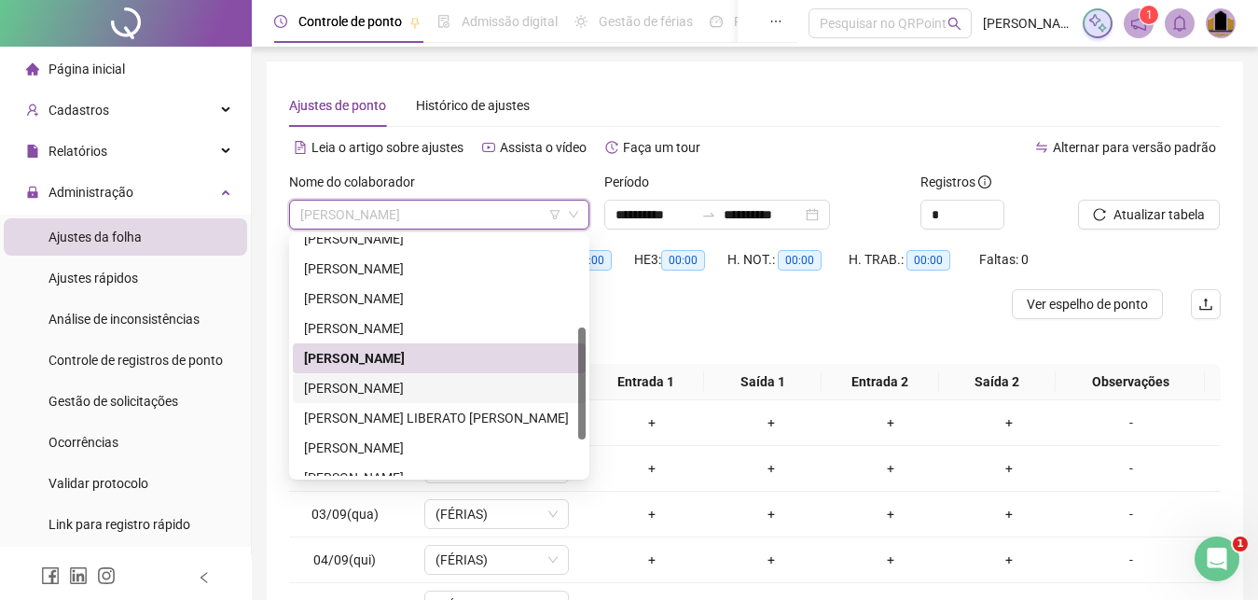
click at [387, 387] on div "[PERSON_NAME]" at bounding box center [439, 388] width 270 height 21
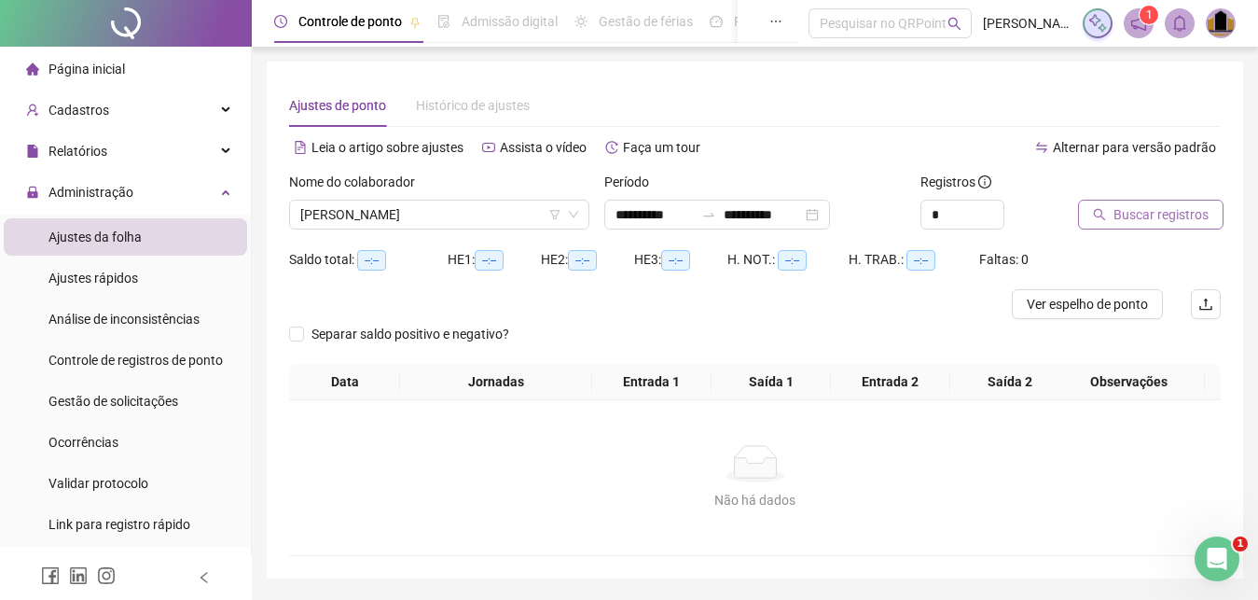
click at [1157, 220] on span "Buscar registros" at bounding box center [1161, 214] width 95 height 21
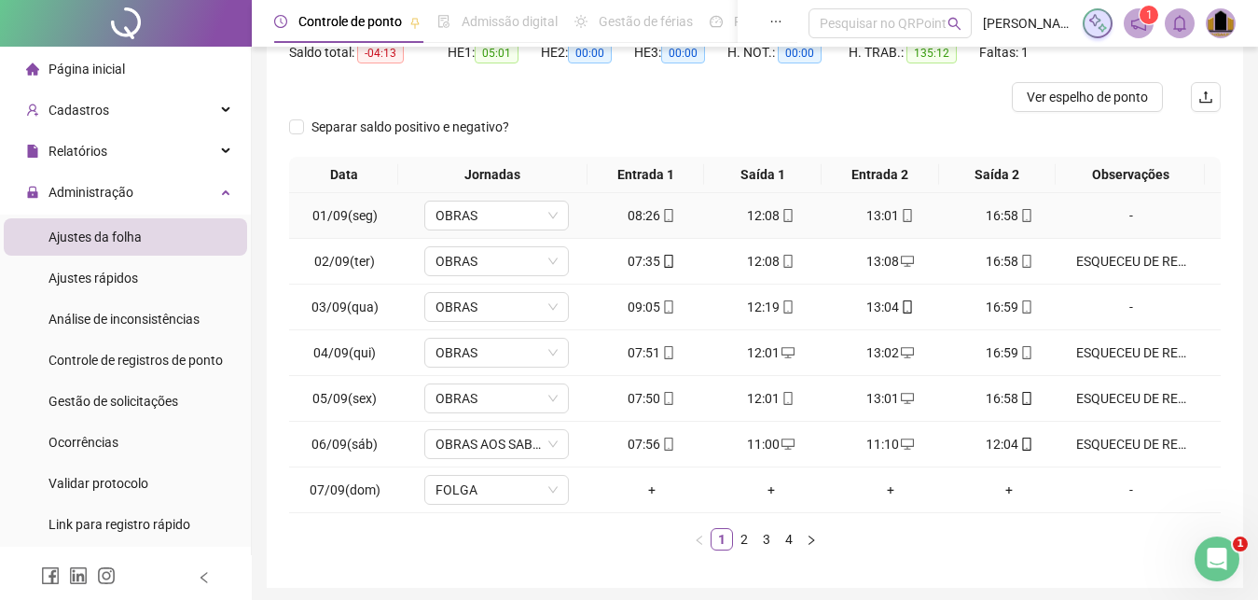
scroll to position [275, 0]
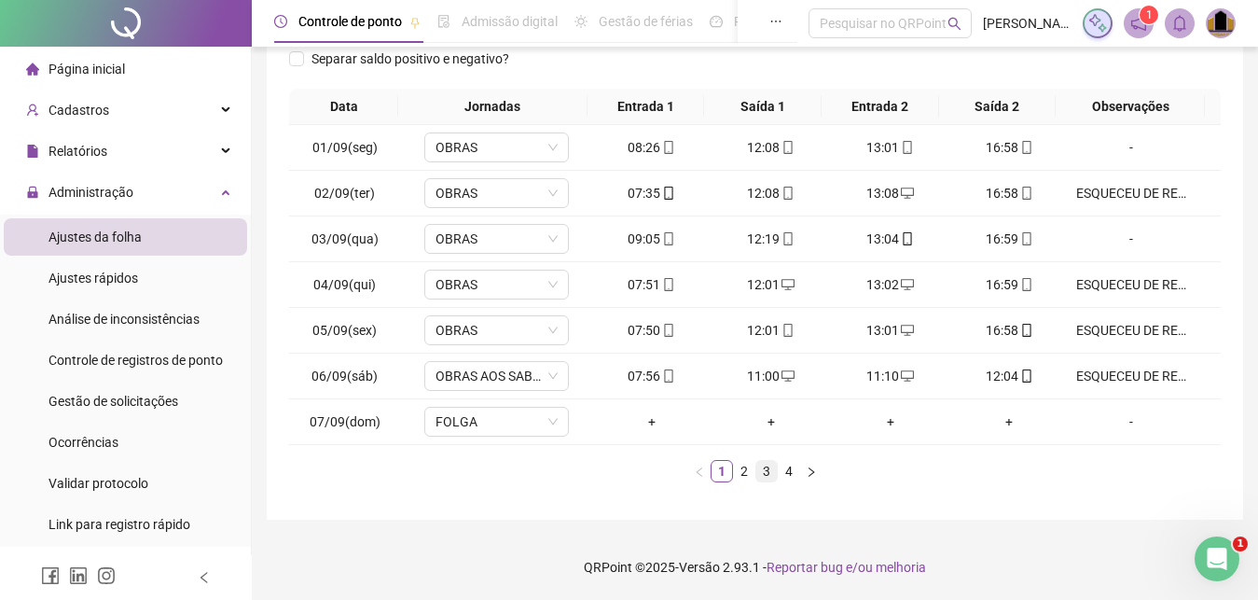
click at [766, 476] on link "3" at bounding box center [766, 471] width 21 height 21
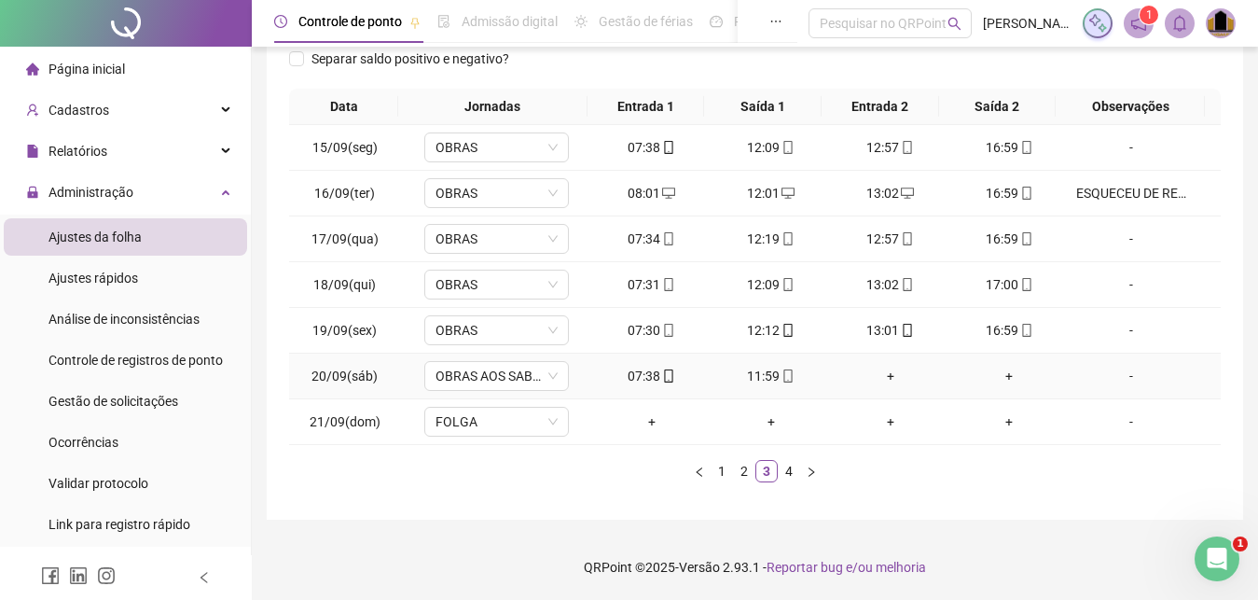
click at [879, 375] on div "+" at bounding box center [890, 376] width 104 height 21
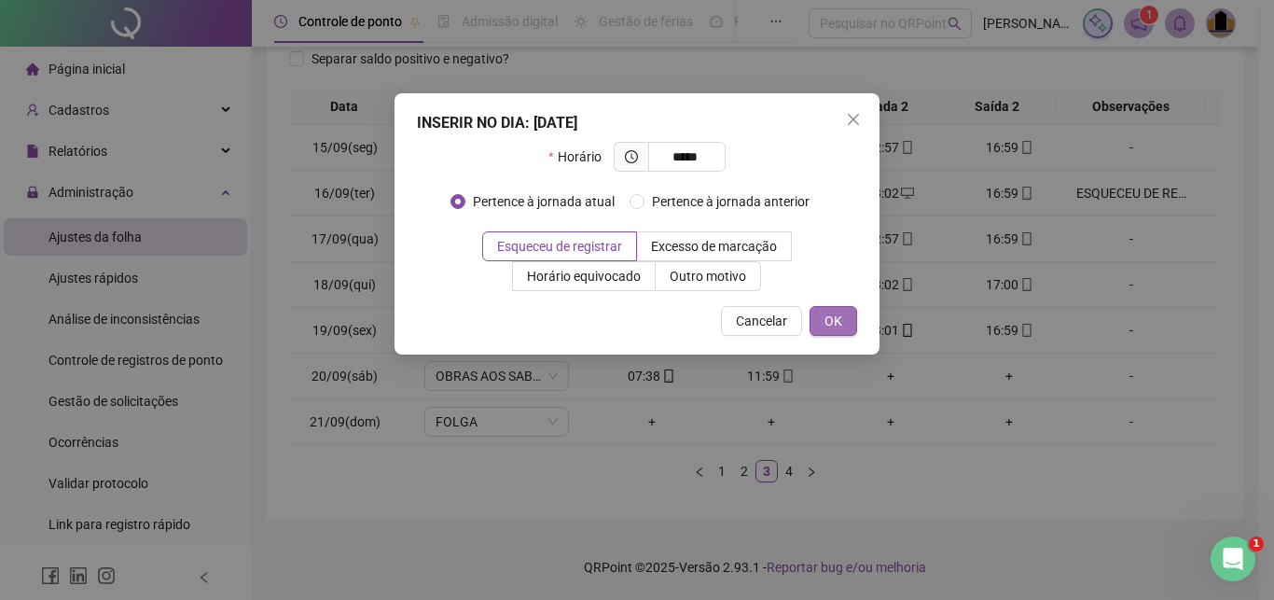
type input "*****"
click at [847, 332] on button "OK" at bounding box center [833, 321] width 48 height 30
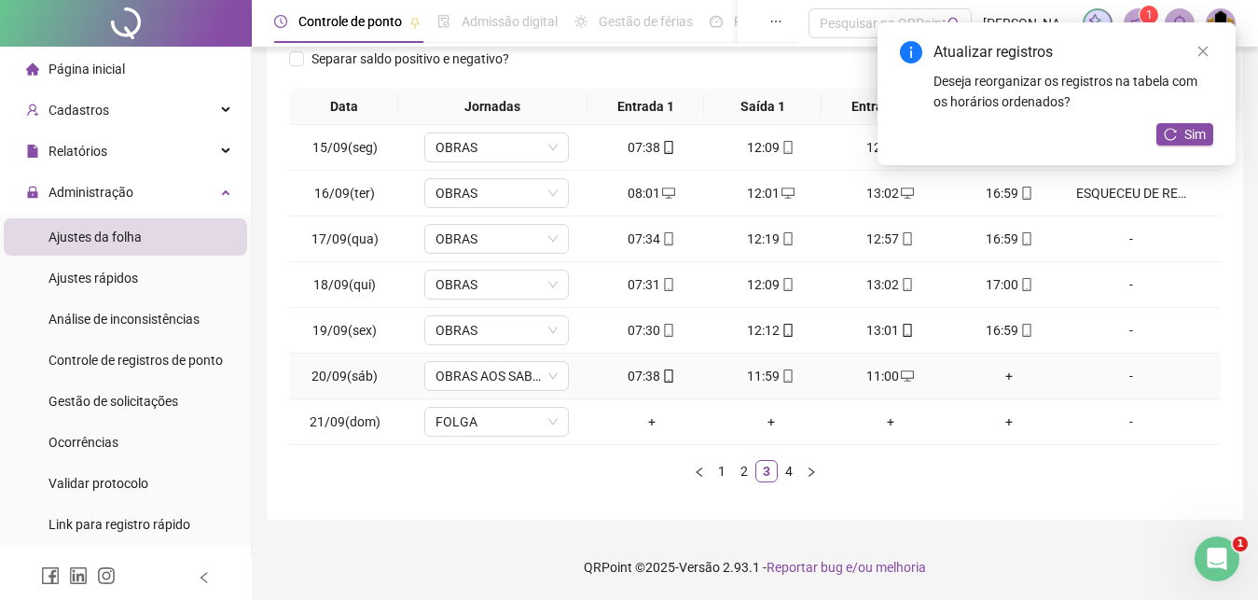
click at [996, 380] on div "+" at bounding box center [1010, 376] width 104 height 21
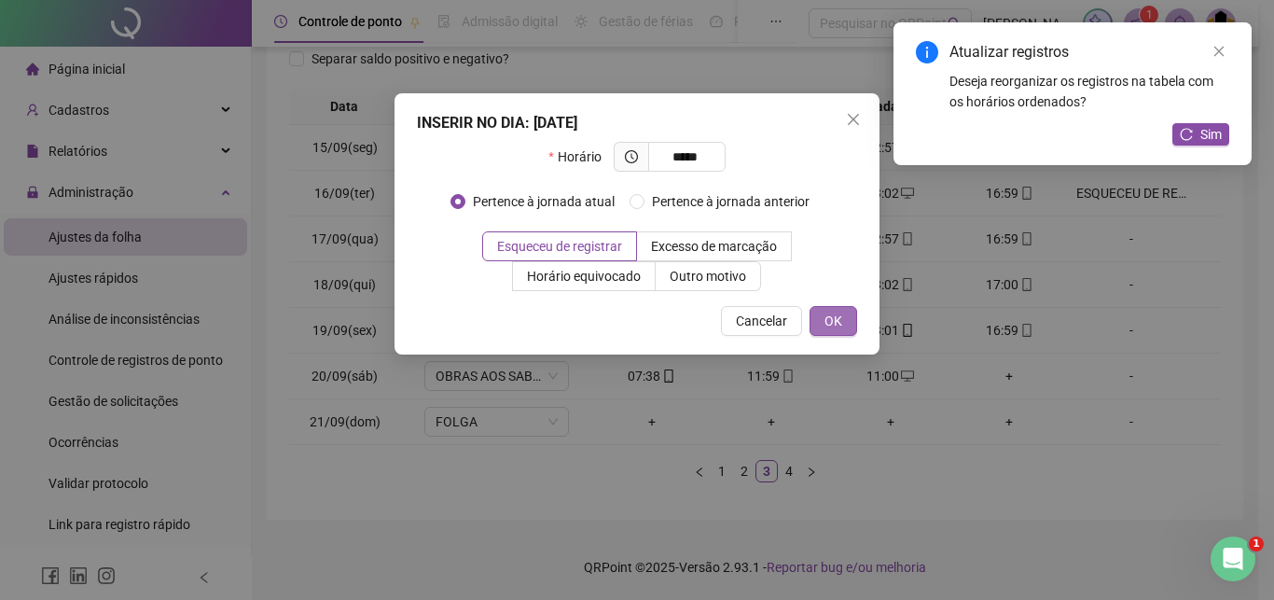
type input "*****"
click at [844, 328] on button "OK" at bounding box center [833, 321] width 48 height 30
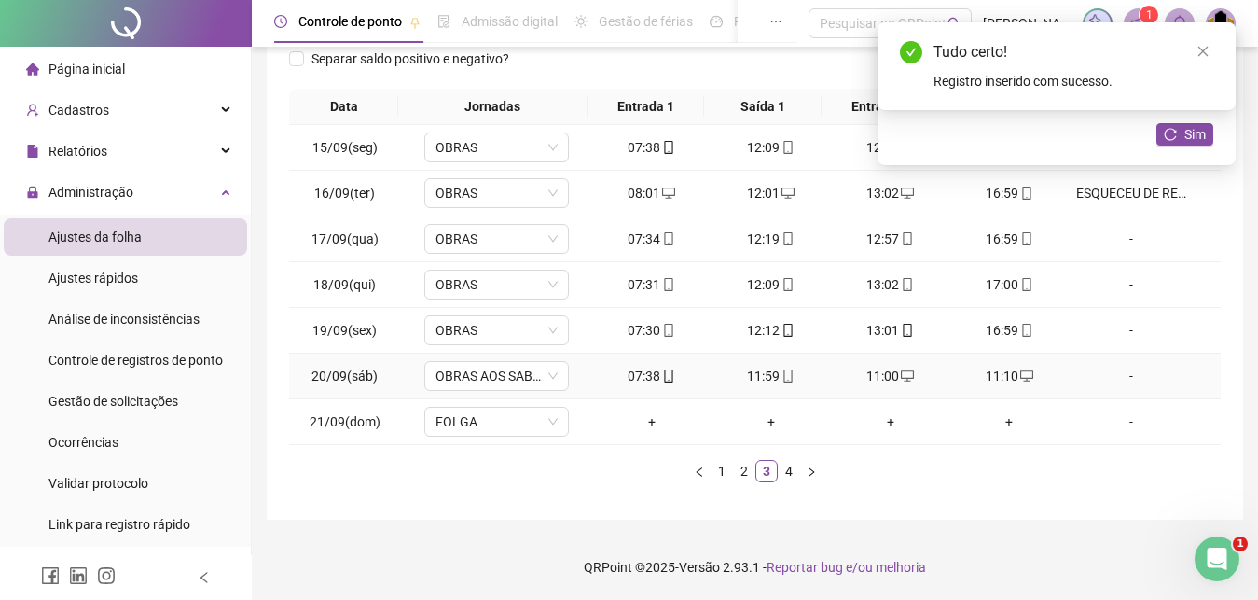
click at [1118, 377] on div "-" at bounding box center [1131, 376] width 110 height 21
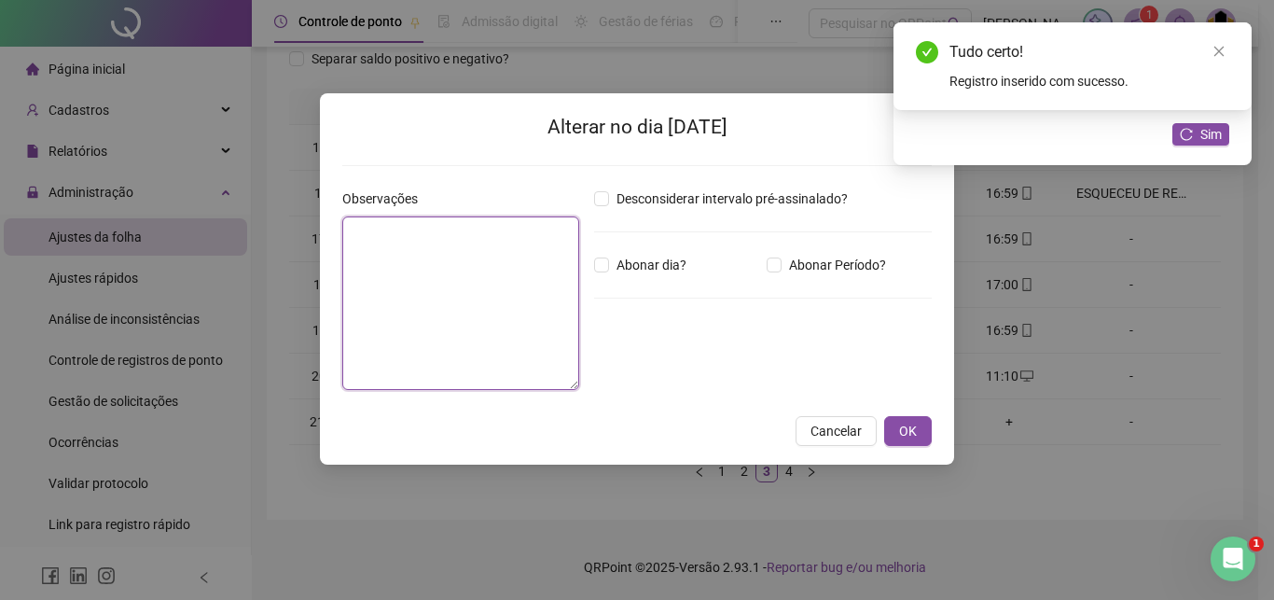
click at [526, 272] on textarea at bounding box center [460, 302] width 237 height 173
paste textarea "**********"
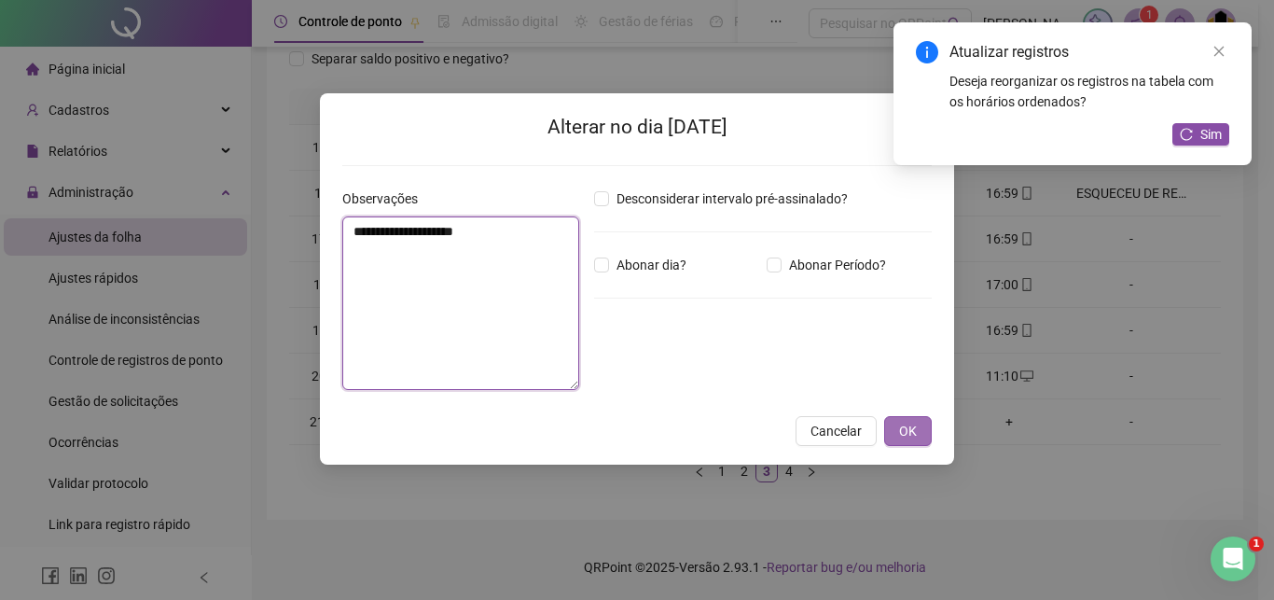
type textarea "**********"
click at [914, 436] on span "OK" at bounding box center [908, 431] width 18 height 21
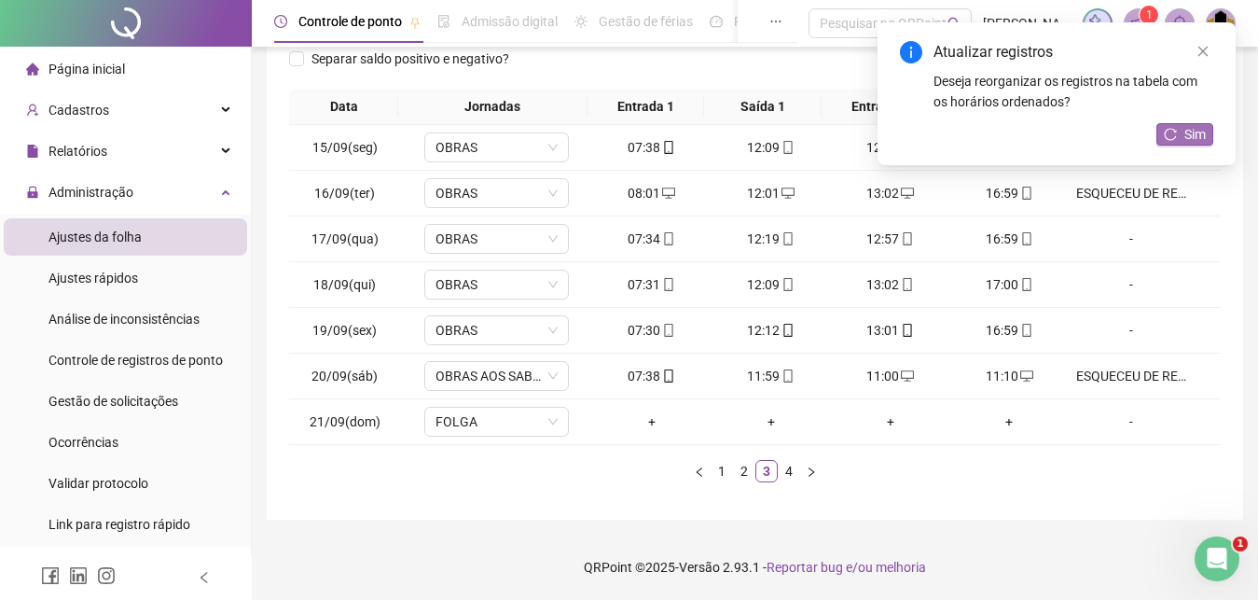
click at [1195, 126] on span "Sim" at bounding box center [1194, 134] width 21 height 21
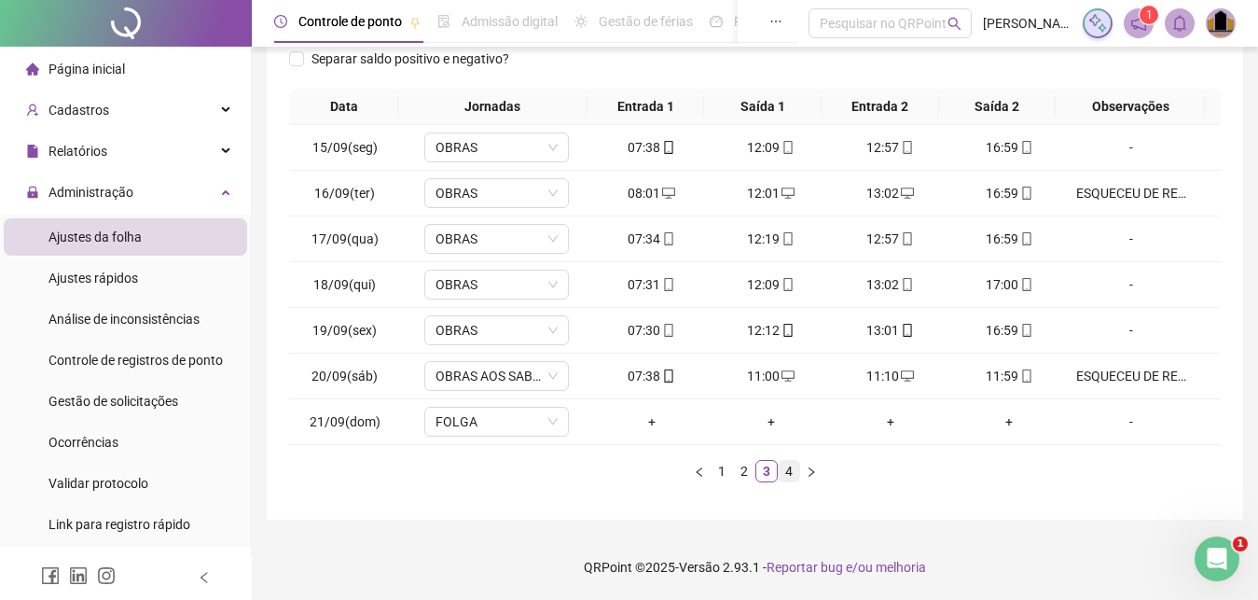
click at [791, 472] on link "4" at bounding box center [789, 471] width 21 height 21
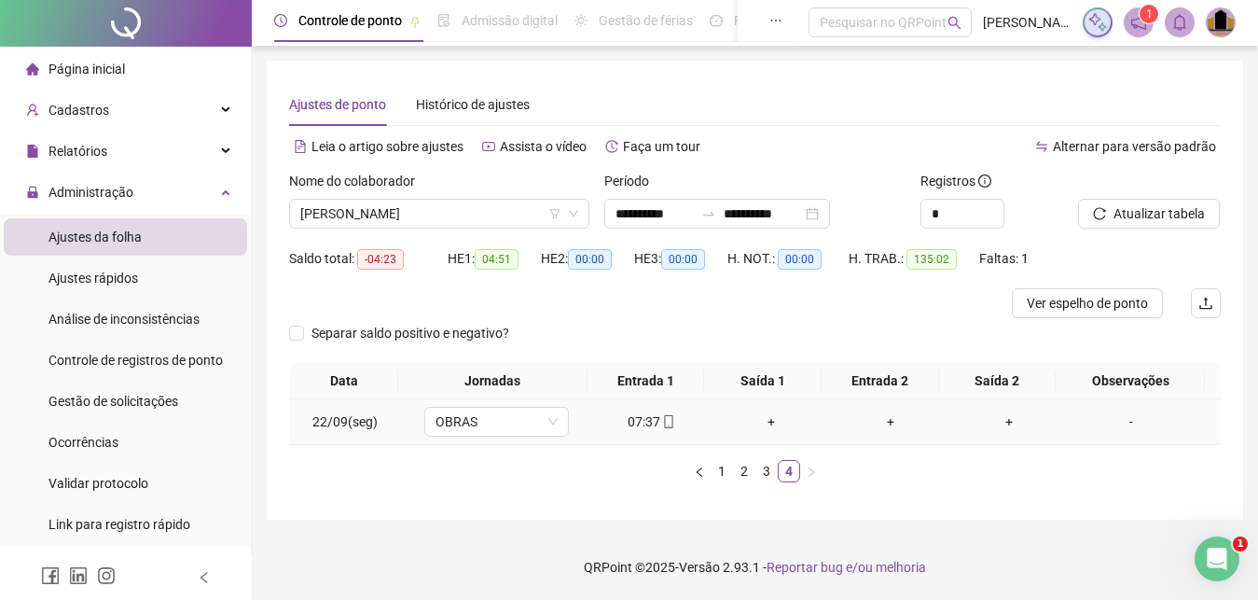
scroll to position [0, 0]
click at [522, 212] on span "[PERSON_NAME]" at bounding box center [439, 215] width 278 height 28
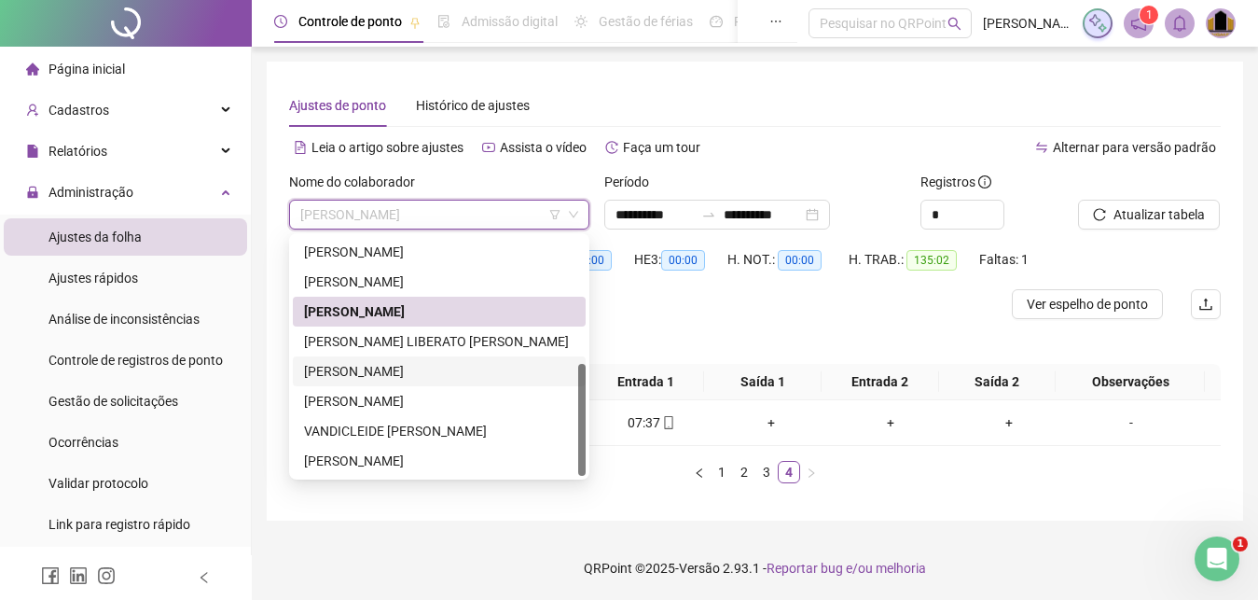
scroll to position [1, 0]
click at [414, 258] on div "[PERSON_NAME]" at bounding box center [439, 251] width 270 height 21
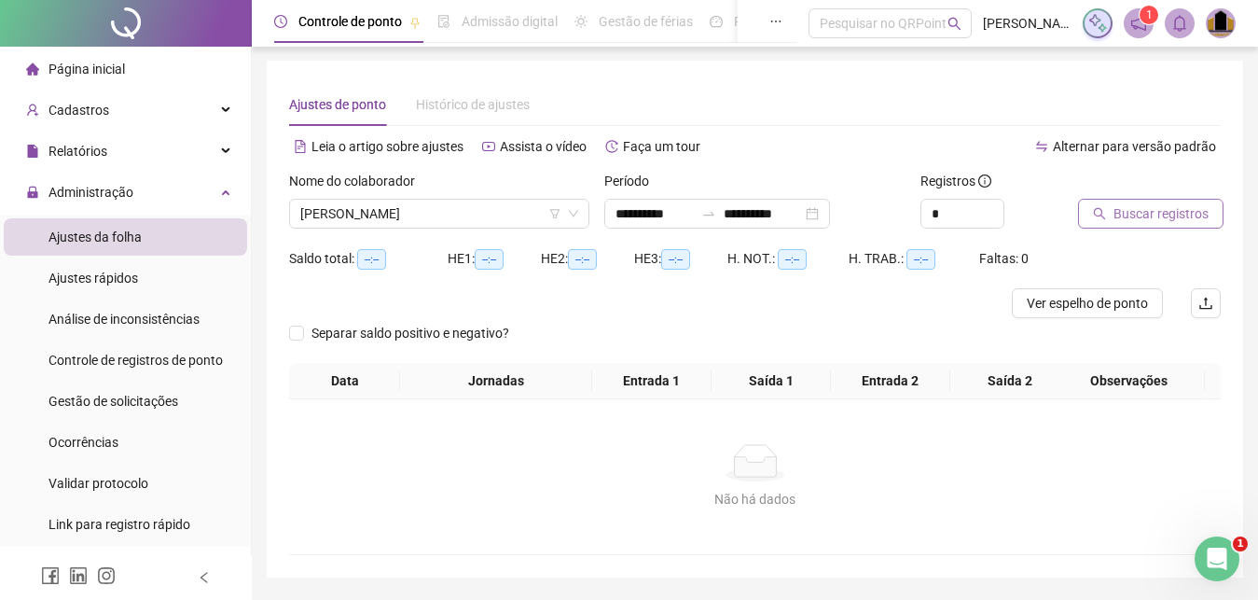
click at [1194, 217] on span "Buscar registros" at bounding box center [1161, 213] width 95 height 21
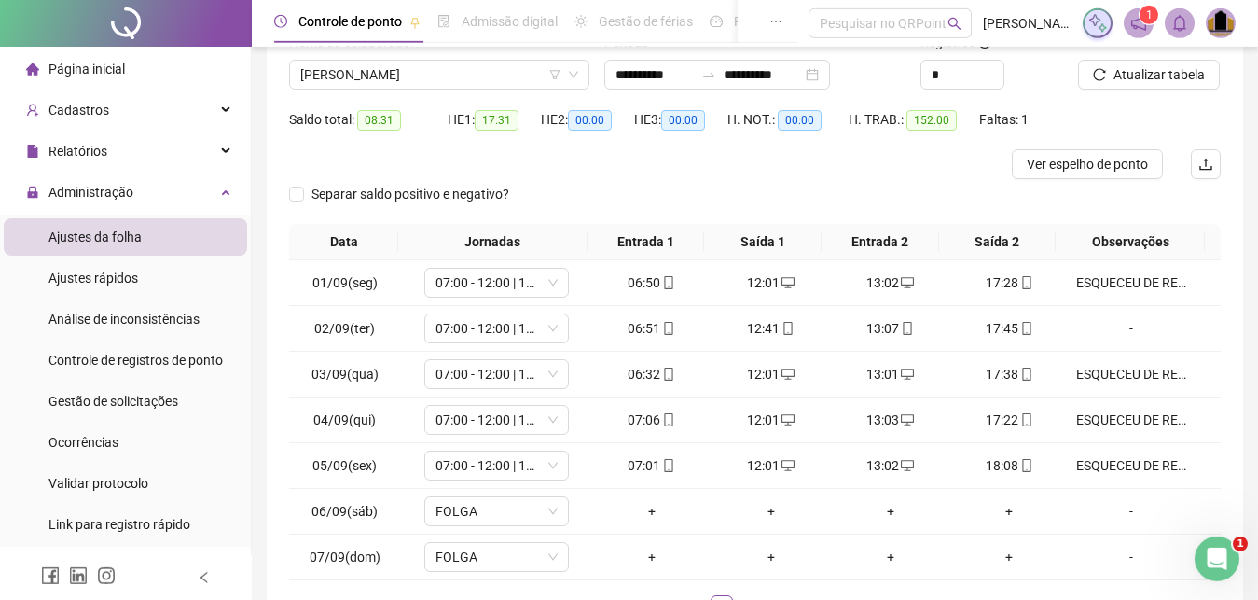
scroll to position [275, 0]
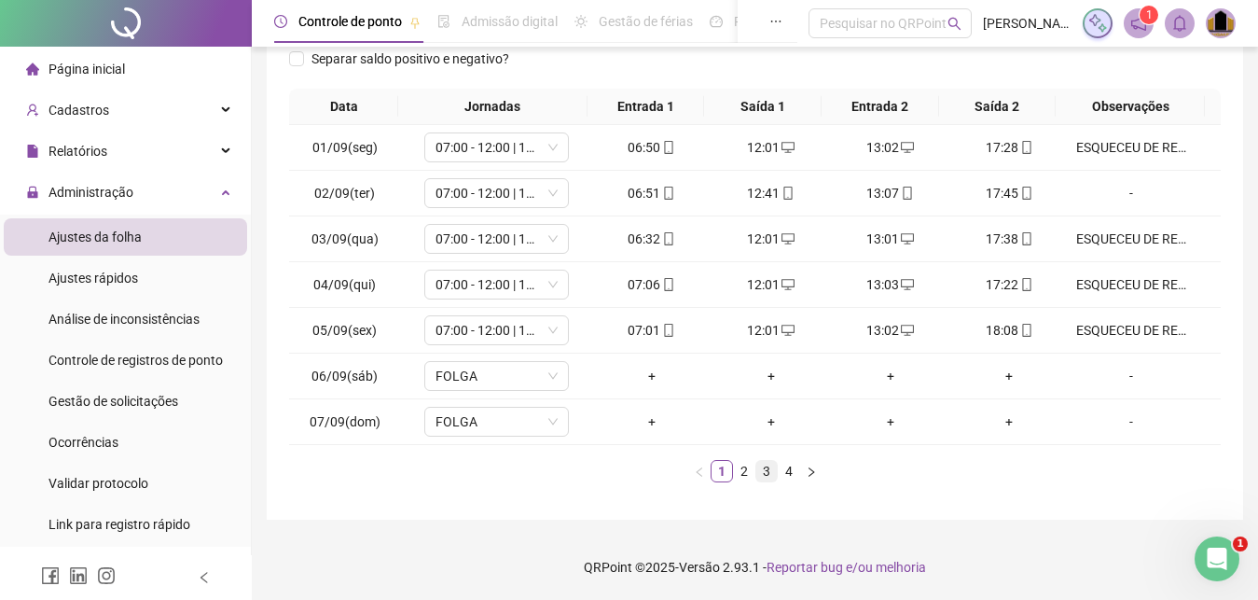
click at [762, 477] on link "3" at bounding box center [766, 471] width 21 height 21
click at [788, 474] on link "4" at bounding box center [789, 471] width 21 height 21
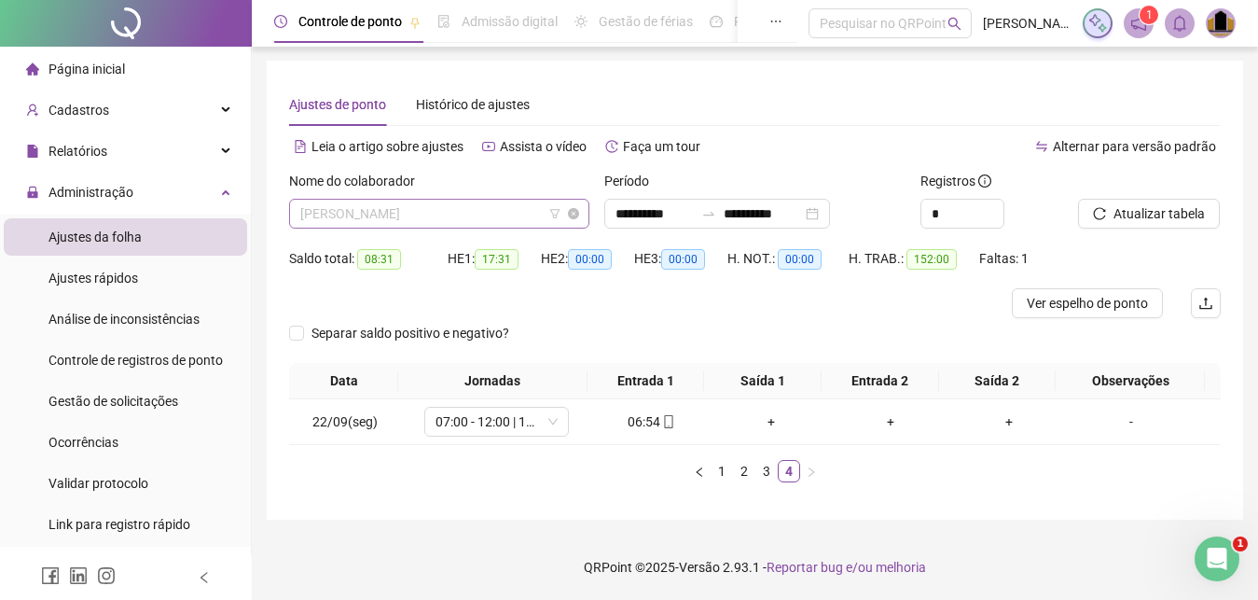
scroll to position [269, 0]
click at [440, 220] on span "[PERSON_NAME]" at bounding box center [439, 214] width 278 height 28
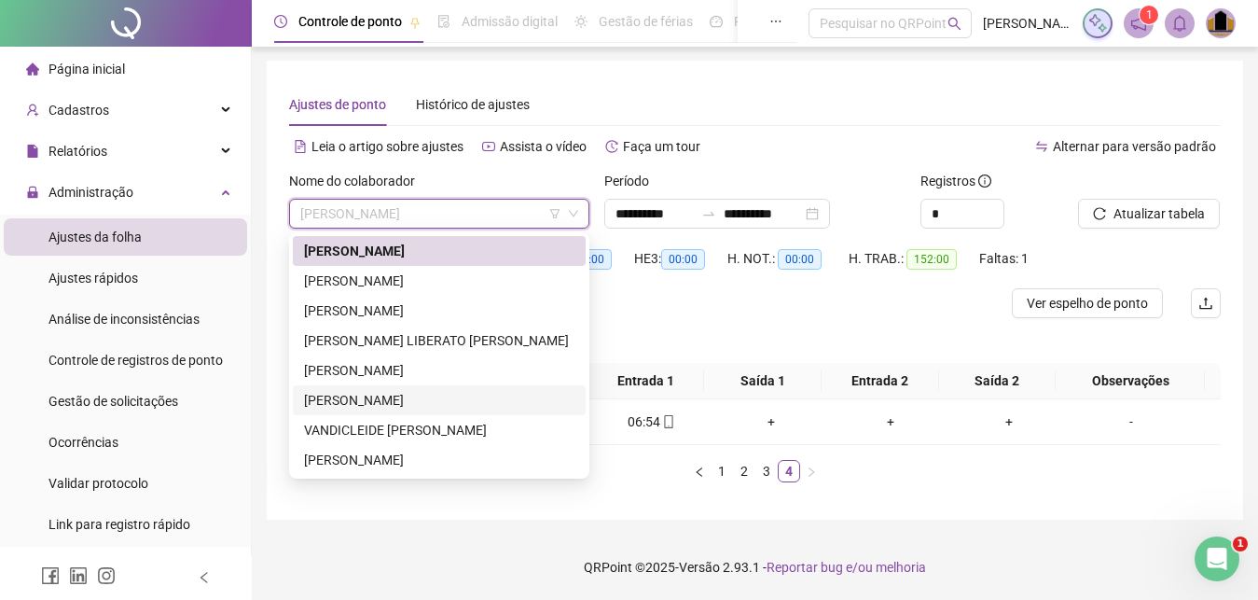
click at [377, 402] on div "[PERSON_NAME]" at bounding box center [439, 400] width 270 height 21
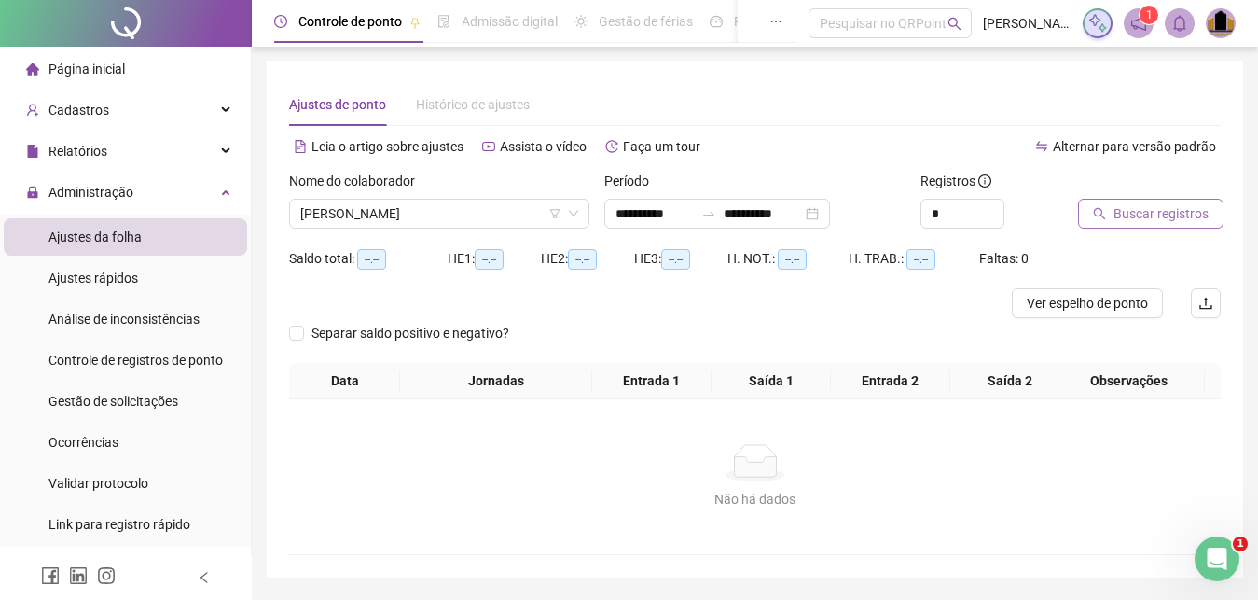
click at [1185, 219] on span "Buscar registros" at bounding box center [1161, 213] width 95 height 21
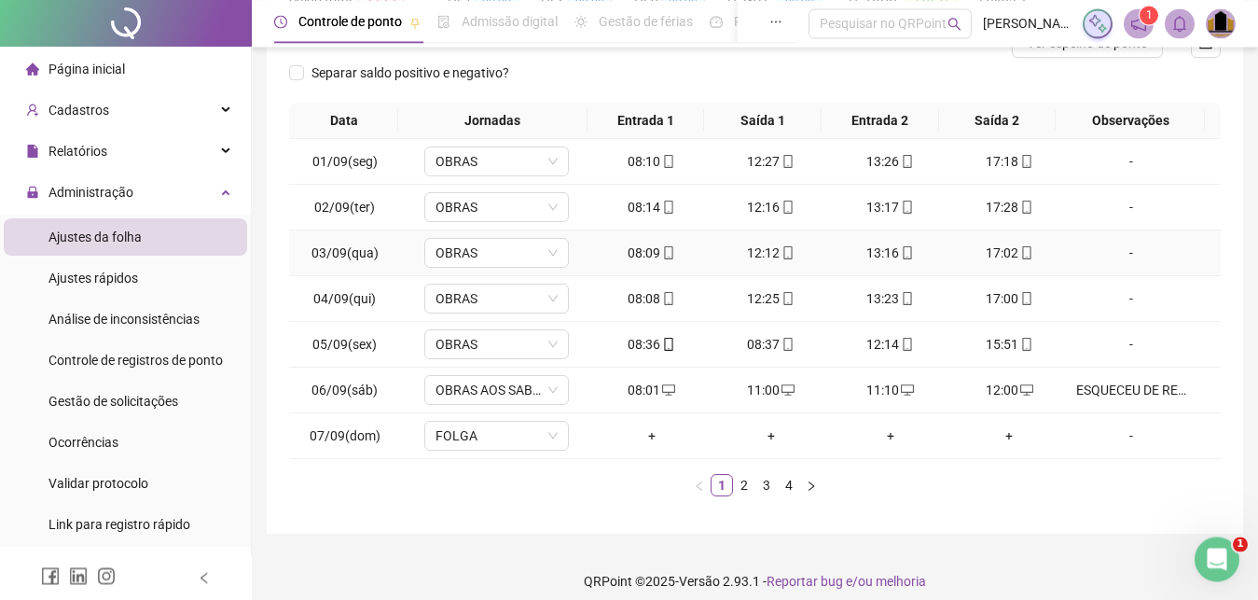
scroll to position [275, 0]
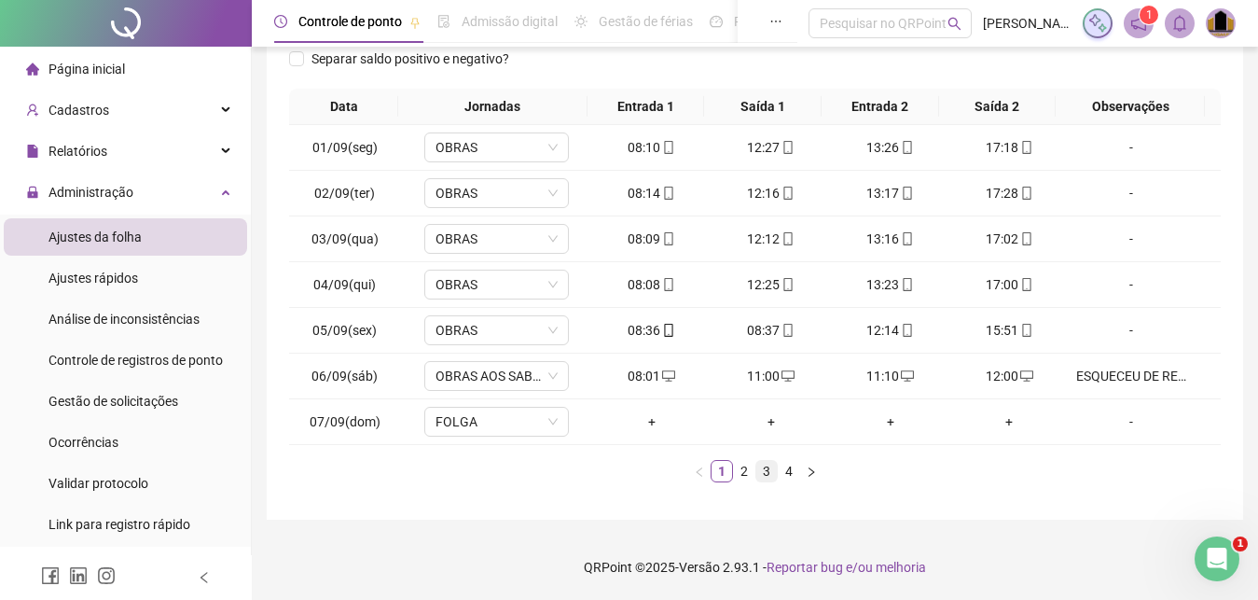
click at [766, 477] on link "3" at bounding box center [766, 471] width 21 height 21
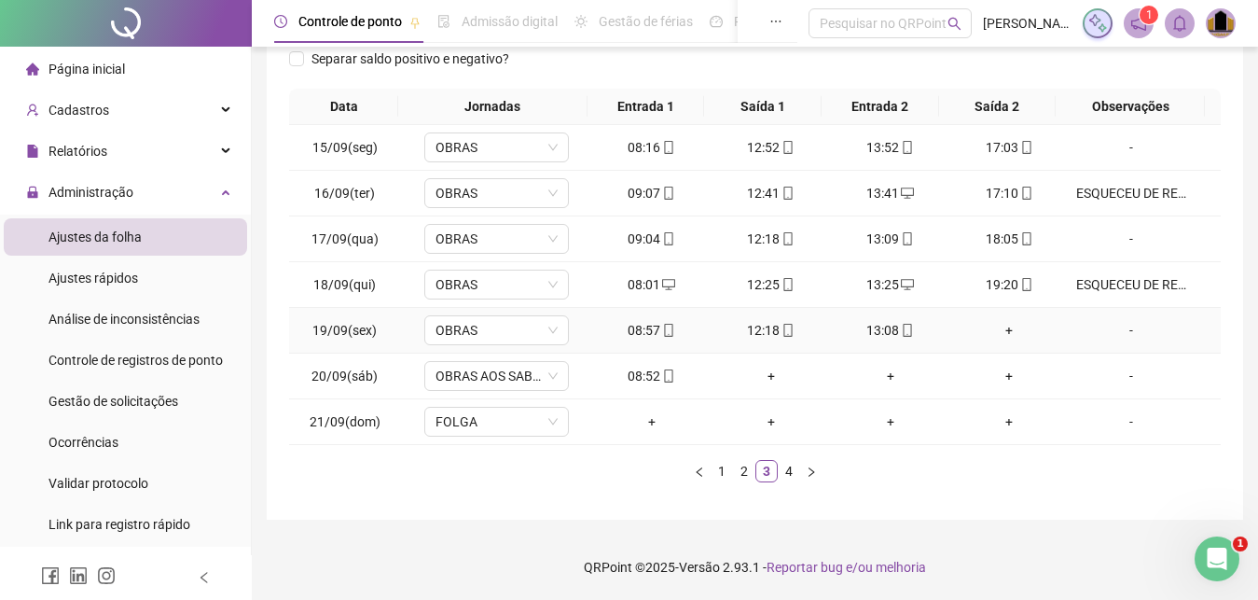
click at [998, 333] on div "+" at bounding box center [1010, 330] width 104 height 21
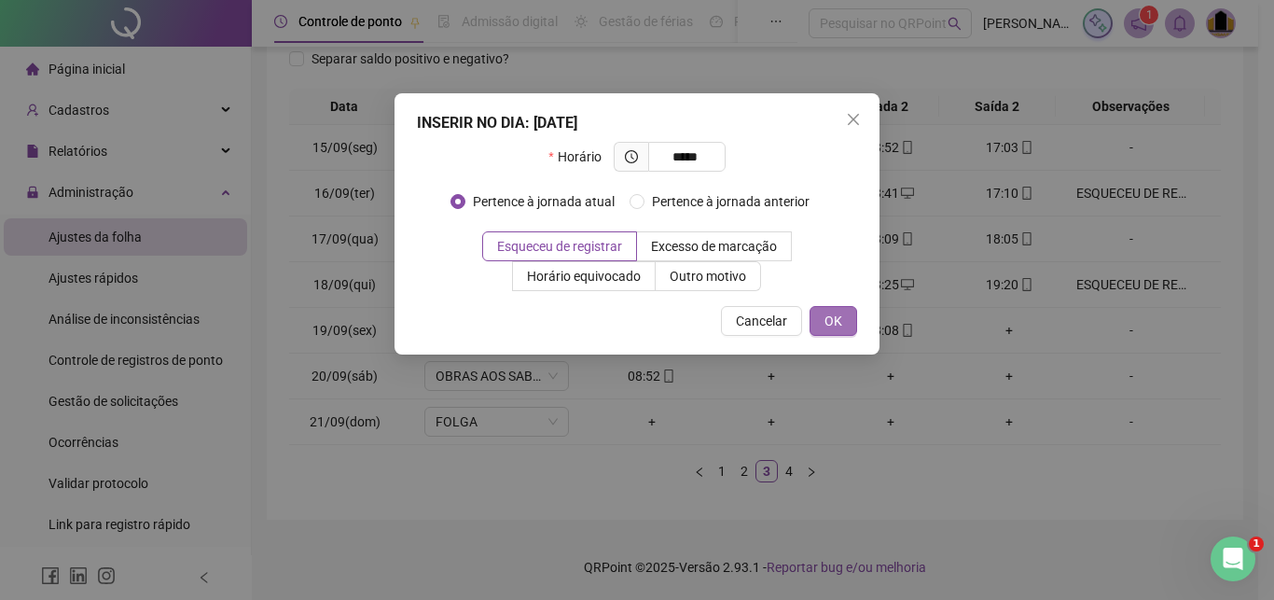
type input "*****"
click at [851, 315] on button "OK" at bounding box center [833, 321] width 48 height 30
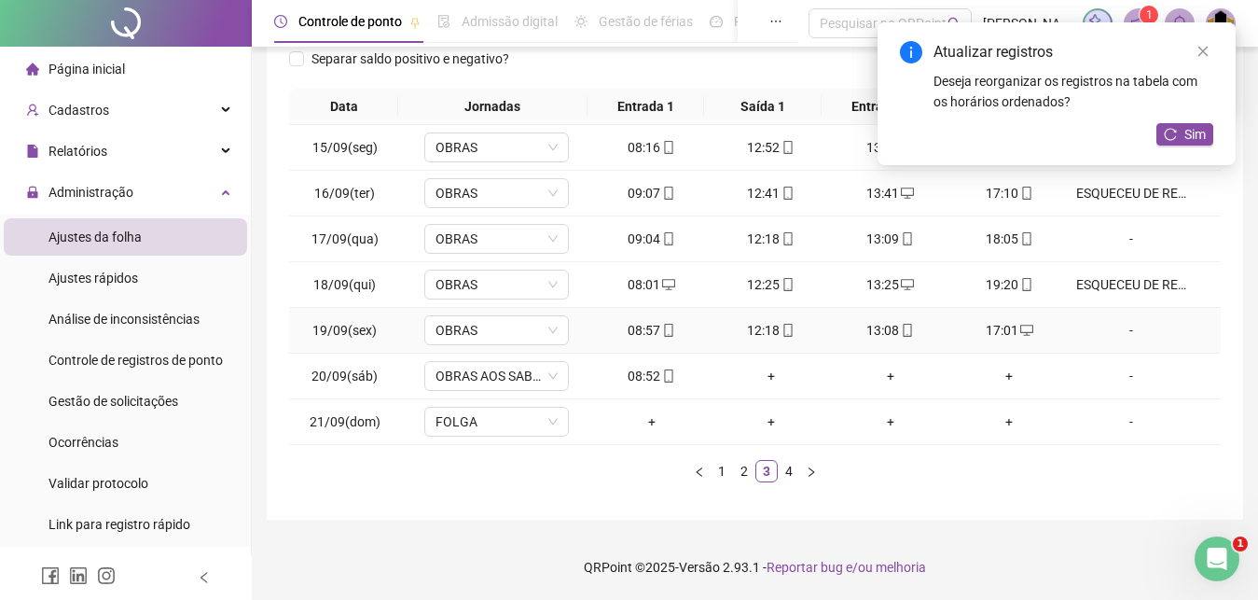
click at [1112, 329] on div "-" at bounding box center [1131, 330] width 110 height 21
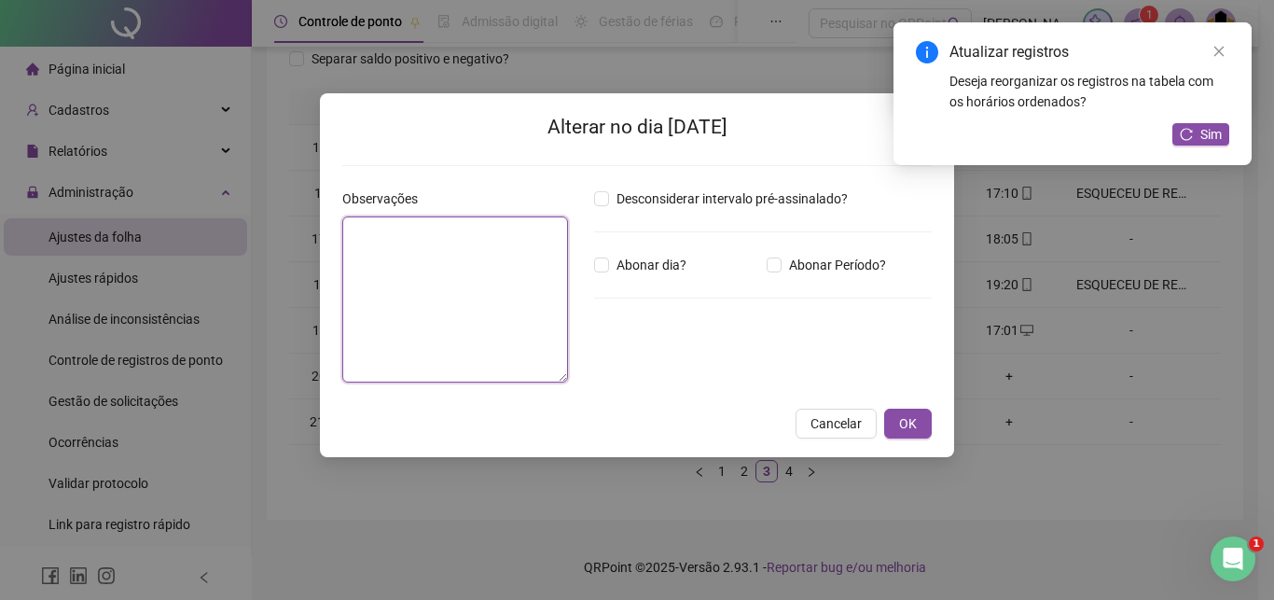
click at [443, 311] on textarea at bounding box center [455, 299] width 226 height 166
paste textarea "**********"
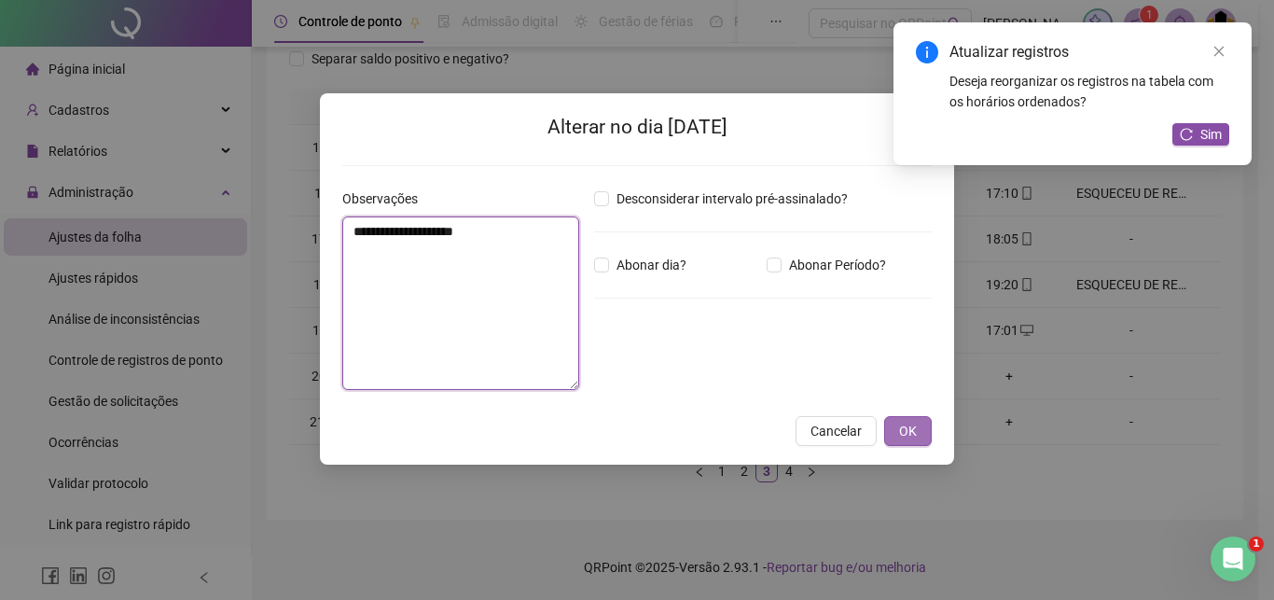
type textarea "**********"
click at [914, 436] on span "OK" at bounding box center [908, 431] width 18 height 21
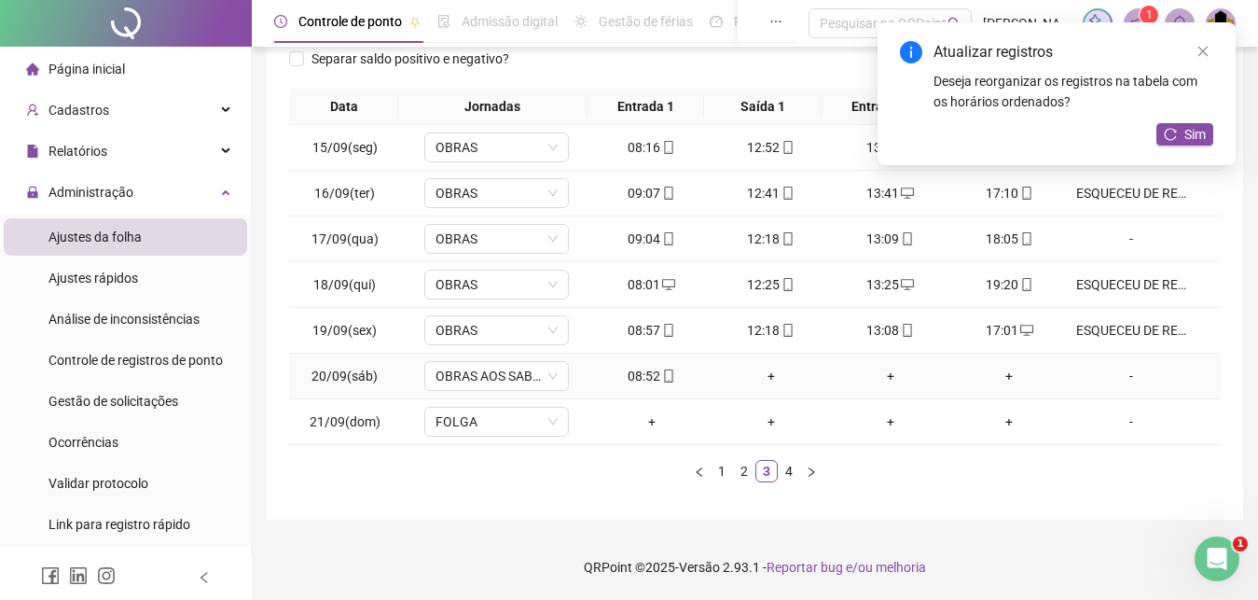
click at [763, 375] on div "+" at bounding box center [771, 376] width 104 height 21
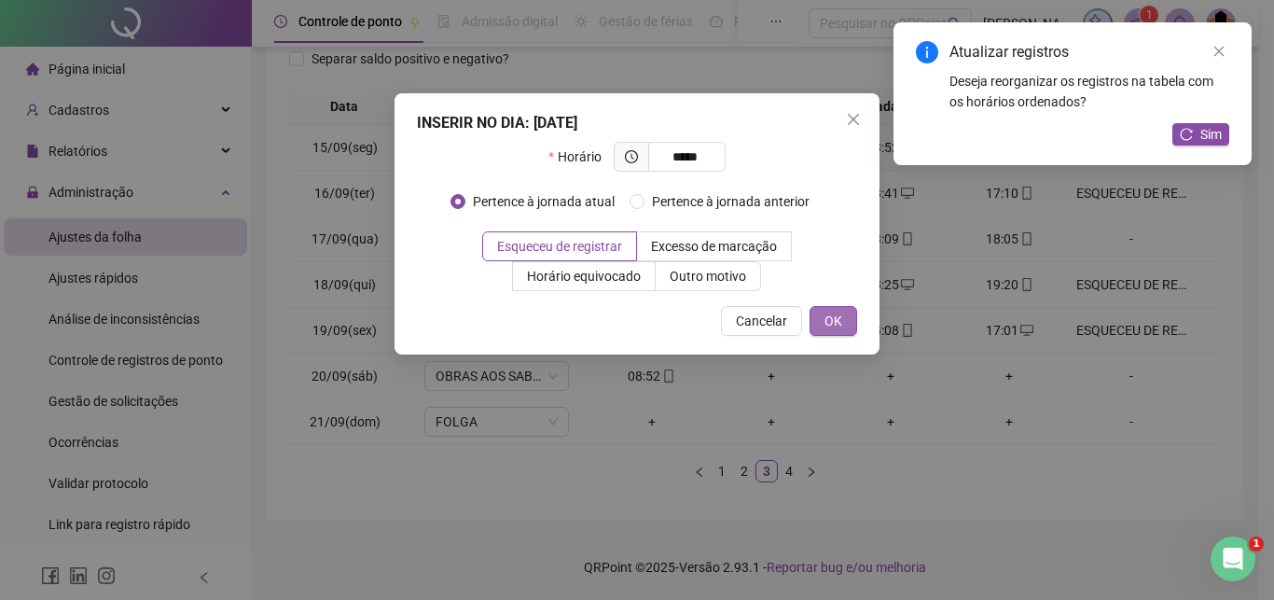
type input "*****"
click at [837, 318] on span "OK" at bounding box center [833, 321] width 18 height 21
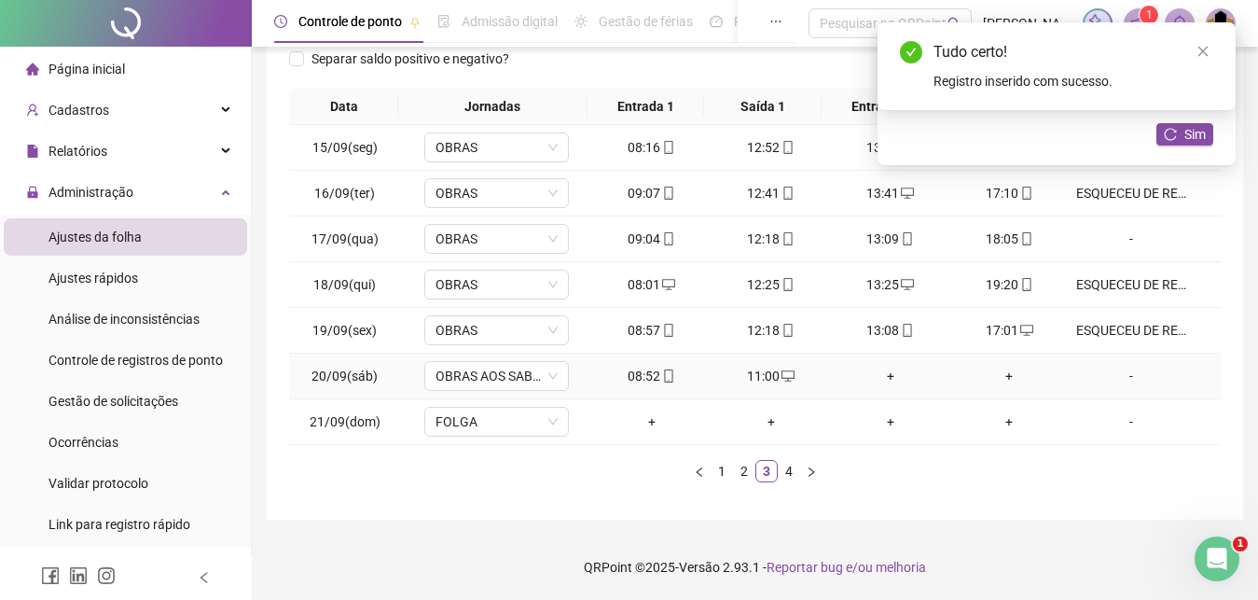
click at [880, 380] on div "+" at bounding box center [890, 376] width 104 height 21
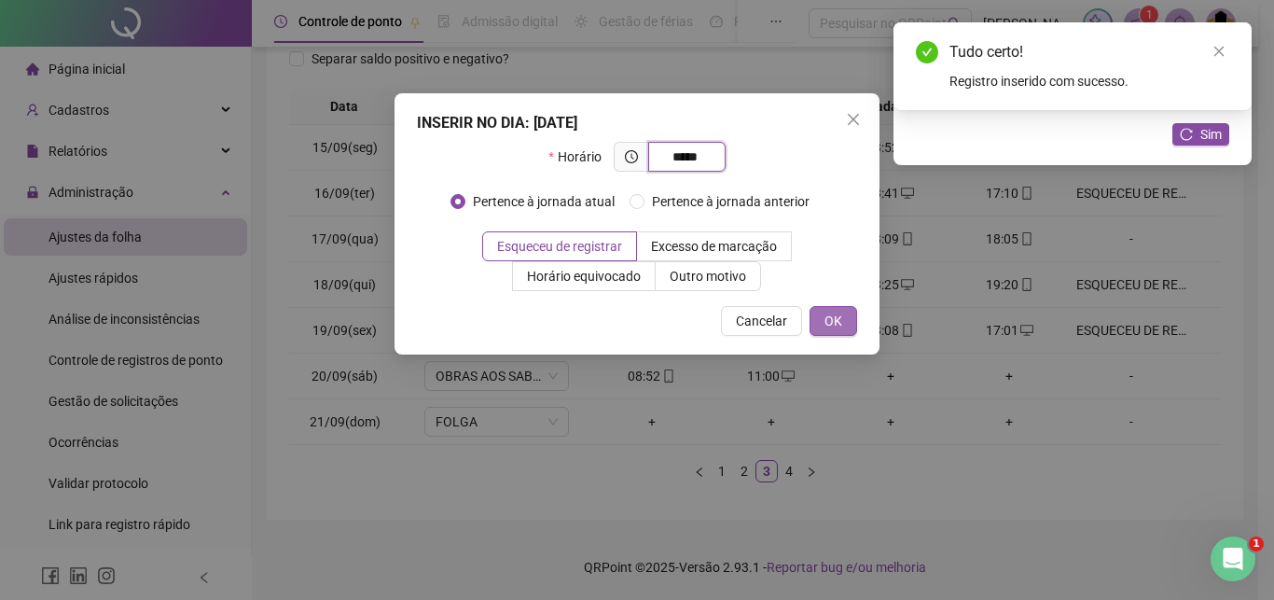
type input "*****"
click at [828, 322] on span "OK" at bounding box center [833, 321] width 18 height 21
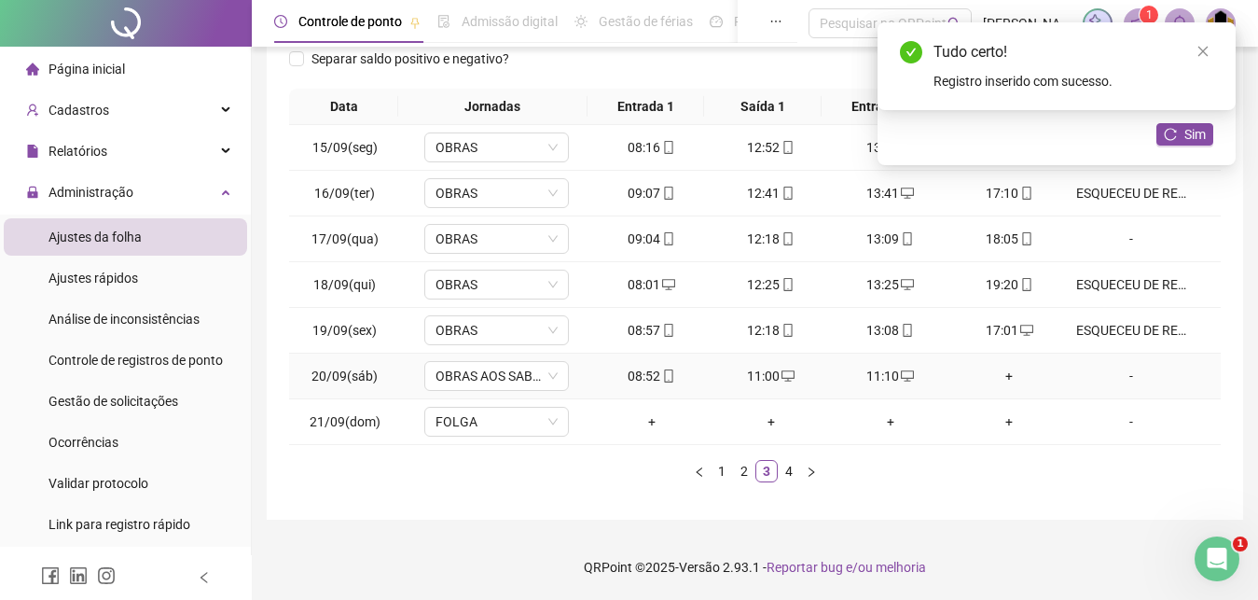
click at [1005, 385] on div "+" at bounding box center [1010, 376] width 104 height 21
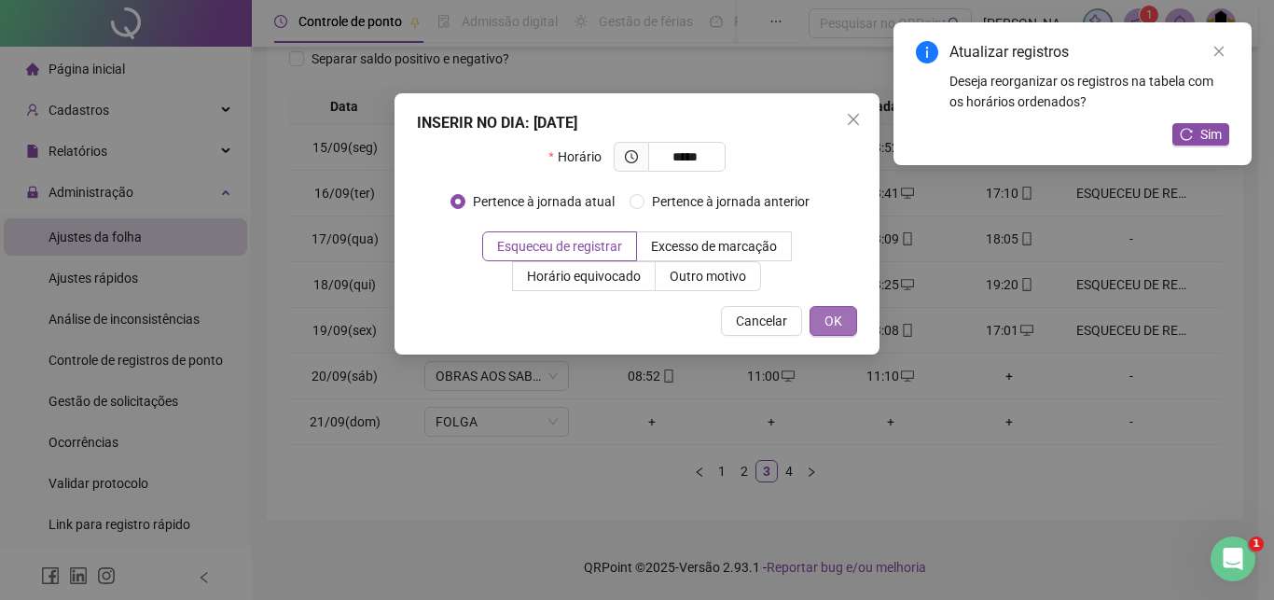
type input "*****"
click at [838, 320] on span "OK" at bounding box center [833, 321] width 18 height 21
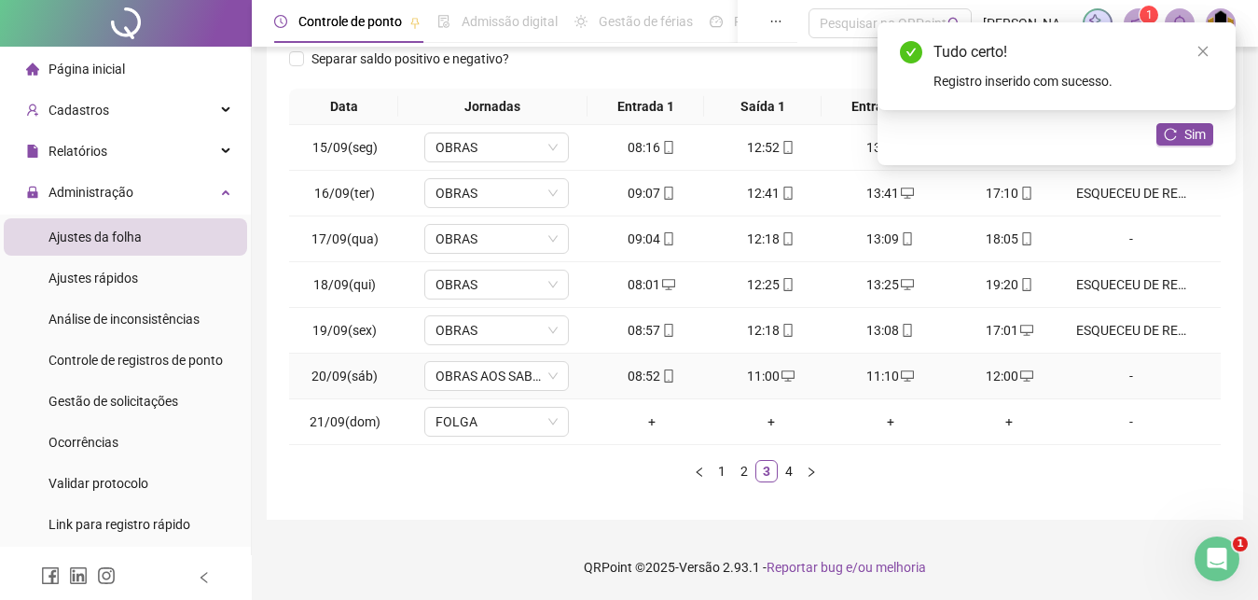
click at [1124, 380] on div "-" at bounding box center [1131, 376] width 110 height 21
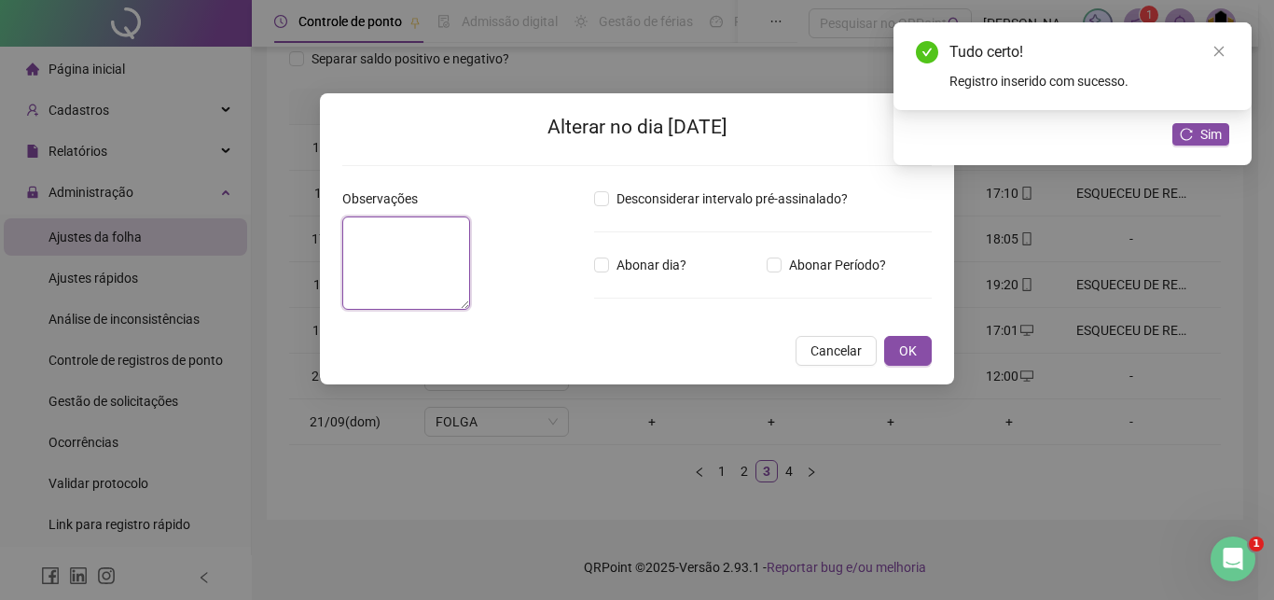
click at [374, 294] on textarea at bounding box center [406, 262] width 128 height 93
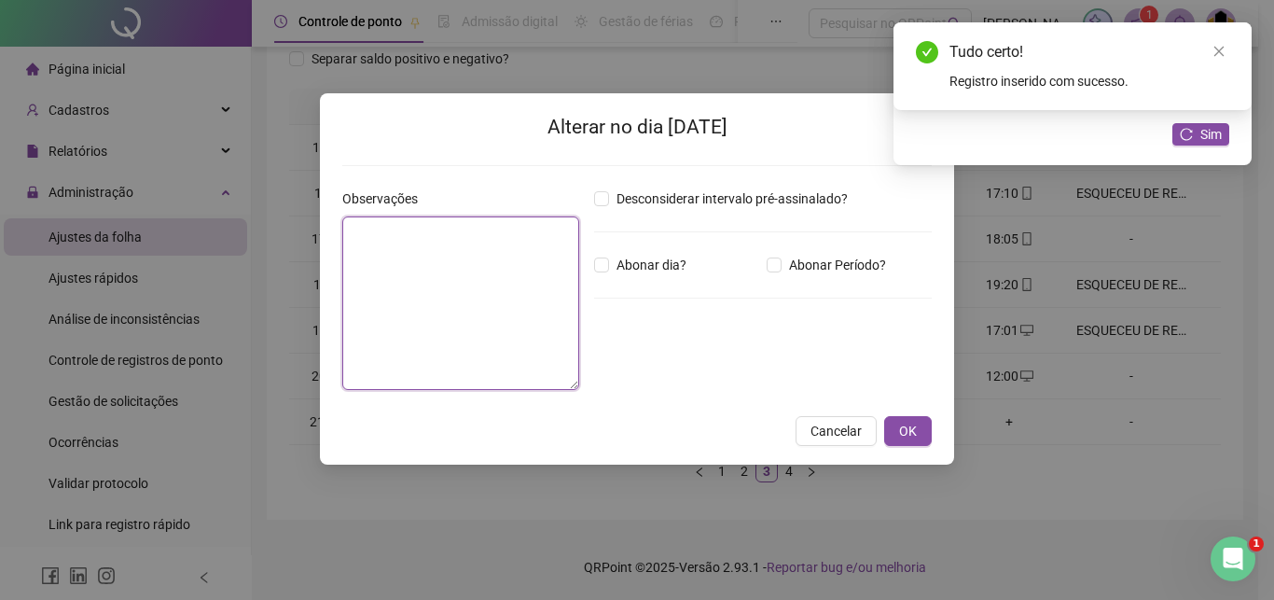
paste textarea "**********"
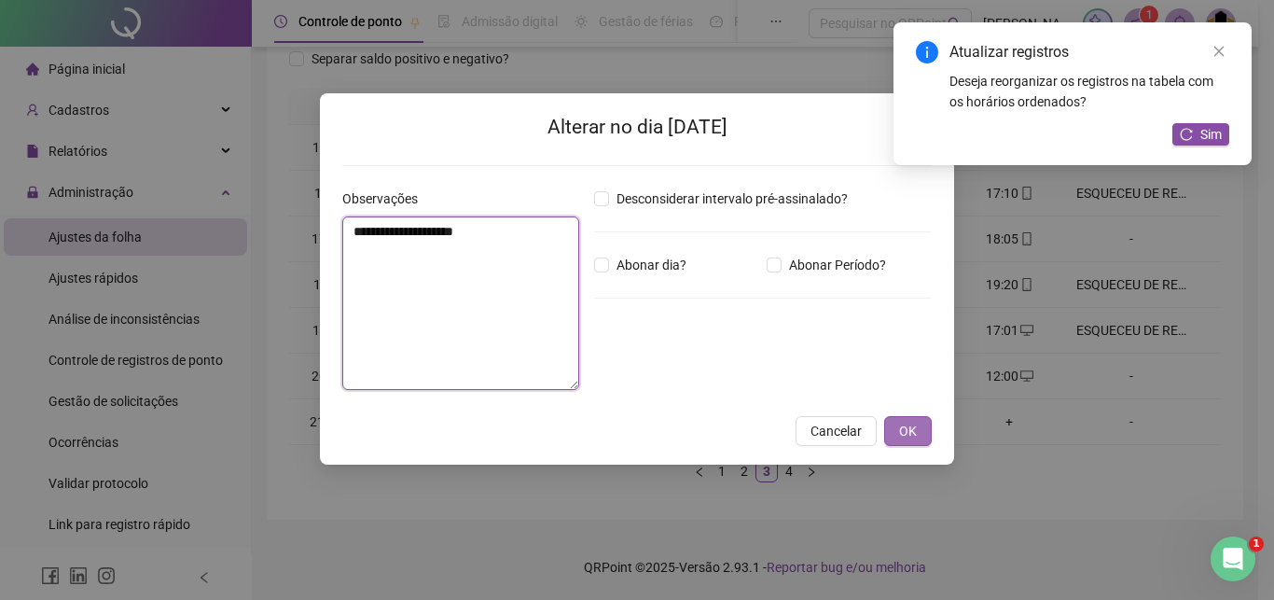
type textarea "**********"
click at [915, 434] on span "OK" at bounding box center [908, 431] width 18 height 21
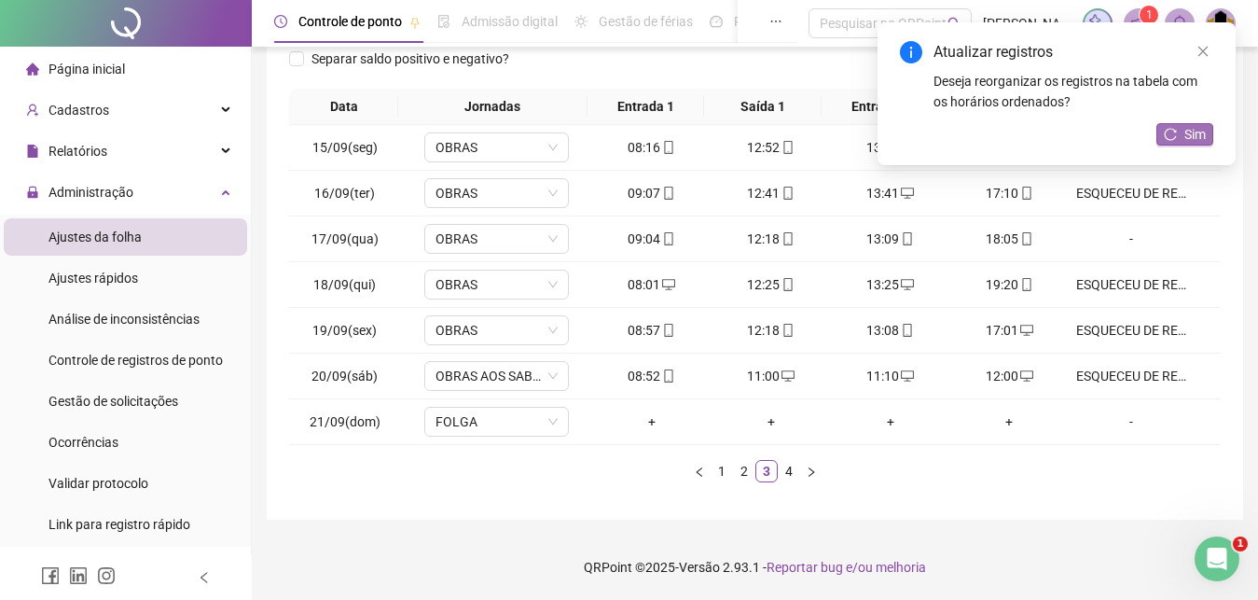
click at [1195, 127] on span "Sim" at bounding box center [1194, 134] width 21 height 21
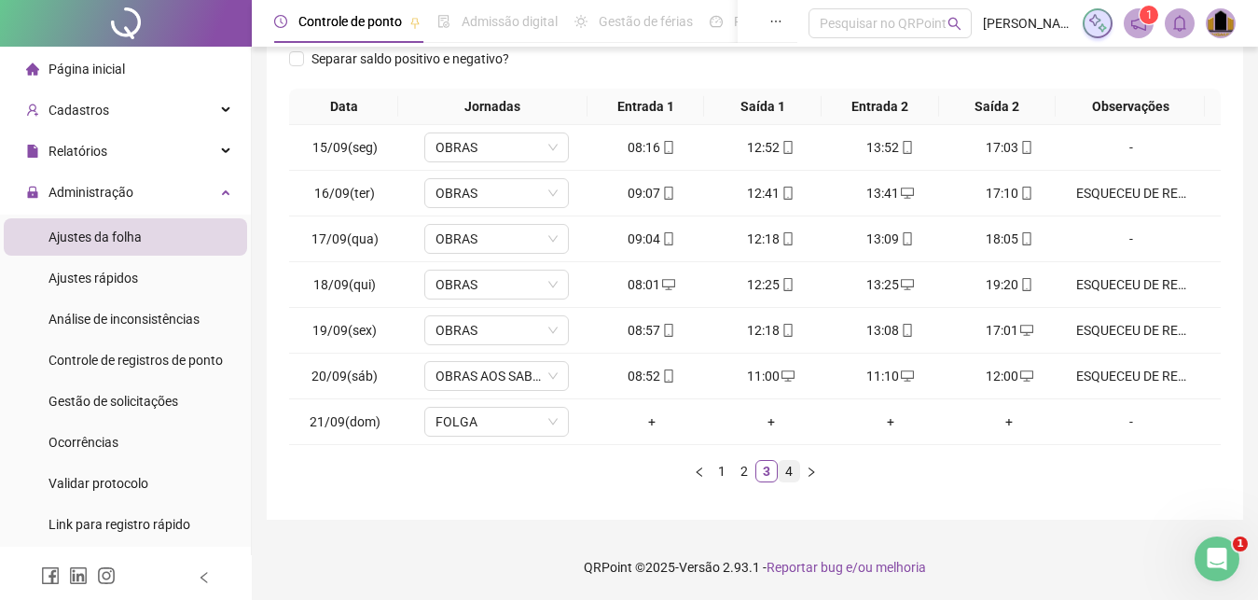
click at [790, 476] on link "4" at bounding box center [789, 471] width 21 height 21
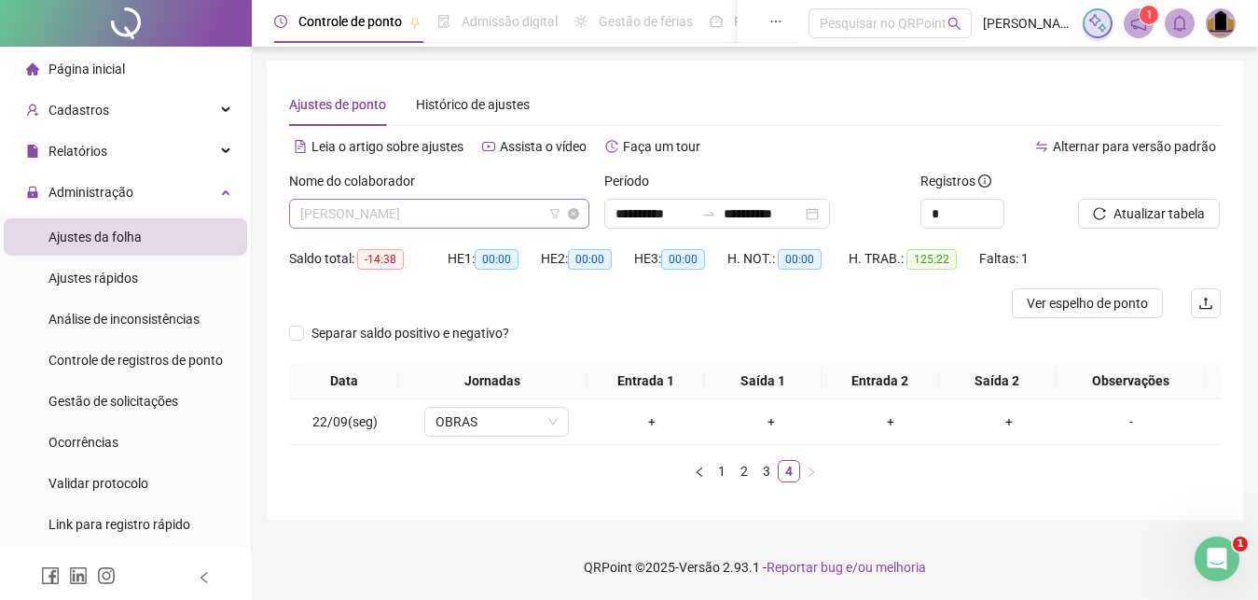
scroll to position [269, 0]
click at [491, 218] on span "[PERSON_NAME]" at bounding box center [439, 214] width 278 height 28
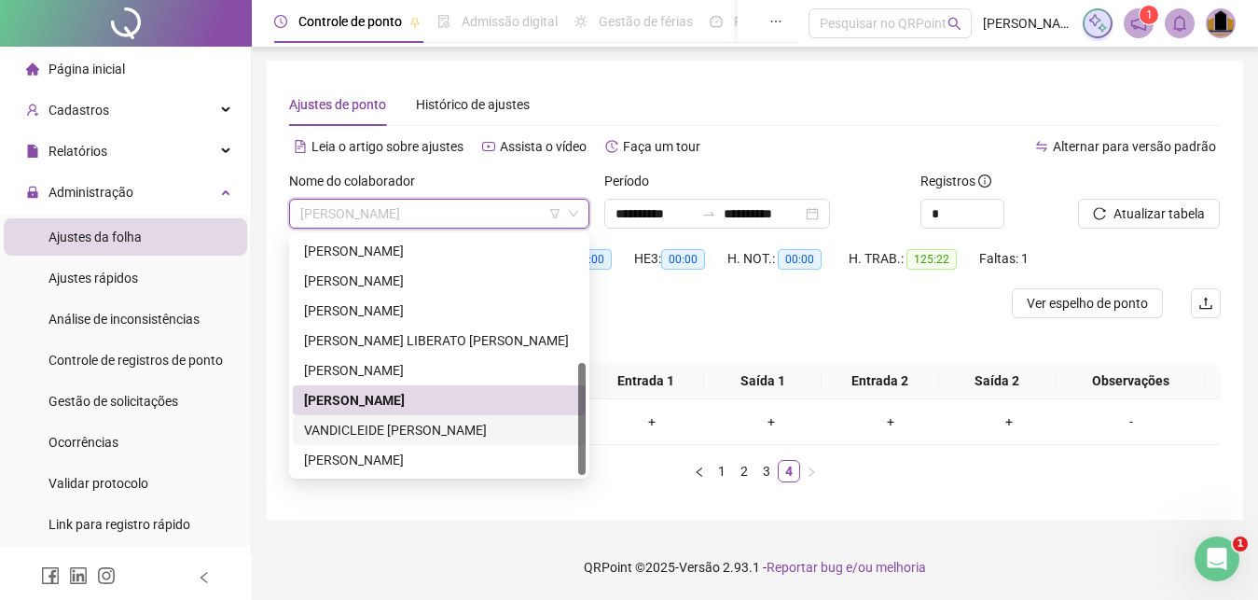
click at [366, 424] on div "VANDICLEIDE [PERSON_NAME]" at bounding box center [439, 430] width 270 height 21
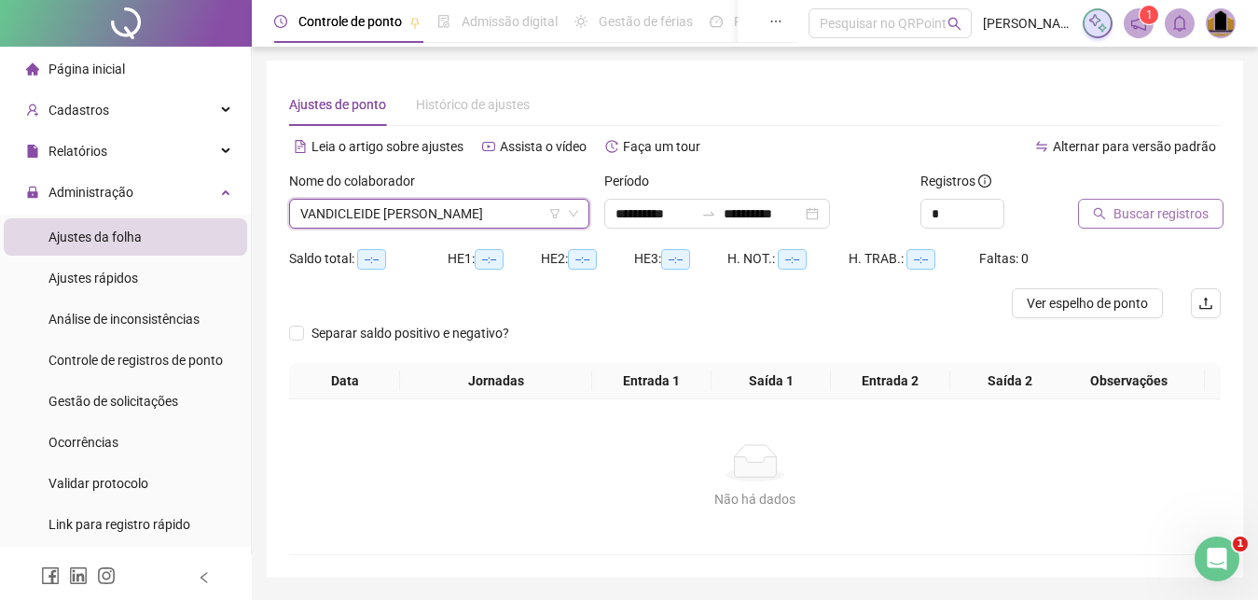
click at [1169, 218] on span "Buscar registros" at bounding box center [1161, 213] width 95 height 21
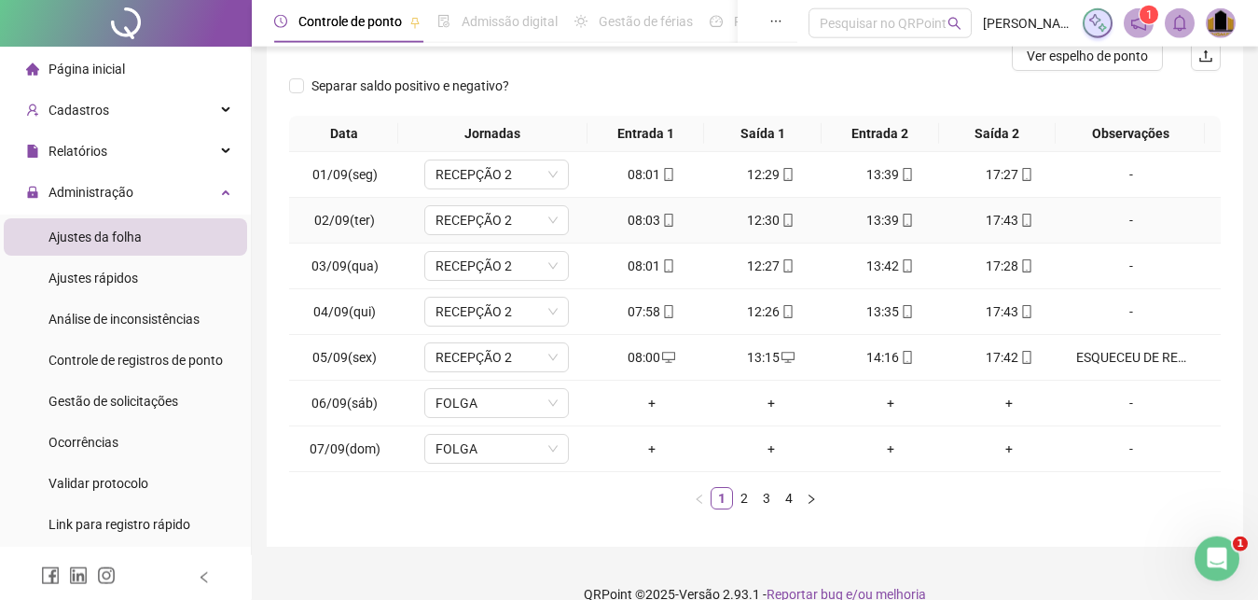
scroll to position [275, 0]
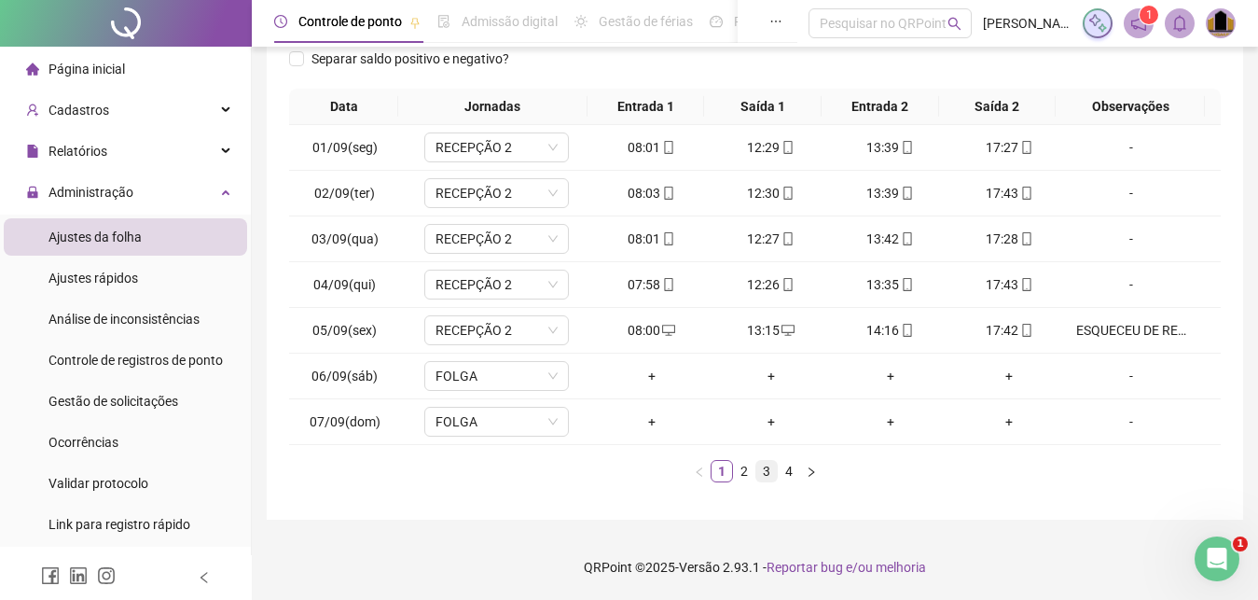
click at [764, 475] on link "3" at bounding box center [766, 471] width 21 height 21
click at [791, 477] on link "4" at bounding box center [789, 471] width 21 height 21
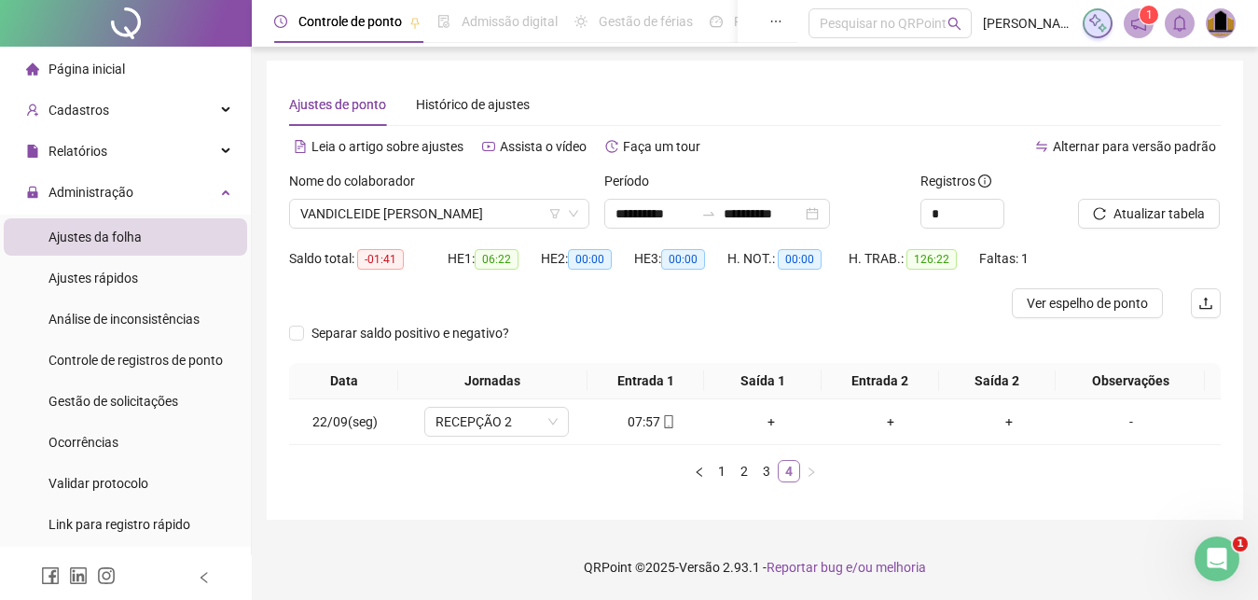
scroll to position [1, 0]
click at [530, 214] on span "VANDICLEIDE [PERSON_NAME]" at bounding box center [439, 214] width 278 height 28
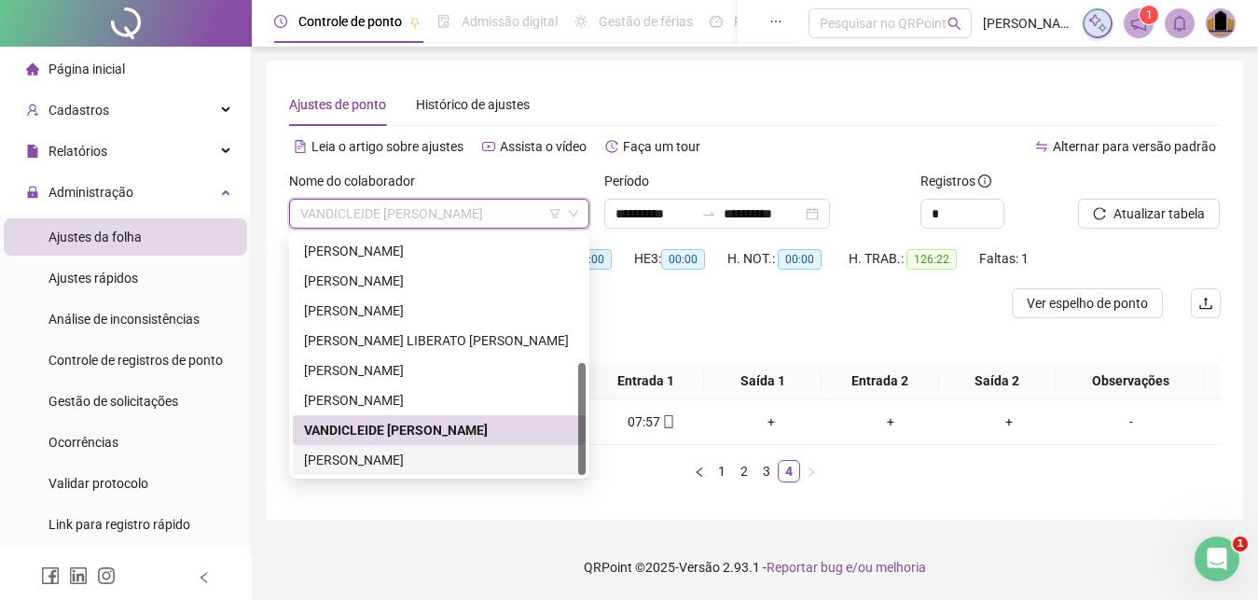
click at [429, 466] on div "[PERSON_NAME]" at bounding box center [439, 460] width 270 height 21
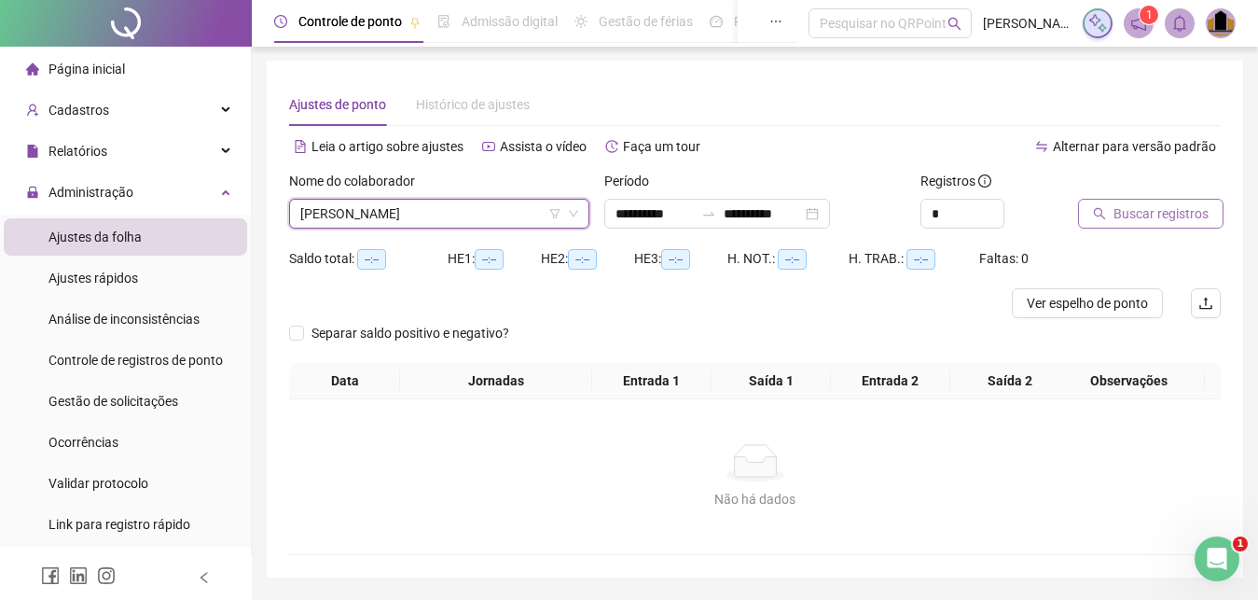
click at [1163, 224] on button "Buscar registros" at bounding box center [1150, 214] width 145 height 30
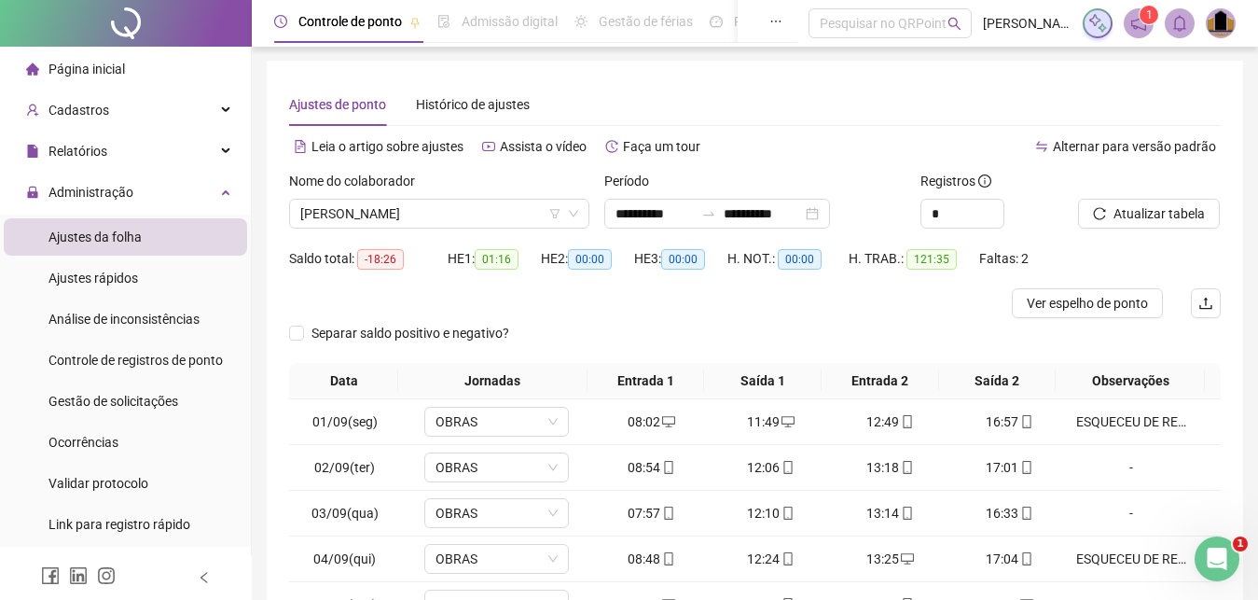
scroll to position [275, 0]
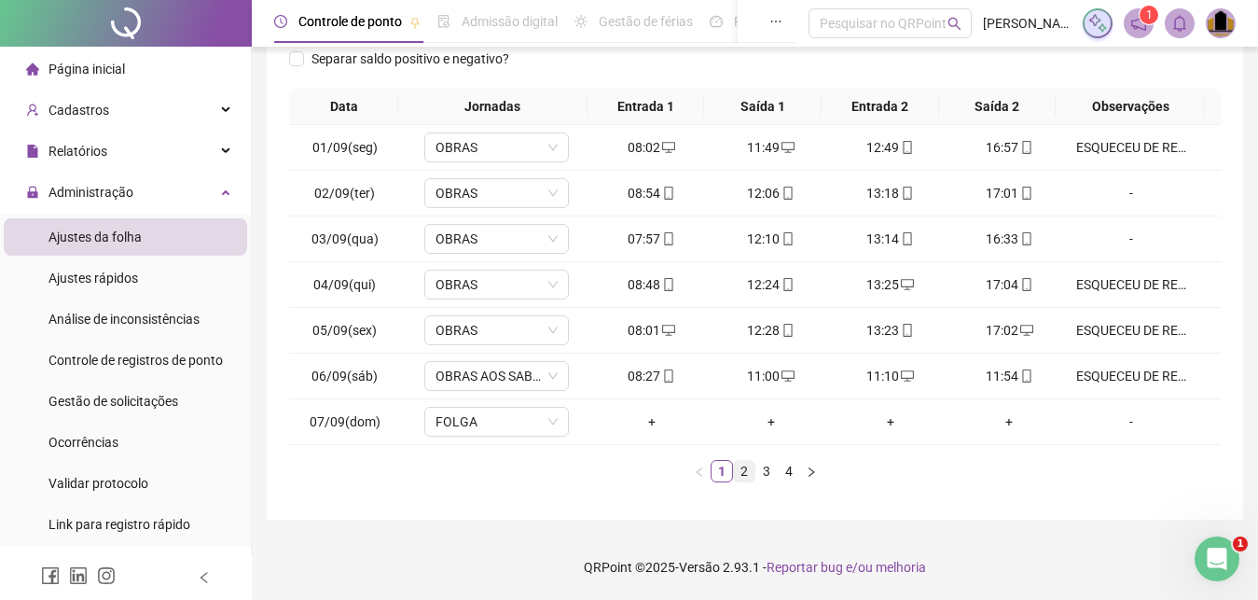
click at [750, 470] on link "2" at bounding box center [744, 471] width 21 height 21
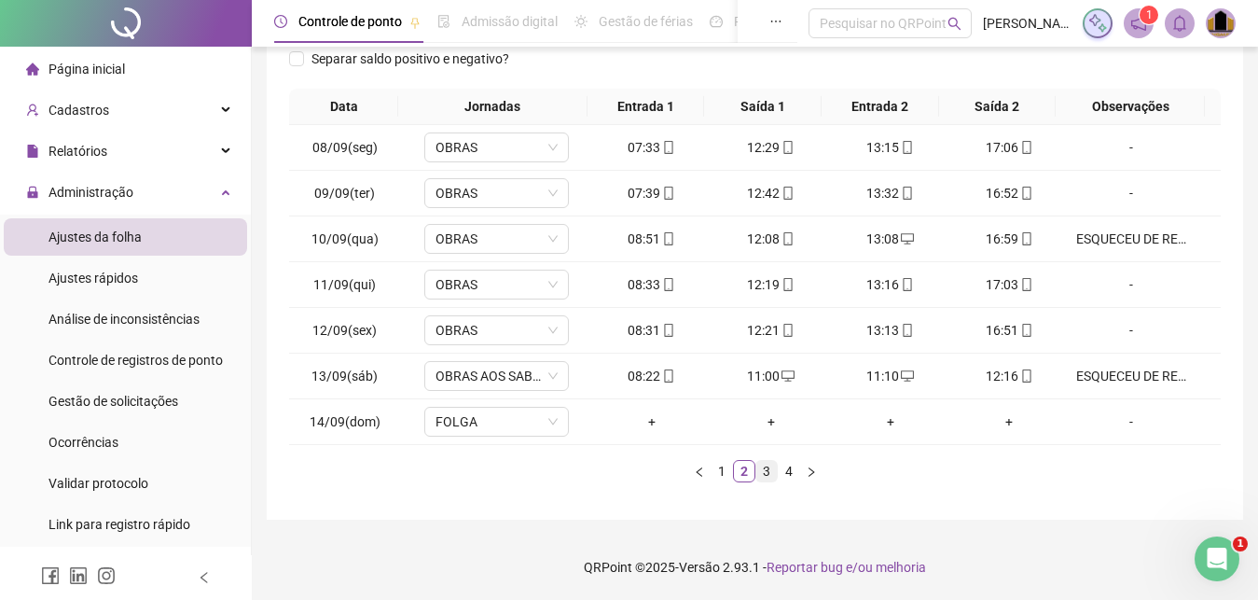
click at [766, 478] on link "3" at bounding box center [766, 471] width 21 height 21
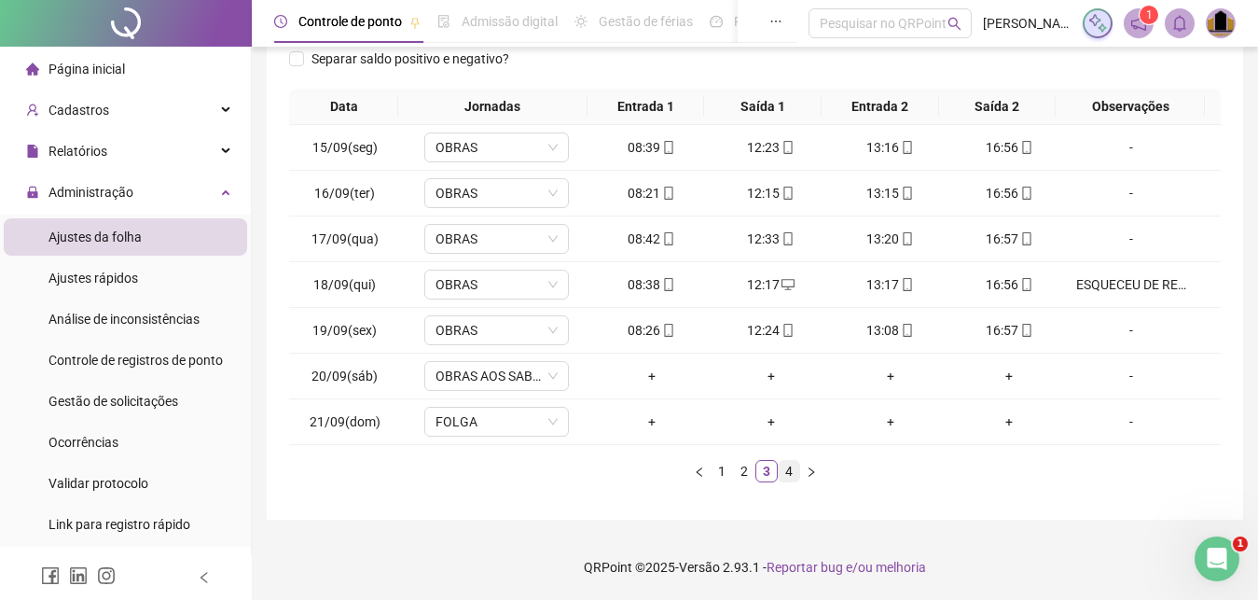
click at [786, 473] on link "4" at bounding box center [789, 471] width 21 height 21
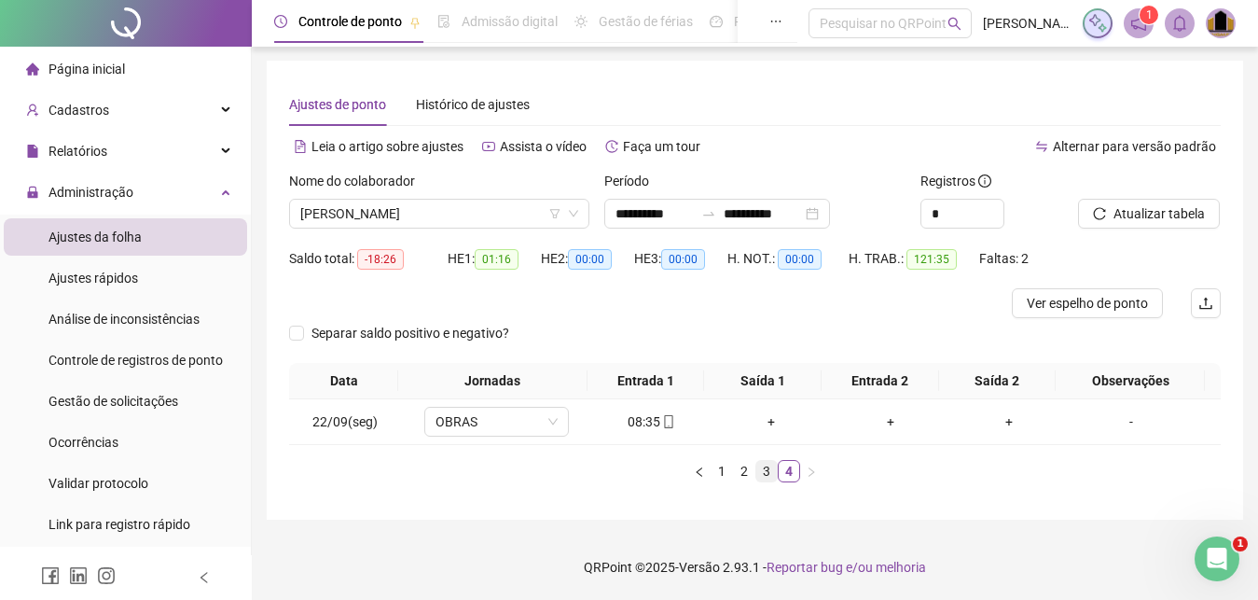
scroll to position [0, 0]
